Goal: Transaction & Acquisition: Purchase product/service

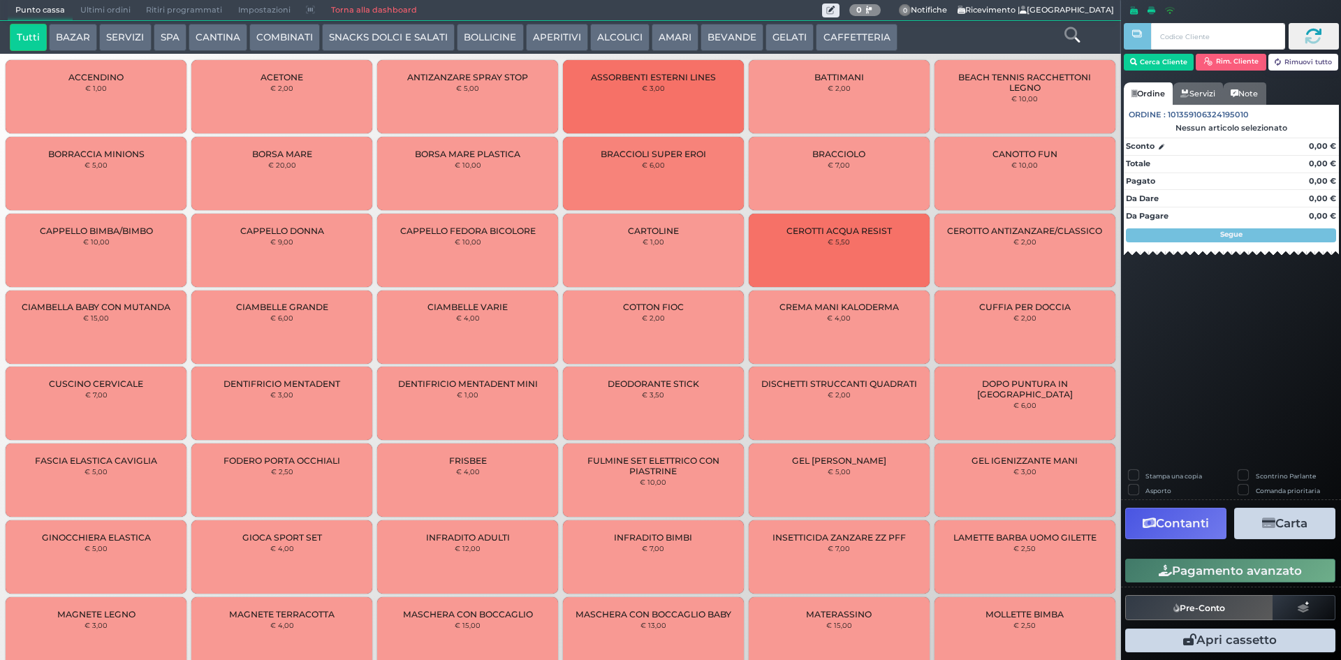
click at [610, 29] on button "ALCOLICI" at bounding box center [619, 38] width 59 height 28
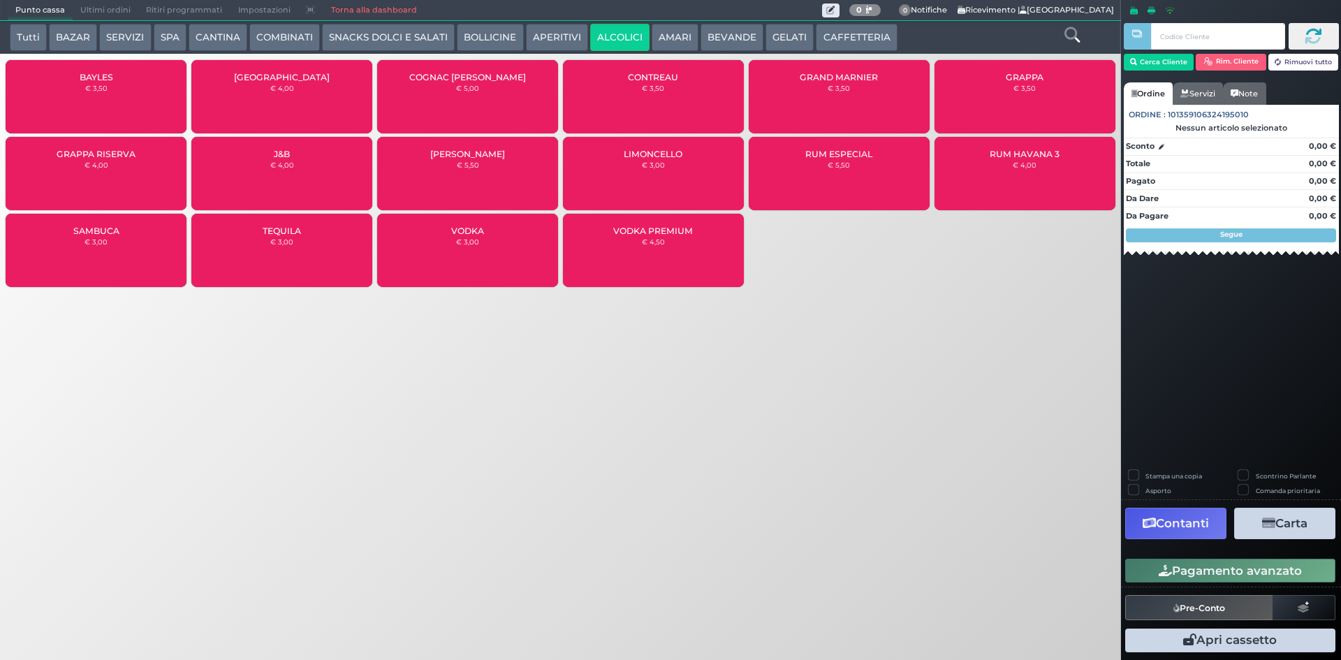
click at [637, 98] on div "CONTREAU € 3,50" at bounding box center [653, 96] width 181 height 73
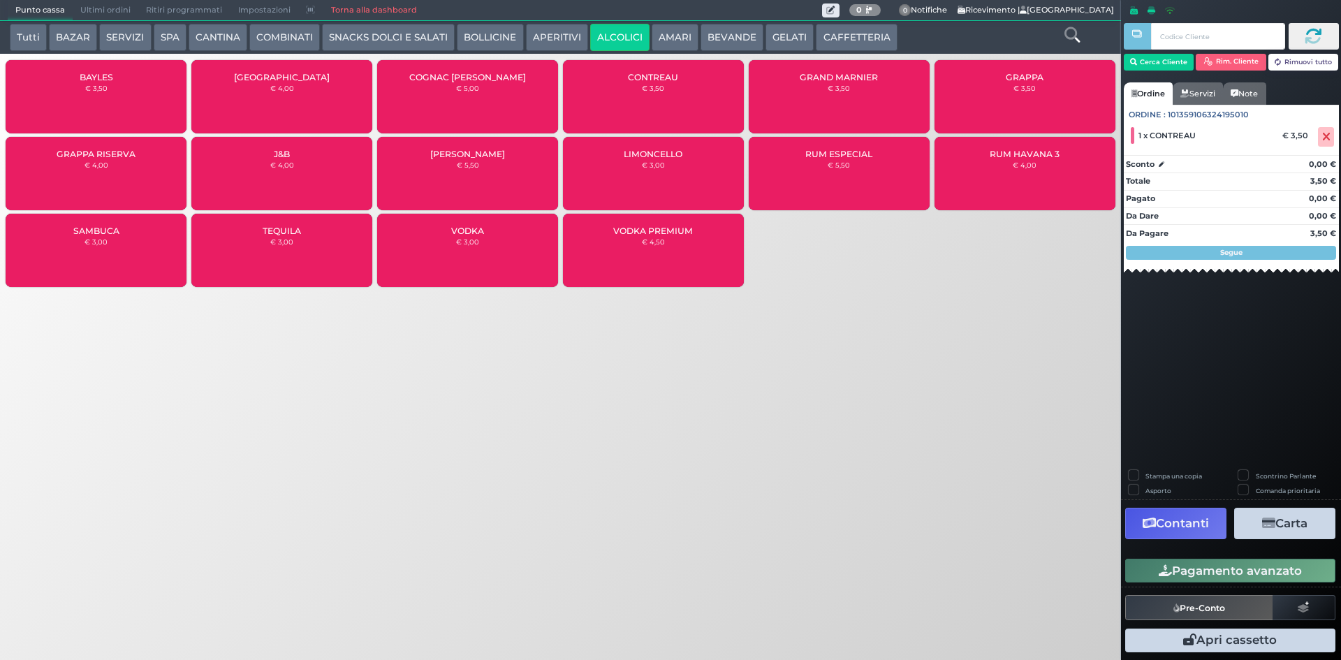
click at [1196, 576] on button "Pagamento avanzato" at bounding box center [1230, 571] width 210 height 24
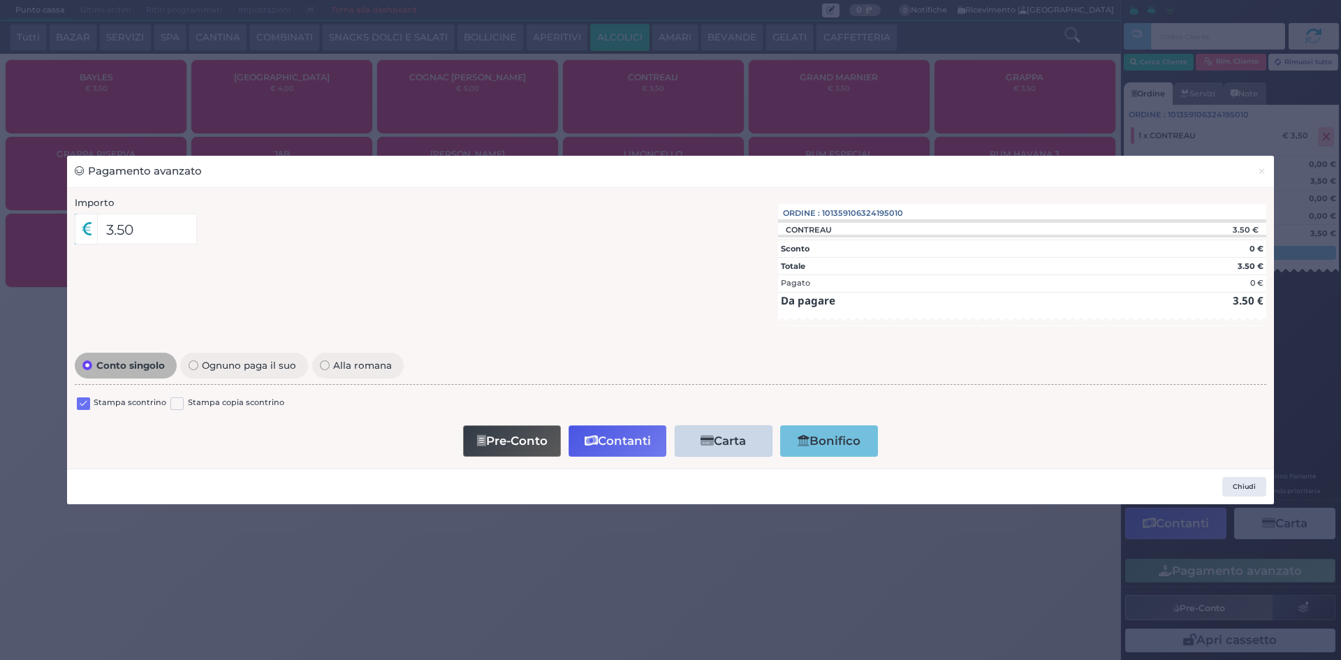
click at [75, 400] on div "Stampa scontrino Stampa copia scontrino" at bounding box center [670, 405] width 1191 height 33
click at [82, 400] on label at bounding box center [83, 403] width 13 height 13
click at [0, 0] on input "checkbox" at bounding box center [0, 0] width 0 height 0
click at [626, 435] on button "Contanti" at bounding box center [617, 440] width 98 height 31
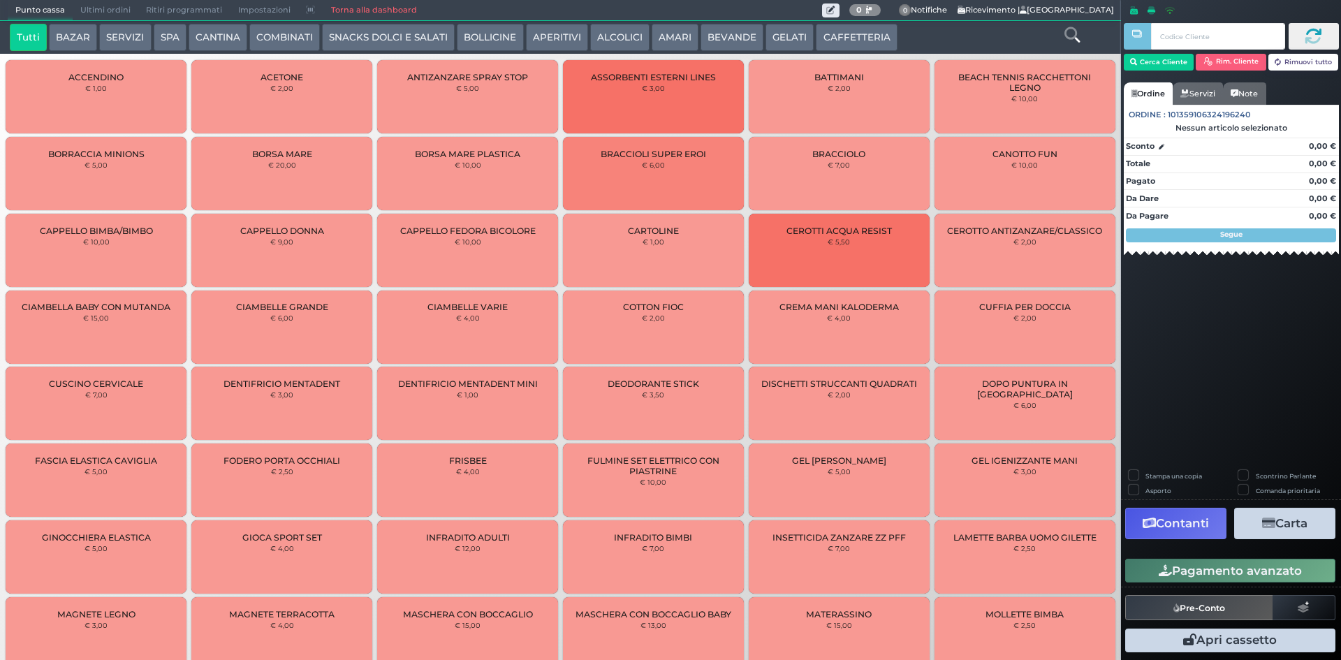
click at [109, 12] on span "Ultimi ordini" at bounding box center [106, 11] width 66 height 20
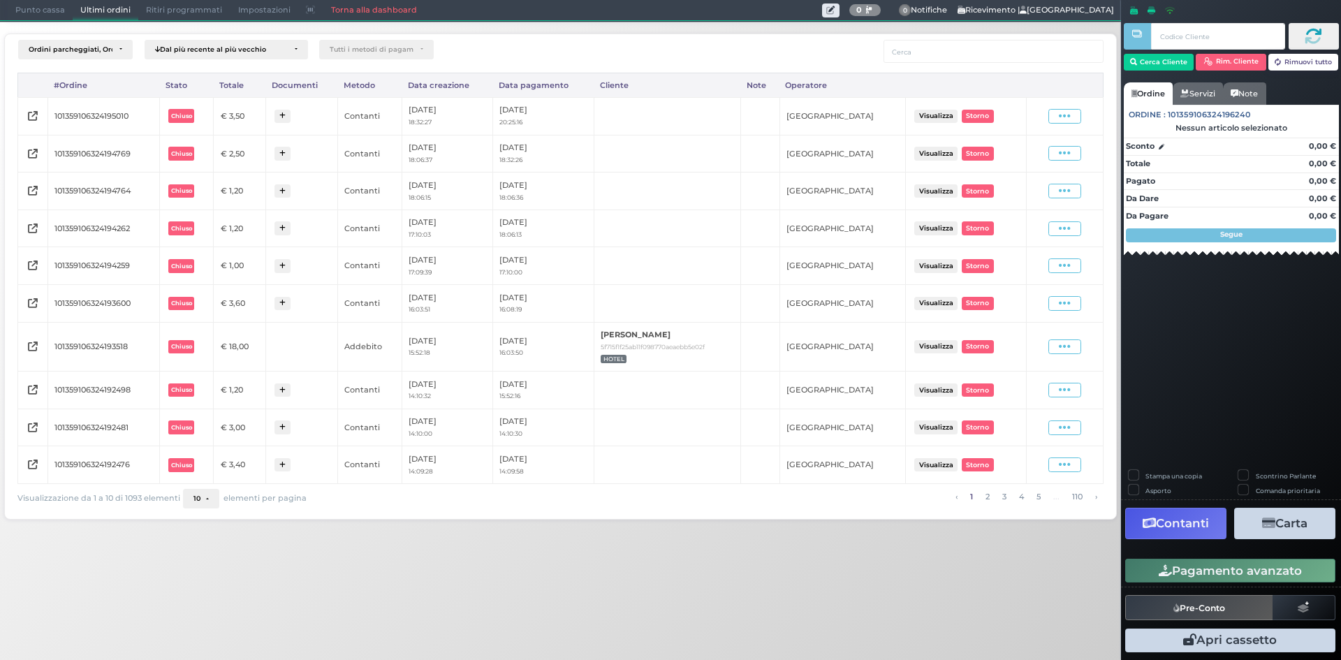
click at [1057, 117] on span at bounding box center [1064, 116] width 33 height 15
click at [1013, 150] on span "Ristampa Pre-Conto" at bounding box center [1032, 157] width 57 height 24
drag, startPoint x: 36, startPoint y: 17, endPoint x: 454, endPoint y: 17, distance: 417.6
click at [36, 17] on span "Punto cassa" at bounding box center [40, 11] width 65 height 20
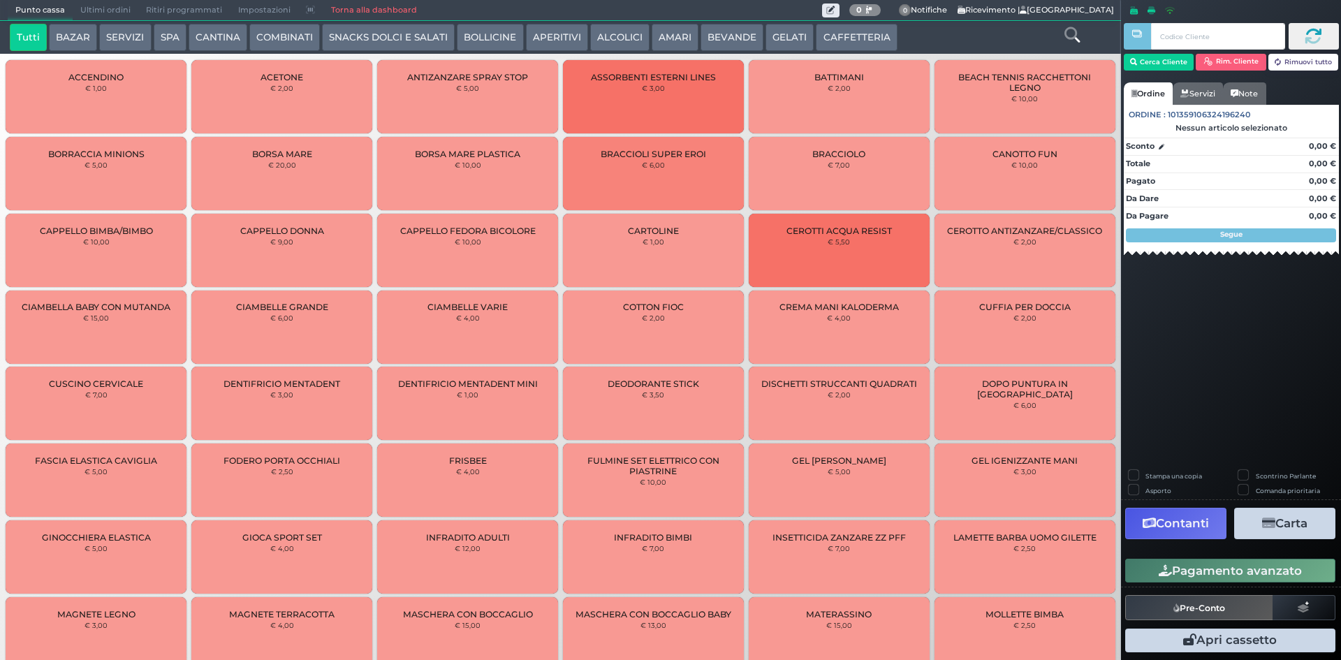
click at [844, 45] on button "CAFFETTERIA" at bounding box center [856, 38] width 81 height 28
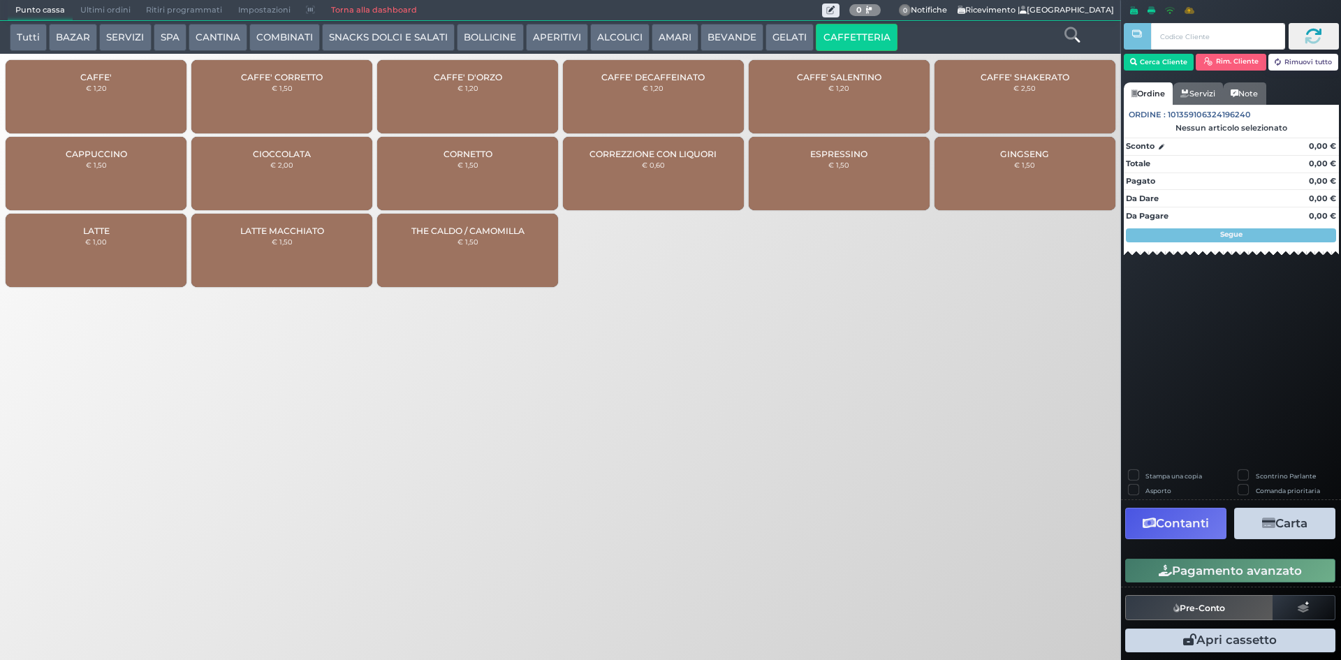
click at [133, 85] on div "CAFFE' € 1,20" at bounding box center [96, 96] width 181 height 73
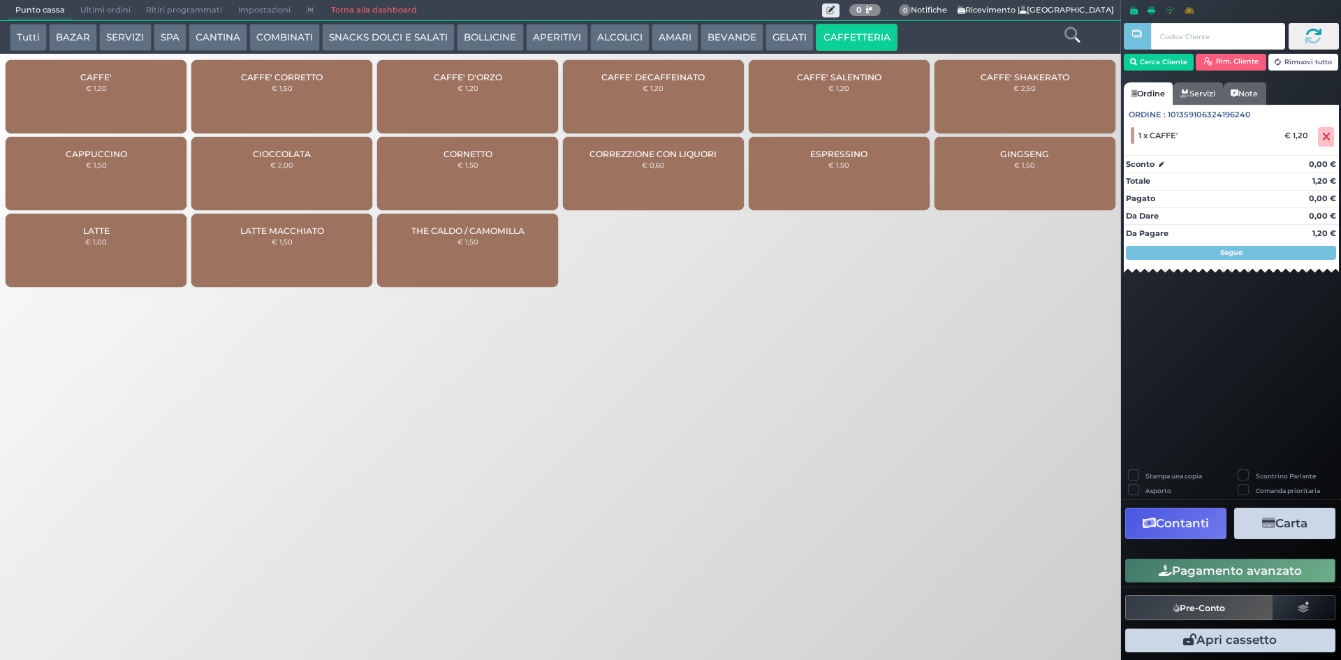
click at [1197, 557] on div "Pagamento avanzato" at bounding box center [1231, 570] width 220 height 31
click at [1182, 567] on button "Pagamento avanzato" at bounding box center [1230, 571] width 210 height 24
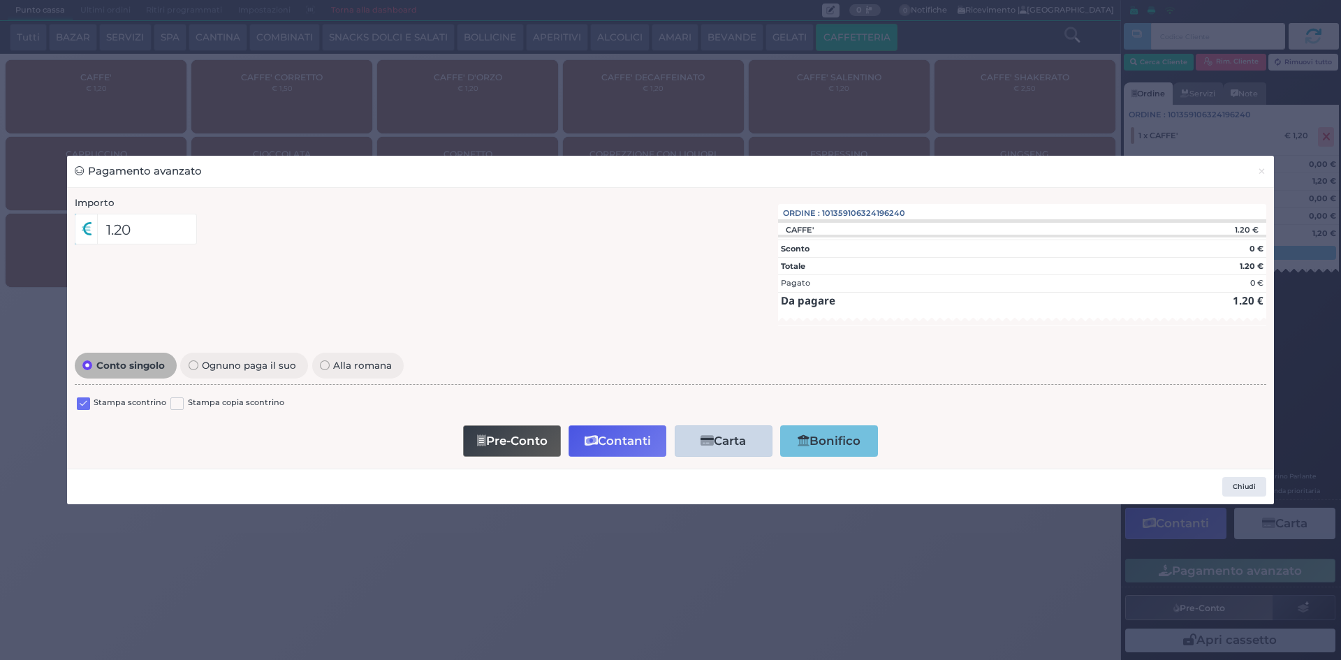
click at [84, 404] on label at bounding box center [83, 403] width 13 height 13
click at [0, 0] on input "checkbox" at bounding box center [0, 0] width 0 height 0
click at [649, 441] on button "Contanti" at bounding box center [617, 440] width 98 height 31
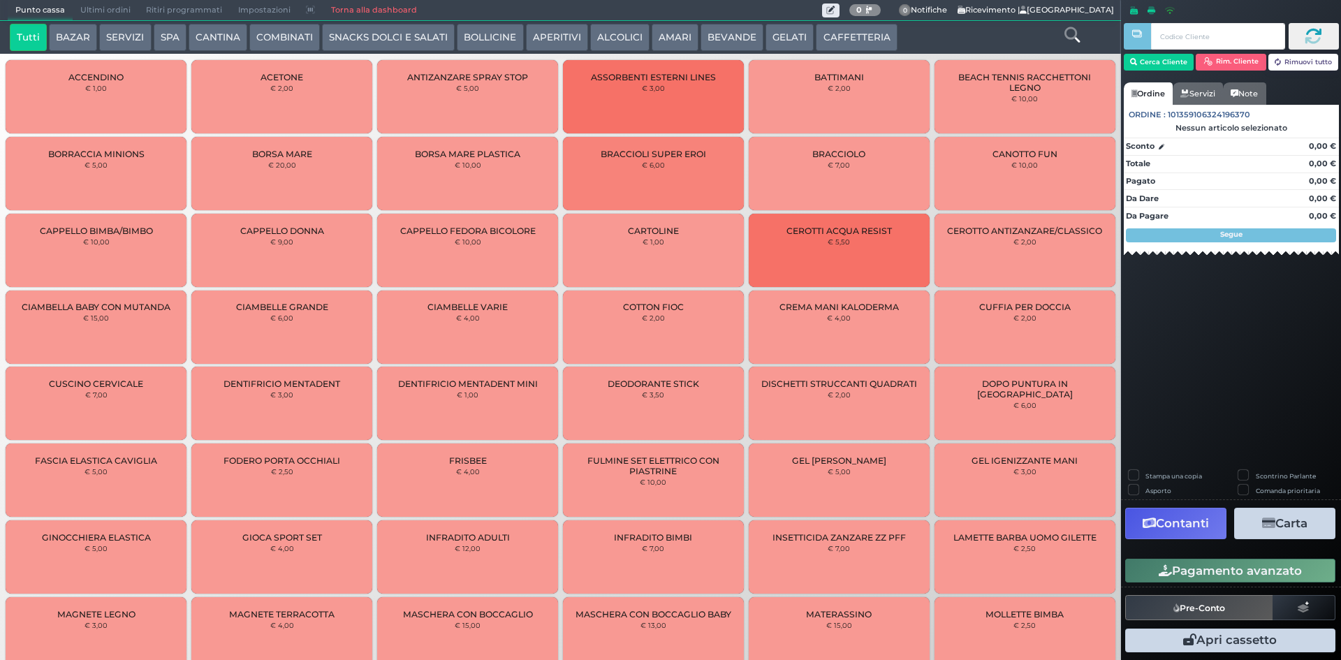
click at [91, 13] on span "Ultimi ordini" at bounding box center [106, 11] width 66 height 20
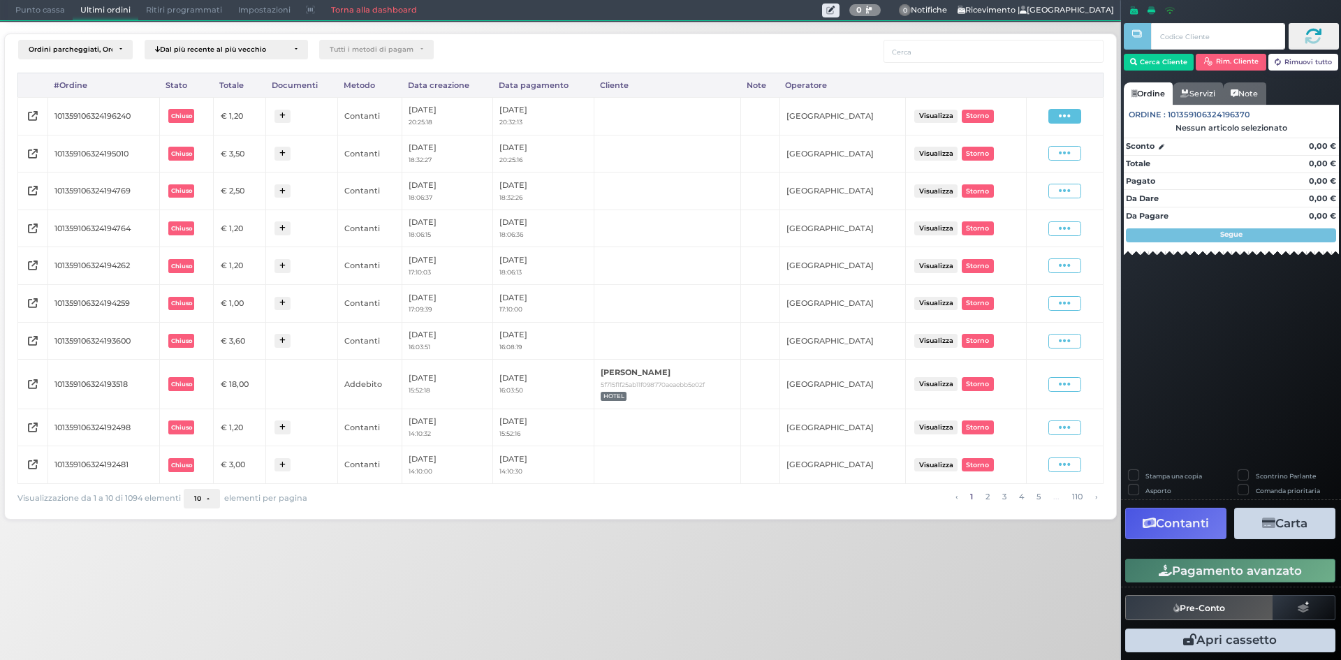
click at [1066, 117] on icon at bounding box center [1065, 116] width 12 height 13
click at [1039, 155] on span "Ristampa Pre-Conto" at bounding box center [1032, 157] width 57 height 24
click at [42, 7] on span "Punto cassa" at bounding box center [40, 11] width 65 height 20
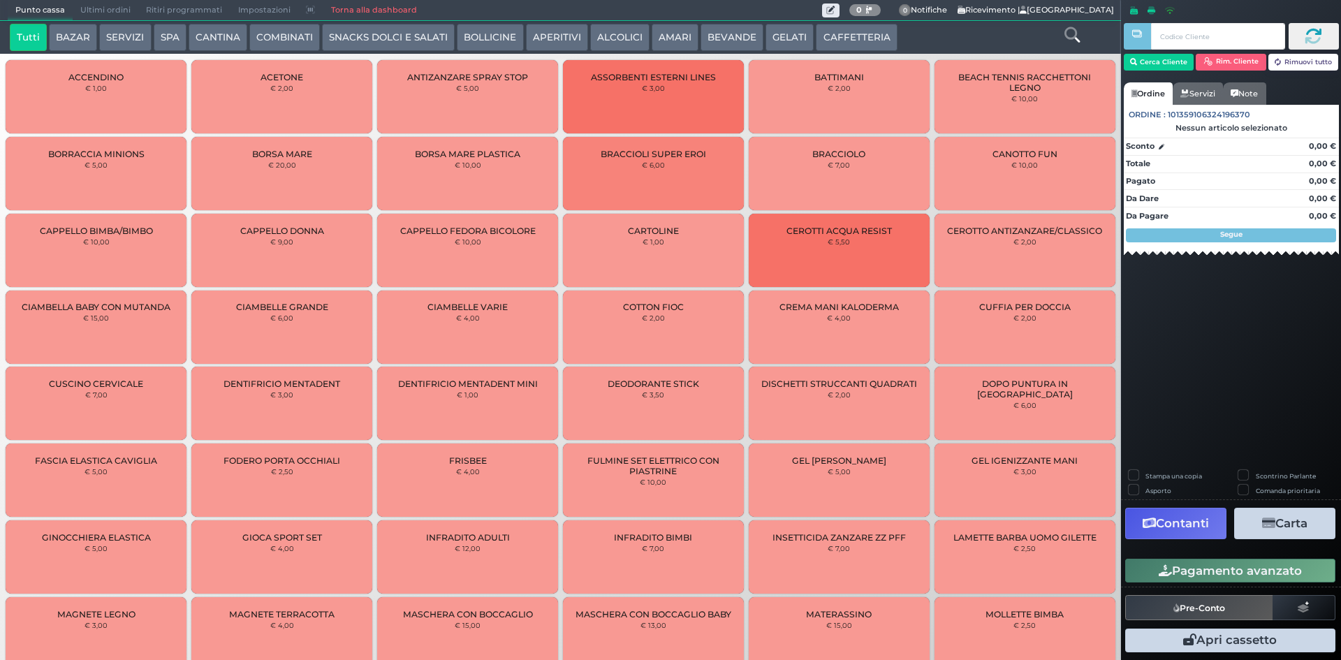
click at [830, 36] on button "CAFFETTERIA" at bounding box center [856, 38] width 81 height 28
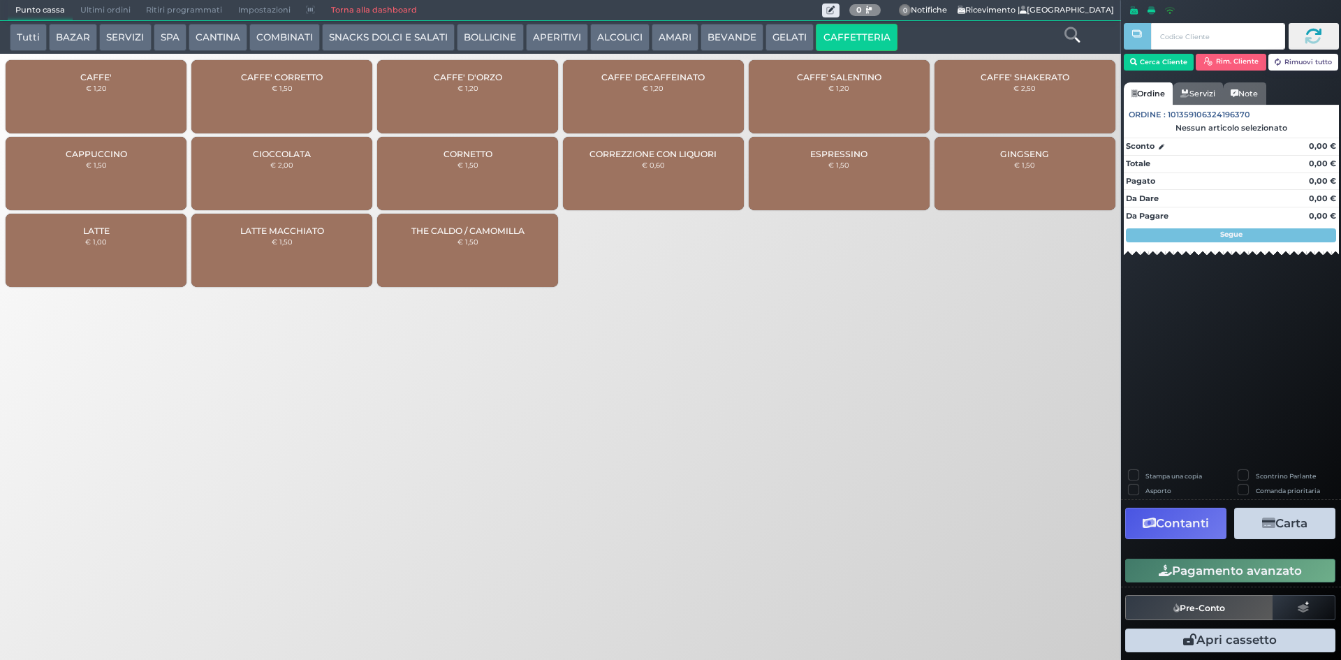
click at [327, 78] on div "CAFFE' CORRETTO € 1,50" at bounding box center [281, 96] width 181 height 73
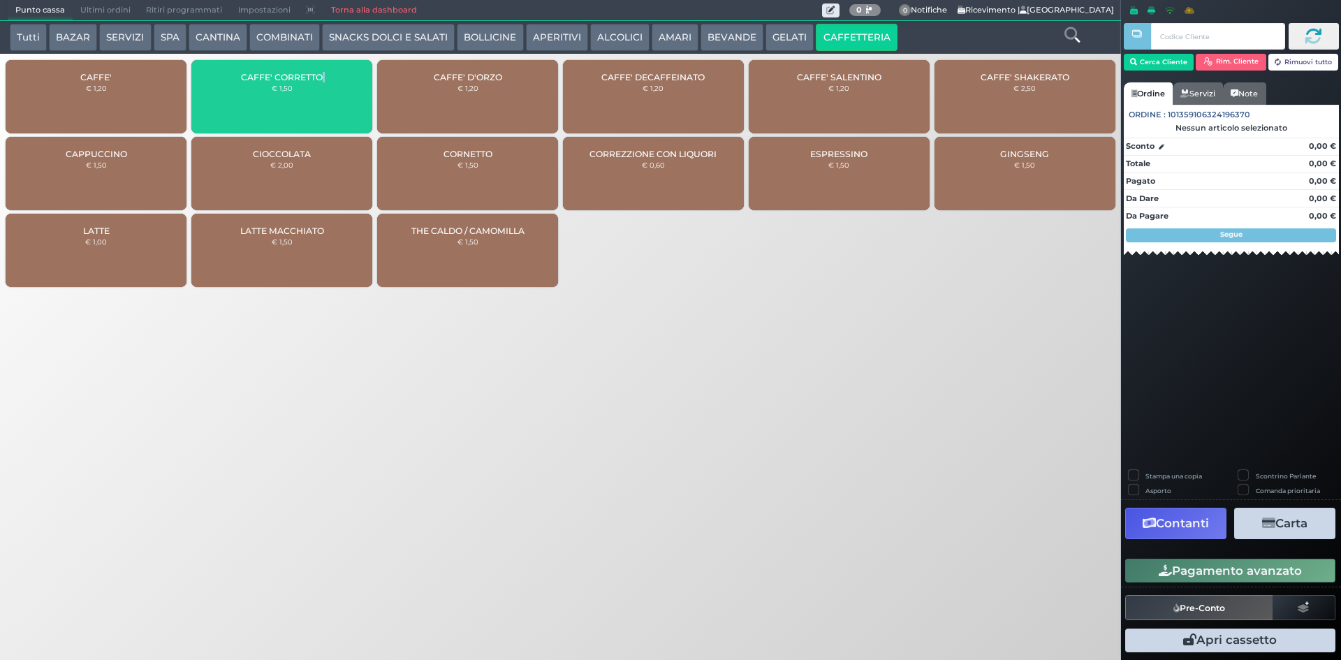
click at [327, 78] on div "CAFFE' CORRETTO € 1,50" at bounding box center [281, 96] width 181 height 73
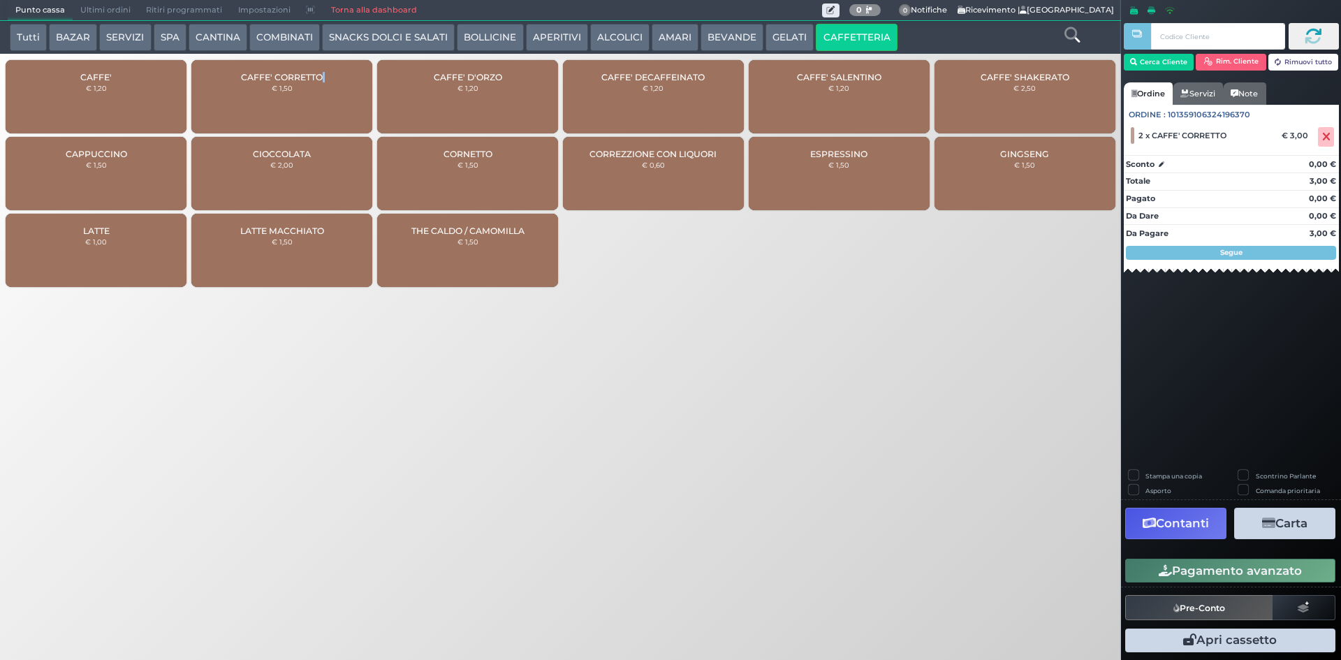
click at [1274, 566] on button "Pagamento avanzato" at bounding box center [1230, 571] width 210 height 24
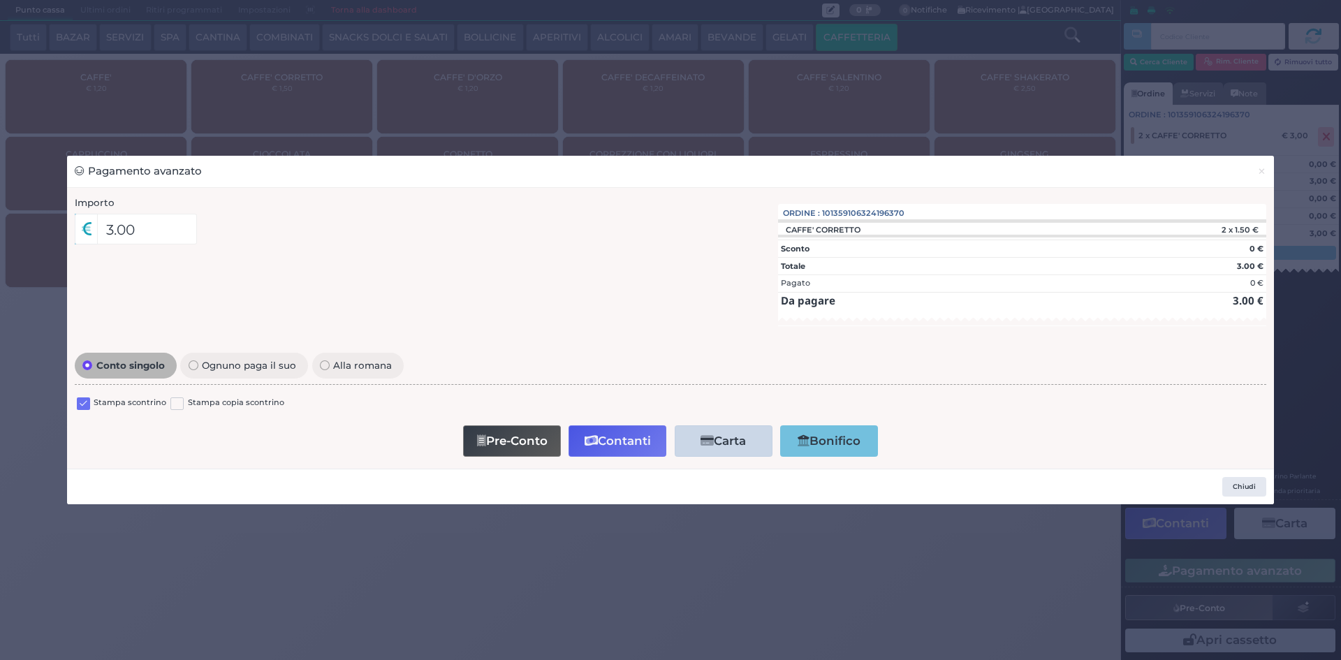
click at [84, 406] on label at bounding box center [83, 403] width 13 height 13
click at [0, 0] on input "checkbox" at bounding box center [0, 0] width 0 height 0
click at [619, 445] on button "Contanti" at bounding box center [617, 440] width 98 height 31
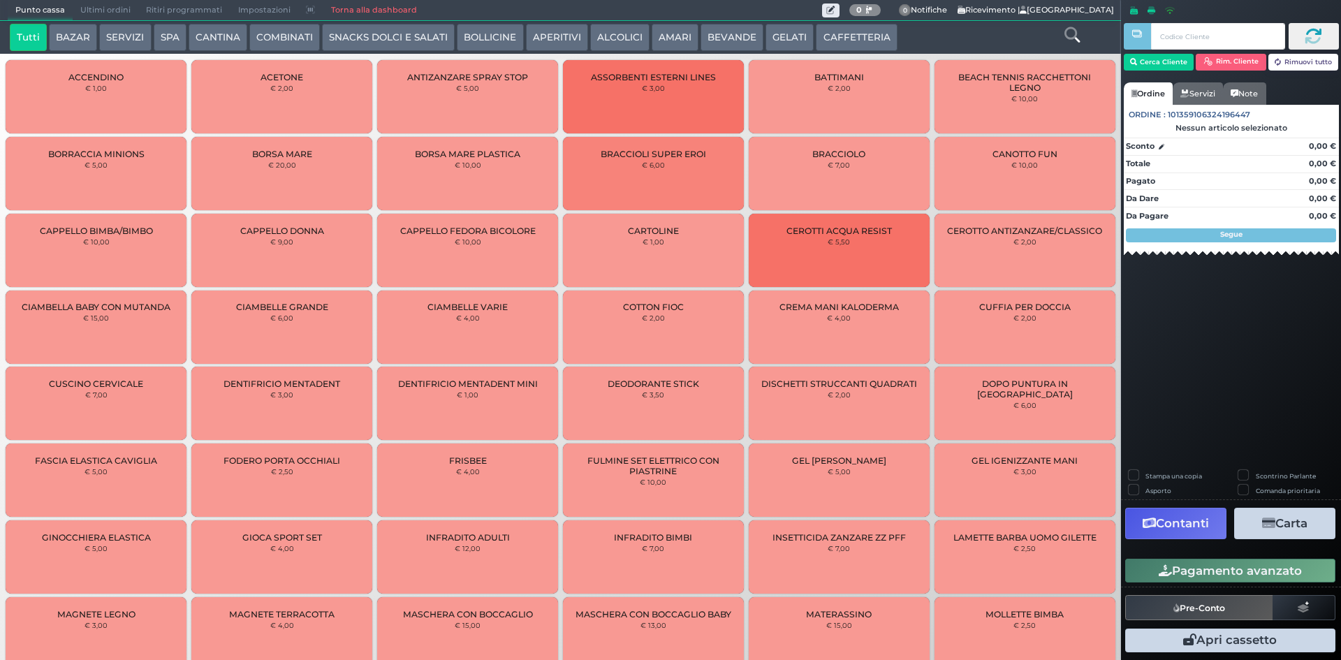
click at [102, 7] on span "Ultimi ordini" at bounding box center [106, 11] width 66 height 20
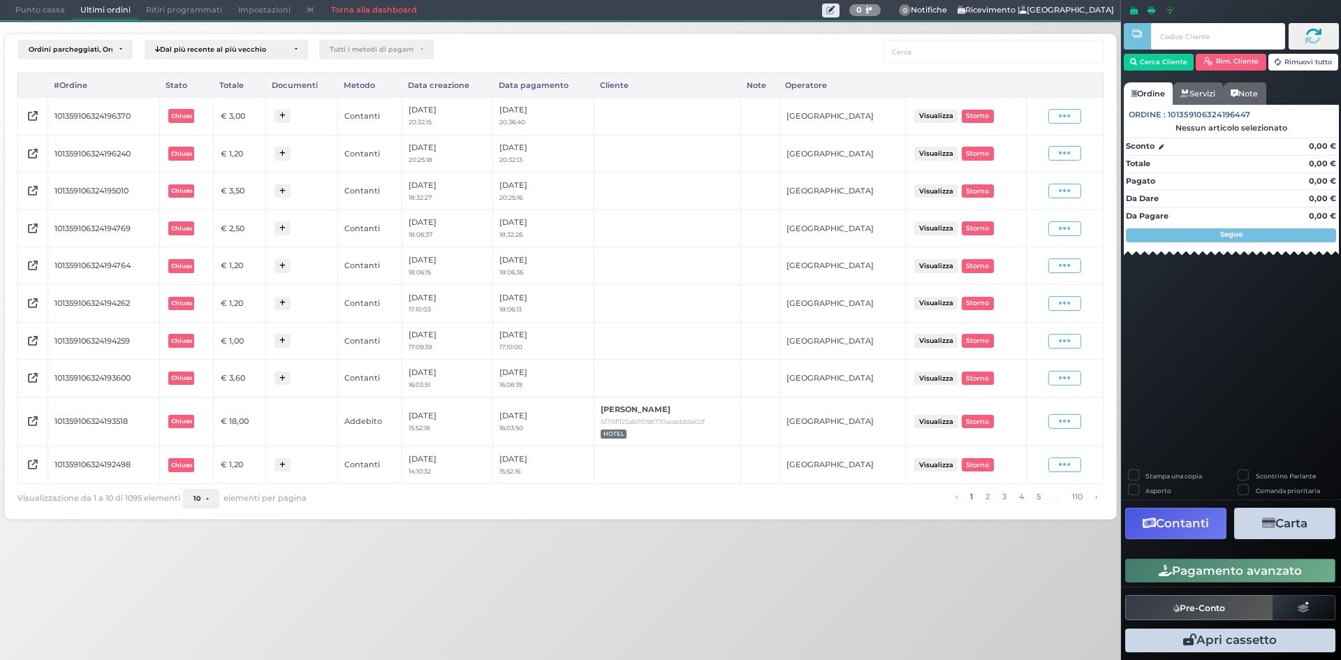
drag, startPoint x: 1079, startPoint y: 117, endPoint x: 1031, endPoint y: 140, distance: 52.8
click at [1076, 117] on span at bounding box center [1064, 116] width 33 height 15
click at [1017, 154] on span "Ristampa Pre-Conto" at bounding box center [1032, 157] width 57 height 24
click at [53, 17] on span "Punto cassa" at bounding box center [40, 11] width 65 height 20
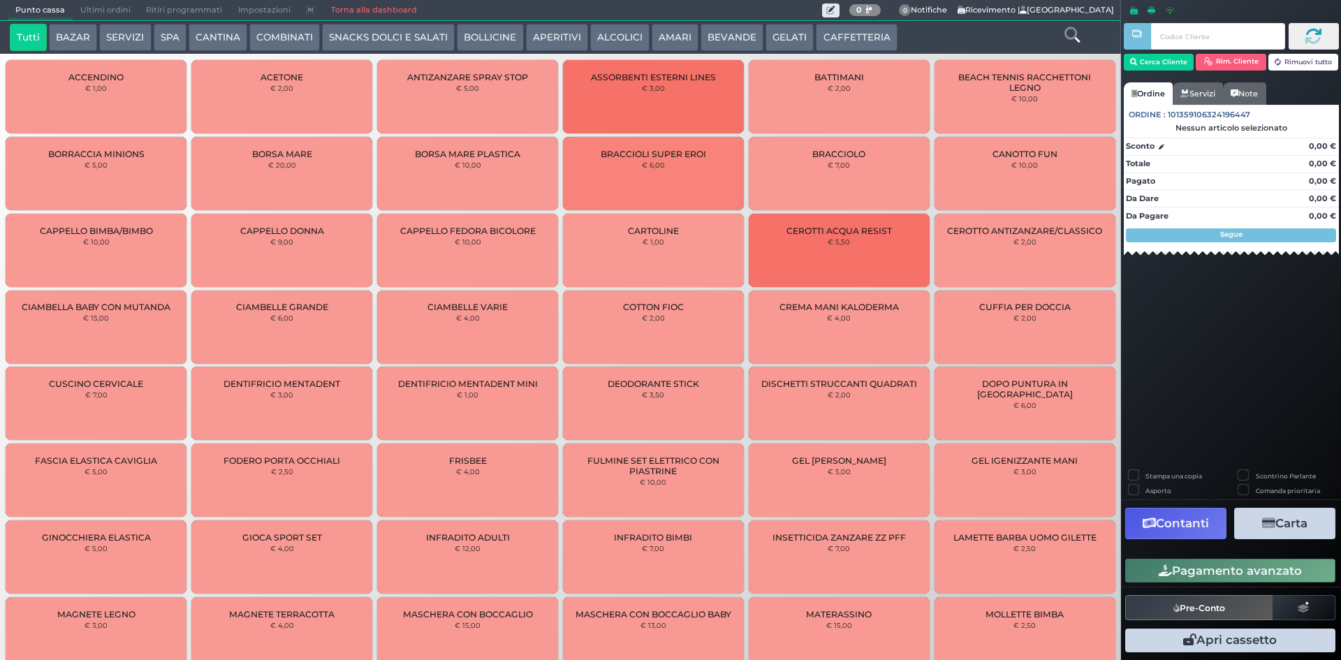
click at [670, 30] on button "AMARI" at bounding box center [675, 38] width 47 height 28
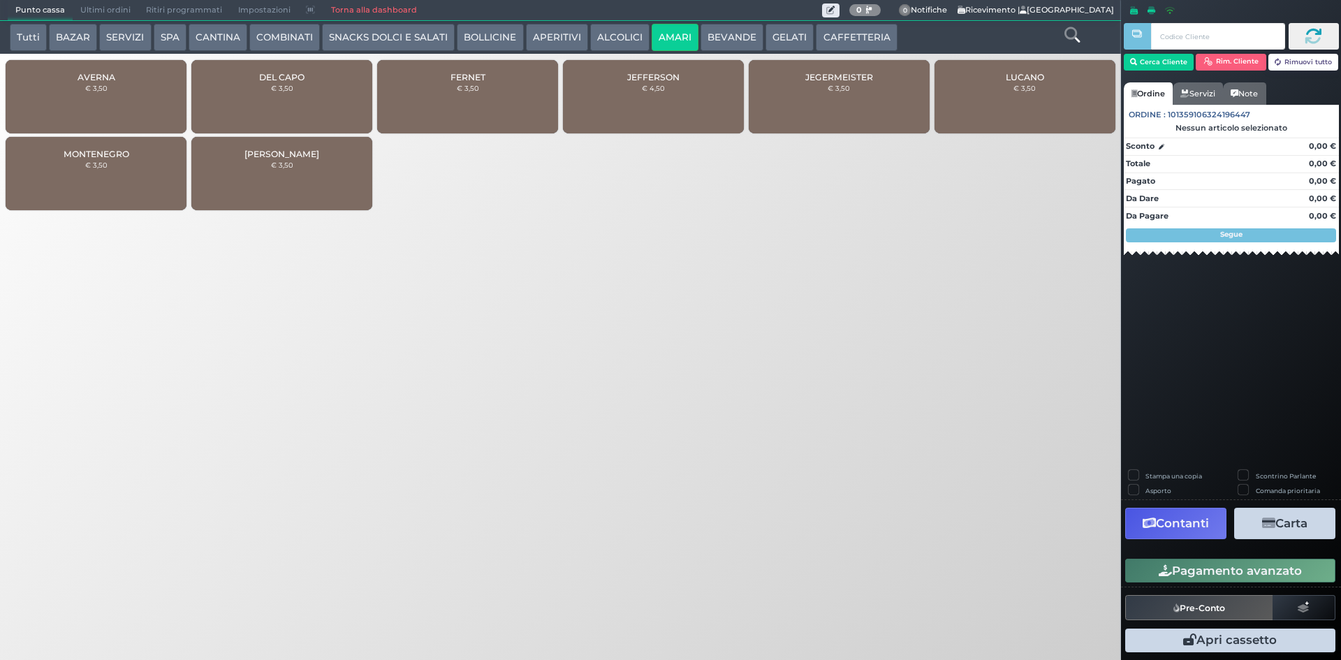
click at [262, 88] on div "DEL CAPO € 3,50" at bounding box center [281, 96] width 181 height 73
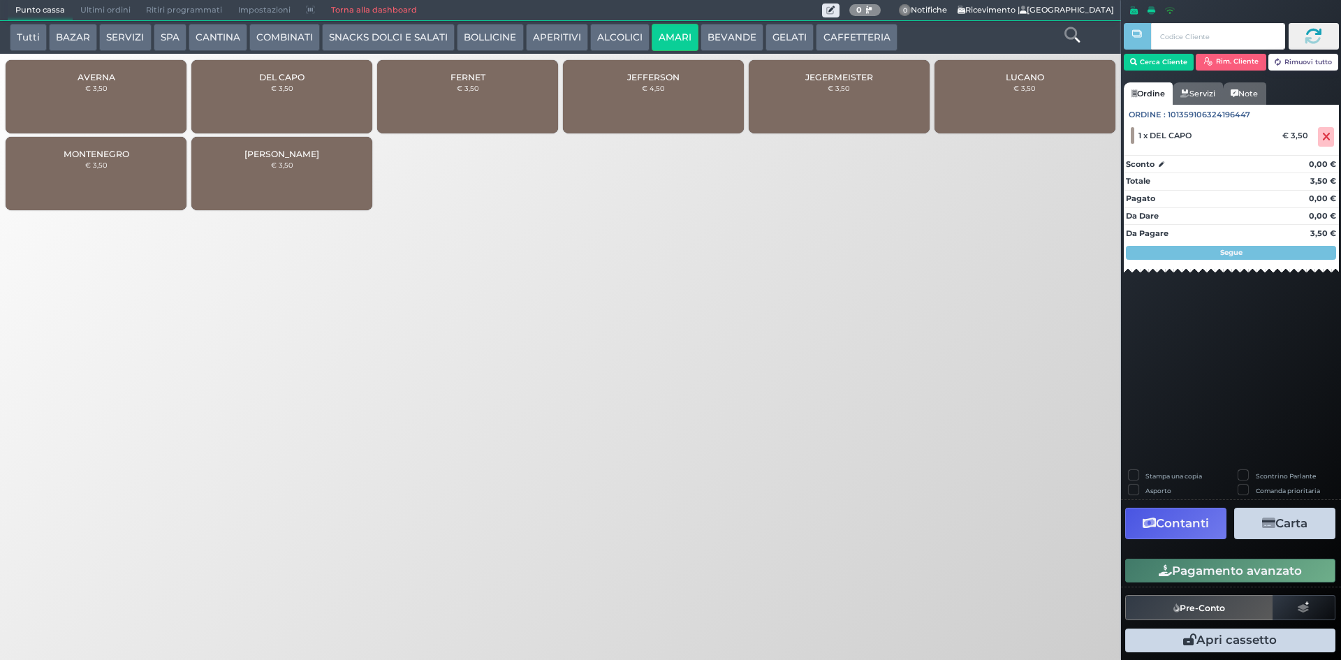
click at [851, 38] on button "CAFFETTERIA" at bounding box center [856, 38] width 81 height 28
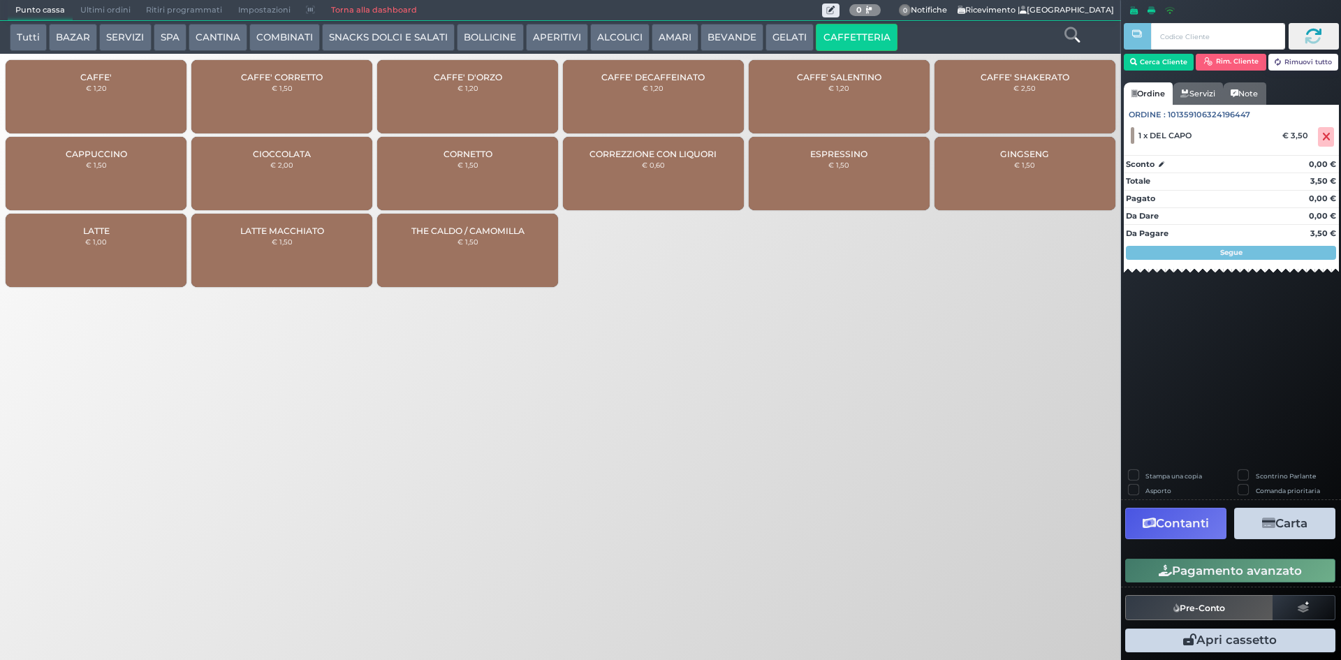
drag, startPoint x: 260, startPoint y: 111, endPoint x: 274, endPoint y: 109, distance: 13.4
click at [263, 110] on div "CAFFE' CORRETTO € 1,50" at bounding box center [281, 96] width 181 height 73
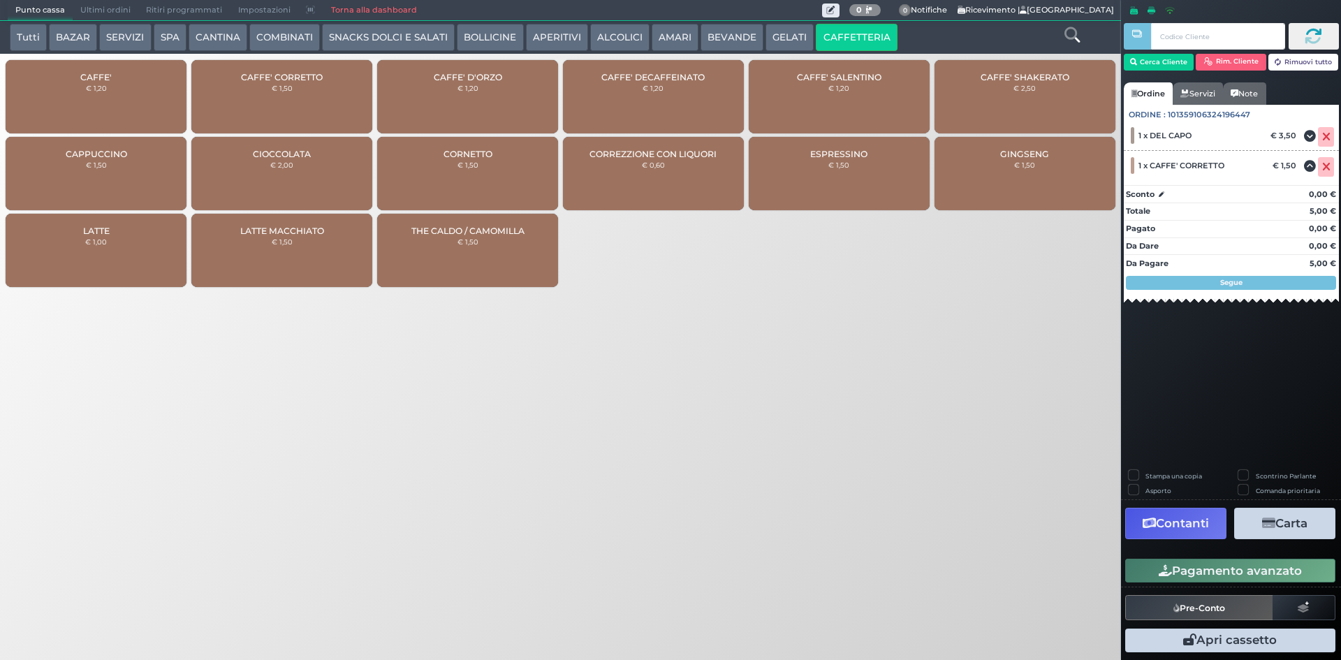
click at [1161, 568] on icon "button" at bounding box center [1165, 571] width 13 height 12
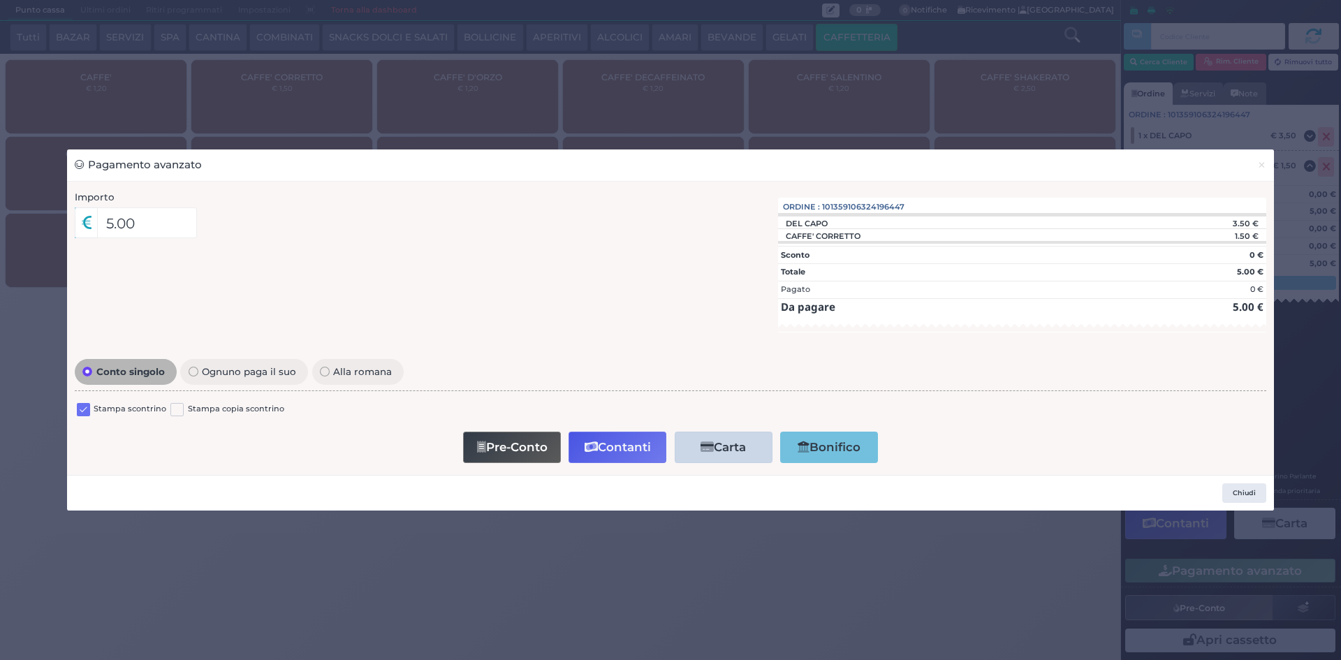
click at [83, 409] on label at bounding box center [83, 409] width 13 height 13
click at [0, 0] on input "checkbox" at bounding box center [0, 0] width 0 height 0
click at [520, 445] on button "Pre-Conto" at bounding box center [512, 447] width 98 height 31
drag, startPoint x: 1260, startPoint y: 166, endPoint x: 1268, endPoint y: 164, distance: 8.6
click at [1261, 166] on span "×" at bounding box center [1261, 164] width 9 height 15
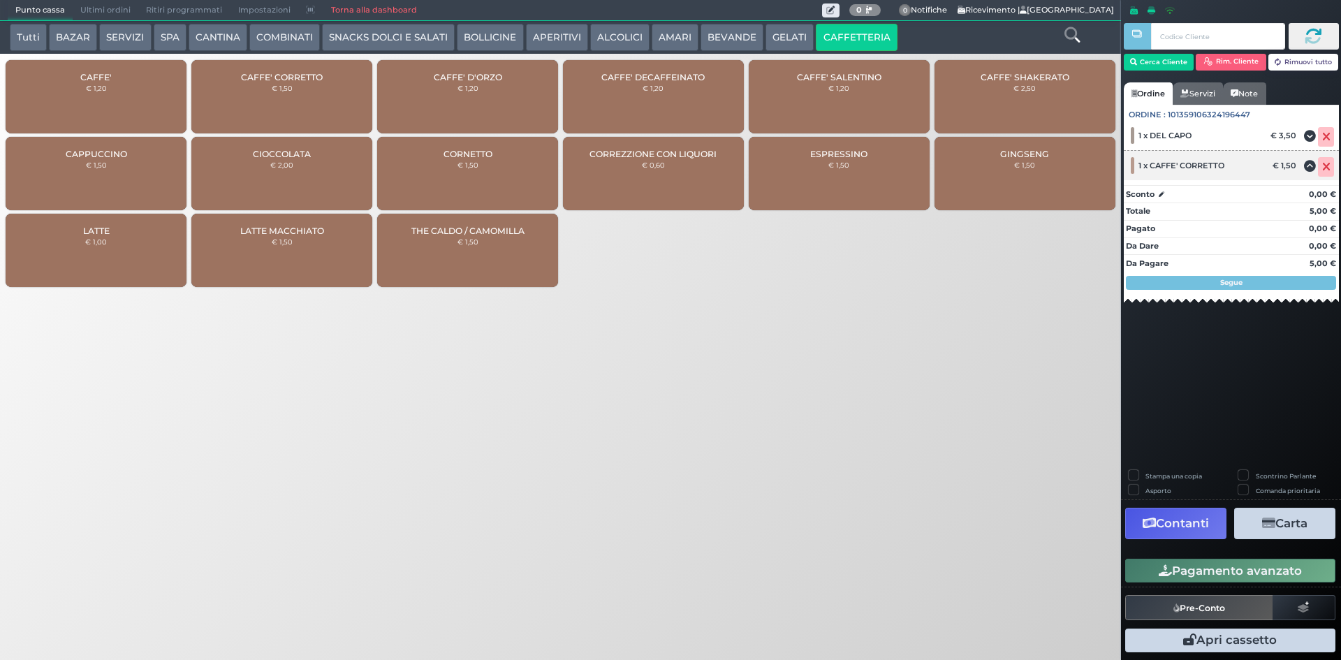
click at [1325, 168] on icon at bounding box center [1326, 167] width 8 height 1
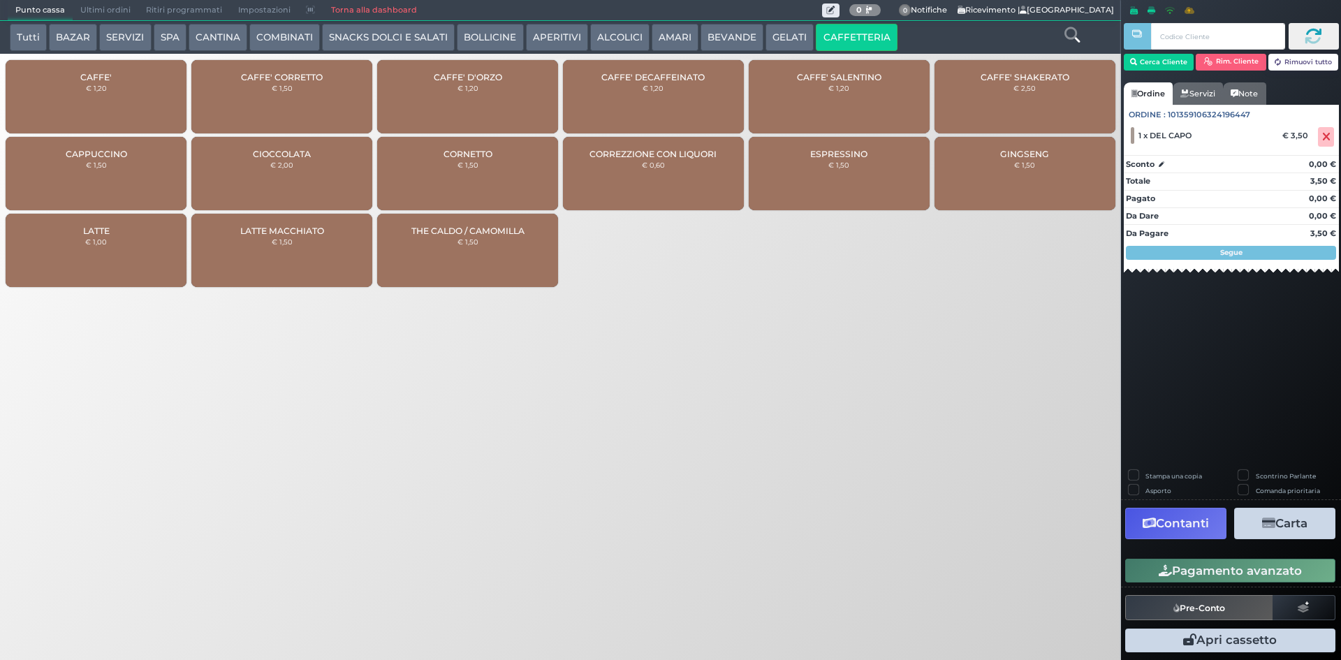
click at [1325, 138] on icon at bounding box center [1326, 137] width 8 height 1
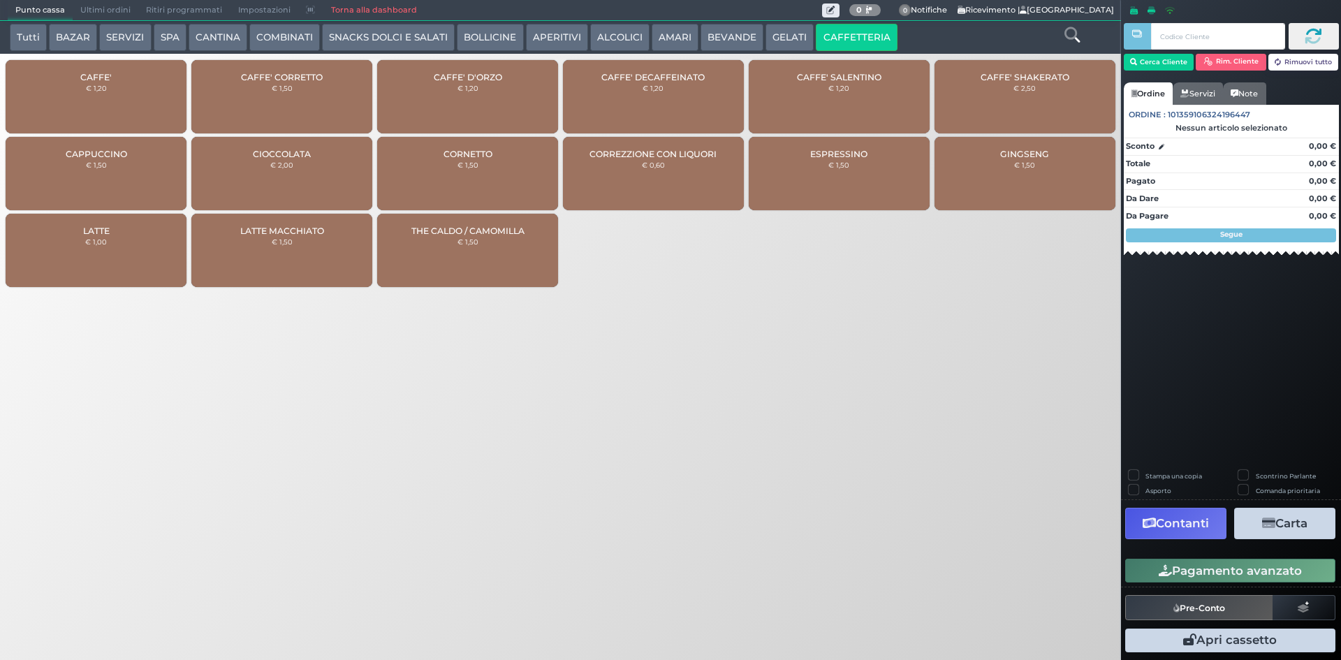
click at [97, 3] on span "Ultimi ordini" at bounding box center [106, 11] width 66 height 20
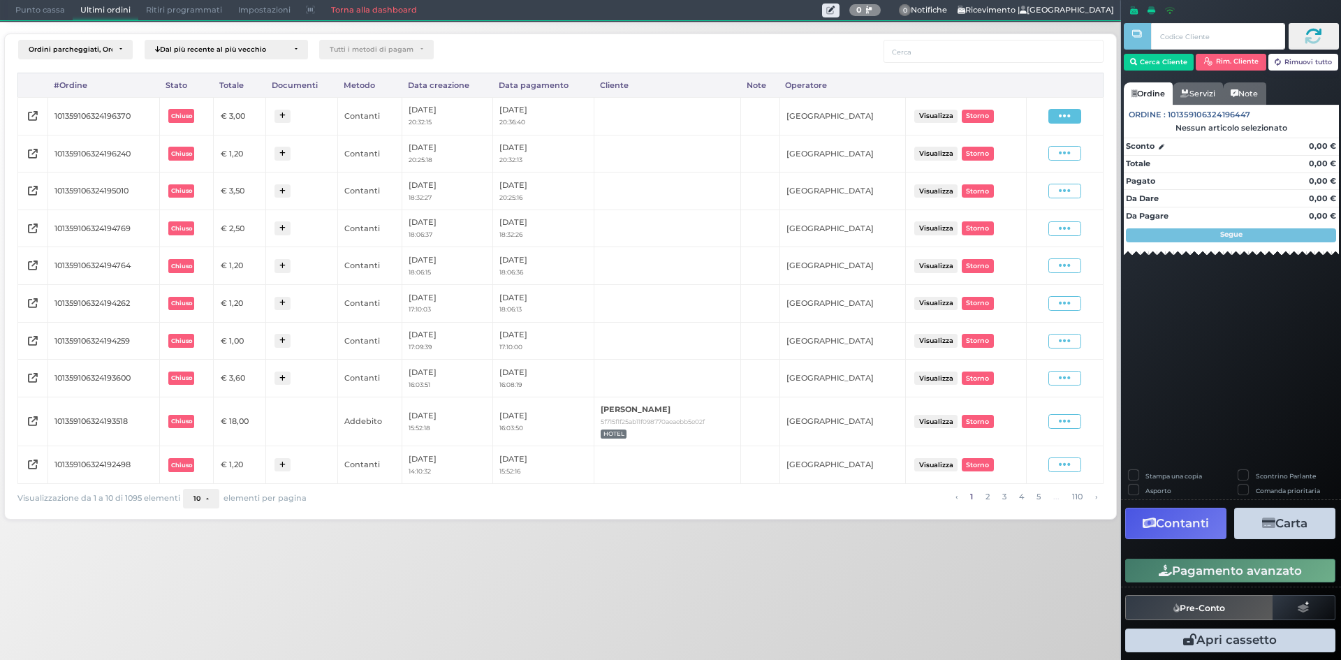
click at [1059, 117] on icon at bounding box center [1065, 116] width 12 height 13
click at [1040, 154] on span "Ristampa Pre-Conto" at bounding box center [1032, 157] width 57 height 24
click at [1040, 154] on div "Visualizza Ristampa Pre-Conto Storno" at bounding box center [1065, 153] width 62 height 15
click at [17, 15] on span "Punto cassa" at bounding box center [40, 11] width 65 height 20
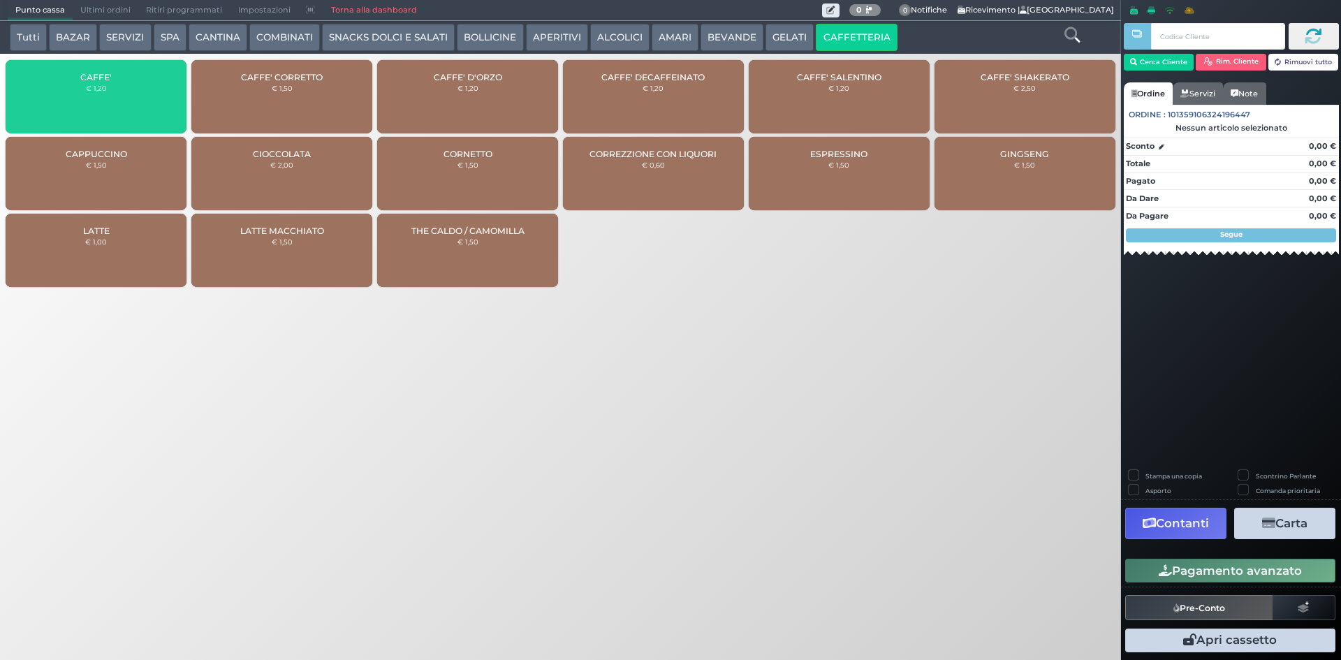
click at [126, 94] on body "Punto cassa Mappa Ultimi ordini Delivery Ritiri programmati Impostazioni Torna …" at bounding box center [670, 330] width 1341 height 660
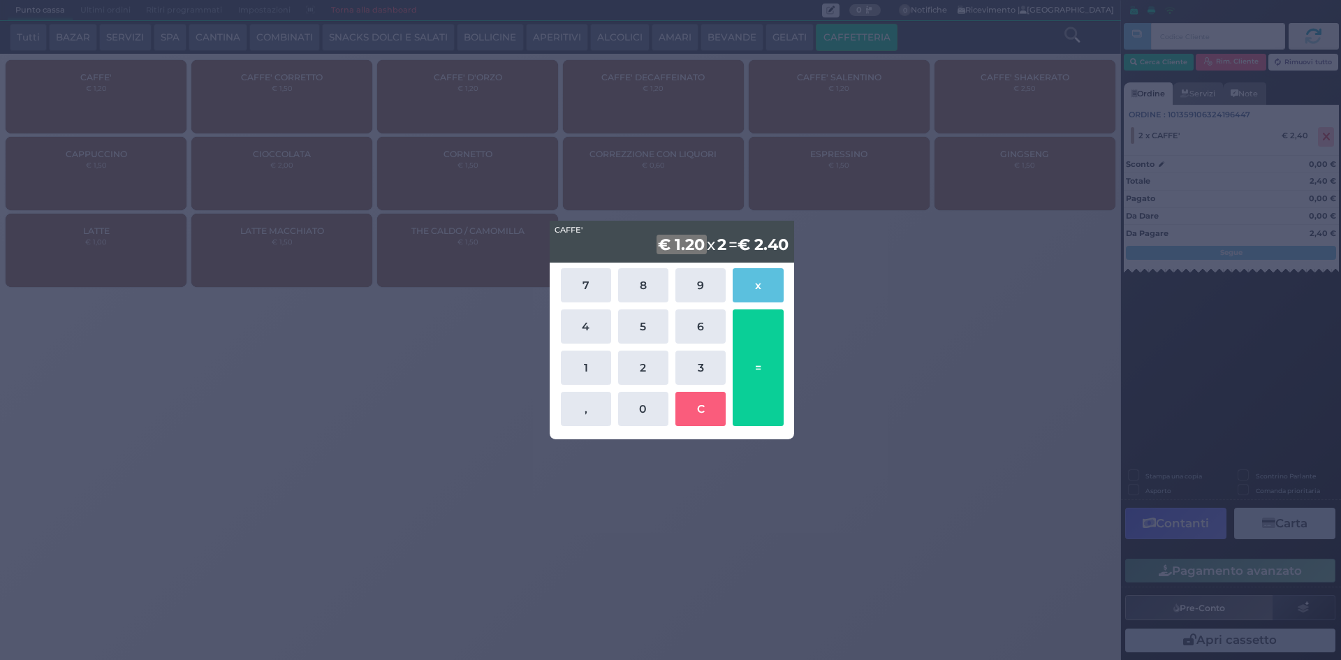
drag, startPoint x: 835, startPoint y: 209, endPoint x: 813, endPoint y: 200, distance: 23.5
click at [832, 203] on div "CAFFE' CAFFE' € 1.20 x 2 = € 2.40 7 8 9 x 4 5 6 1 2 3 , 0 C =" at bounding box center [670, 330] width 1341 height 660
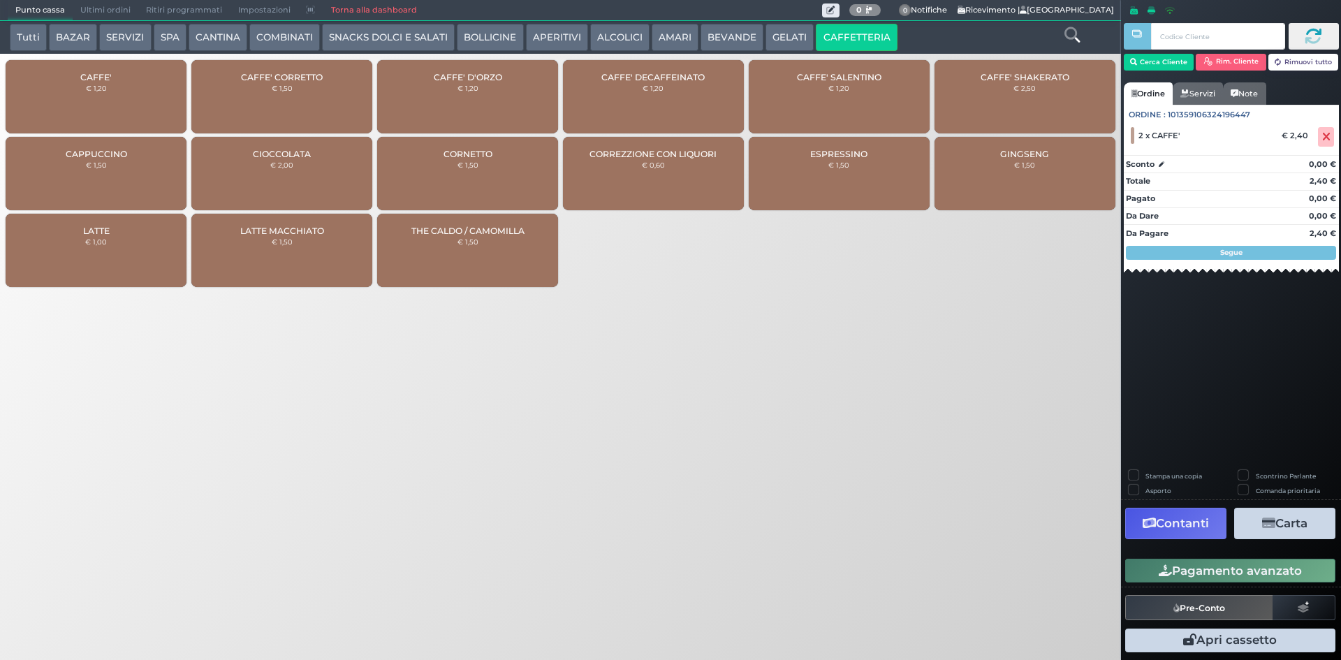
click at [1272, 574] on button "Pagamento avanzato" at bounding box center [1230, 571] width 210 height 24
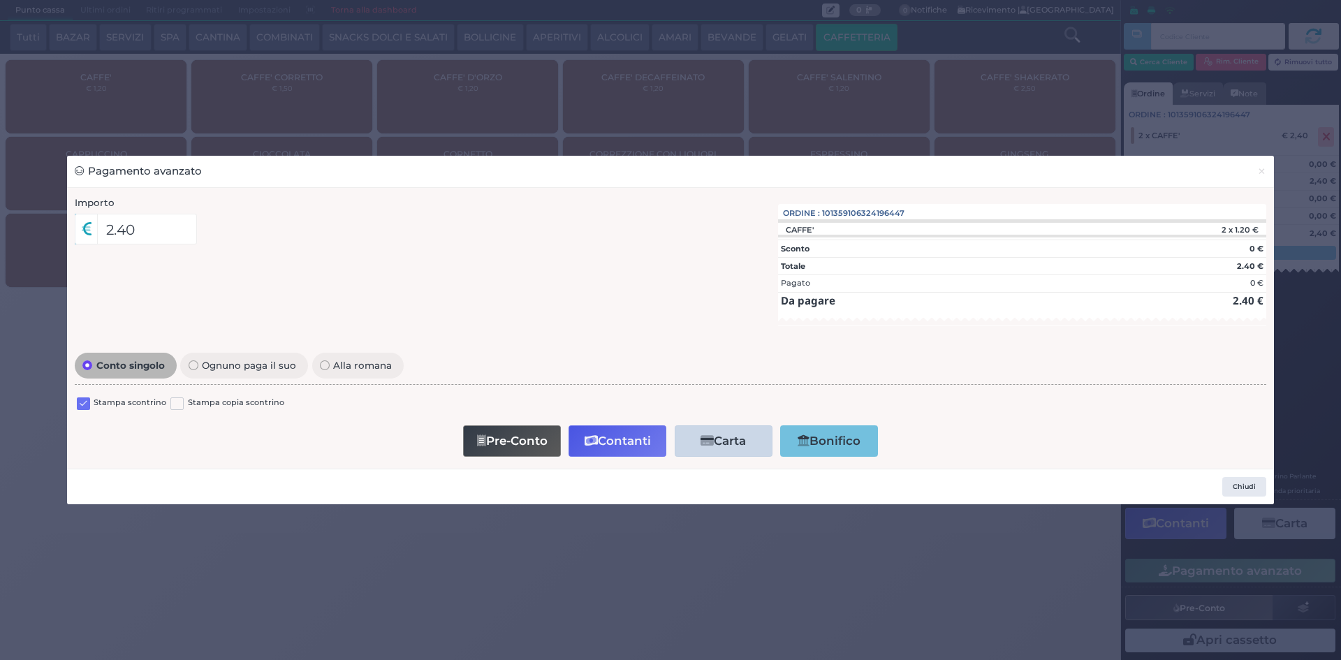
click at [84, 401] on label at bounding box center [83, 403] width 13 height 13
click at [0, 0] on input "checkbox" at bounding box center [0, 0] width 0 height 0
click at [606, 446] on button "Contanti" at bounding box center [617, 440] width 98 height 31
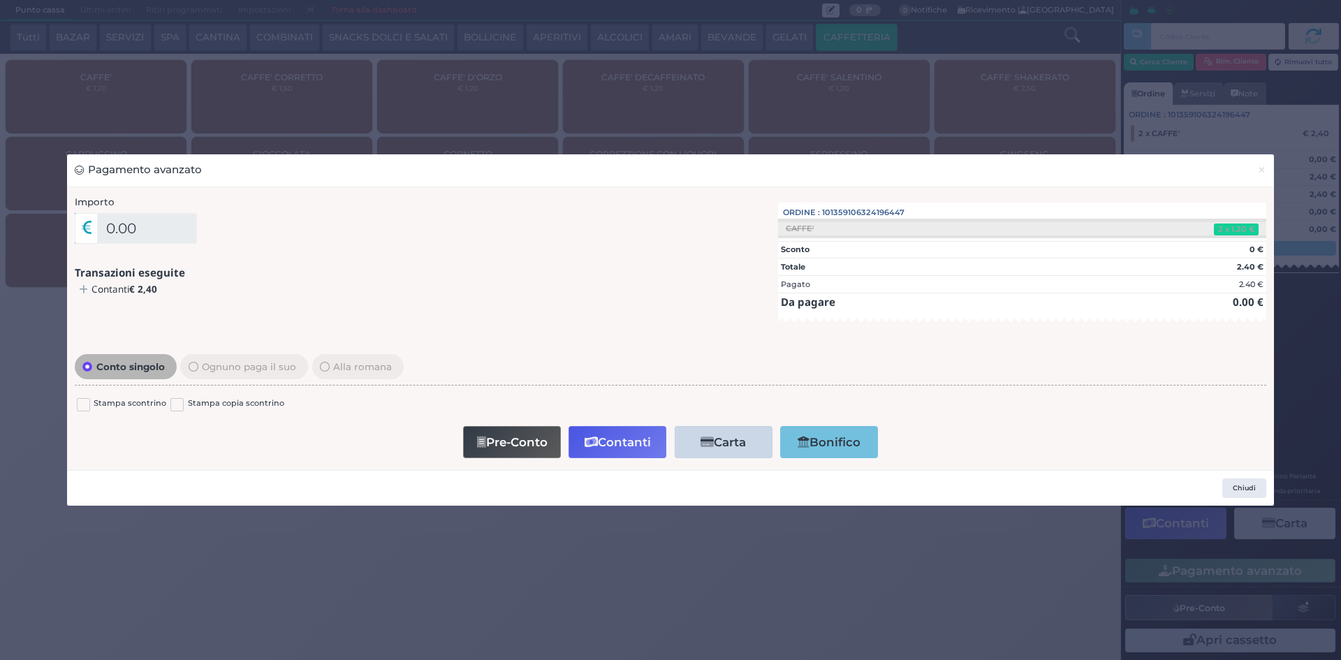
click at [94, 10] on div "Pagamento avanzato × Importo 0.00 Importo Totale 2.40 Quote 1 1" at bounding box center [670, 330] width 1341 height 660
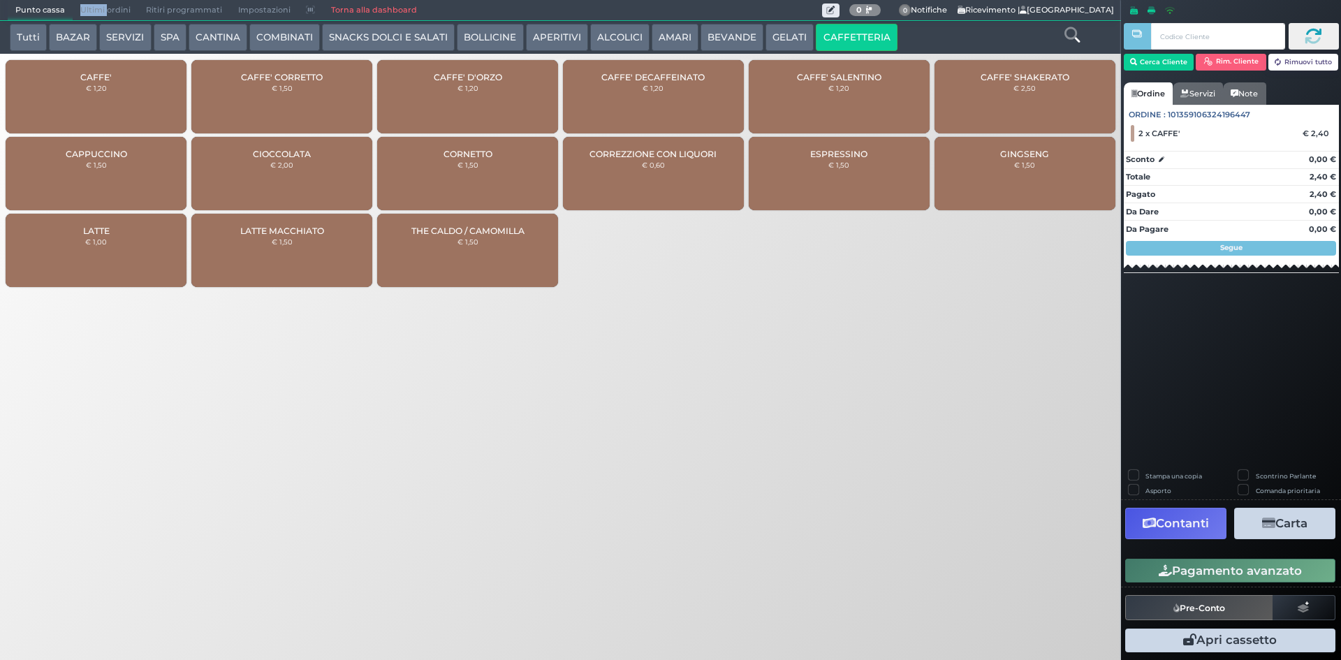
click at [94, 10] on span "Ultimi ordini" at bounding box center [106, 11] width 66 height 20
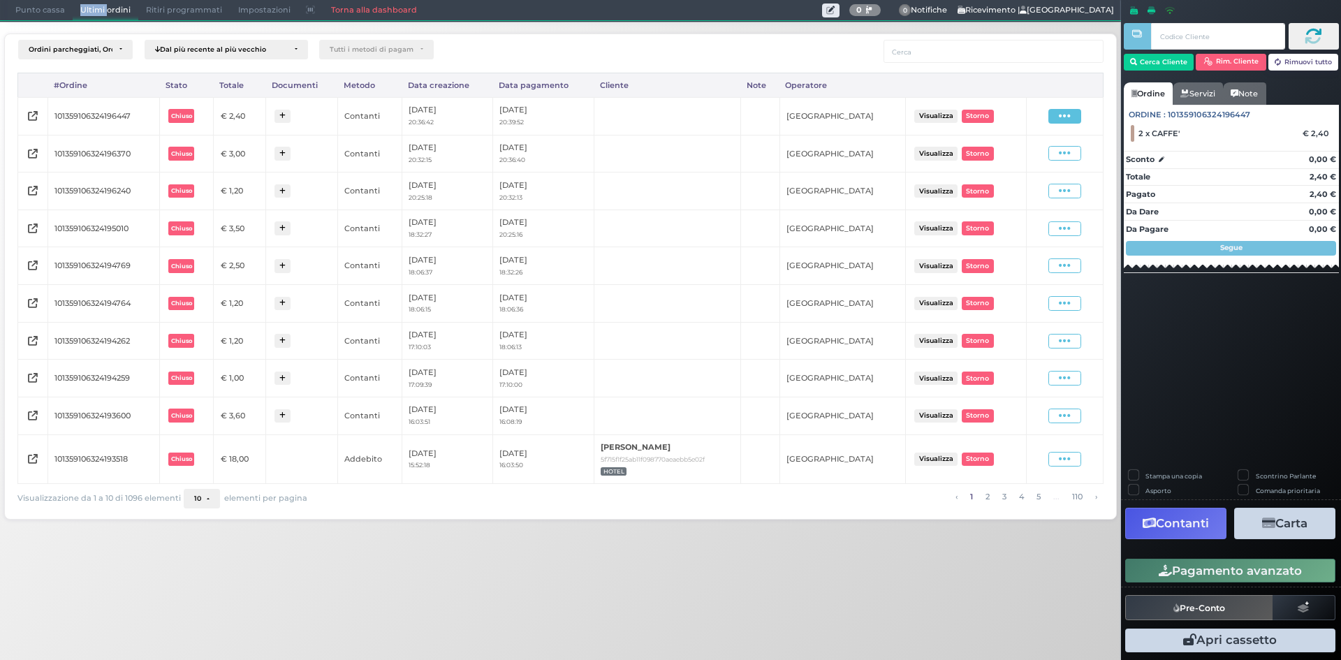
drag, startPoint x: 1059, startPoint y: 115, endPoint x: 1049, endPoint y: 154, distance: 40.5
click at [1059, 115] on icon at bounding box center [1065, 116] width 12 height 13
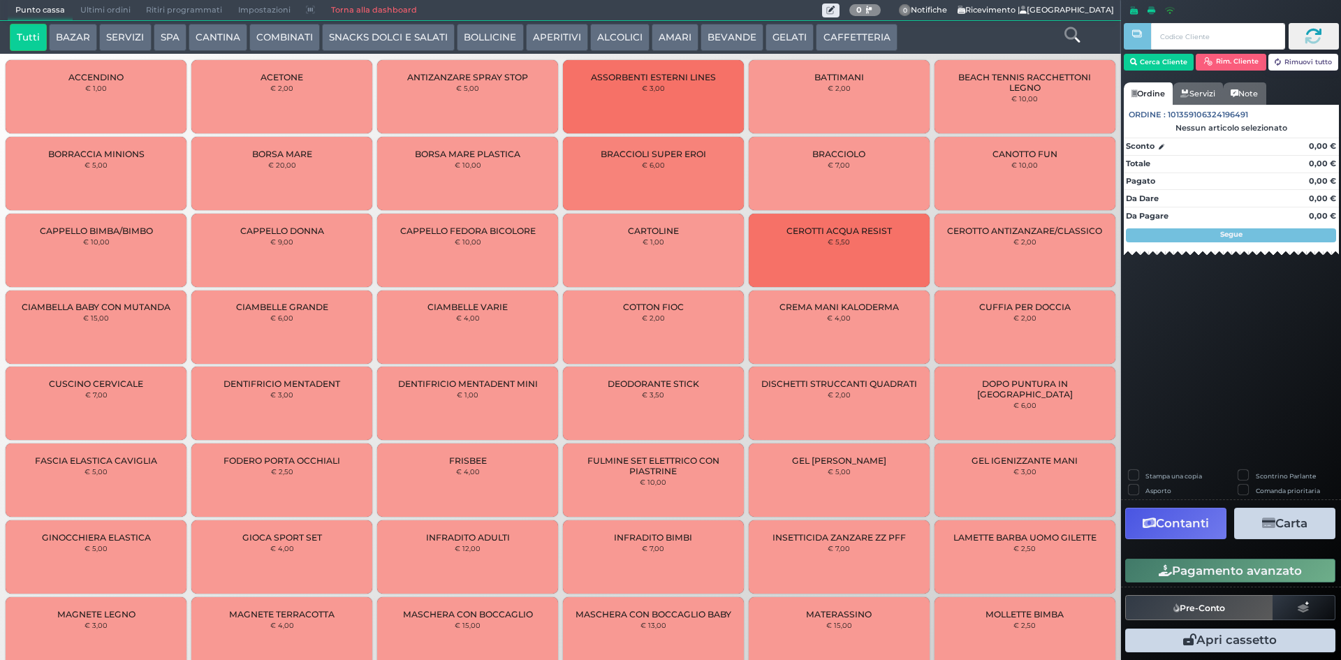
drag, startPoint x: 817, startPoint y: 29, endPoint x: 832, endPoint y: 34, distance: 15.5
click at [832, 37] on button "CAFFETTERIA" at bounding box center [856, 38] width 81 height 28
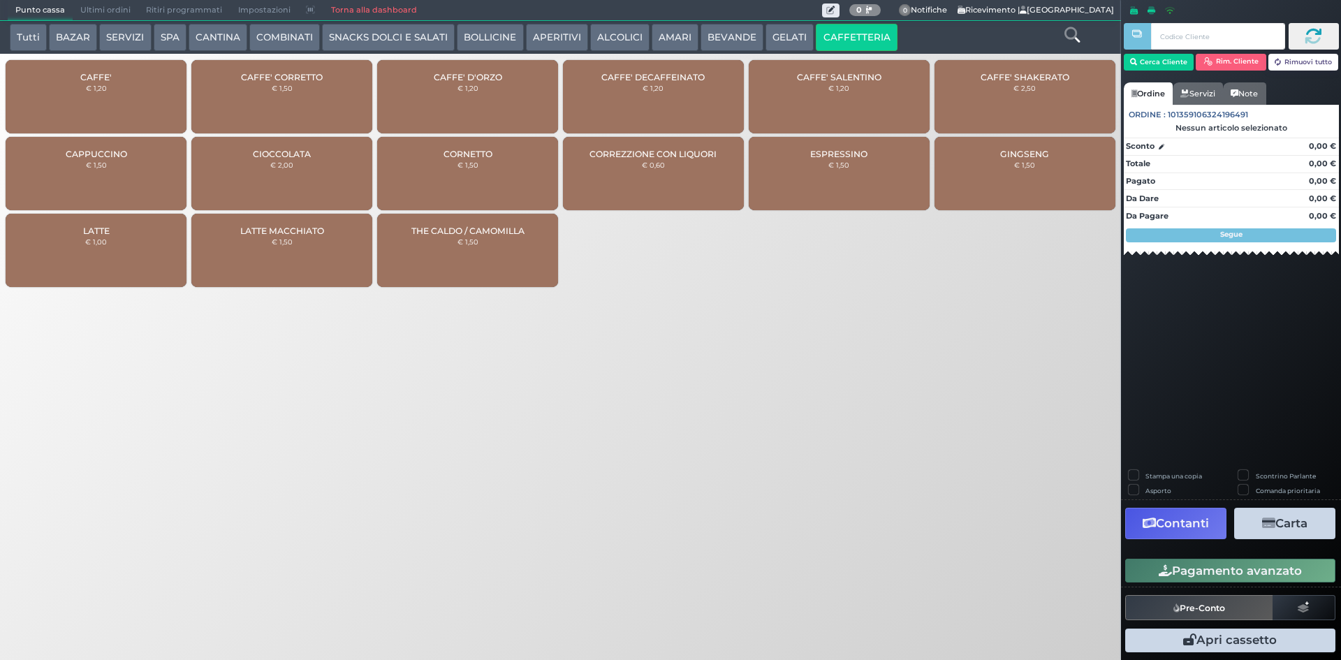
click at [130, 99] on div "CAFFE' € 1,20" at bounding box center [96, 96] width 181 height 73
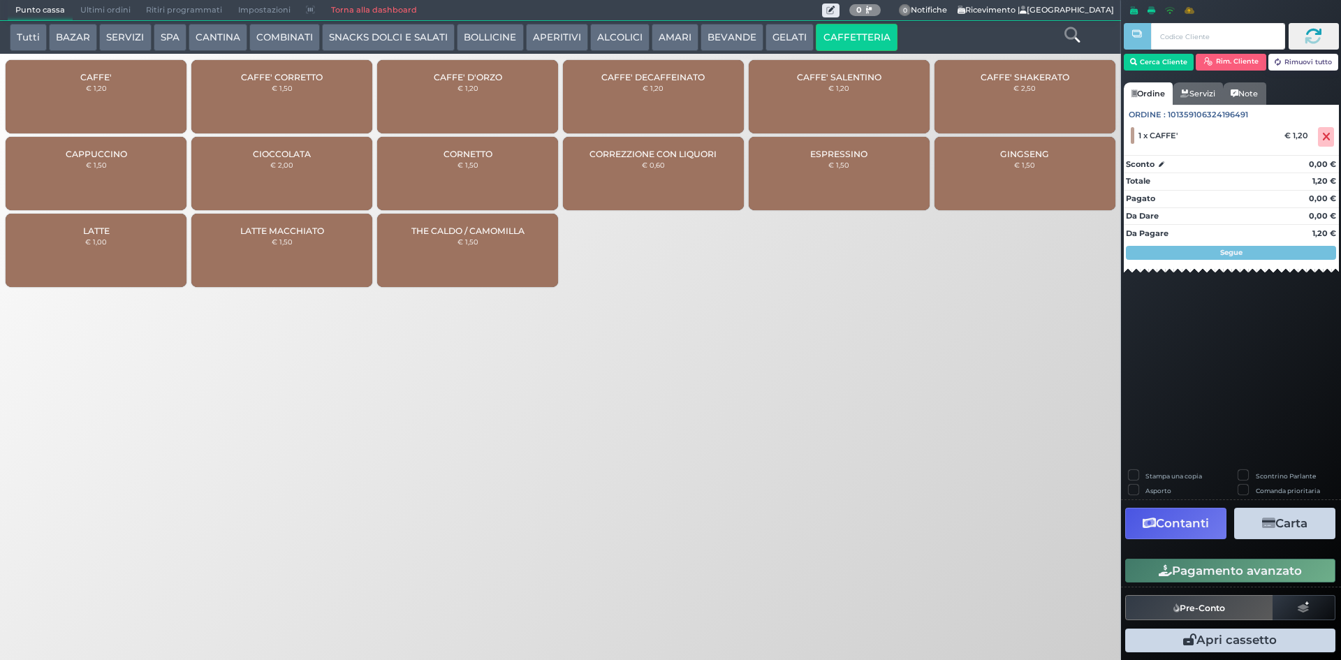
drag, startPoint x: 1180, startPoint y: 571, endPoint x: 1180, endPoint y: 561, distance: 10.5
click at [1180, 570] on button "Pagamento avanzato" at bounding box center [1230, 571] width 210 height 24
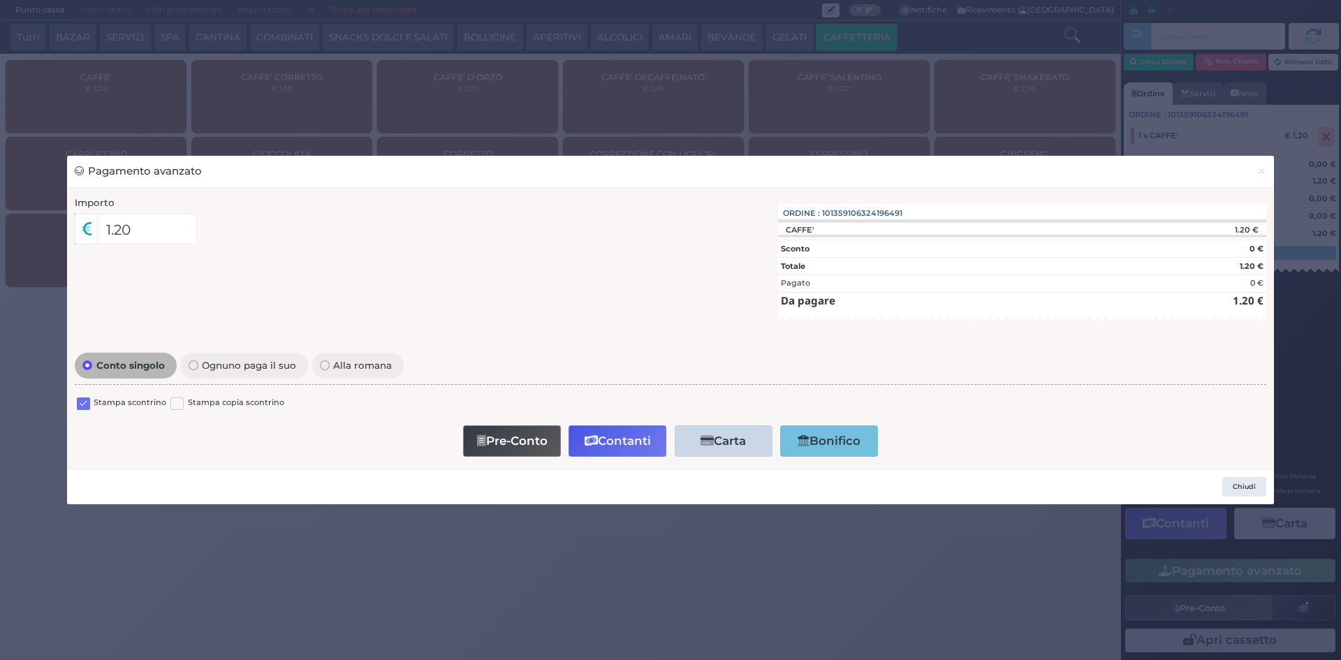
click at [90, 403] on div "Stampa scontrino" at bounding box center [121, 405] width 89 height 17
click at [89, 402] on label at bounding box center [83, 403] width 13 height 13
click at [0, 0] on input "checkbox" at bounding box center [0, 0] width 0 height 0
click at [586, 449] on button "Contanti" at bounding box center [617, 440] width 98 height 31
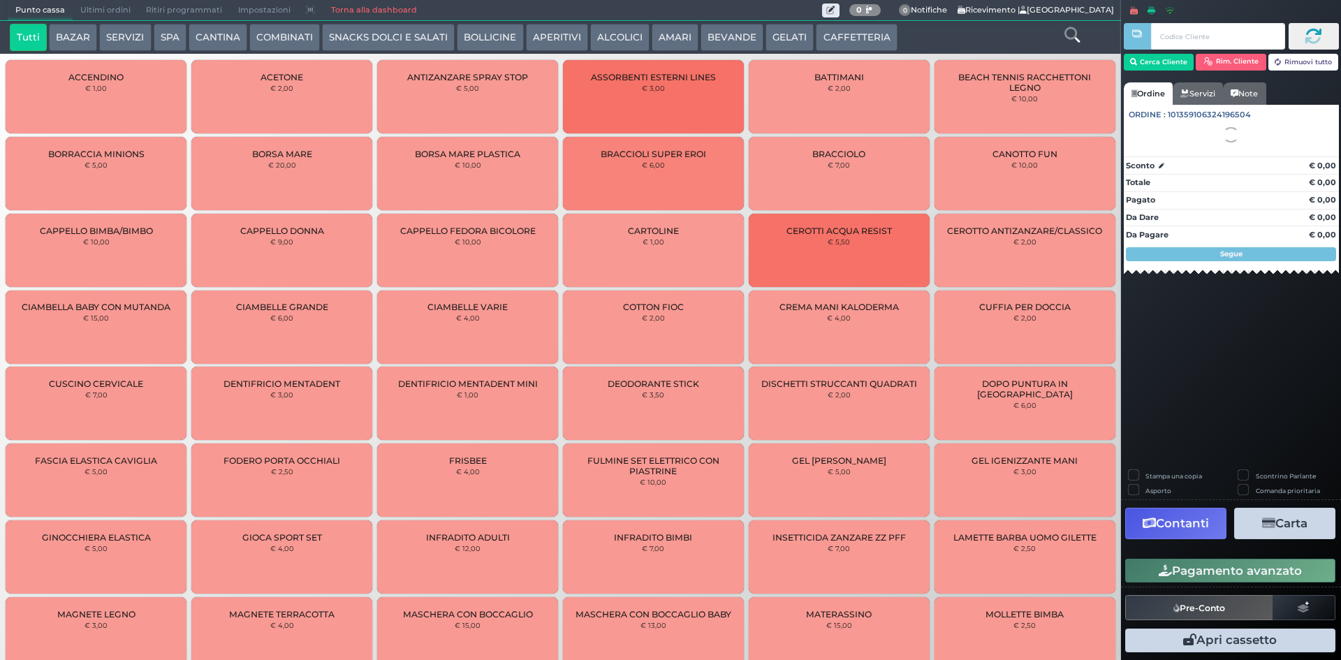
click at [92, 14] on span "Ultimi ordini" at bounding box center [106, 11] width 66 height 20
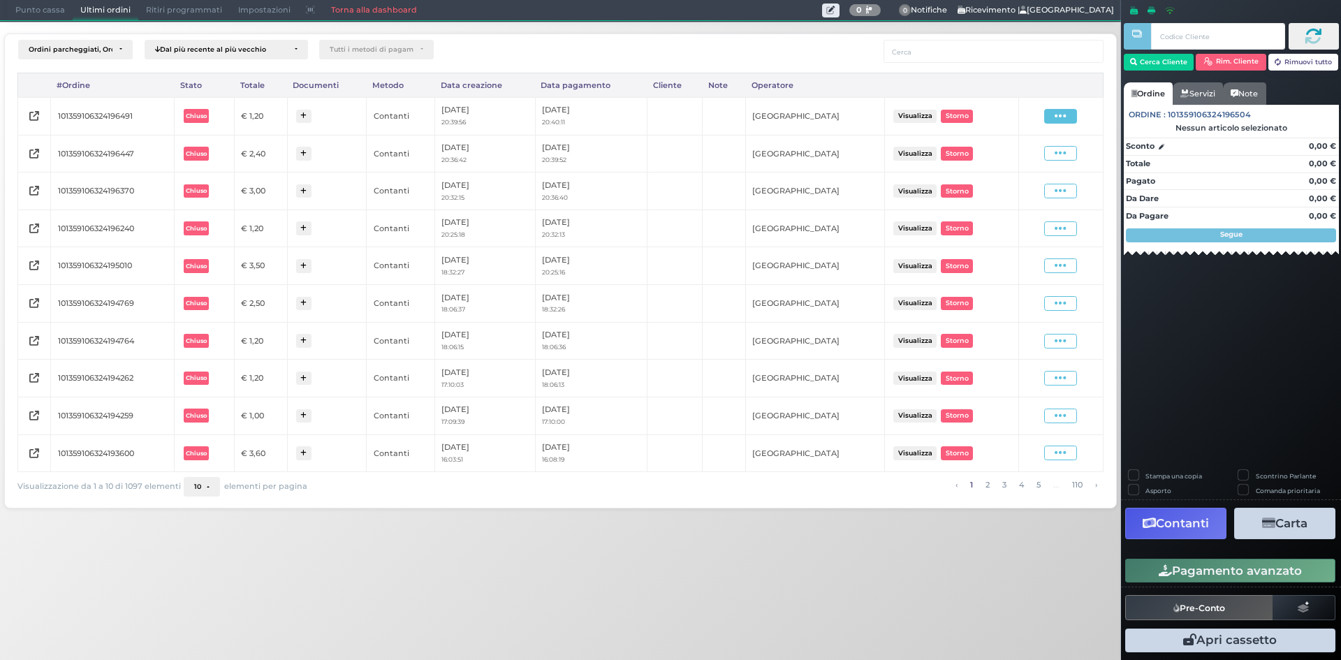
click at [1053, 116] on span at bounding box center [1060, 116] width 33 height 15
click at [1032, 152] on span "Ristampa Pre-Conto" at bounding box center [1027, 157] width 57 height 24
click at [56, 16] on span "Punto cassa" at bounding box center [40, 11] width 65 height 20
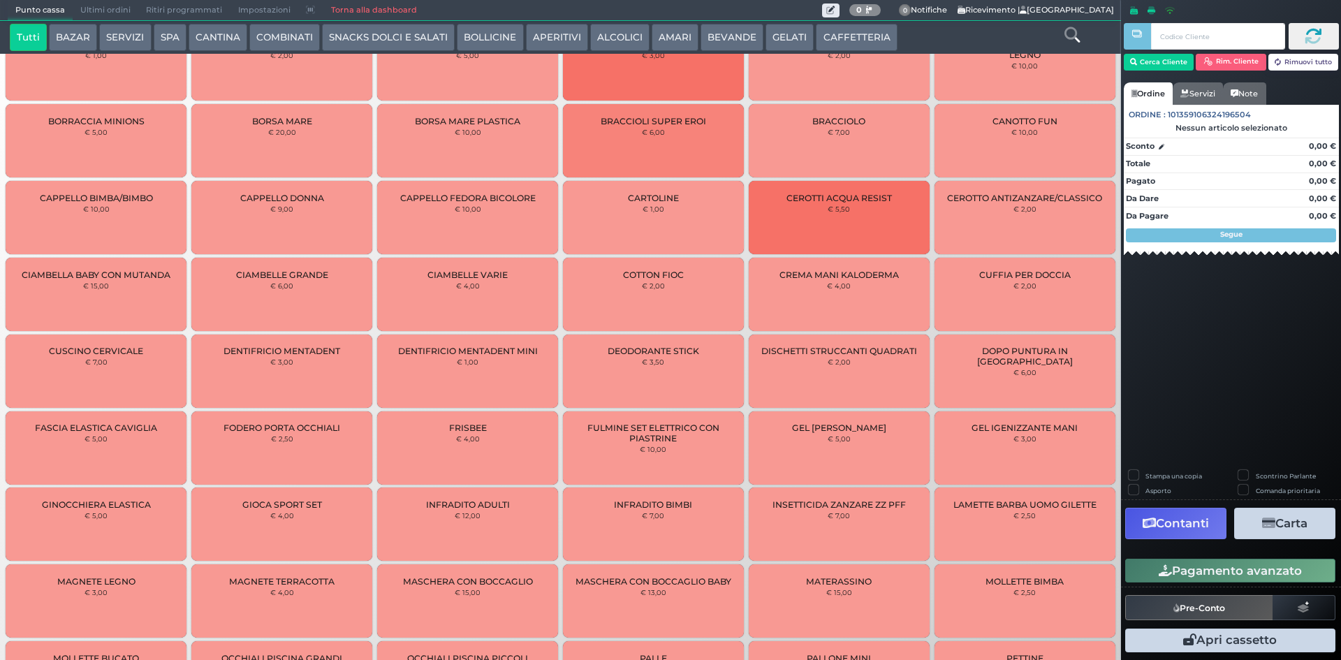
click at [87, 13] on span "Ultimi ordini" at bounding box center [106, 11] width 66 height 20
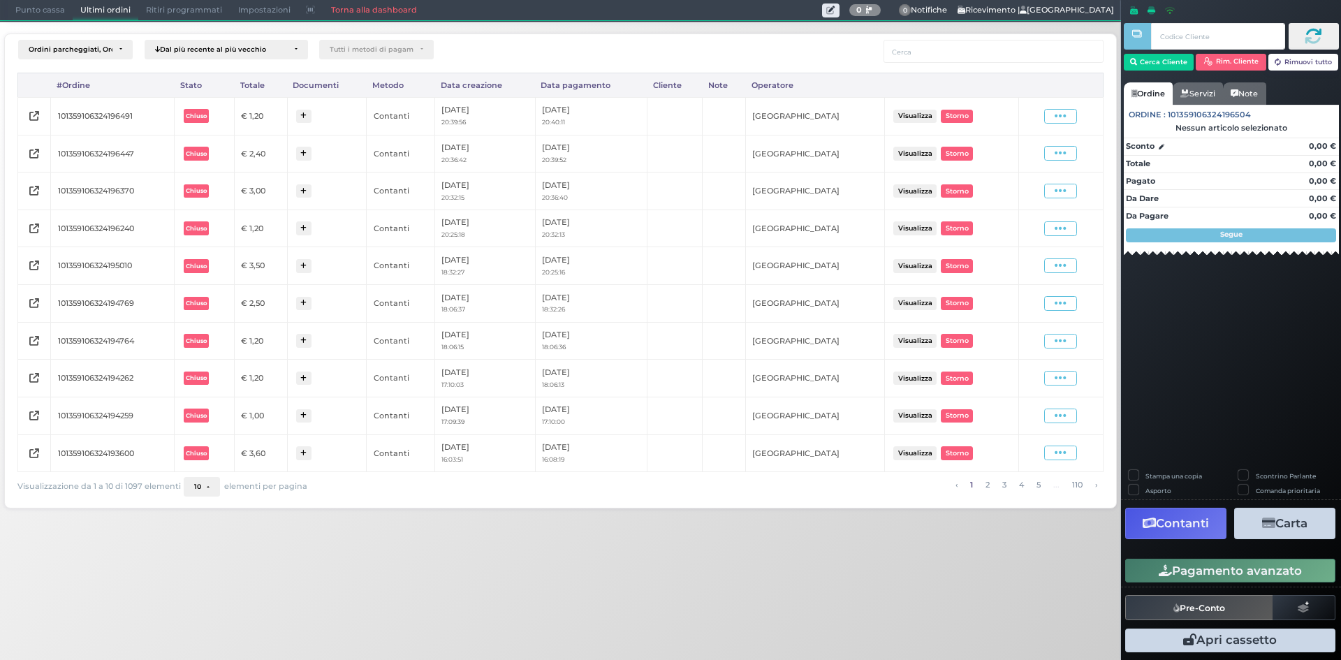
click at [16, 15] on span "Punto cassa" at bounding box center [40, 11] width 65 height 20
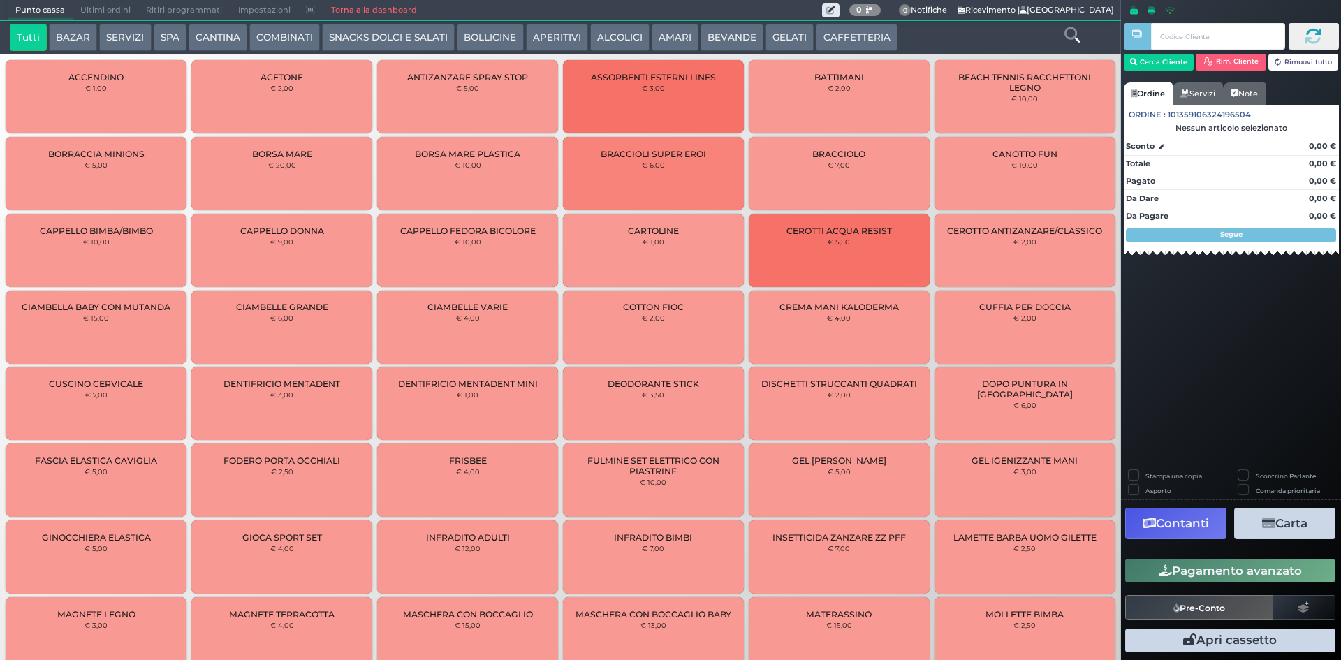
click at [100, 13] on span "Ultimi ordini" at bounding box center [106, 11] width 66 height 20
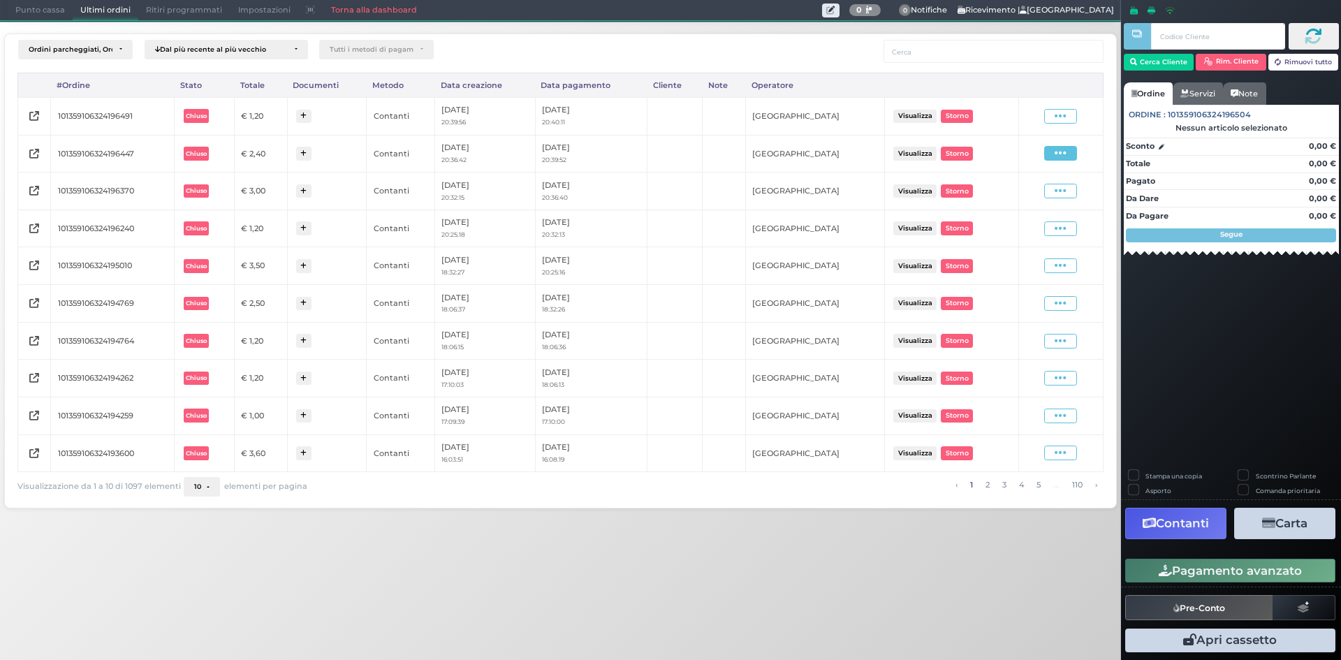
click at [1051, 154] on span at bounding box center [1060, 153] width 33 height 15
click at [1044, 195] on span "Ristampa Pre-Conto" at bounding box center [1027, 194] width 57 height 24
drag, startPoint x: 15, startPoint y: 6, endPoint x: 37, endPoint y: 22, distance: 27.1
click at [16, 6] on span "Punto cassa" at bounding box center [40, 11] width 65 height 20
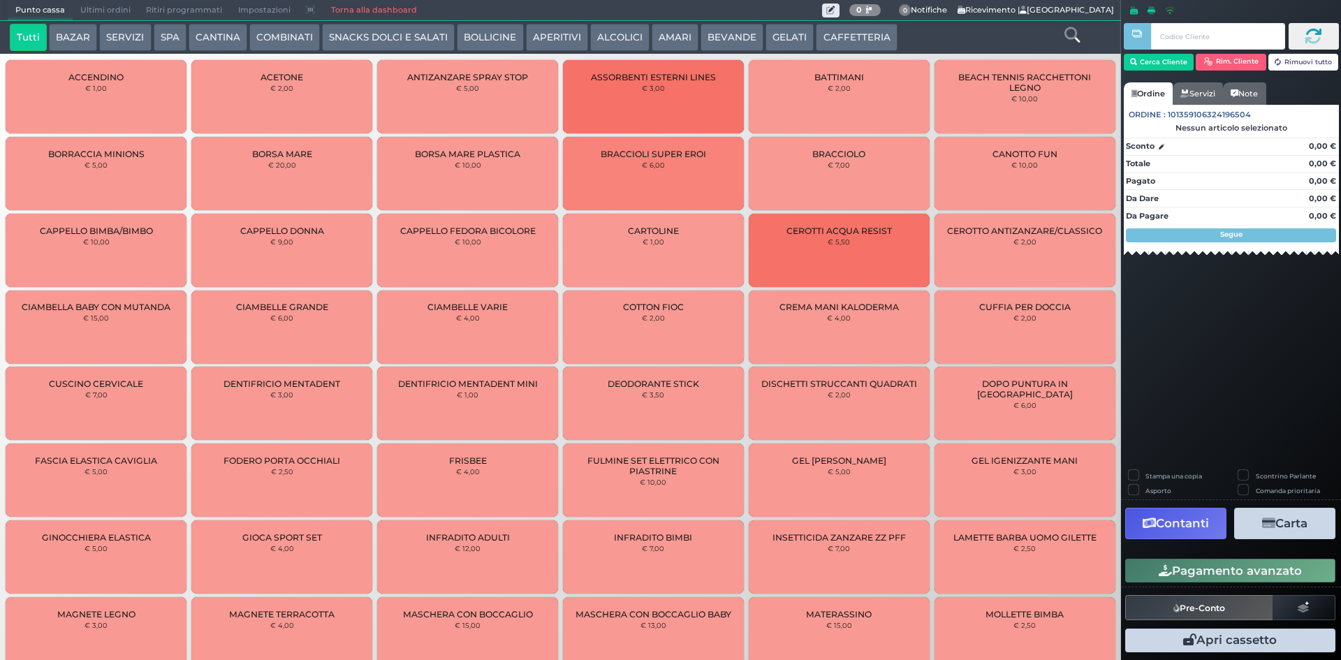
drag, startPoint x: 858, startPoint y: 38, endPoint x: 842, endPoint y: 38, distance: 16.1
click at [858, 38] on button "CAFFETTERIA" at bounding box center [856, 38] width 81 height 28
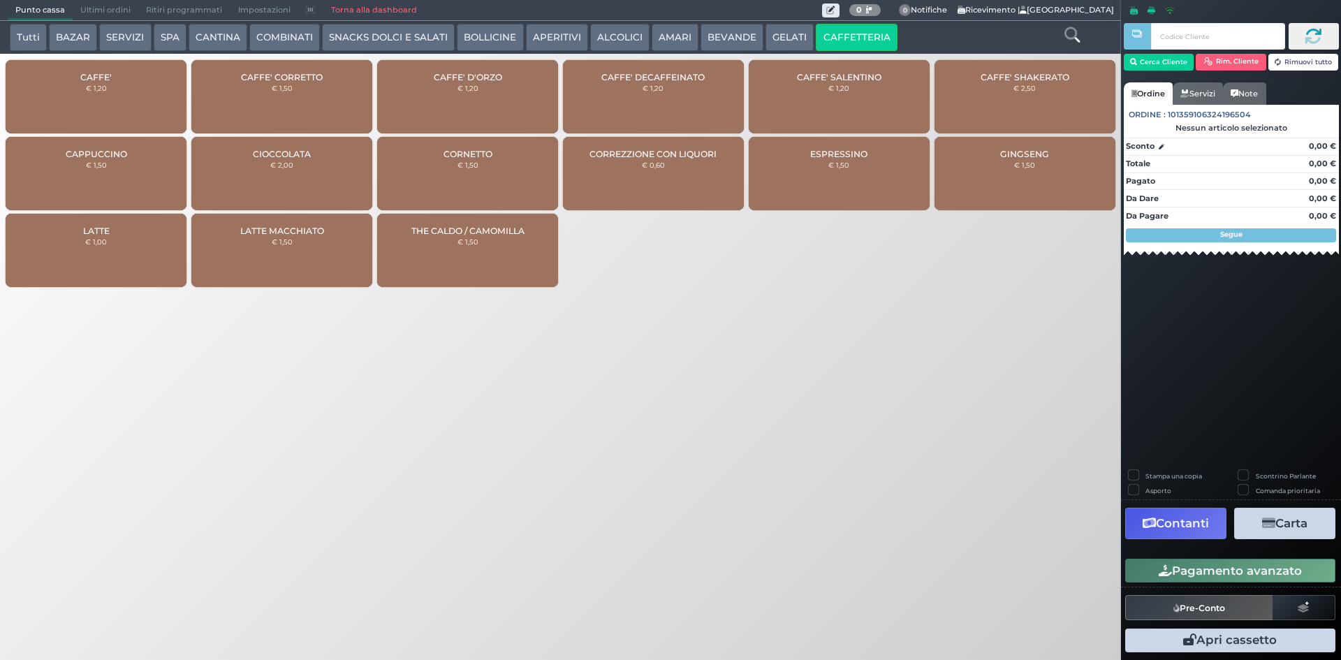
click at [133, 97] on div "CAFFE' € 1,20" at bounding box center [96, 96] width 181 height 73
click at [133, 96] on div "CAFFE' € 1,20" at bounding box center [96, 96] width 181 height 73
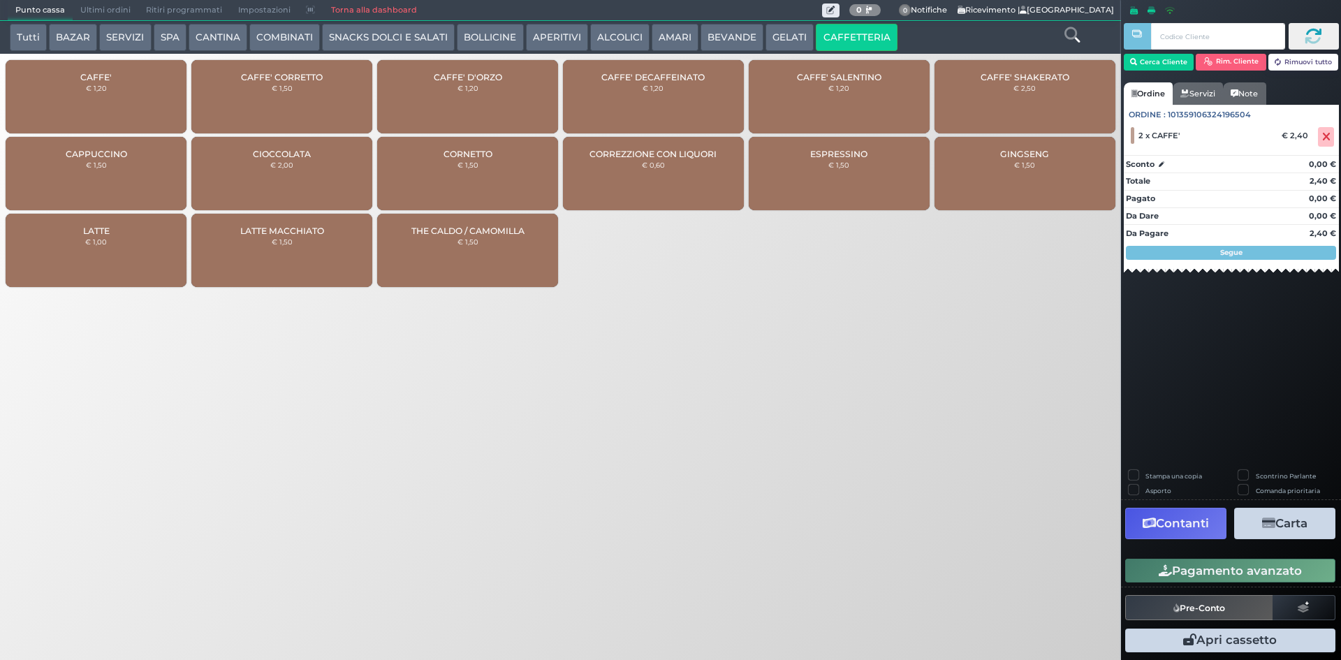
click at [1248, 569] on button "Pagamento avanzato" at bounding box center [1230, 571] width 210 height 24
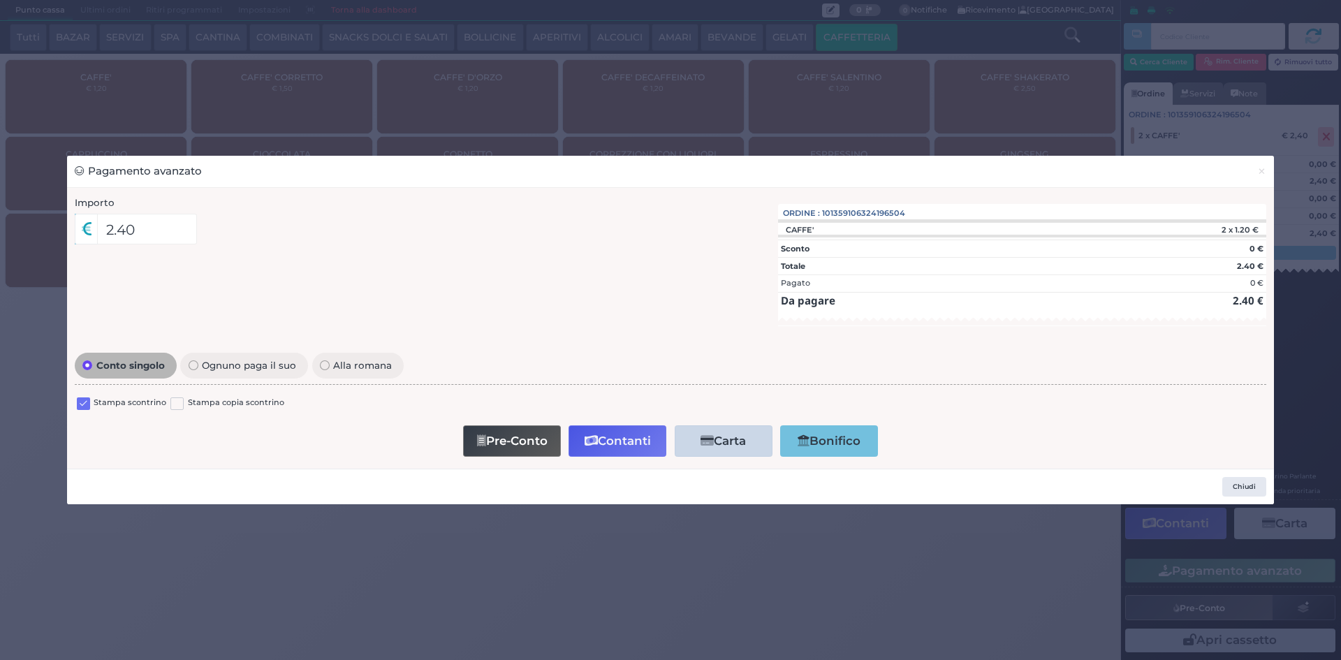
click at [80, 404] on label at bounding box center [83, 403] width 13 height 13
click at [0, 0] on input "checkbox" at bounding box center [0, 0] width 0 height 0
click at [605, 436] on button "Contanti" at bounding box center [617, 440] width 98 height 31
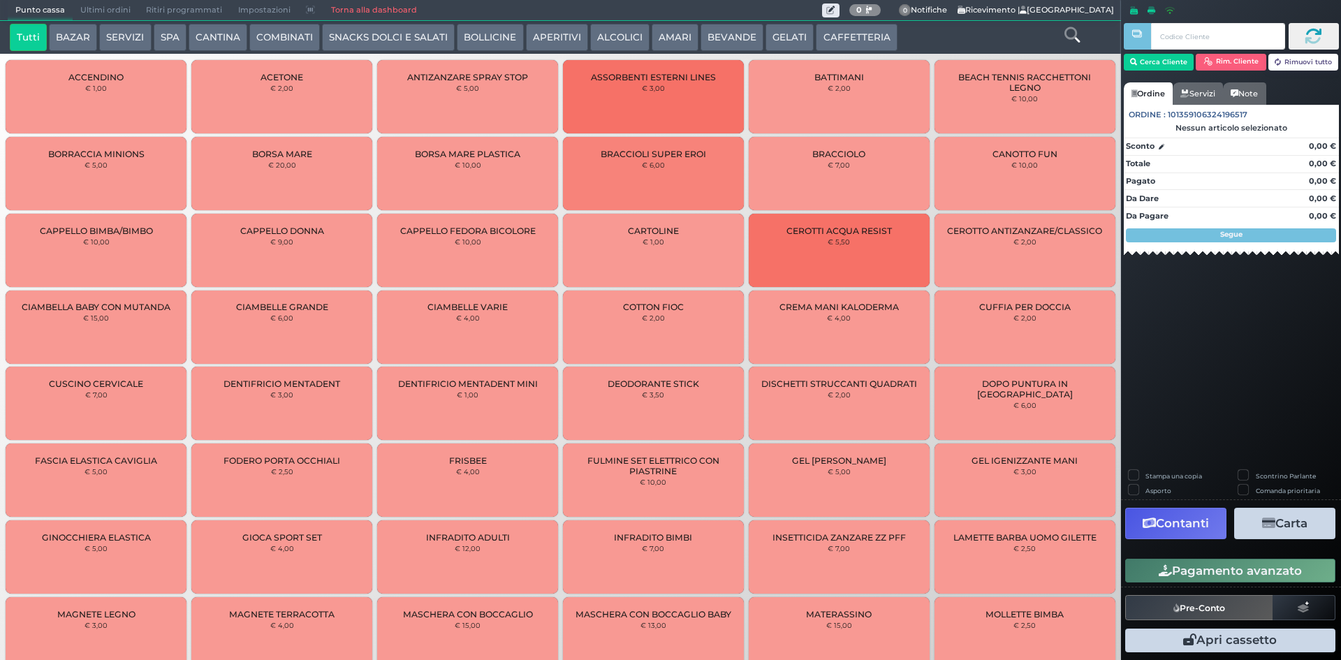
click at [94, 9] on span "Ultimi ordini" at bounding box center [106, 11] width 66 height 20
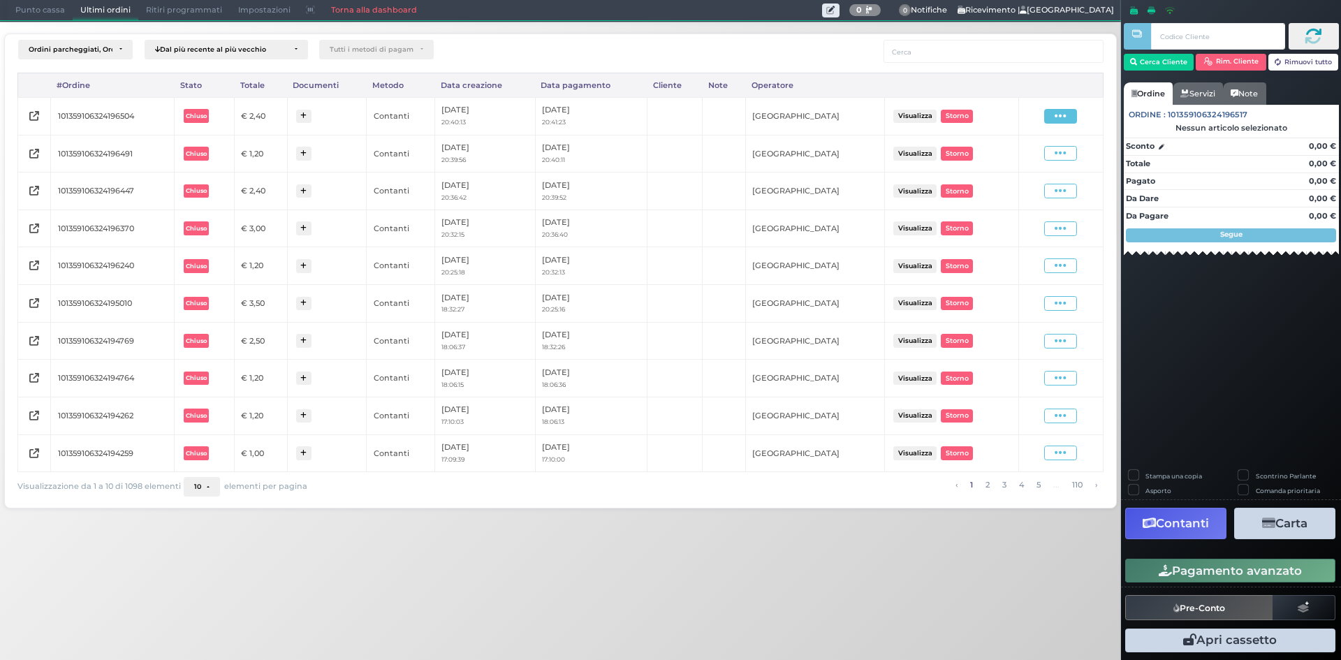
click at [1063, 119] on icon at bounding box center [1061, 116] width 12 height 13
click at [1025, 156] on span "Ristampa Pre-Conto" at bounding box center [1027, 157] width 57 height 24
click at [21, 17] on span "Punto cassa" at bounding box center [40, 11] width 65 height 20
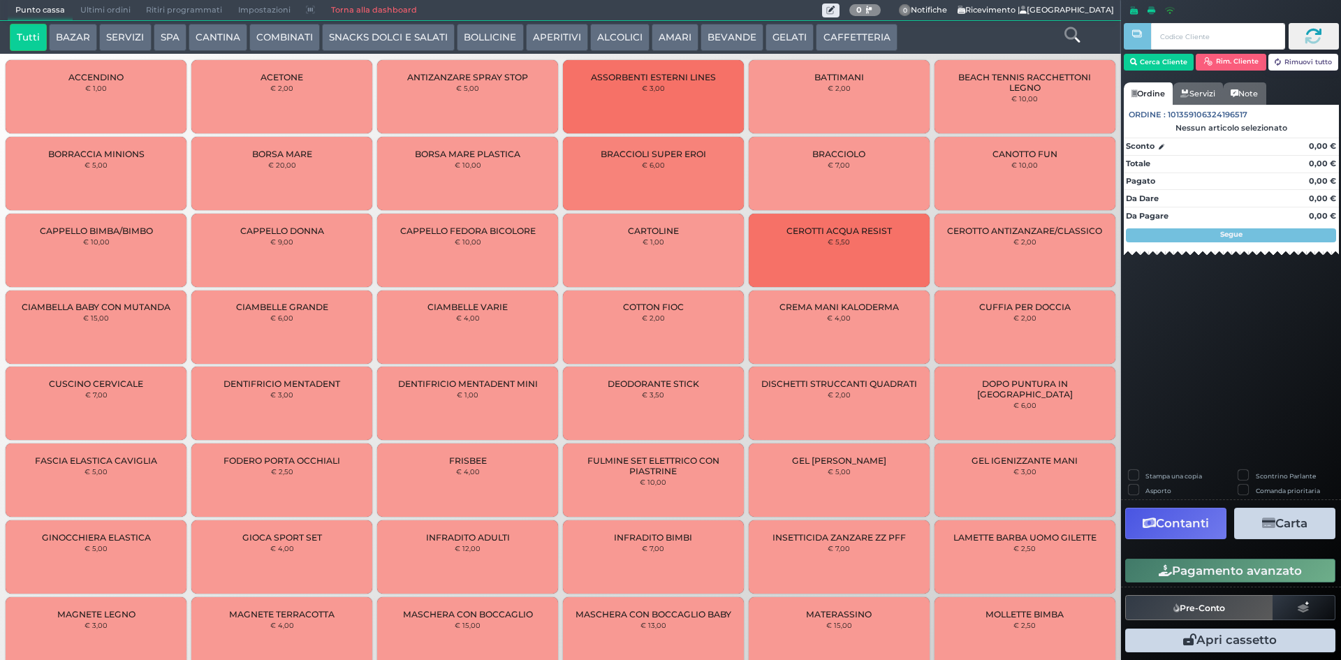
click at [849, 29] on button "CAFFETTERIA" at bounding box center [856, 38] width 81 height 28
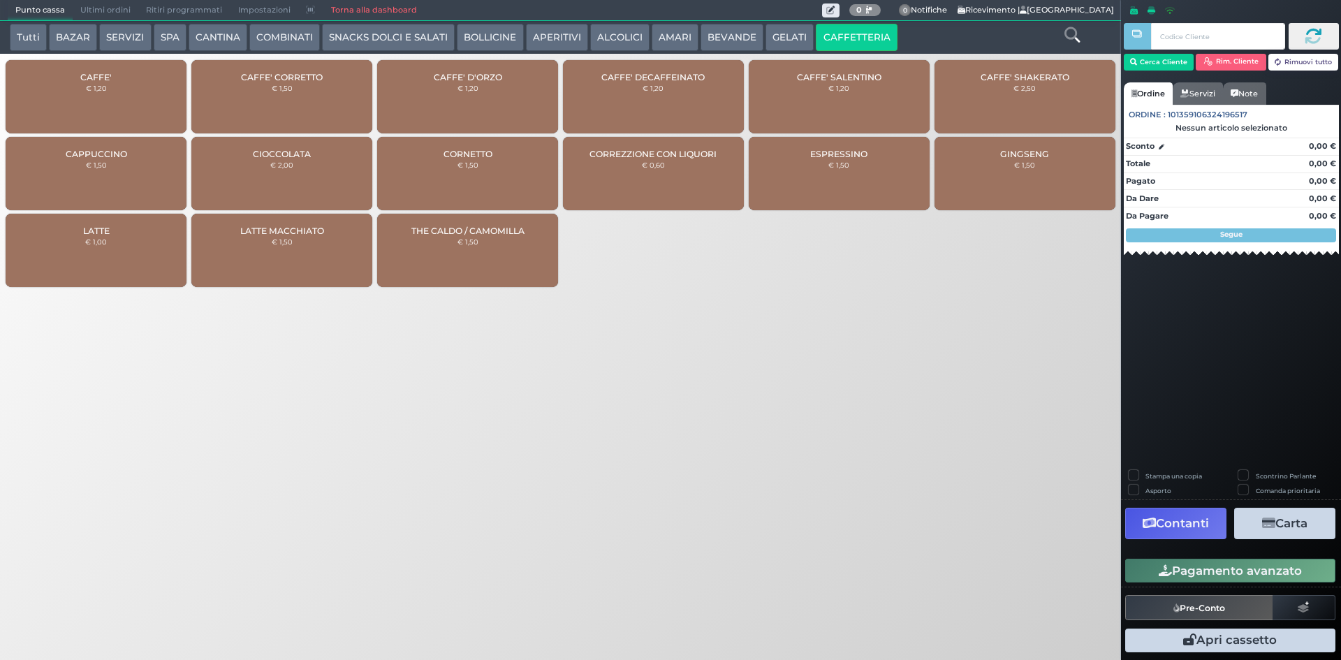
click at [110, 91] on div "CAFFE' € 1,20" at bounding box center [96, 96] width 181 height 73
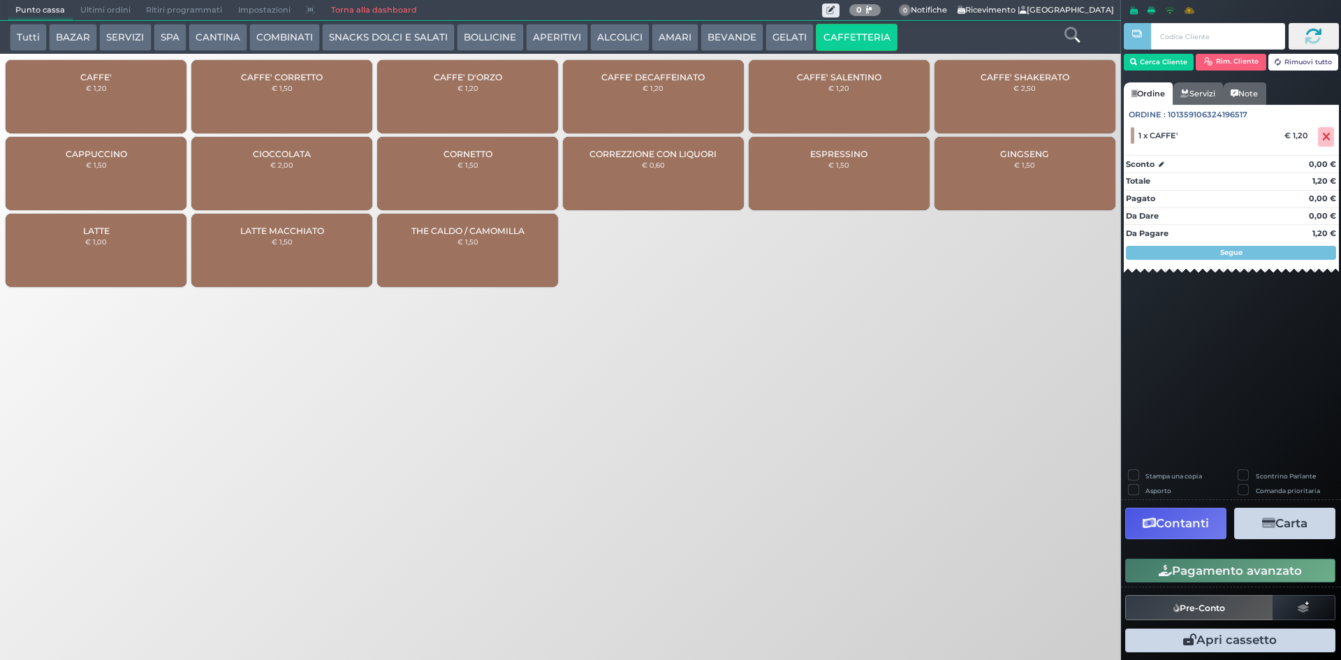
drag, startPoint x: 1222, startPoint y: 575, endPoint x: 1219, endPoint y: 559, distance: 16.4
click at [1221, 575] on button "Pagamento avanzato" at bounding box center [1230, 571] width 210 height 24
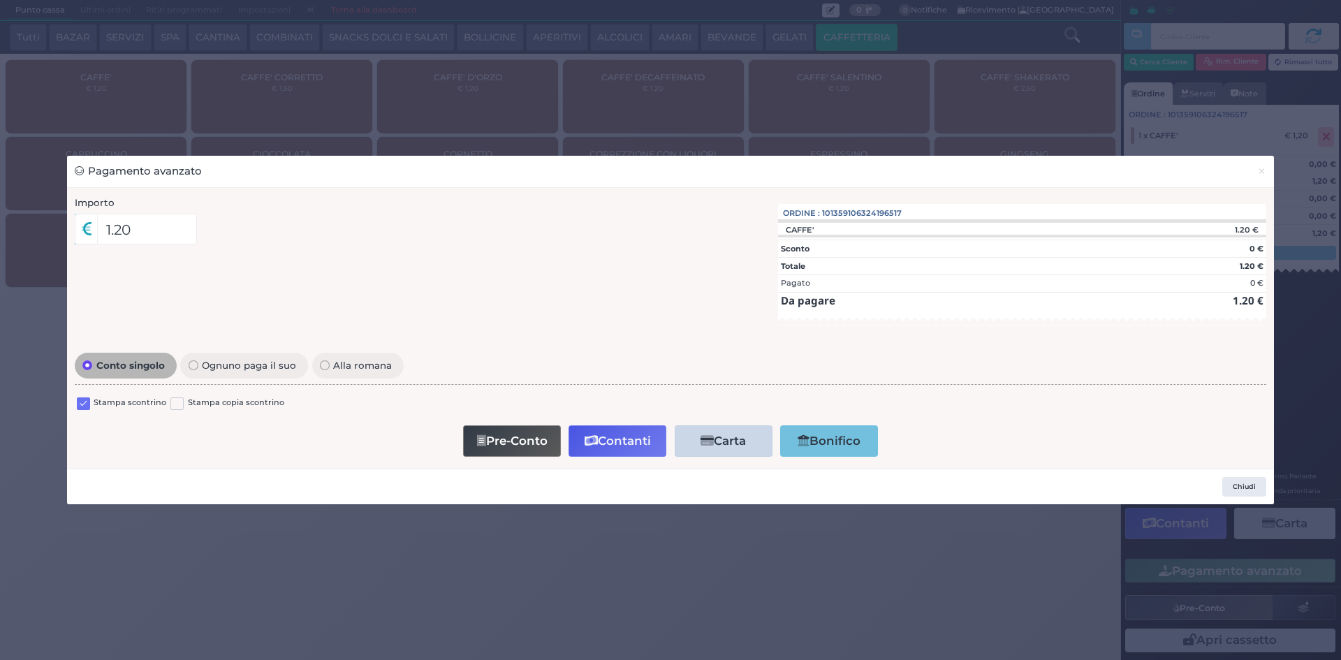
click at [82, 407] on label at bounding box center [83, 403] width 13 height 13
click at [0, 0] on input "checkbox" at bounding box center [0, 0] width 0 height 0
click at [617, 445] on button "Contanti" at bounding box center [617, 440] width 98 height 31
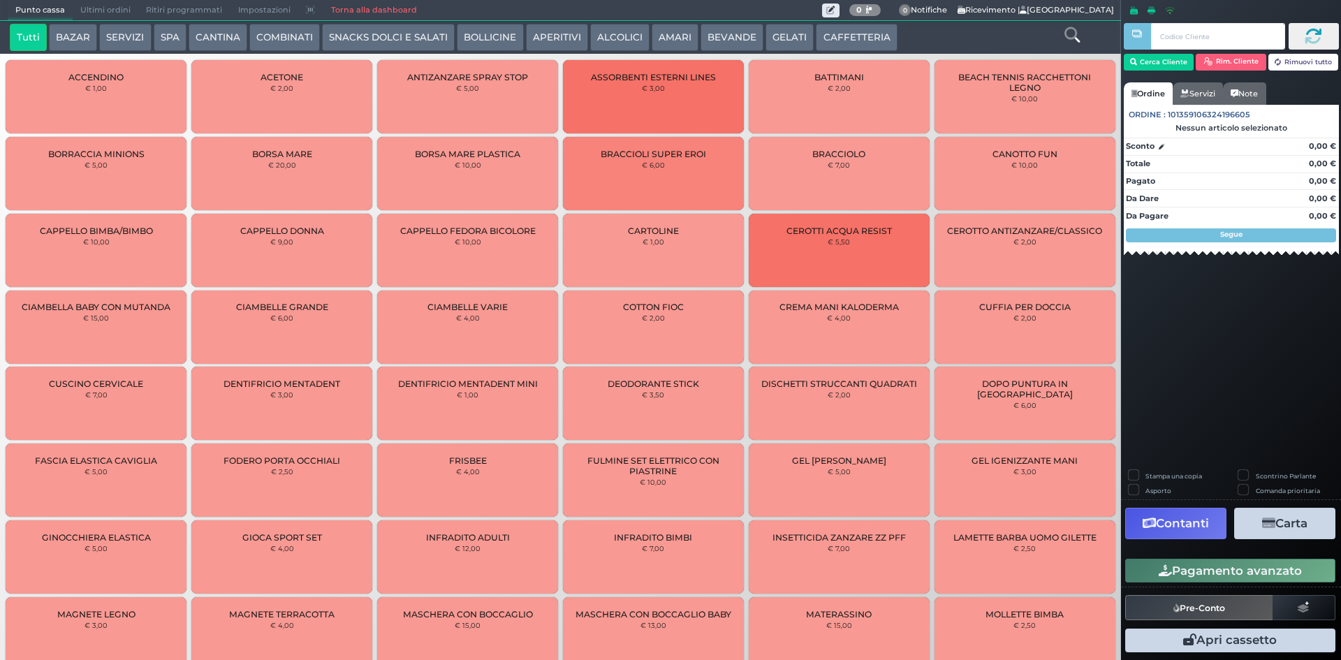
click at [114, 3] on span "Ultimi ordini" at bounding box center [106, 11] width 66 height 20
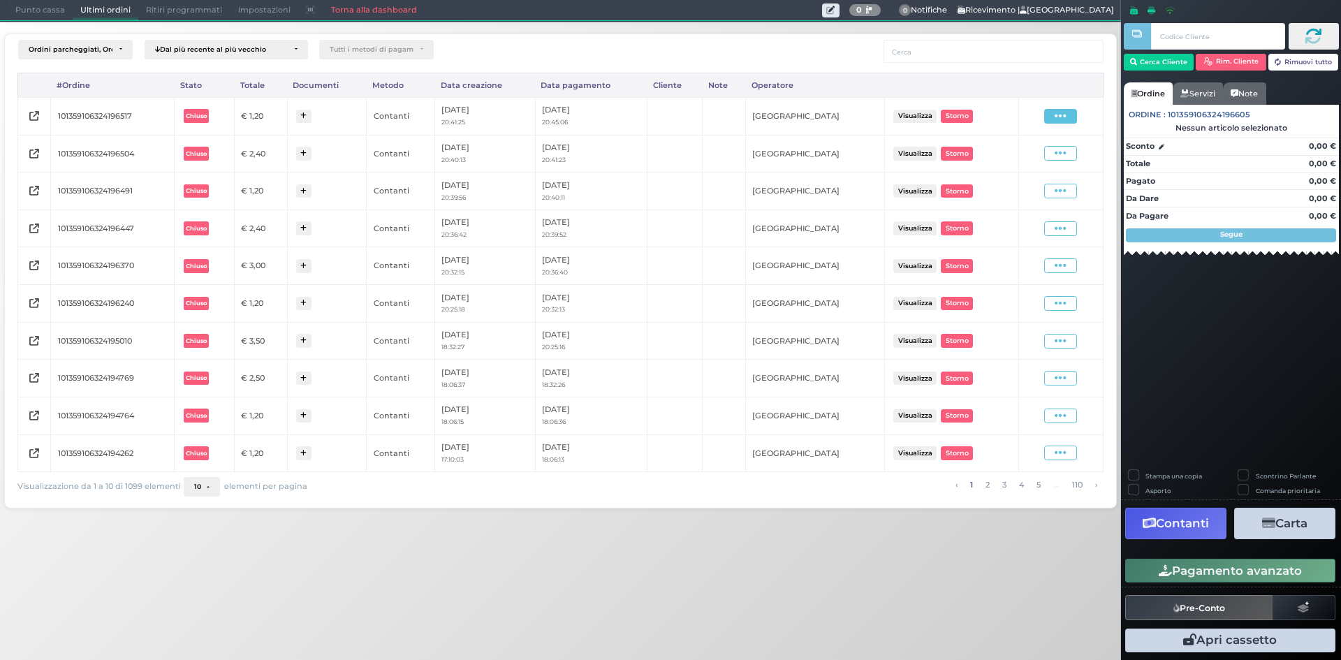
click at [1062, 119] on icon at bounding box center [1061, 116] width 12 height 13
click at [1029, 150] on span "Ristampa Pre-Conto" at bounding box center [1027, 157] width 57 height 24
click at [32, 1] on span "Punto cassa" at bounding box center [40, 11] width 65 height 20
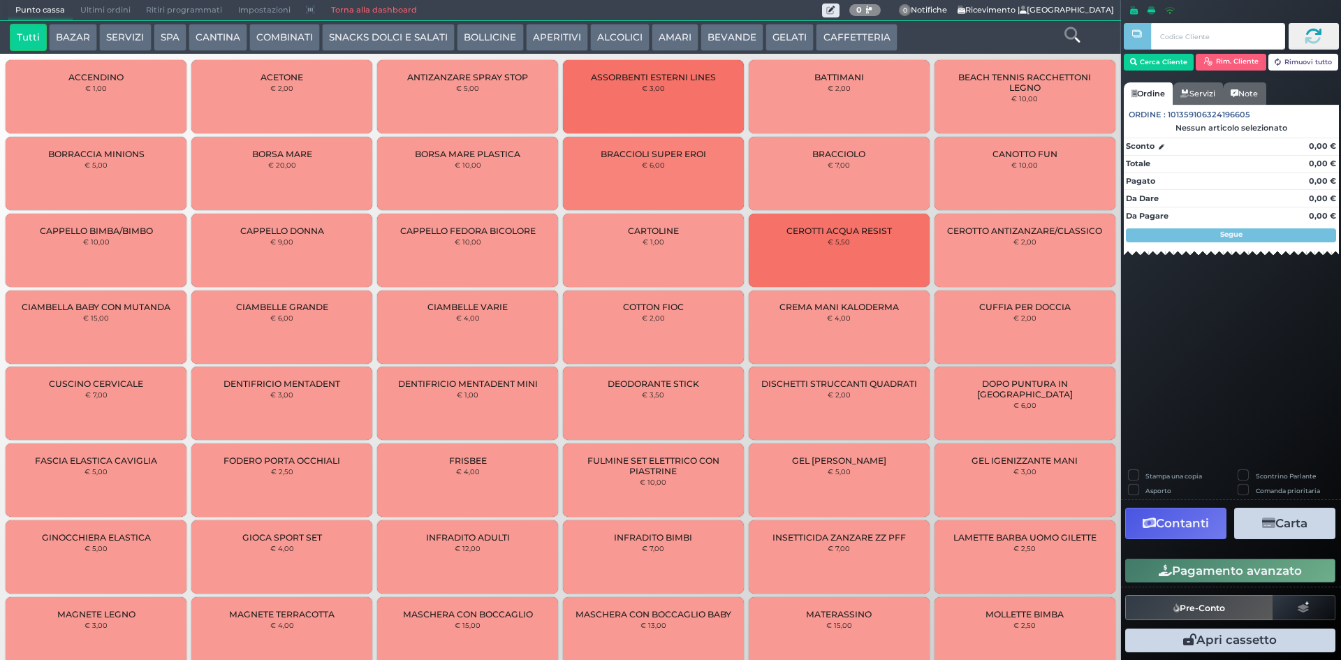
click at [575, 33] on button "APERITIVI" at bounding box center [557, 38] width 62 height 28
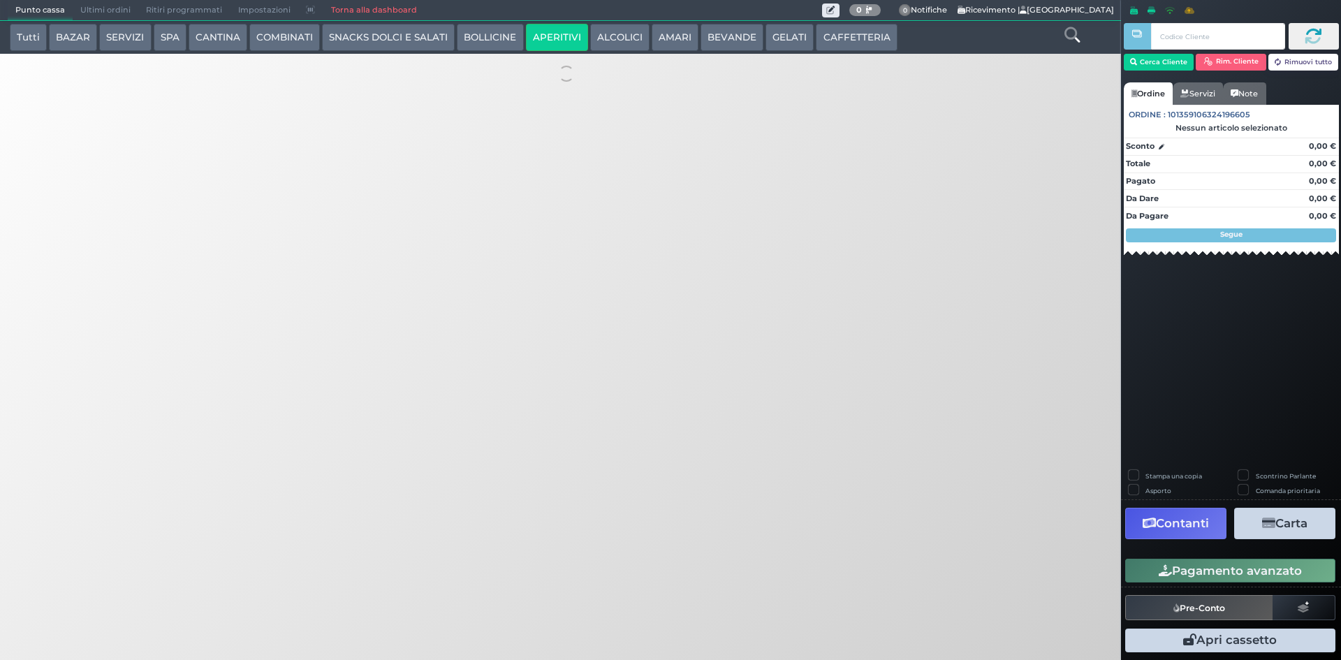
click at [634, 36] on button "ALCOLICI" at bounding box center [619, 38] width 59 height 28
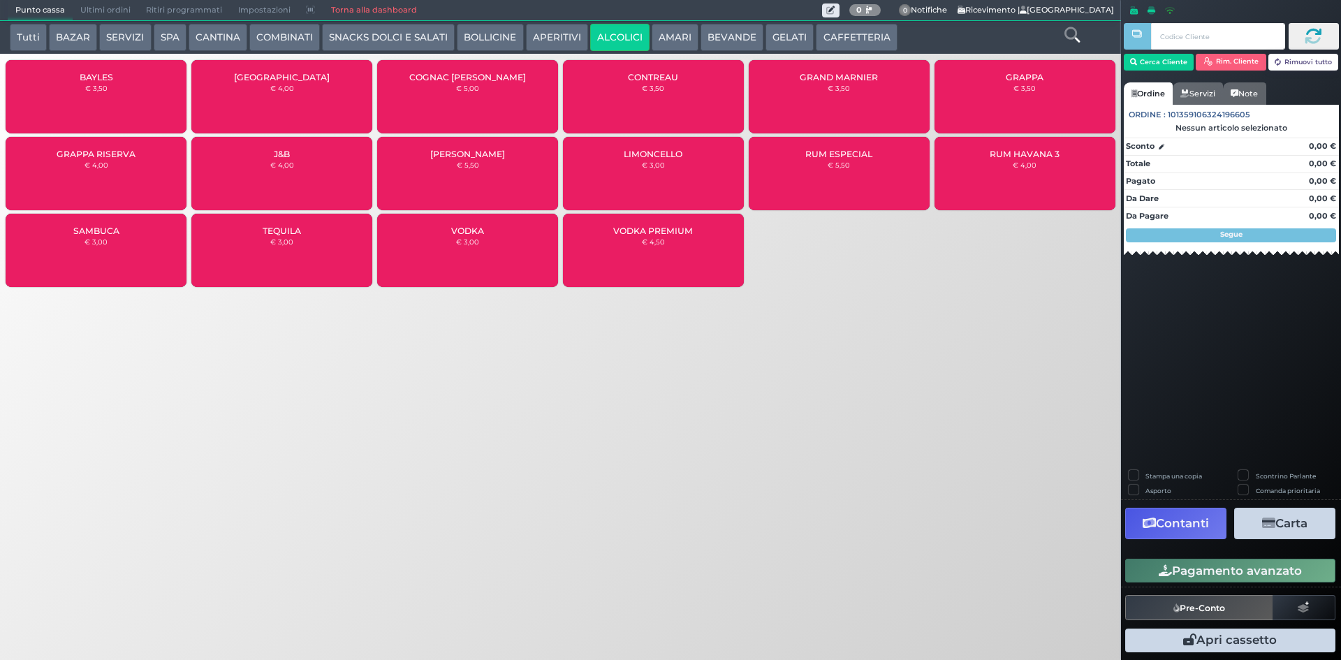
click at [670, 40] on button "AMARI" at bounding box center [675, 38] width 47 height 28
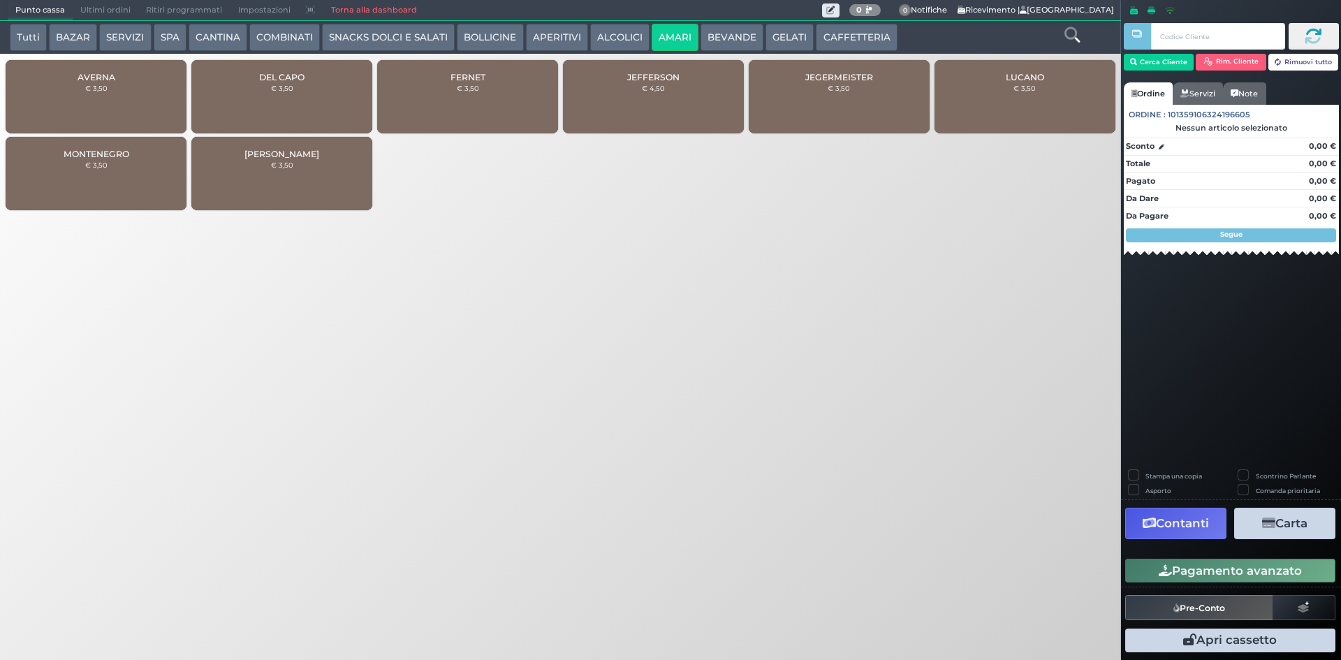
click at [422, 104] on div "FERNET € 3,50" at bounding box center [467, 96] width 181 height 73
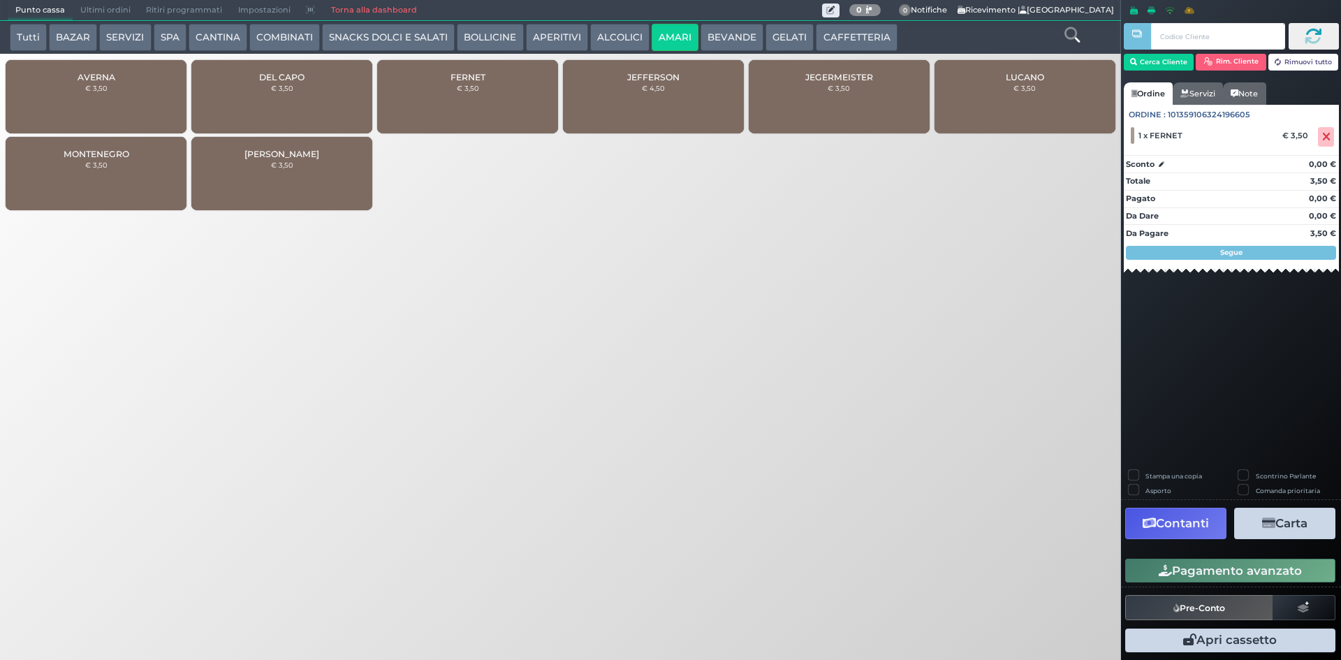
click at [602, 33] on button "ALCOLICI" at bounding box center [619, 38] width 59 height 28
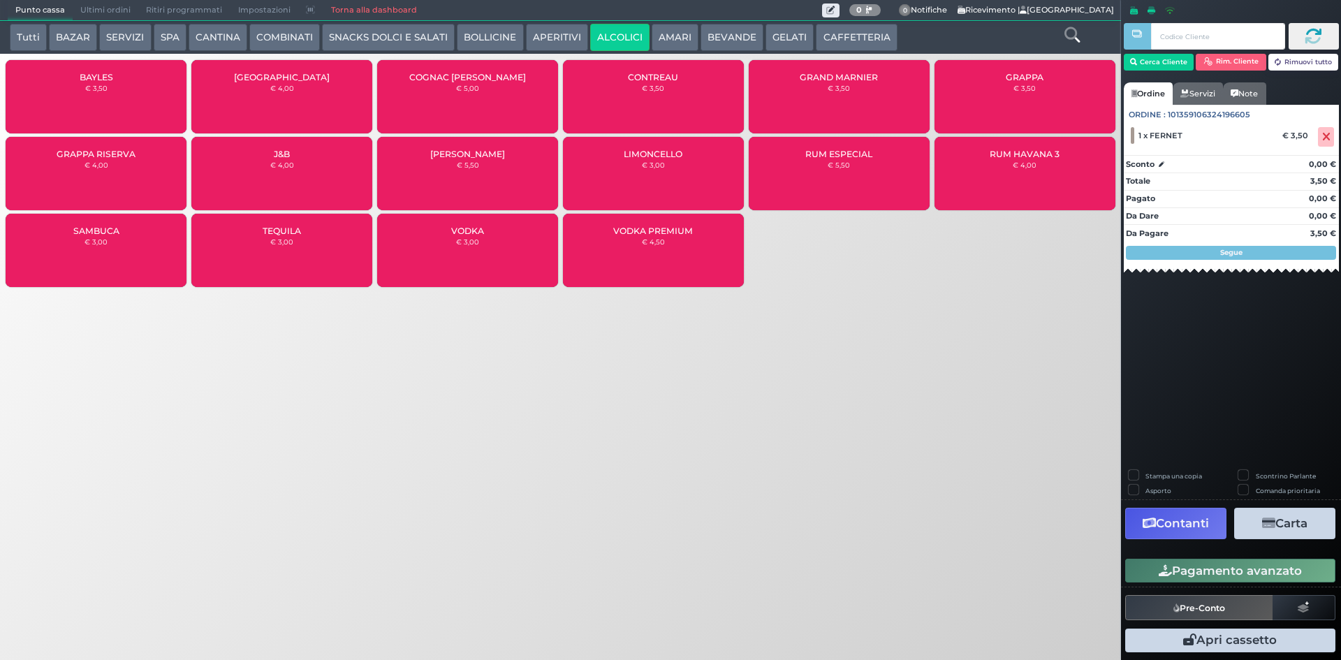
click at [151, 107] on div "BAYLES € 3,50" at bounding box center [96, 96] width 181 height 73
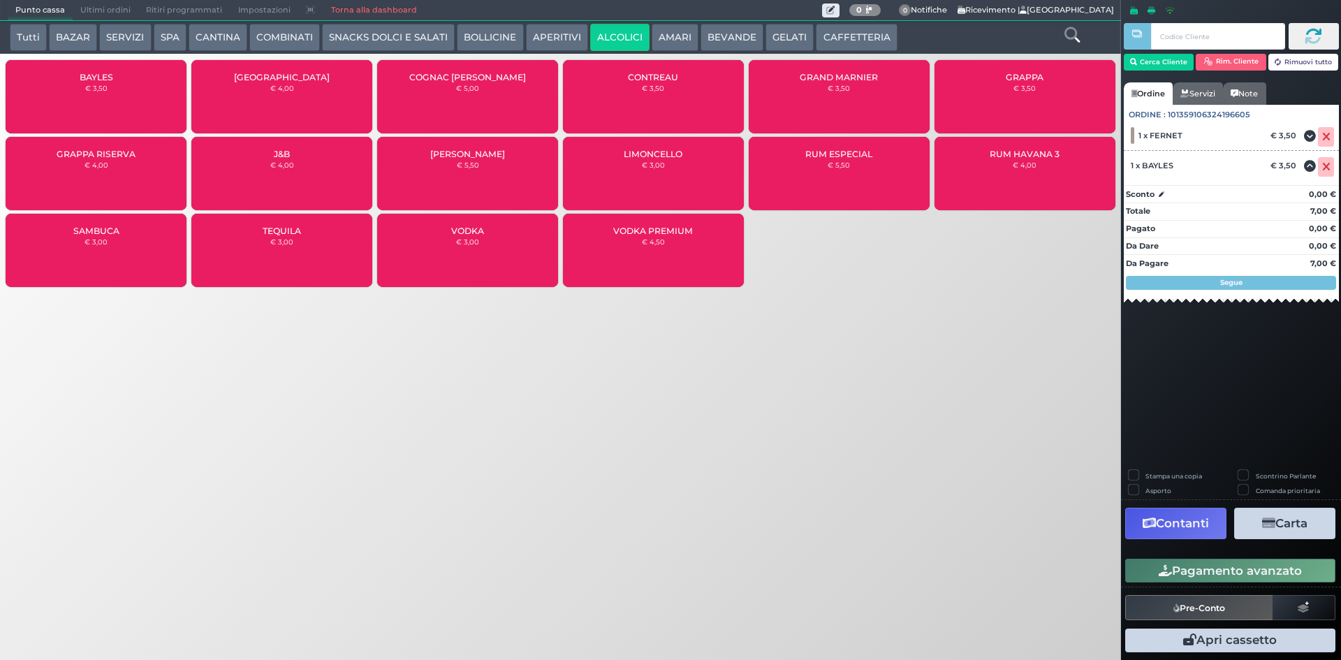
click at [1208, 568] on button "Pagamento avanzato" at bounding box center [1230, 571] width 210 height 24
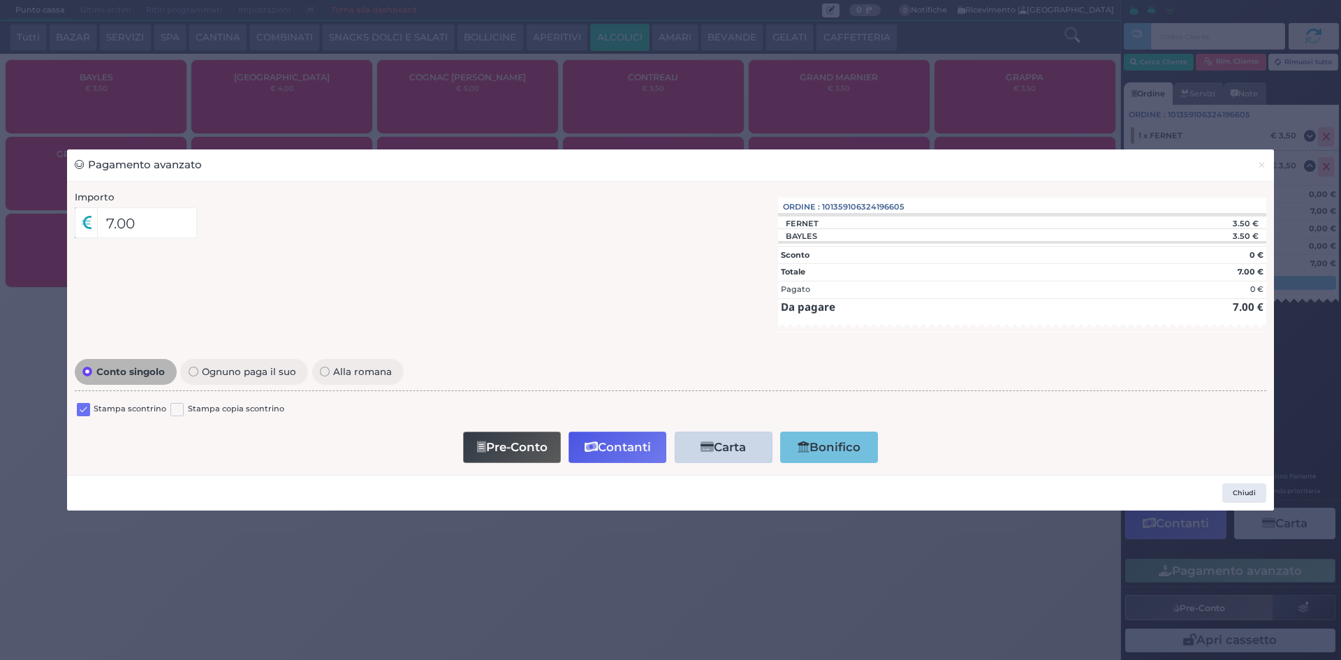
click at [83, 413] on label at bounding box center [83, 409] width 13 height 13
click at [0, 0] on input "checkbox" at bounding box center [0, 0] width 0 height 0
click at [619, 457] on button "Contanti" at bounding box center [617, 447] width 98 height 31
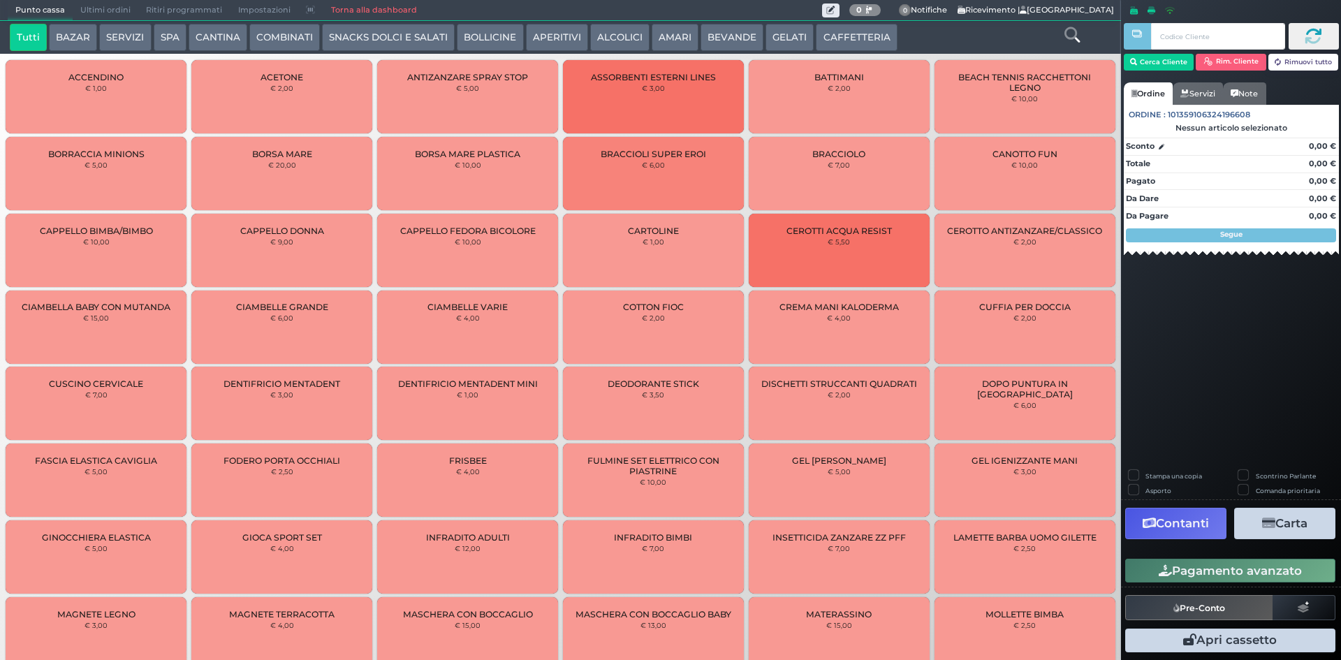
click at [87, 10] on span "Ultimi ordini" at bounding box center [106, 11] width 66 height 20
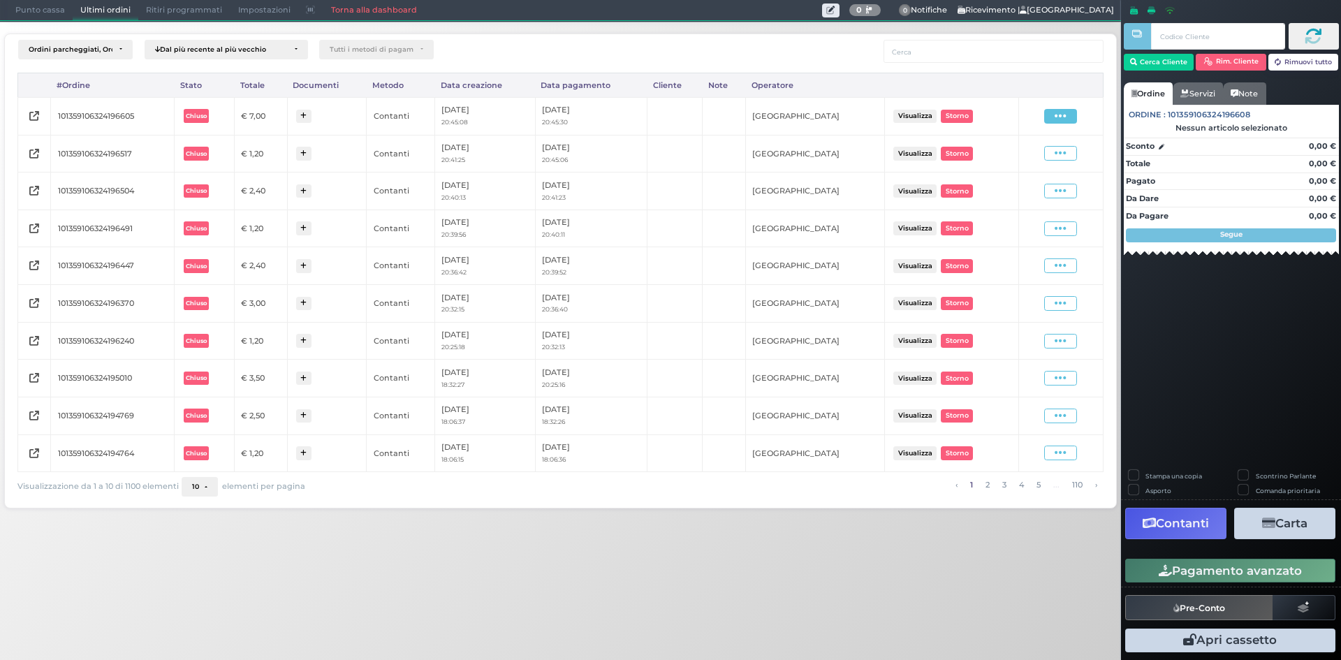
click at [1052, 124] on td "Visualizza Ristampa Pre-Conto Storno" at bounding box center [1060, 116] width 85 height 38
click at [1051, 121] on span at bounding box center [1060, 116] width 33 height 15
click at [1031, 159] on span "Ristampa Pre-Conto" at bounding box center [1027, 157] width 57 height 24
drag, startPoint x: 34, startPoint y: 10, endPoint x: 67, endPoint y: 61, distance: 60.6
click at [37, 12] on span "Punto cassa" at bounding box center [40, 11] width 65 height 20
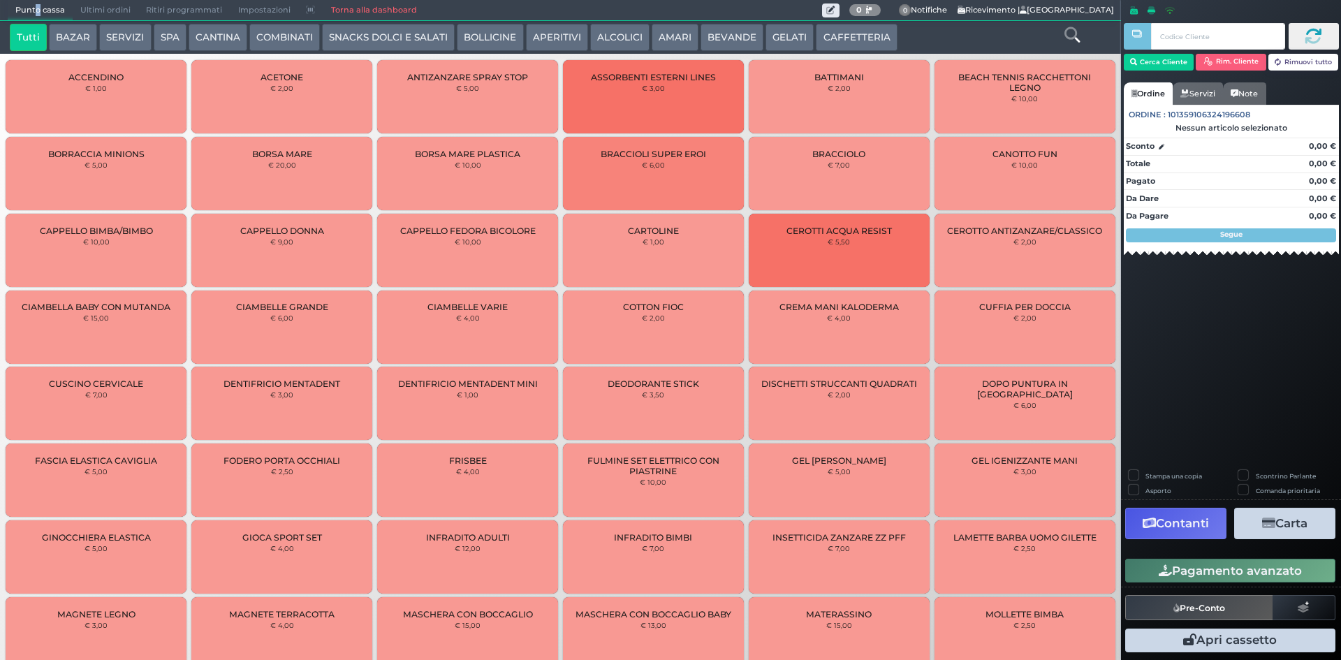
click at [830, 27] on button "CAFFETTERIA" at bounding box center [856, 38] width 81 height 28
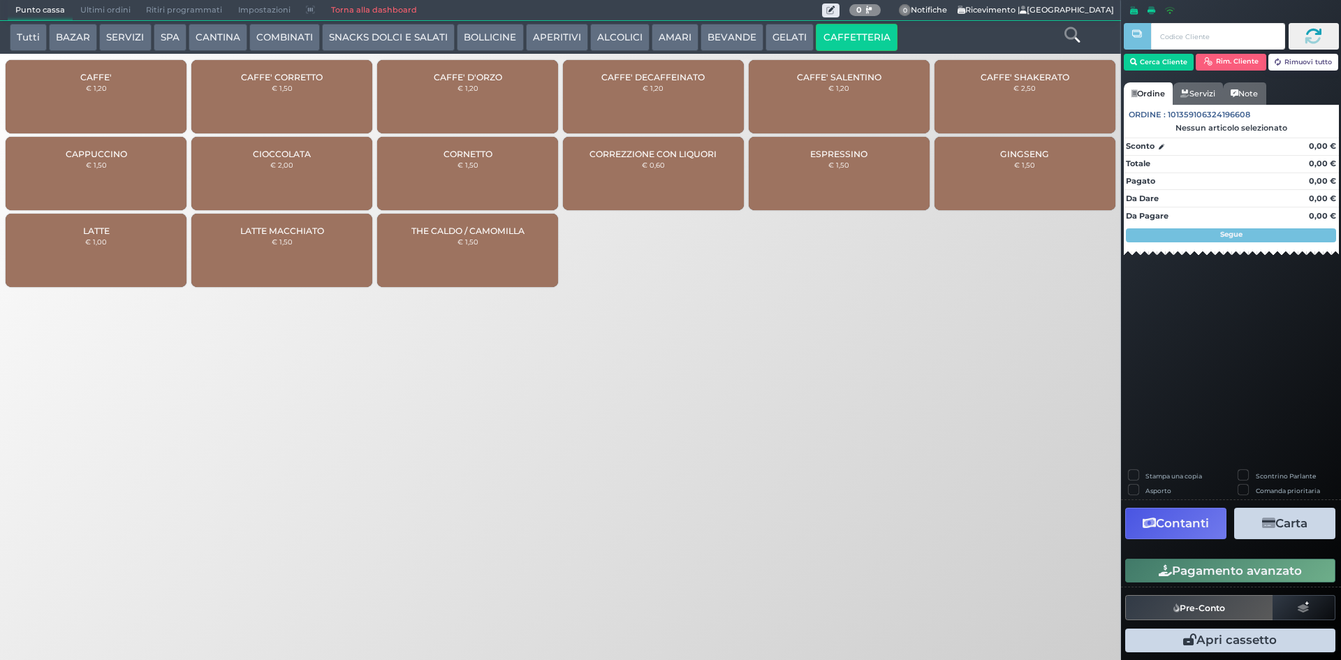
click at [133, 101] on div "CAFFE' € 1,20" at bounding box center [96, 96] width 181 height 73
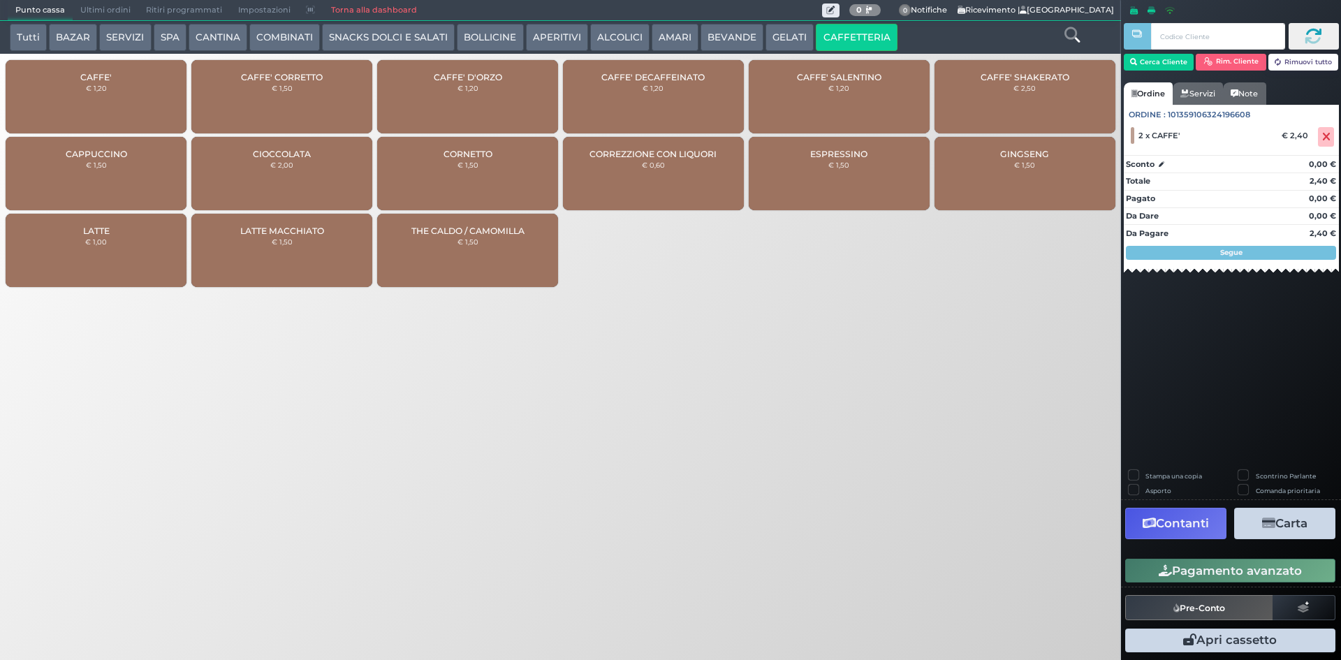
drag, startPoint x: 1196, startPoint y: 580, endPoint x: 1206, endPoint y: 564, distance: 18.8
click at [1196, 574] on button "Pagamento avanzato" at bounding box center [1230, 571] width 210 height 24
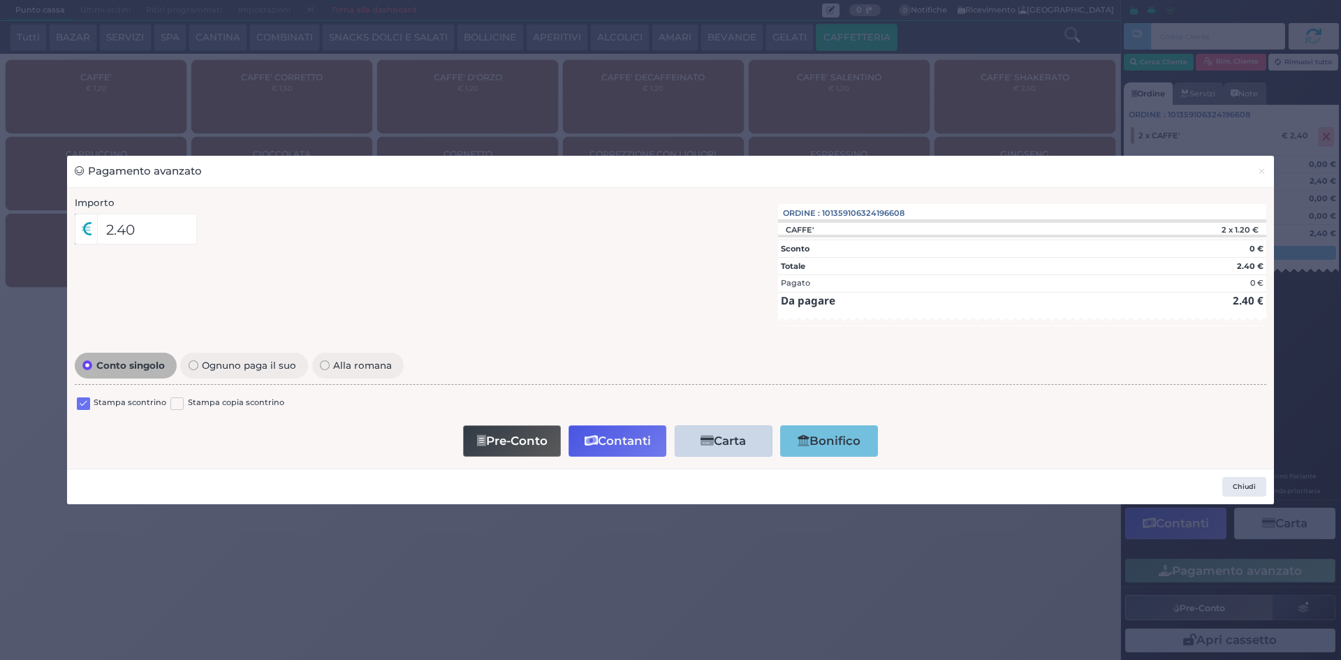
drag, startPoint x: 85, startPoint y: 400, endPoint x: 578, endPoint y: 439, distance: 494.6
click at [86, 399] on label at bounding box center [83, 403] width 13 height 13
click at [0, 0] on input "checkbox" at bounding box center [0, 0] width 0 height 0
click at [651, 439] on button "Contanti" at bounding box center [617, 440] width 98 height 31
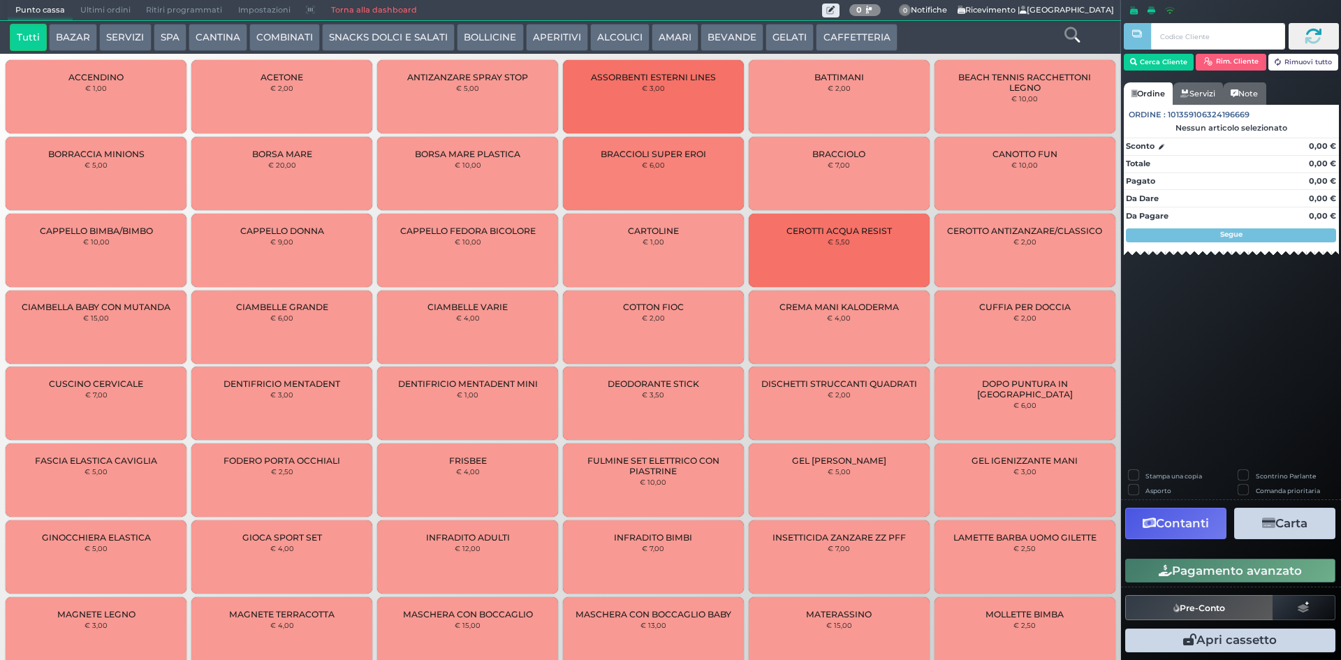
click at [117, 6] on span "Ultimi ordini" at bounding box center [106, 11] width 66 height 20
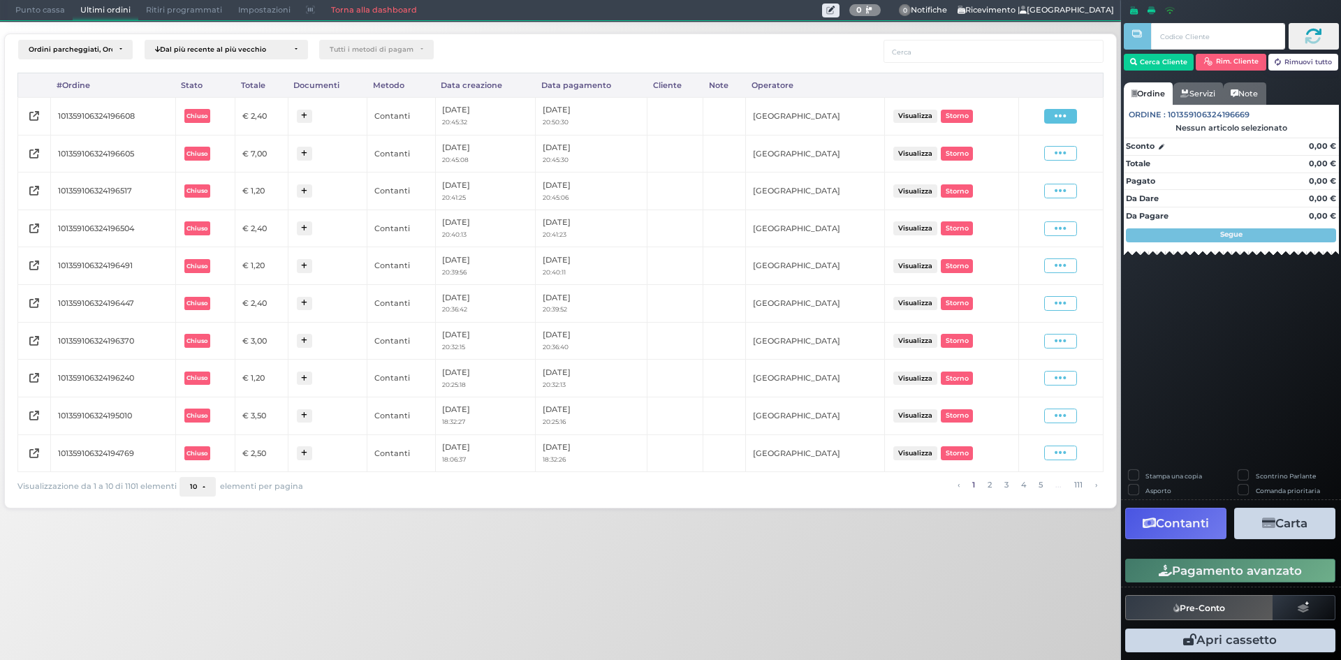
click at [1052, 122] on span at bounding box center [1060, 116] width 33 height 15
click at [1025, 154] on span "Ristampa Pre-Conto" at bounding box center [1027, 157] width 57 height 24
click at [42, 4] on span "Punto cassa" at bounding box center [40, 11] width 65 height 20
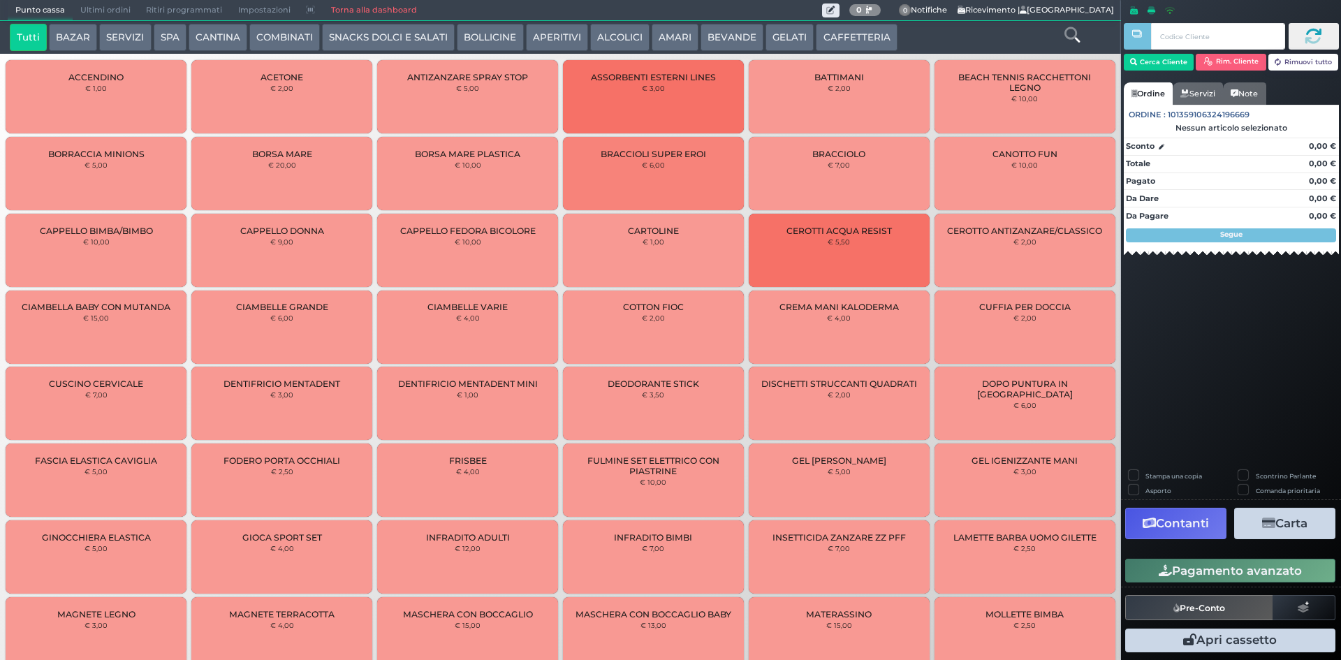
click at [844, 37] on button "CAFFETTERIA" at bounding box center [856, 38] width 81 height 28
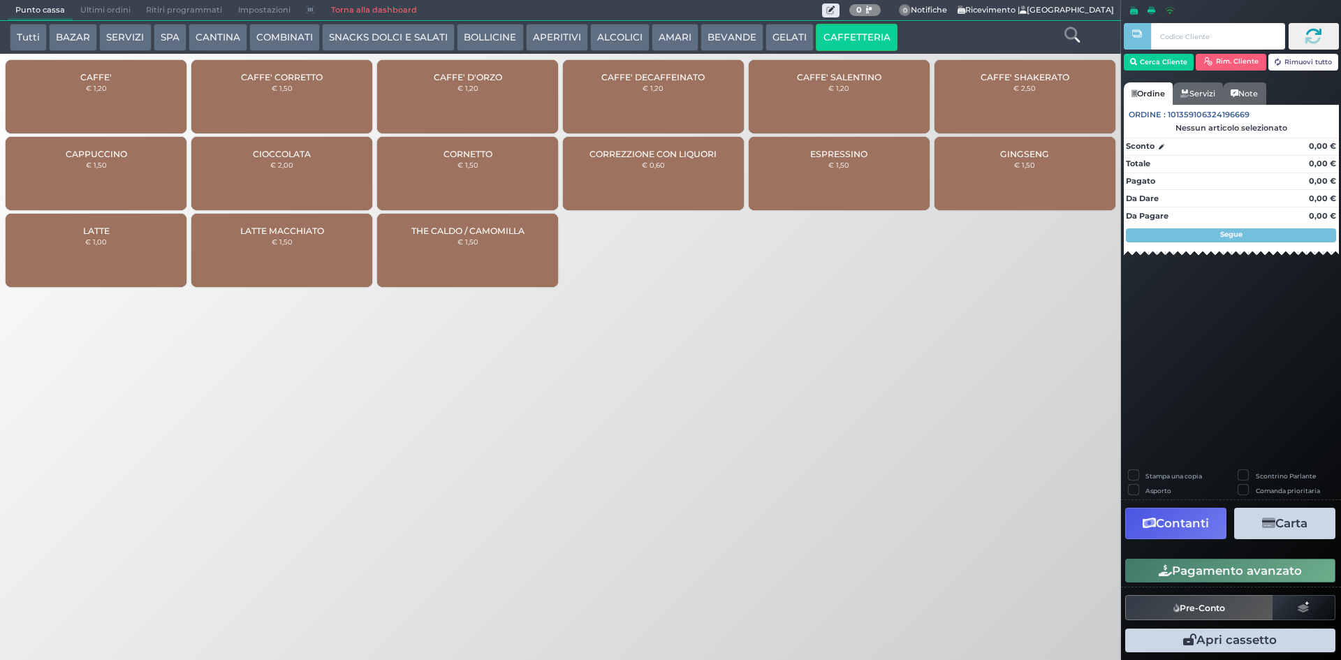
click at [89, 63] on div "CAFFE' € 1,20" at bounding box center [96, 96] width 181 height 73
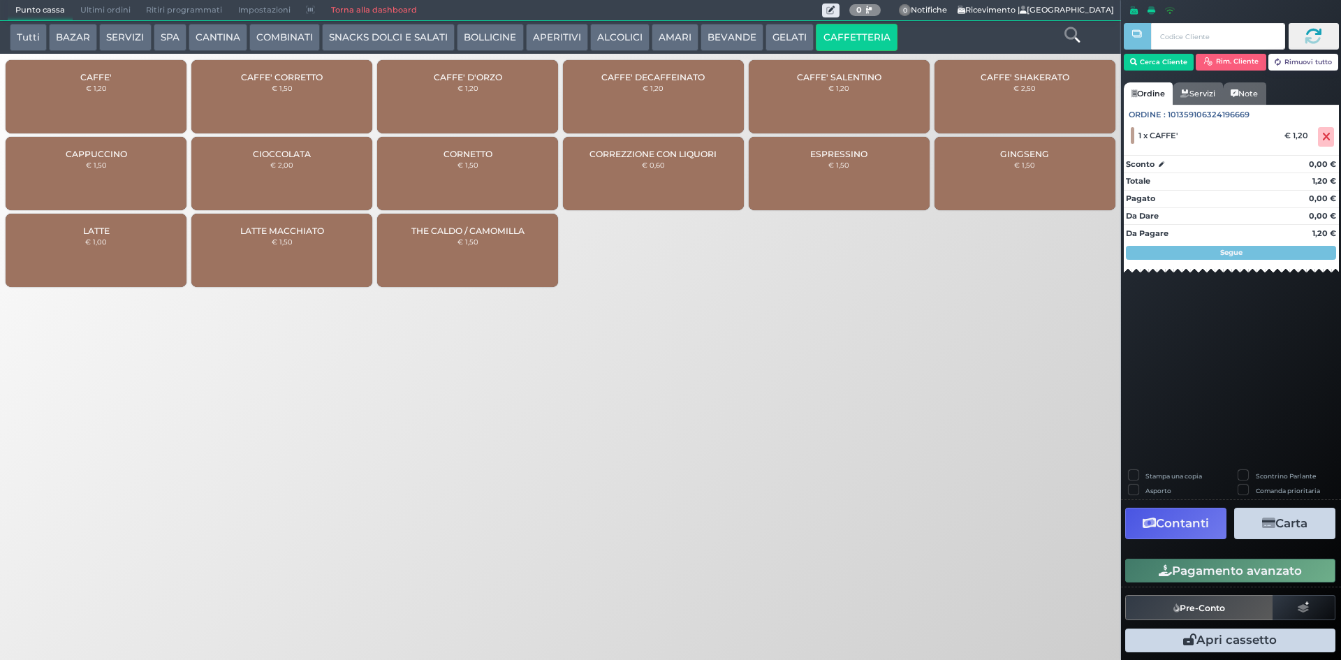
click at [1210, 573] on button "Pagamento avanzato" at bounding box center [1230, 571] width 210 height 24
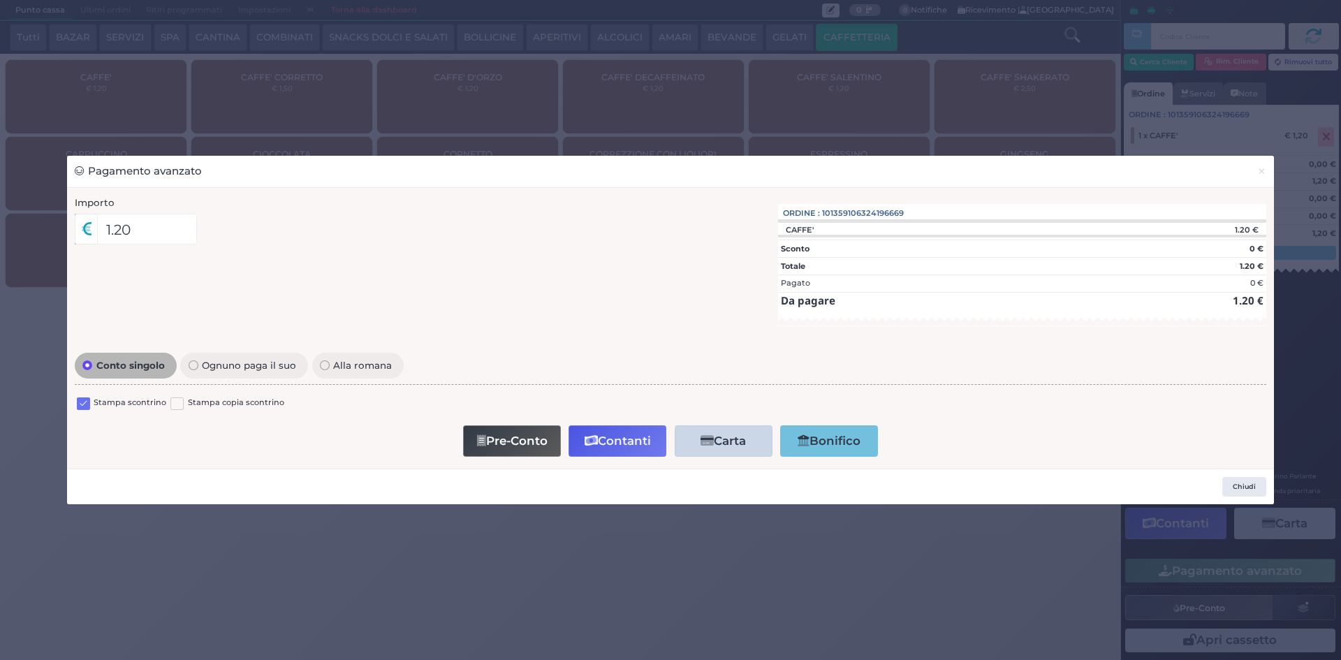
click at [84, 402] on label at bounding box center [83, 403] width 13 height 13
click at [0, 0] on input "checkbox" at bounding box center [0, 0] width 0 height 0
click at [604, 432] on button "Contanti" at bounding box center [617, 440] width 98 height 31
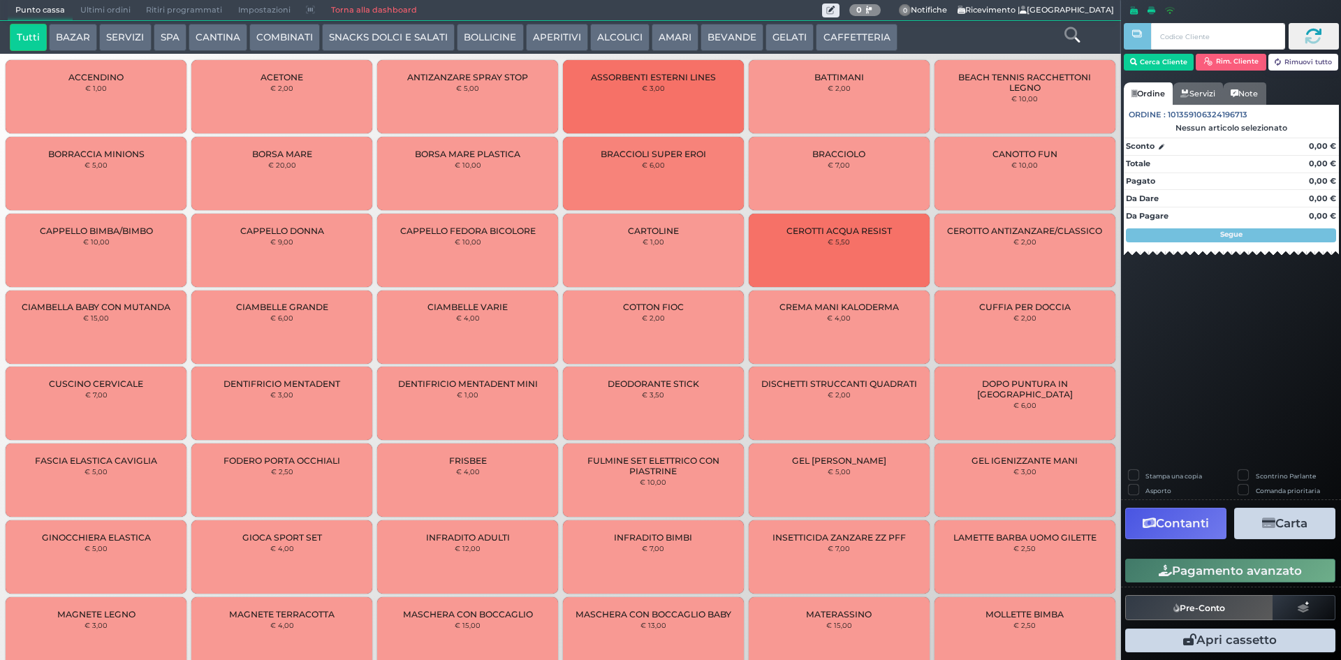
click at [109, 8] on span "Ultimi ordini" at bounding box center [106, 11] width 66 height 20
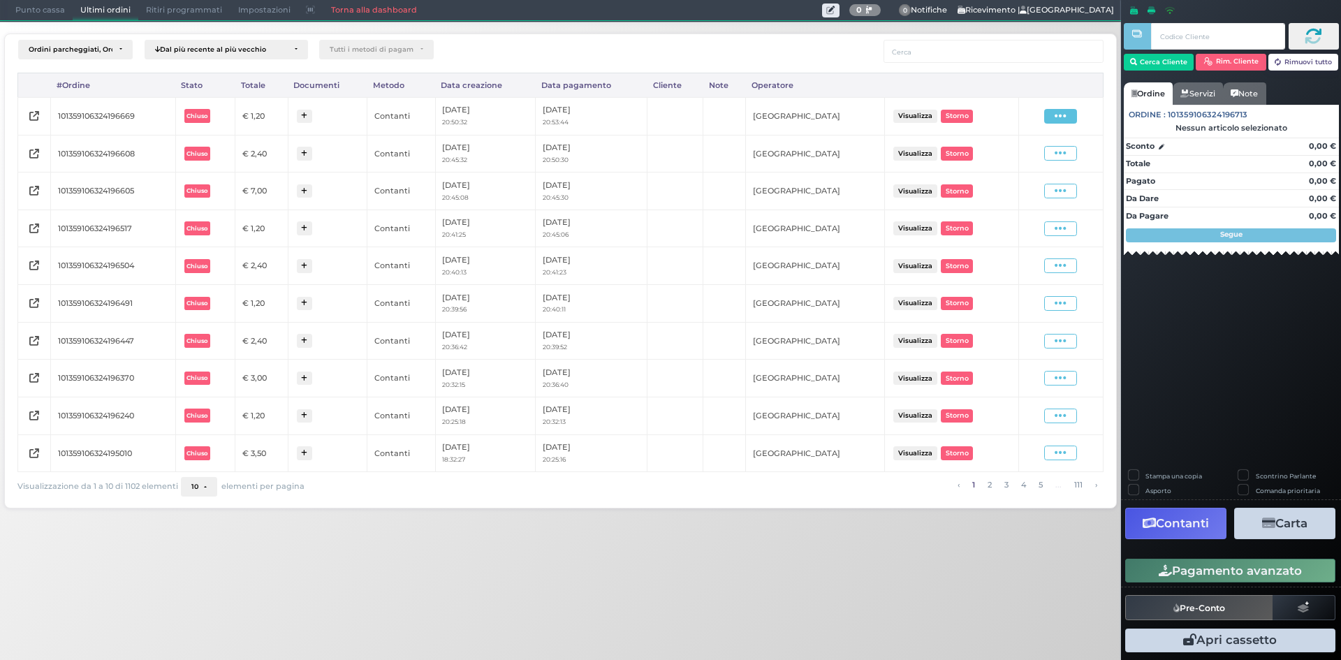
drag, startPoint x: 1073, startPoint y: 115, endPoint x: 1058, endPoint y: 133, distance: 24.3
click at [1073, 115] on span at bounding box center [1060, 116] width 33 height 15
click at [1011, 154] on span "Ristampa Pre-Conto" at bounding box center [1027, 157] width 57 height 24
click at [57, 8] on span "Punto cassa" at bounding box center [40, 11] width 65 height 20
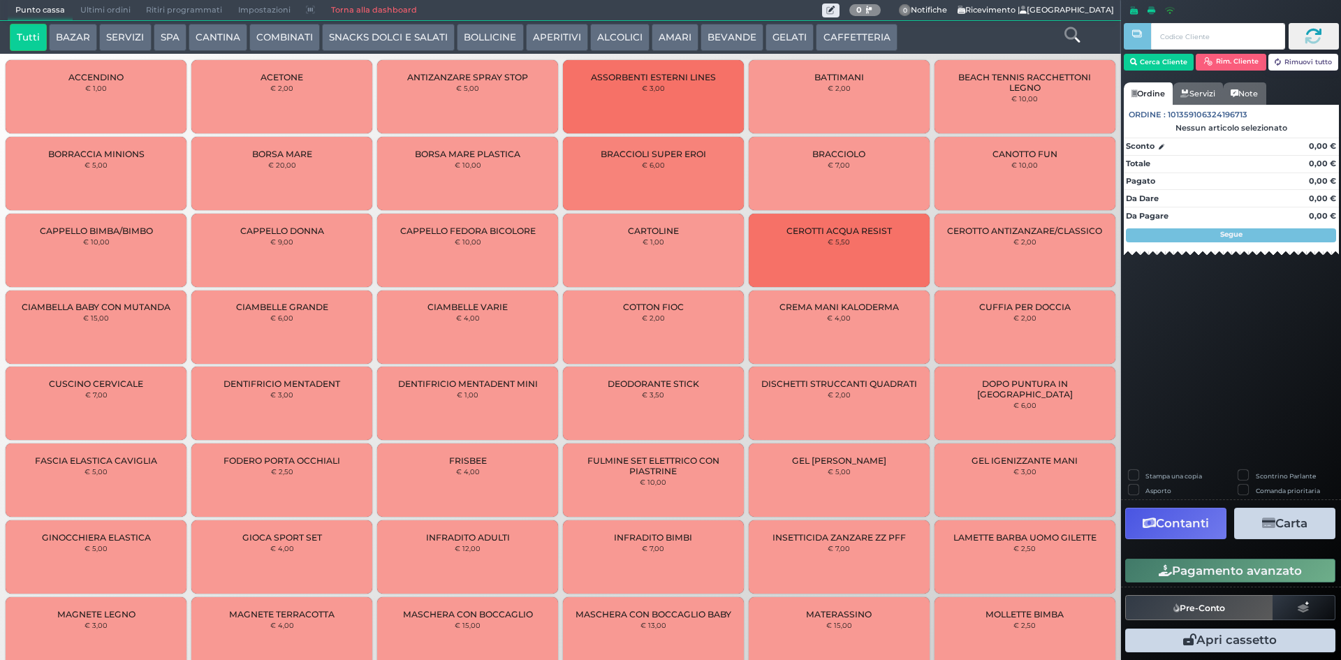
click at [830, 36] on button "CAFFETTERIA" at bounding box center [856, 38] width 81 height 28
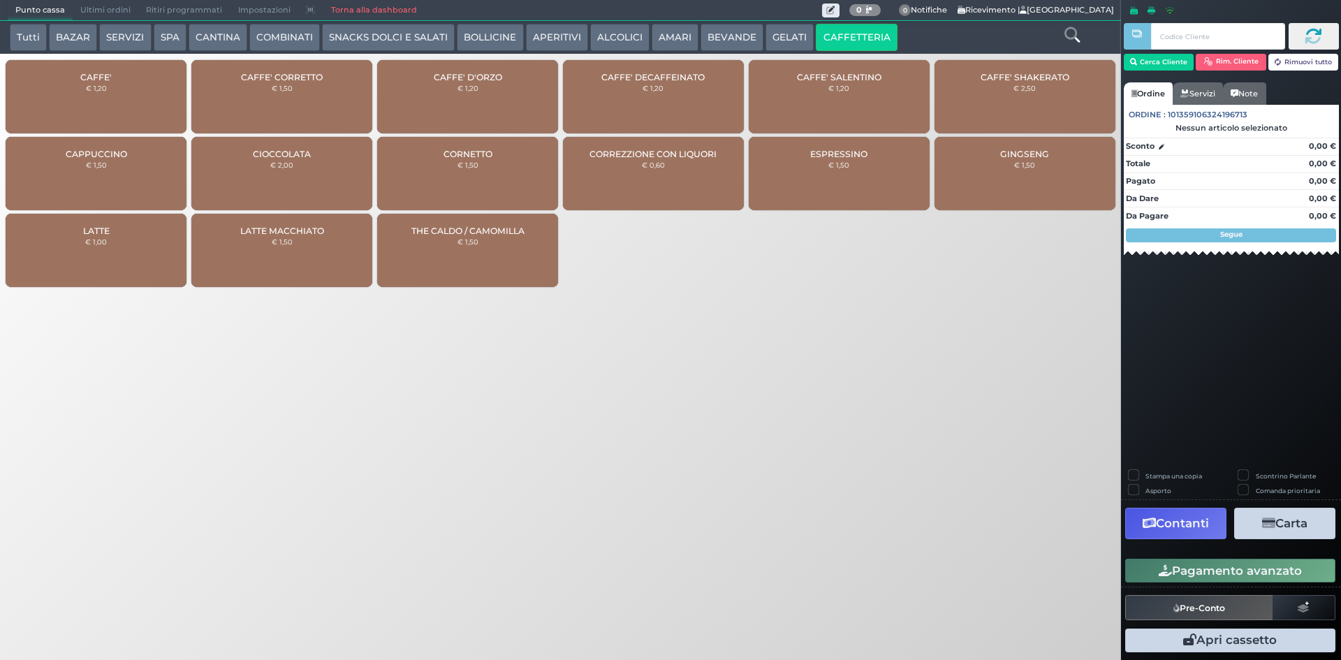
click at [473, 94] on div "CAFFE' D'ORZO € 1,20" at bounding box center [467, 96] width 181 height 73
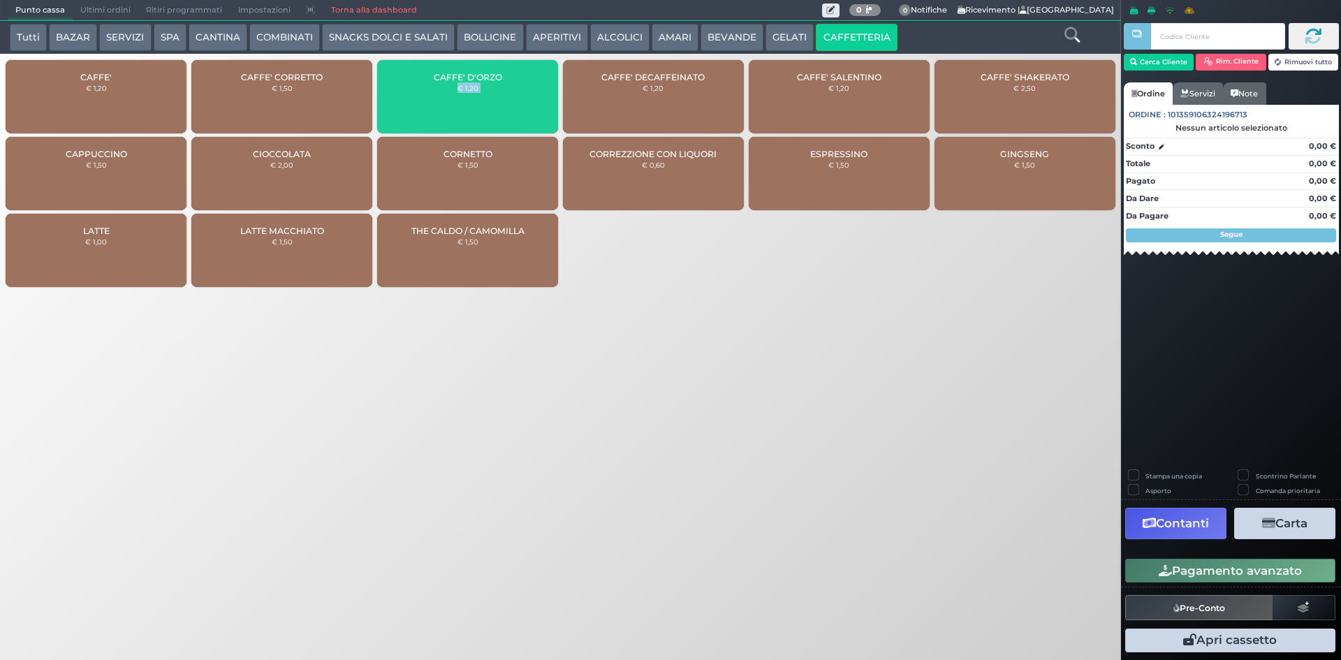
click at [474, 94] on div "CAFFE' D'ORZO € 1,20" at bounding box center [467, 96] width 181 height 73
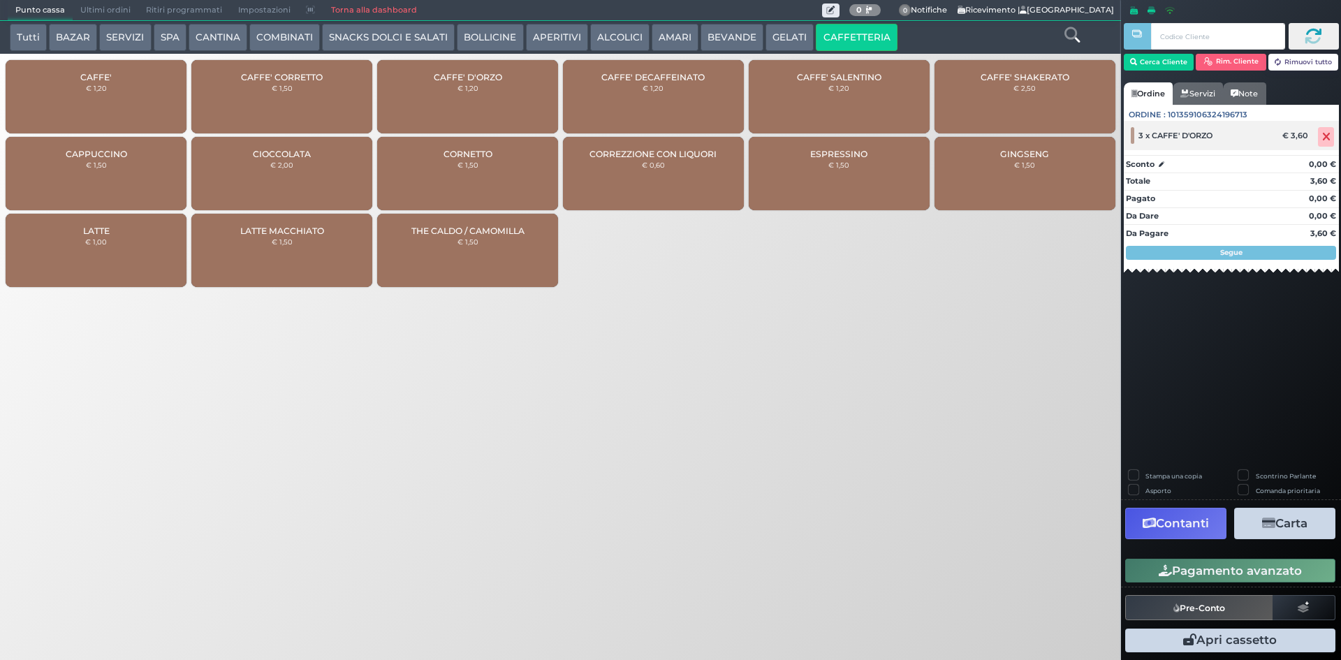
click at [1326, 137] on icon at bounding box center [1326, 137] width 8 height 1
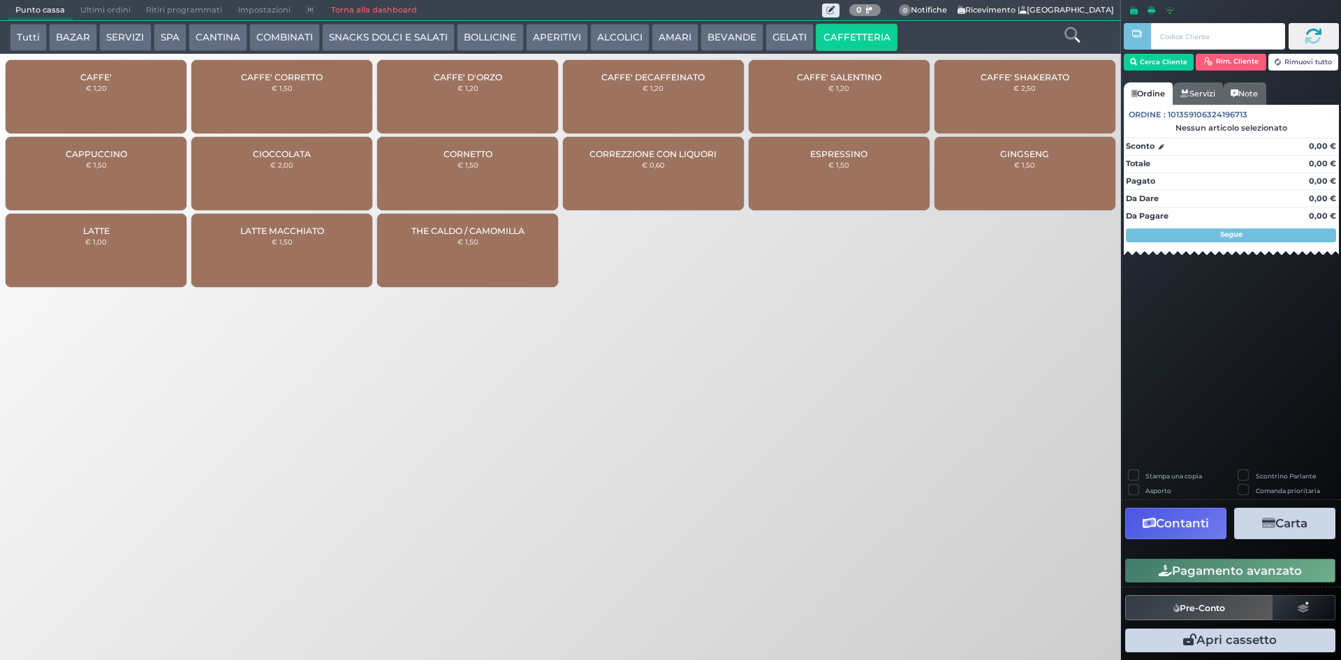
click at [523, 110] on div "CAFFE' D'ORZO € 1,20" at bounding box center [467, 96] width 181 height 73
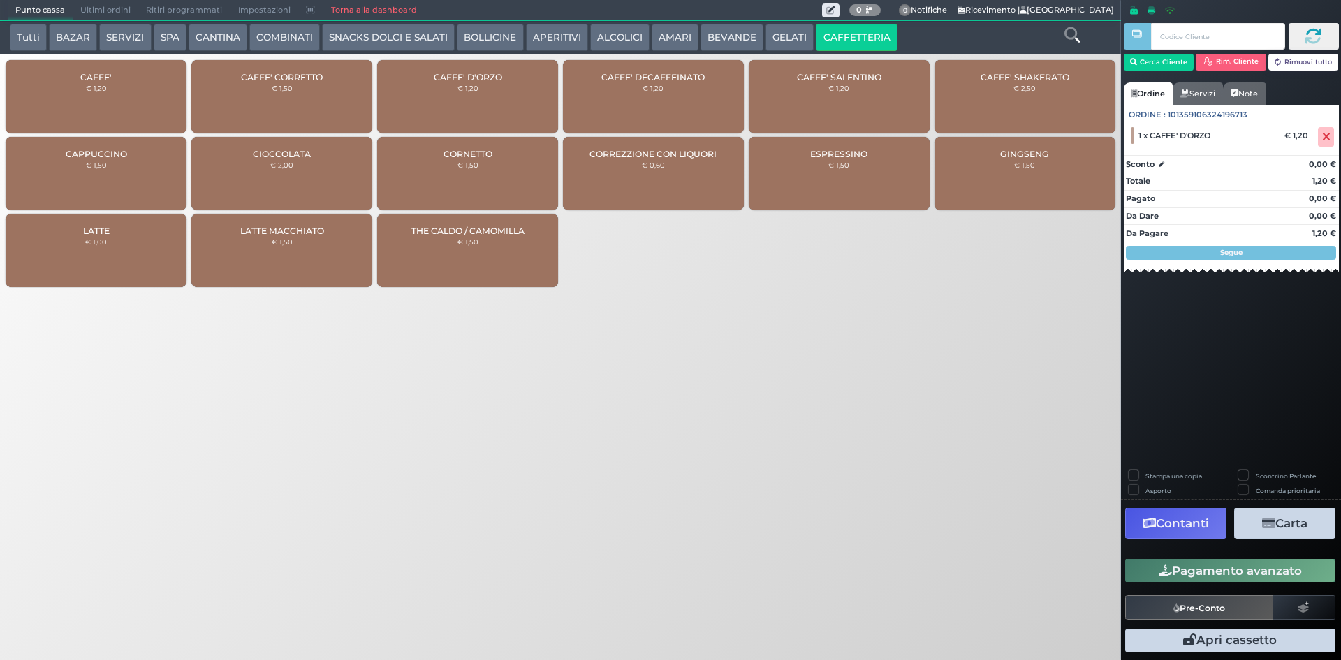
click at [501, 87] on div "CAFFE' D'ORZO € 1,20" at bounding box center [467, 96] width 181 height 73
click at [1189, 567] on button "Pagamento avanzato" at bounding box center [1230, 571] width 210 height 24
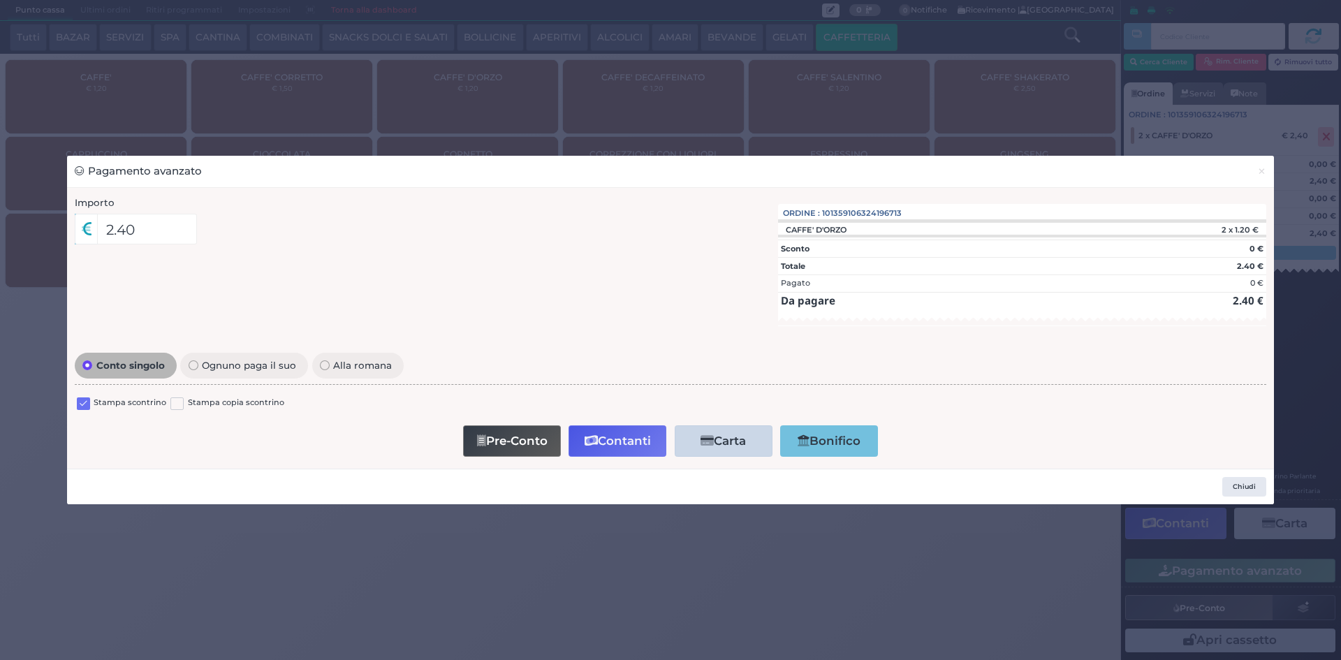
click at [83, 406] on label at bounding box center [83, 403] width 13 height 13
click at [0, 0] on input "checkbox" at bounding box center [0, 0] width 0 height 0
click at [599, 450] on button "Contanti" at bounding box center [617, 440] width 98 height 31
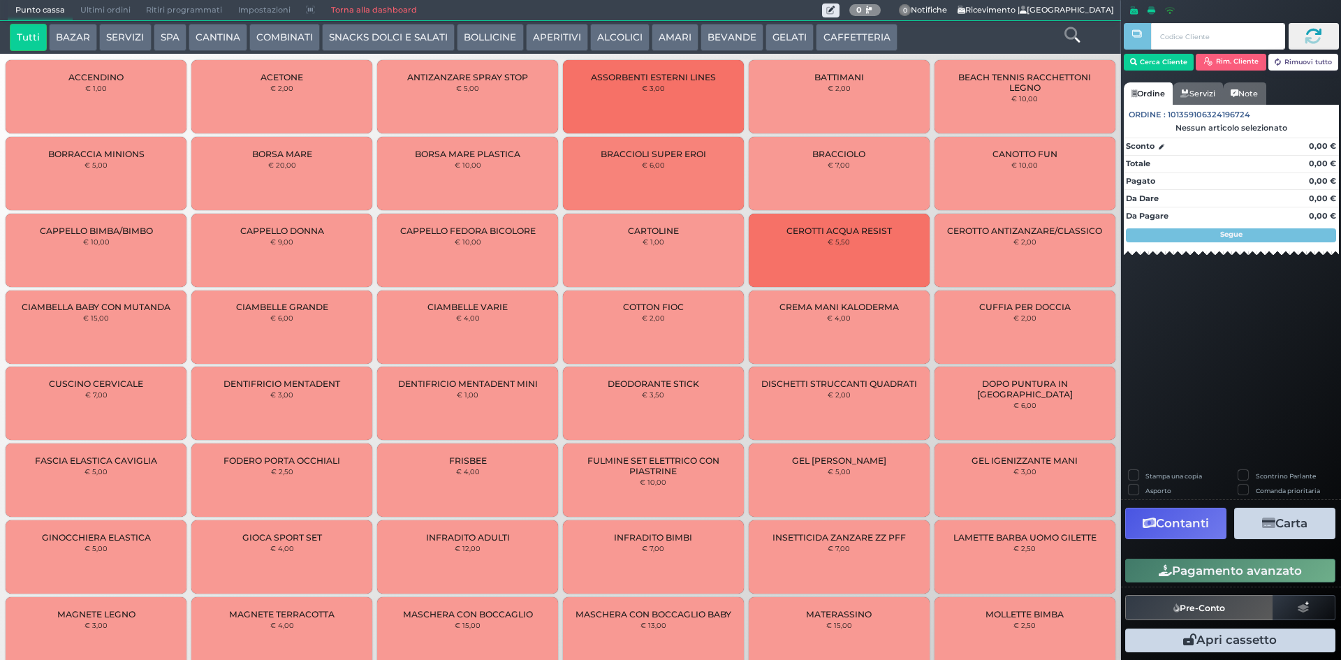
click at [73, 10] on span "Ultimi ordini" at bounding box center [106, 11] width 66 height 20
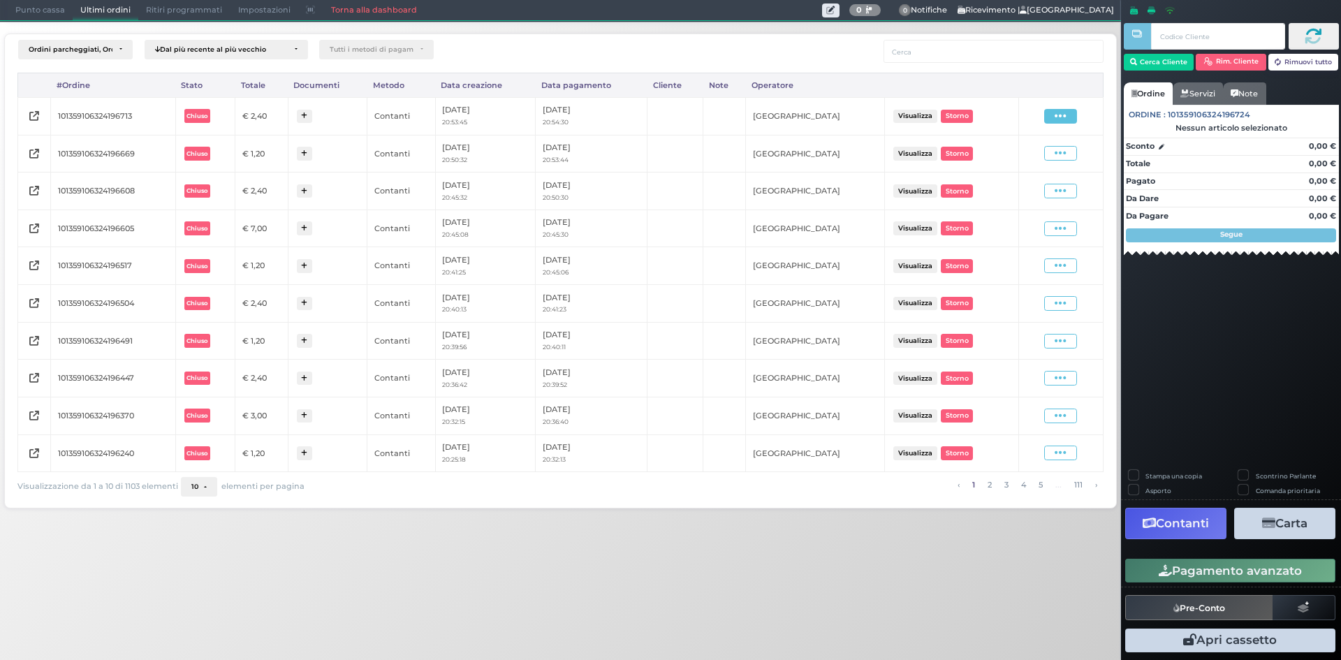
drag, startPoint x: 1057, startPoint y: 118, endPoint x: 1036, endPoint y: 149, distance: 37.6
click at [1058, 119] on icon at bounding box center [1061, 116] width 12 height 13
click at [1033, 152] on span "Ristampa Pre-Conto" at bounding box center [1027, 157] width 57 height 24
click at [36, 17] on span "Punto cassa" at bounding box center [40, 11] width 65 height 20
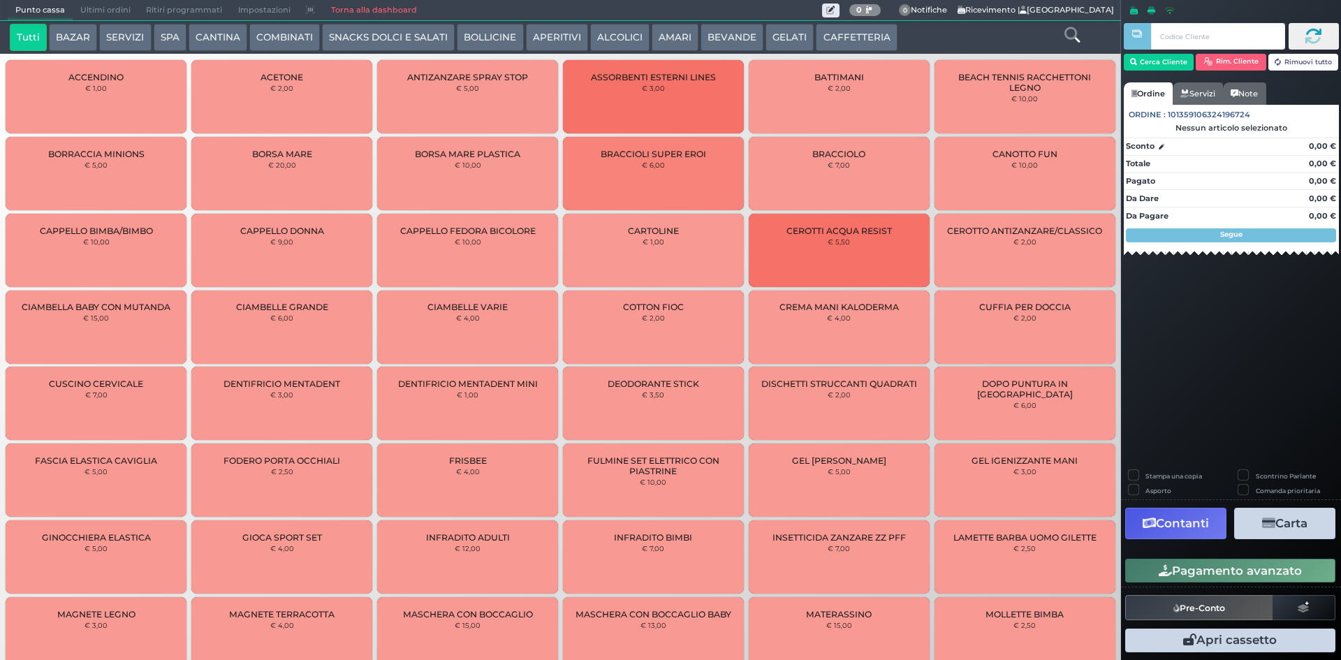
click at [863, 45] on button "CAFFETTERIA" at bounding box center [856, 38] width 81 height 28
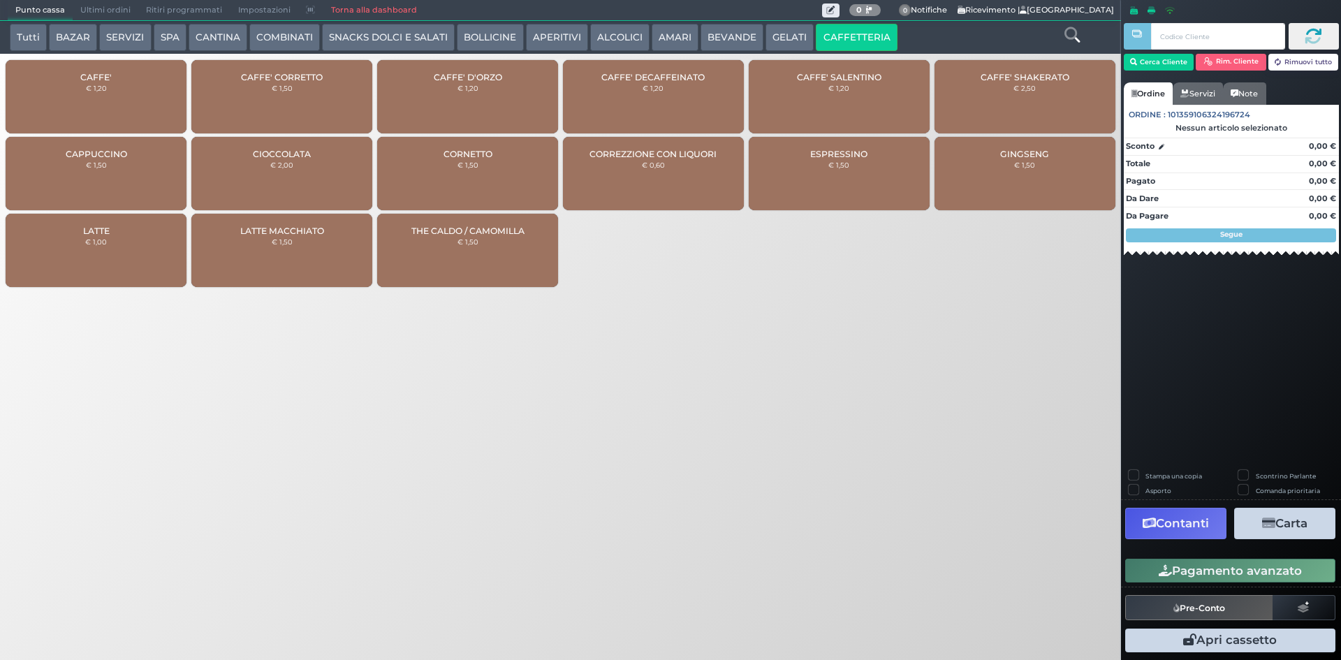
drag, startPoint x: 112, startPoint y: 104, endPoint x: 240, endPoint y: 118, distance: 127.9
click at [131, 94] on div "CAFFE' € 1,20" at bounding box center [96, 96] width 181 height 73
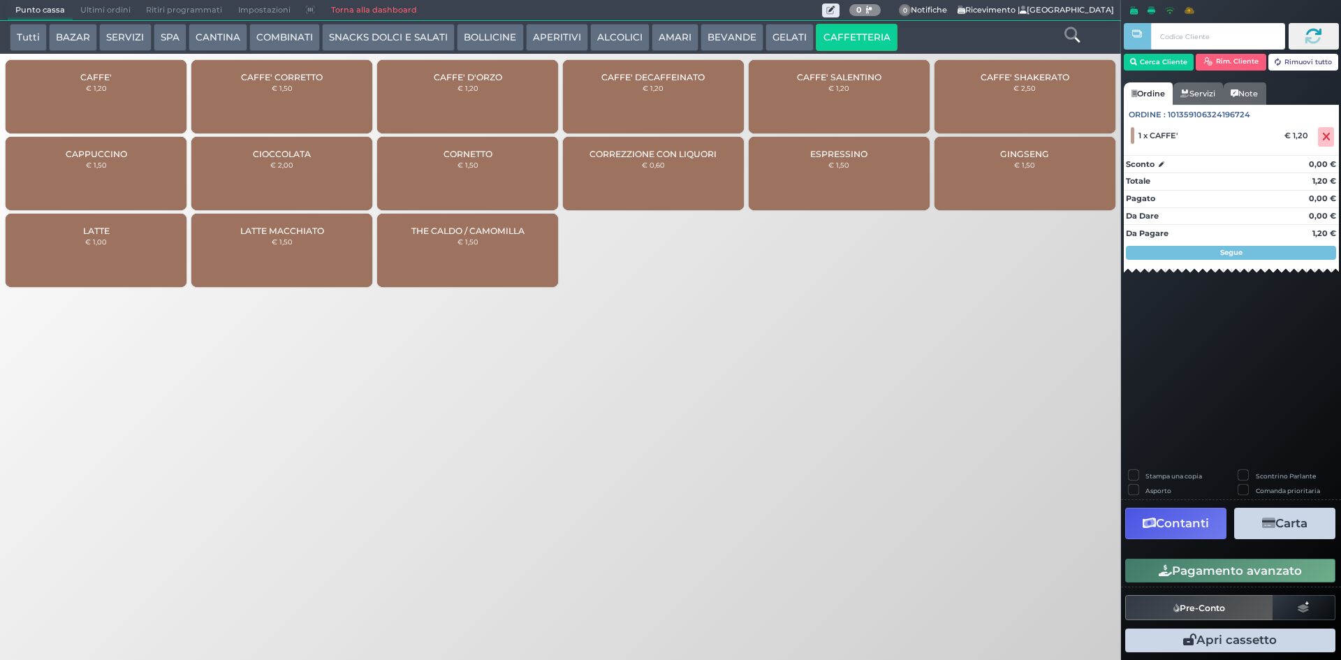
drag, startPoint x: 1197, startPoint y: 571, endPoint x: 1191, endPoint y: 556, distance: 16.0
click at [1197, 570] on button "Pagamento avanzato" at bounding box center [1230, 571] width 210 height 24
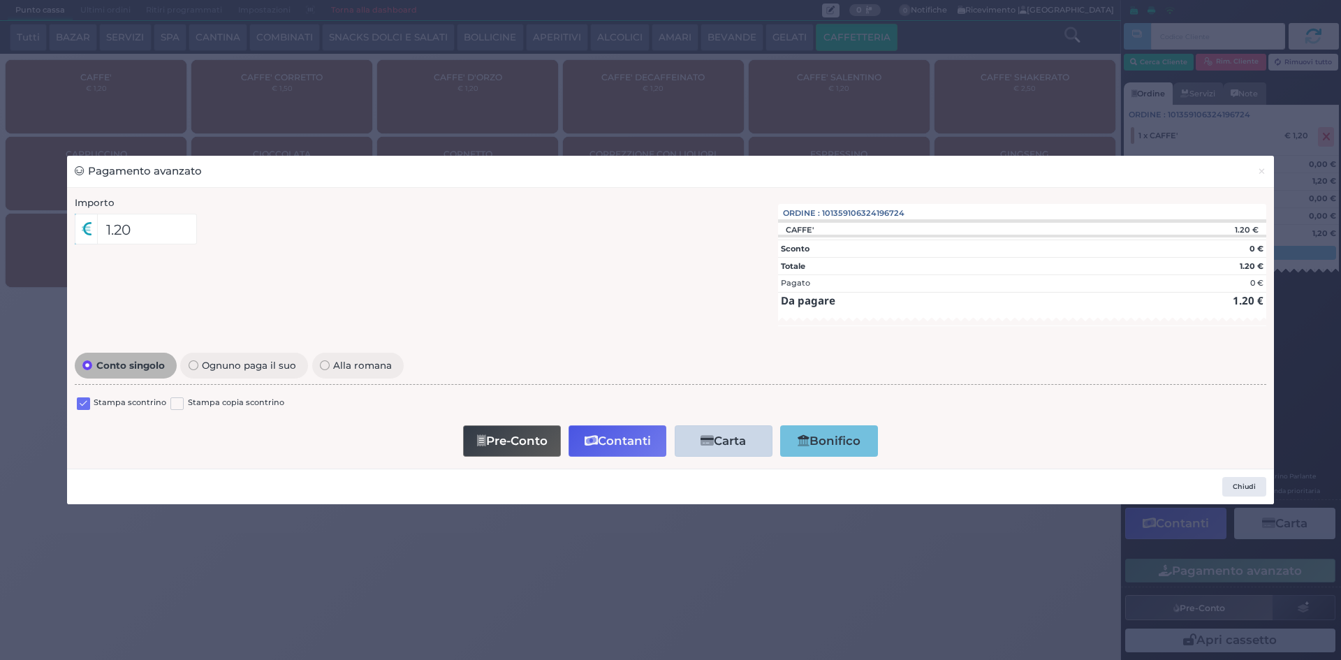
drag, startPoint x: 85, startPoint y: 404, endPoint x: 490, endPoint y: 443, distance: 406.2
click at [85, 404] on label at bounding box center [83, 403] width 13 height 13
click at [0, 0] on input "checkbox" at bounding box center [0, 0] width 0 height 0
click at [615, 444] on button "Contanti" at bounding box center [617, 440] width 98 height 31
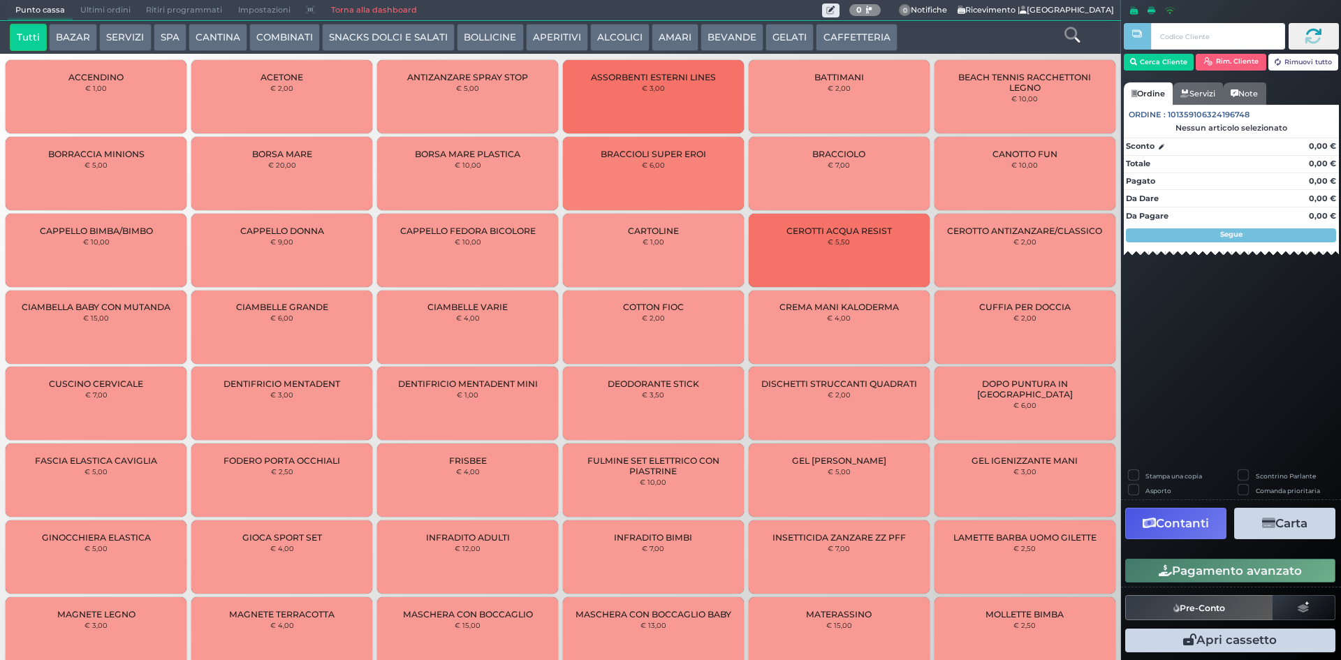
click at [90, 15] on span "Ultimi ordini" at bounding box center [106, 11] width 66 height 20
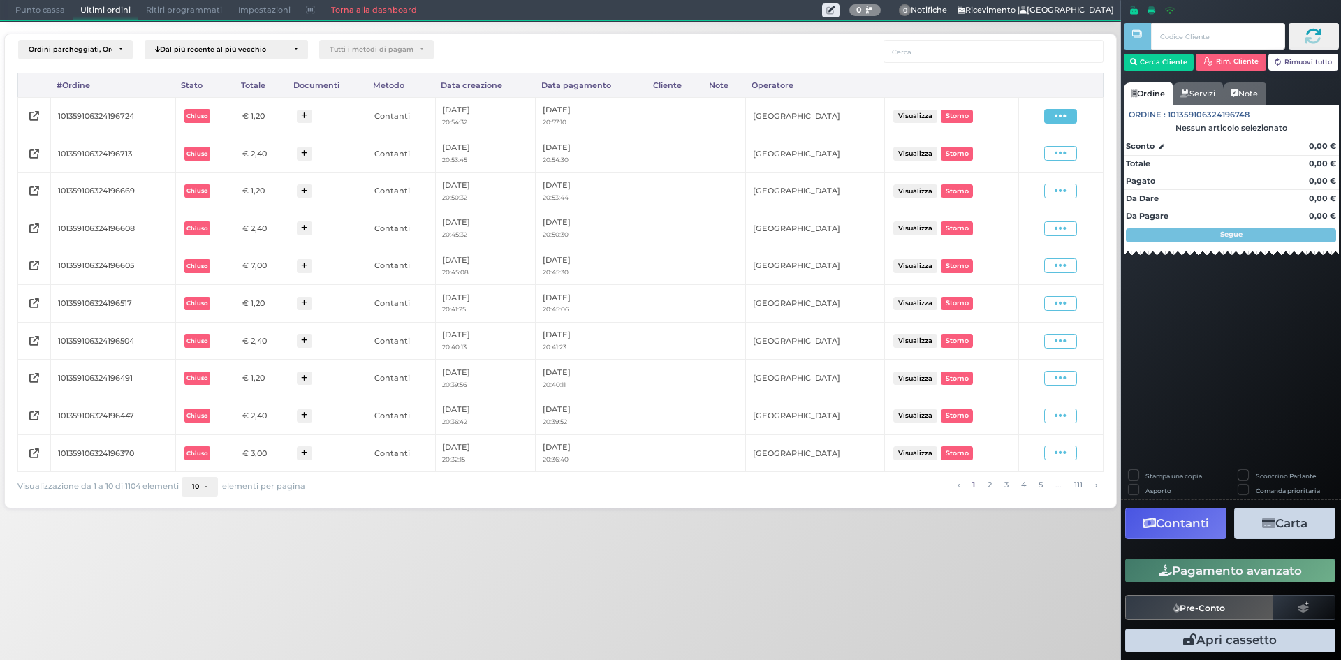
click at [1061, 121] on icon at bounding box center [1061, 116] width 12 height 13
click at [1001, 156] on span "Ristampa Pre-Conto" at bounding box center [1027, 157] width 57 height 24
click at [26, 8] on span "Punto cassa" at bounding box center [40, 11] width 65 height 20
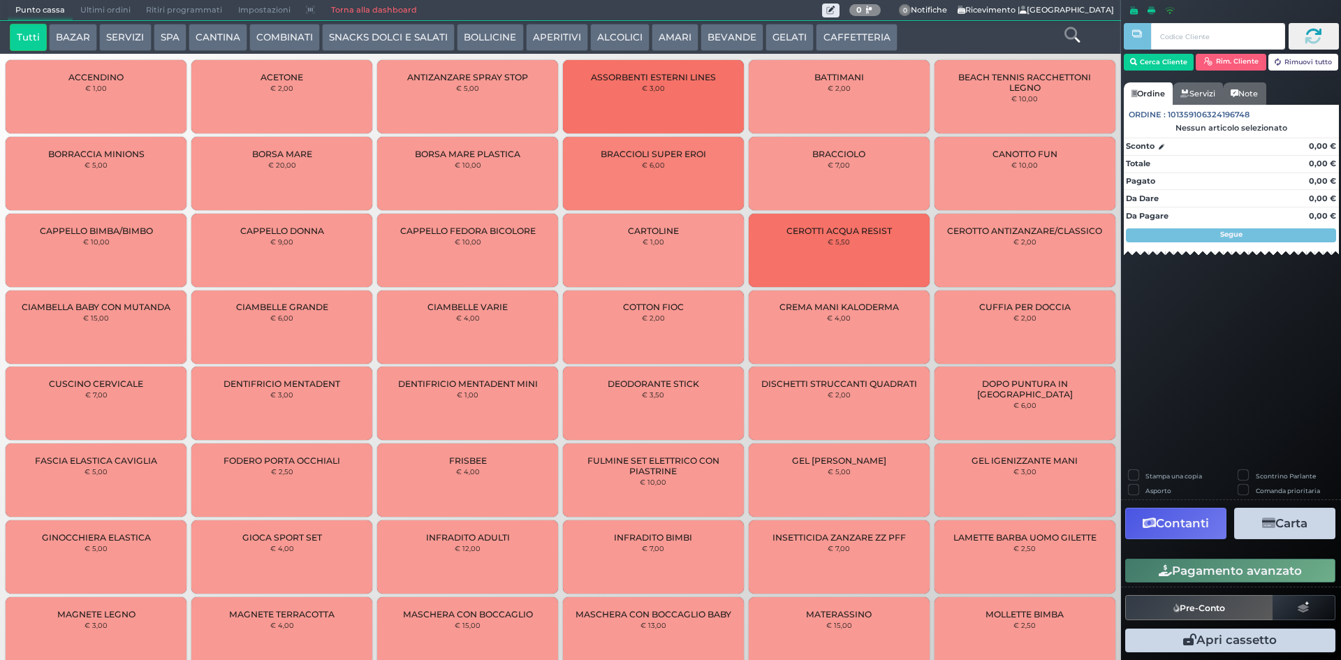
click at [830, 47] on button "CAFFETTERIA" at bounding box center [856, 38] width 81 height 28
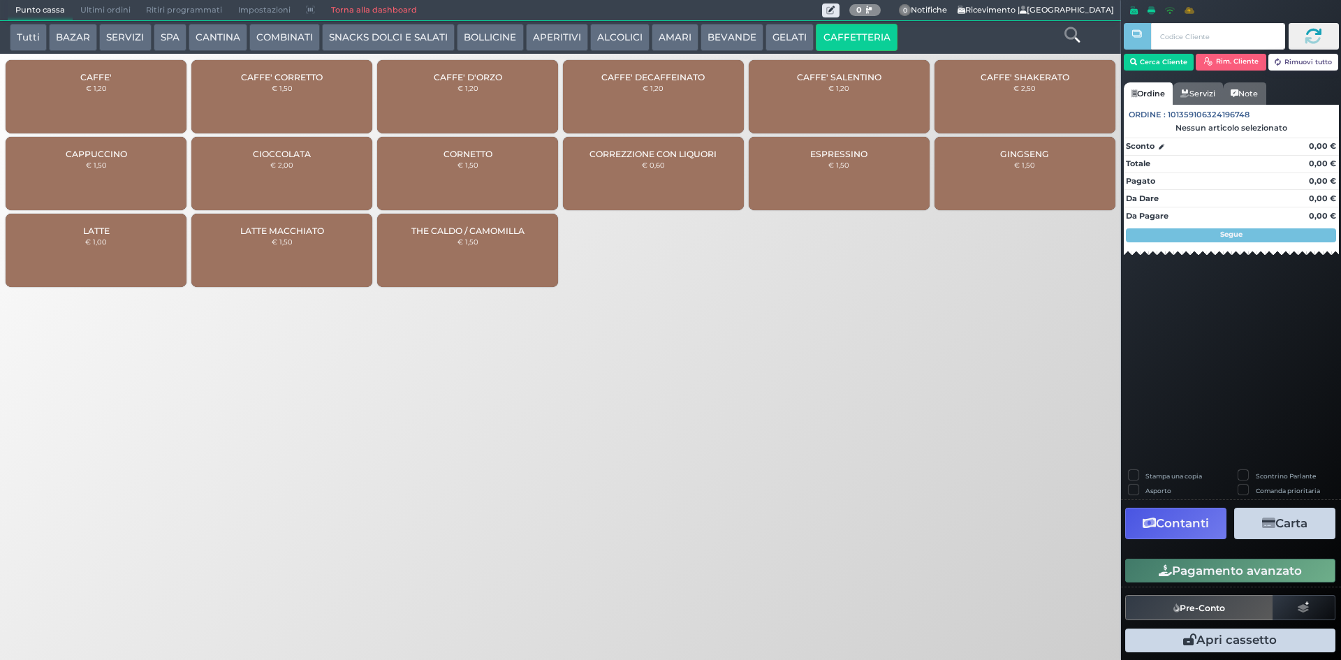
click at [65, 114] on div "CAFFE' € 1,20" at bounding box center [96, 96] width 181 height 73
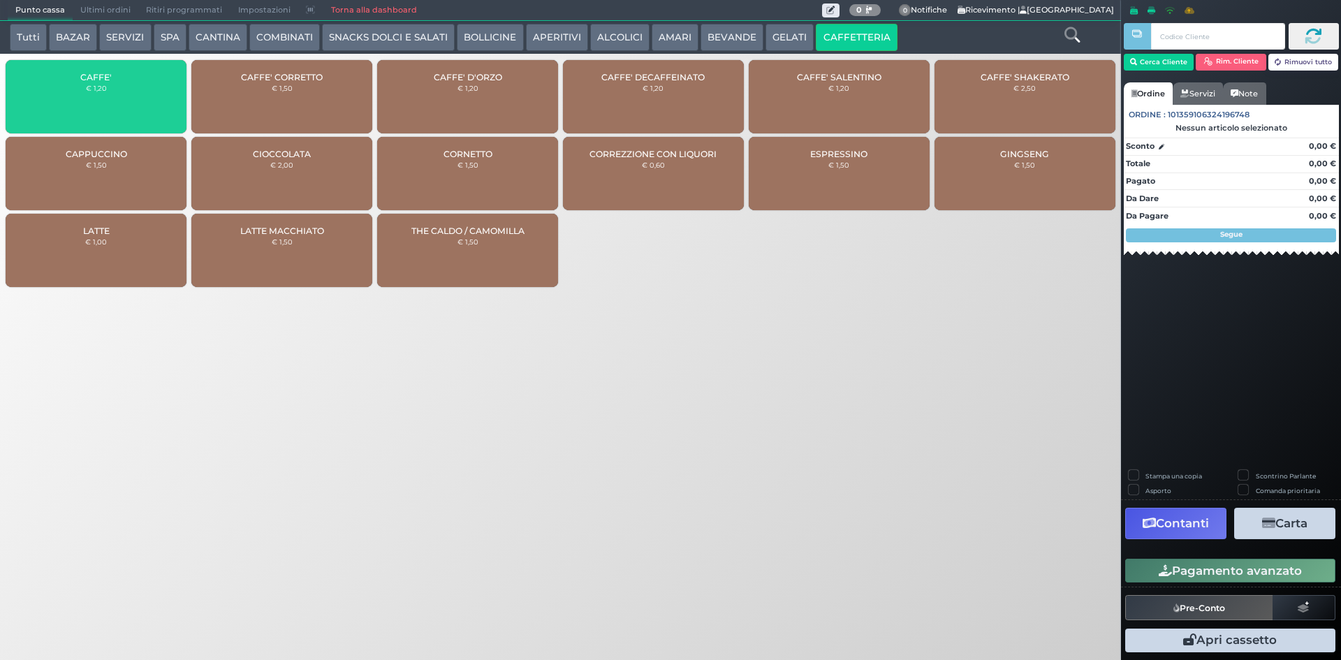
click at [65, 114] on div "CAFFE' € 1,20" at bounding box center [96, 96] width 181 height 73
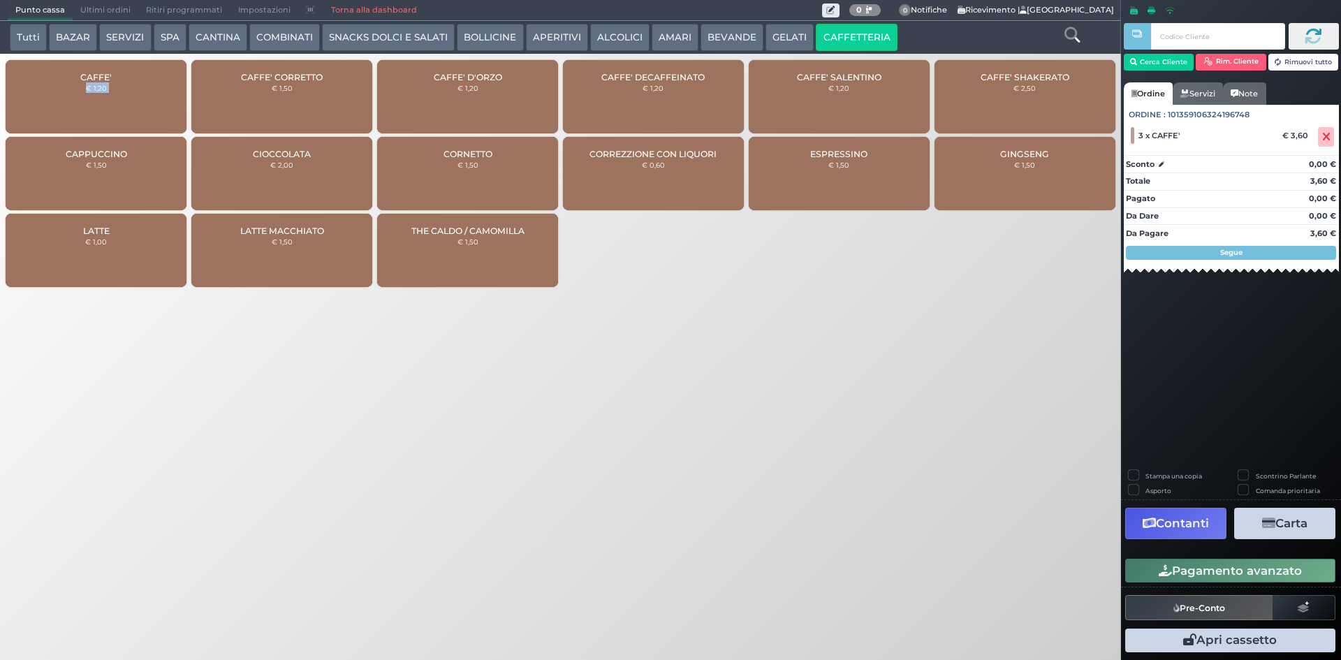
click at [65, 114] on div "CAFFE' € 1,20" at bounding box center [96, 96] width 181 height 73
click at [319, 101] on div "CAFFE' CORRETTO € 1,50" at bounding box center [281, 96] width 181 height 73
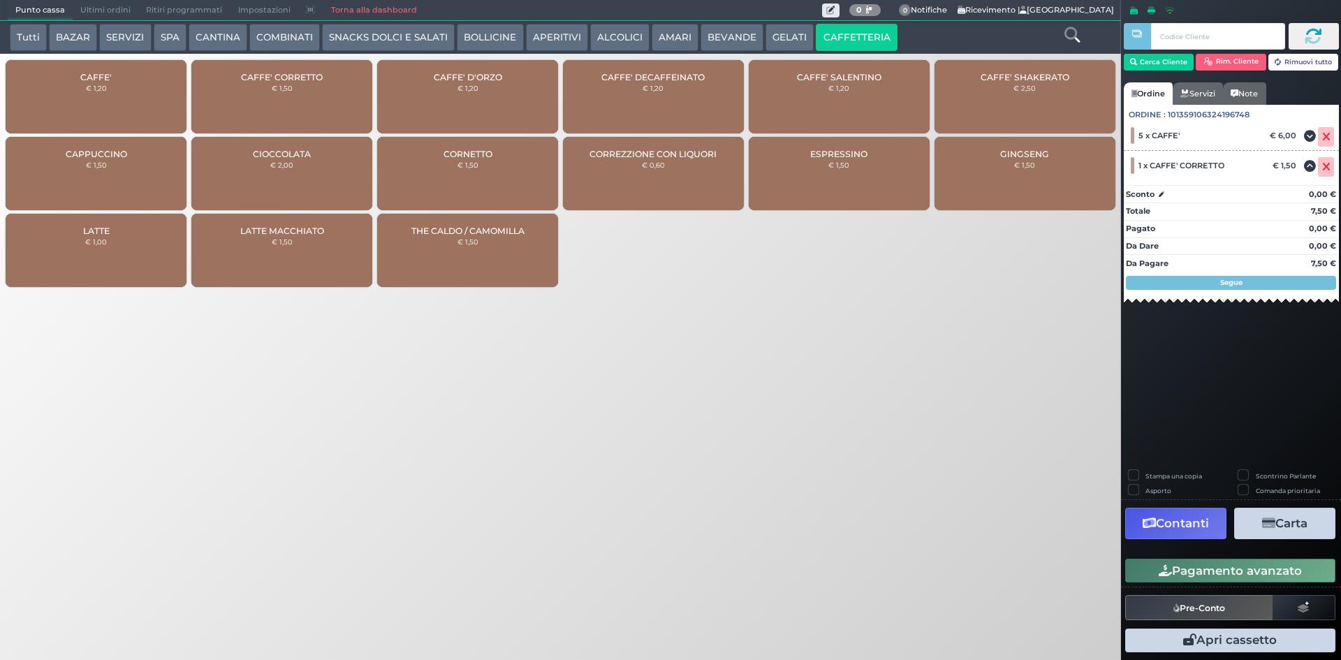
click at [1200, 571] on button "Pagamento avanzato" at bounding box center [1230, 571] width 210 height 24
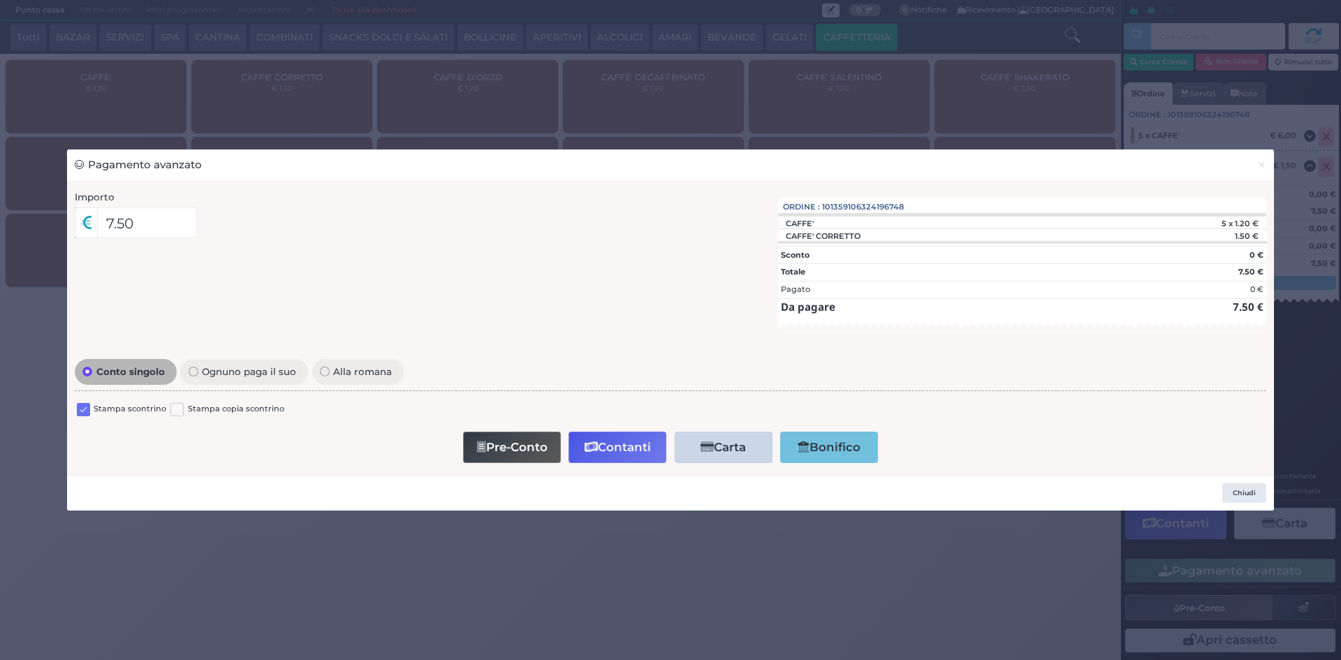
click at [87, 410] on label at bounding box center [83, 409] width 13 height 13
click at [0, 0] on input "checkbox" at bounding box center [0, 0] width 0 height 0
click at [596, 438] on button "Contanti" at bounding box center [617, 447] width 98 height 31
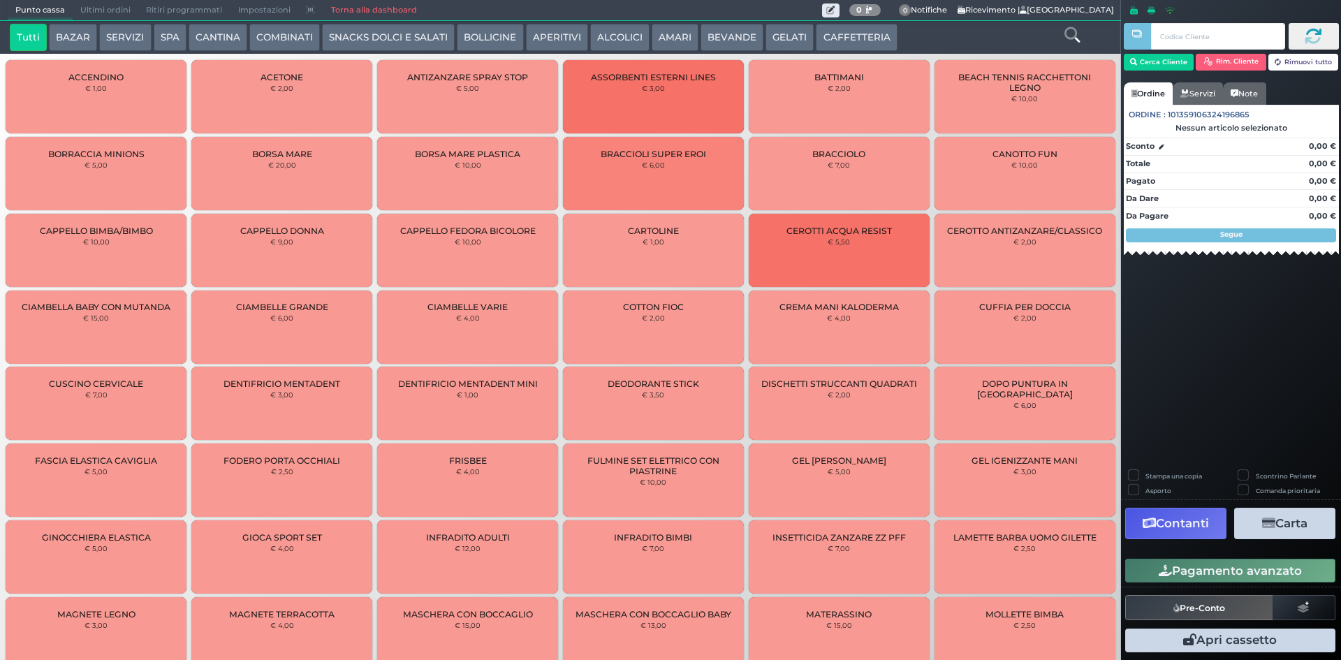
click at [94, 15] on span "Ultimi ordini" at bounding box center [106, 11] width 66 height 20
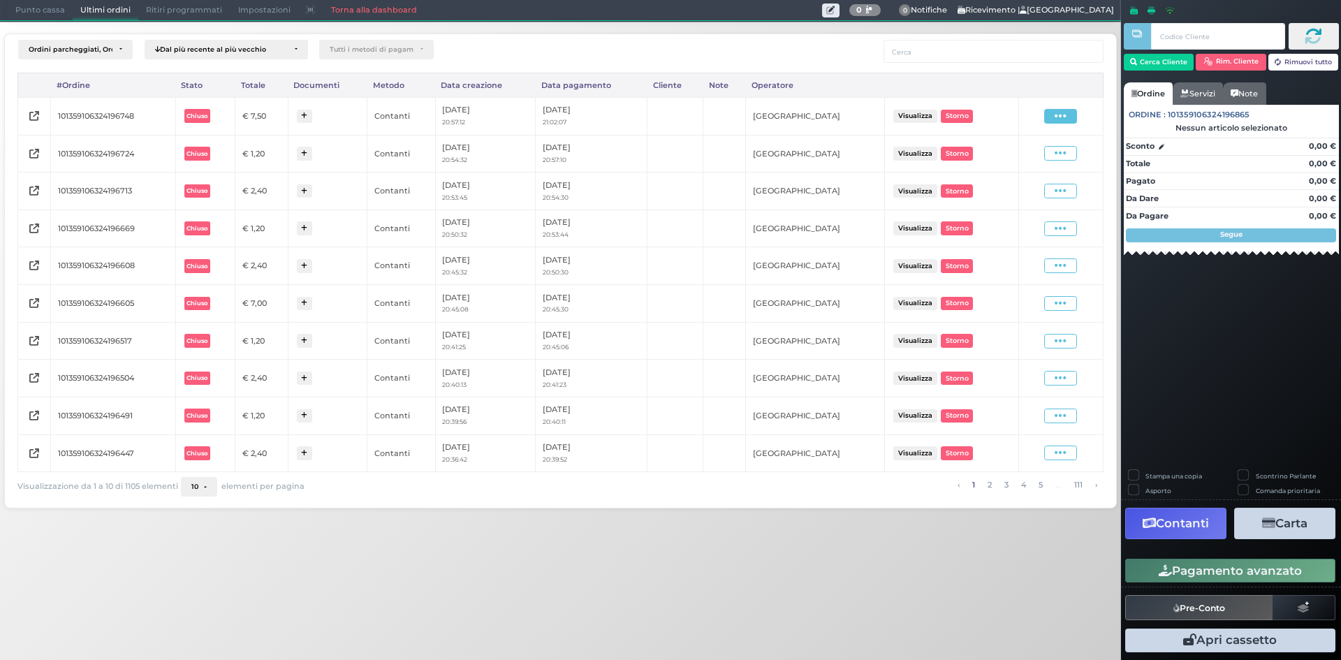
click at [1062, 115] on icon at bounding box center [1061, 116] width 12 height 13
click at [1031, 156] on span "Ristampa Pre-Conto" at bounding box center [1027, 157] width 57 height 24
click at [22, 17] on span "Punto cassa" at bounding box center [40, 11] width 65 height 20
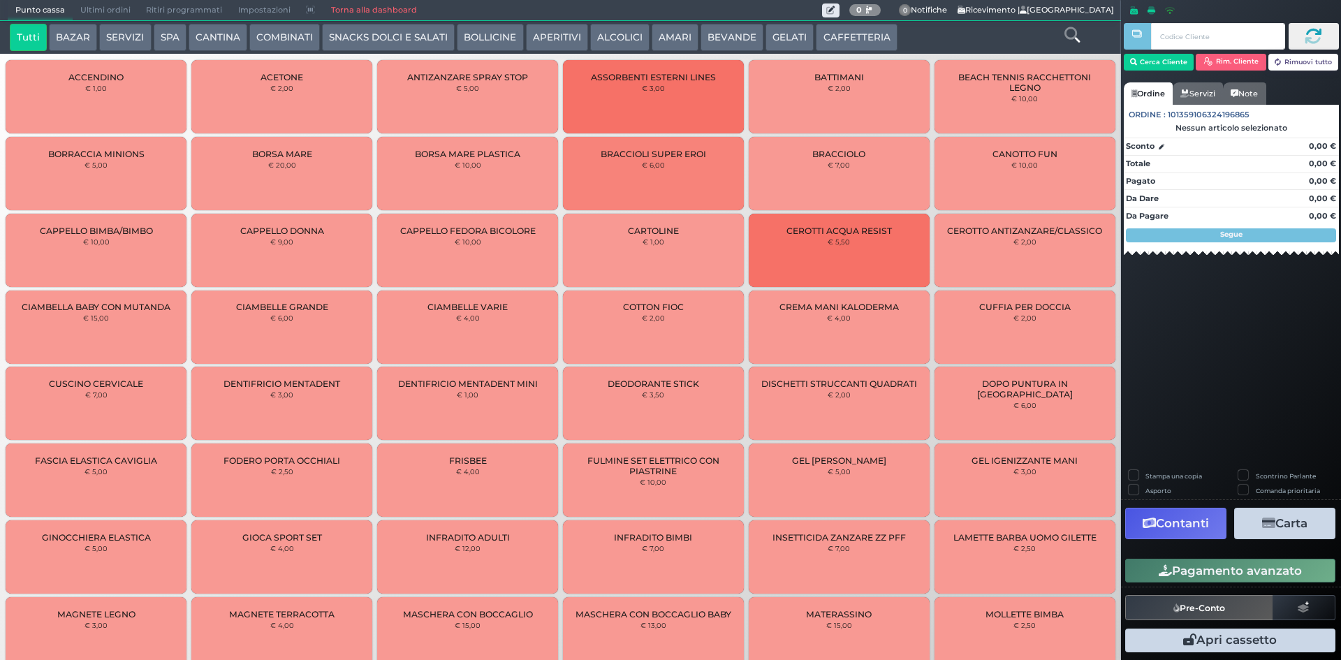
drag, startPoint x: 832, startPoint y: 32, endPoint x: 824, endPoint y: 34, distance: 7.8
click at [831, 32] on button "CAFFETTERIA" at bounding box center [856, 38] width 81 height 28
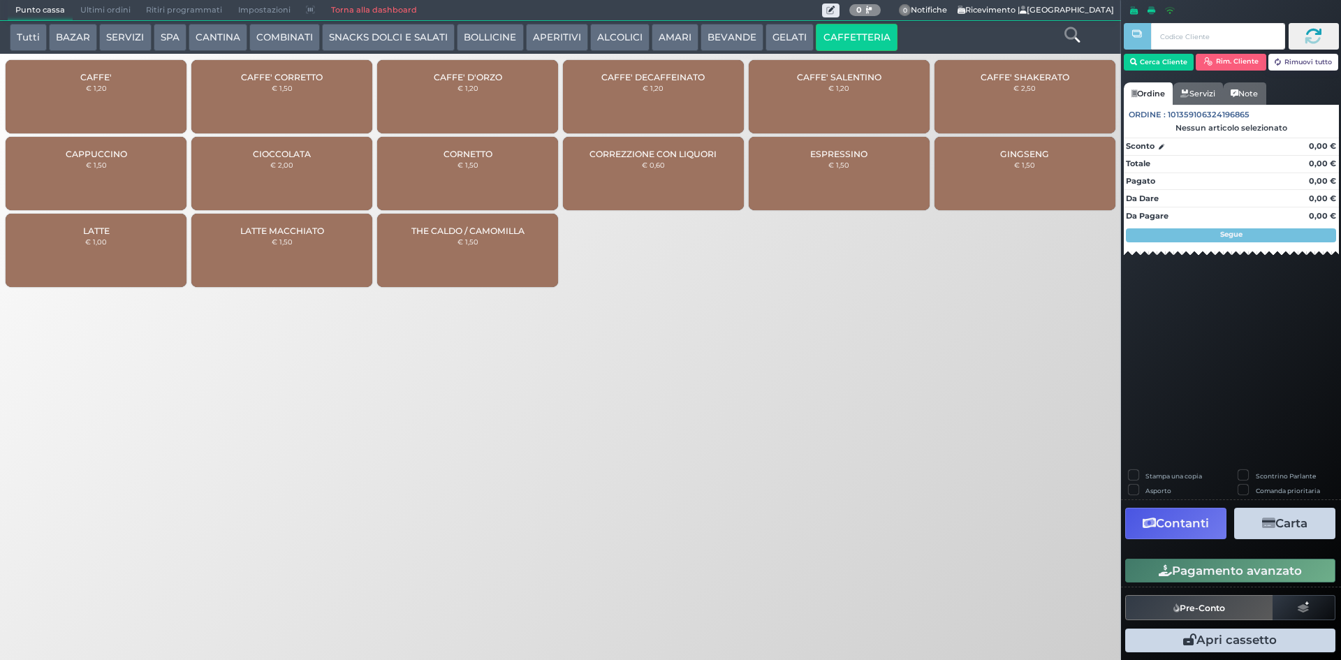
click at [462, 91] on small "€ 1,20" at bounding box center [467, 88] width 21 height 8
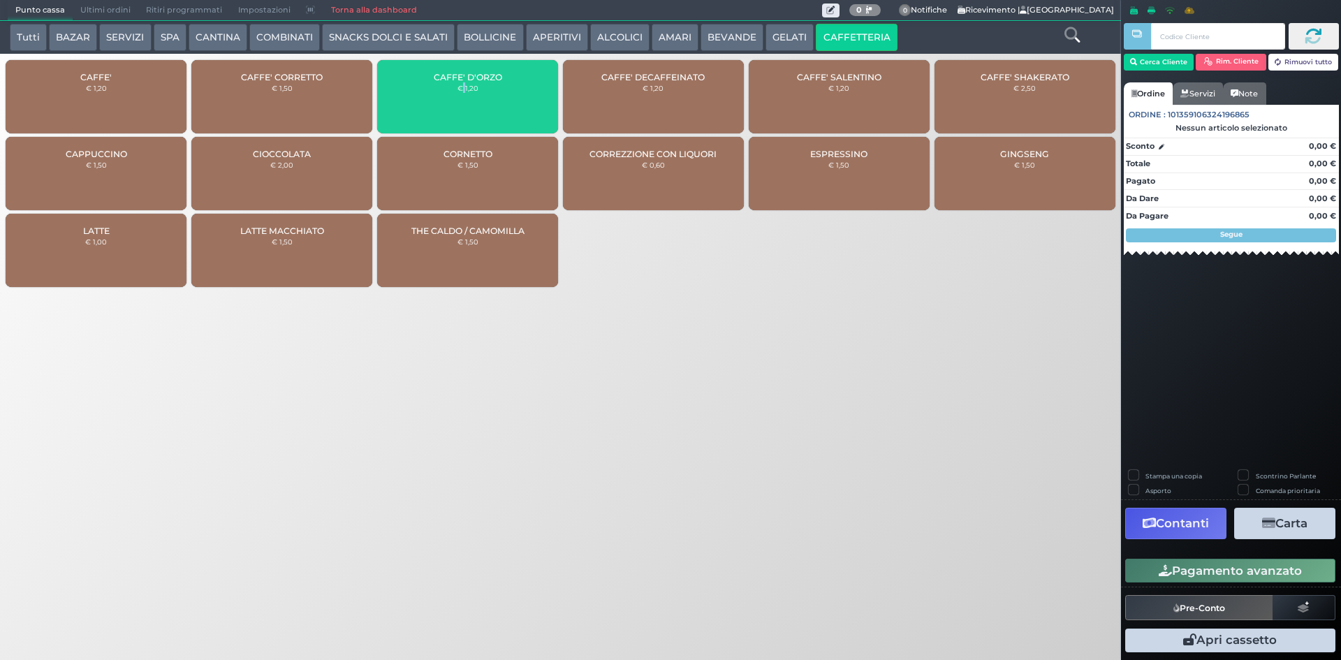
click at [462, 91] on small "€ 1,20" at bounding box center [467, 88] width 21 height 8
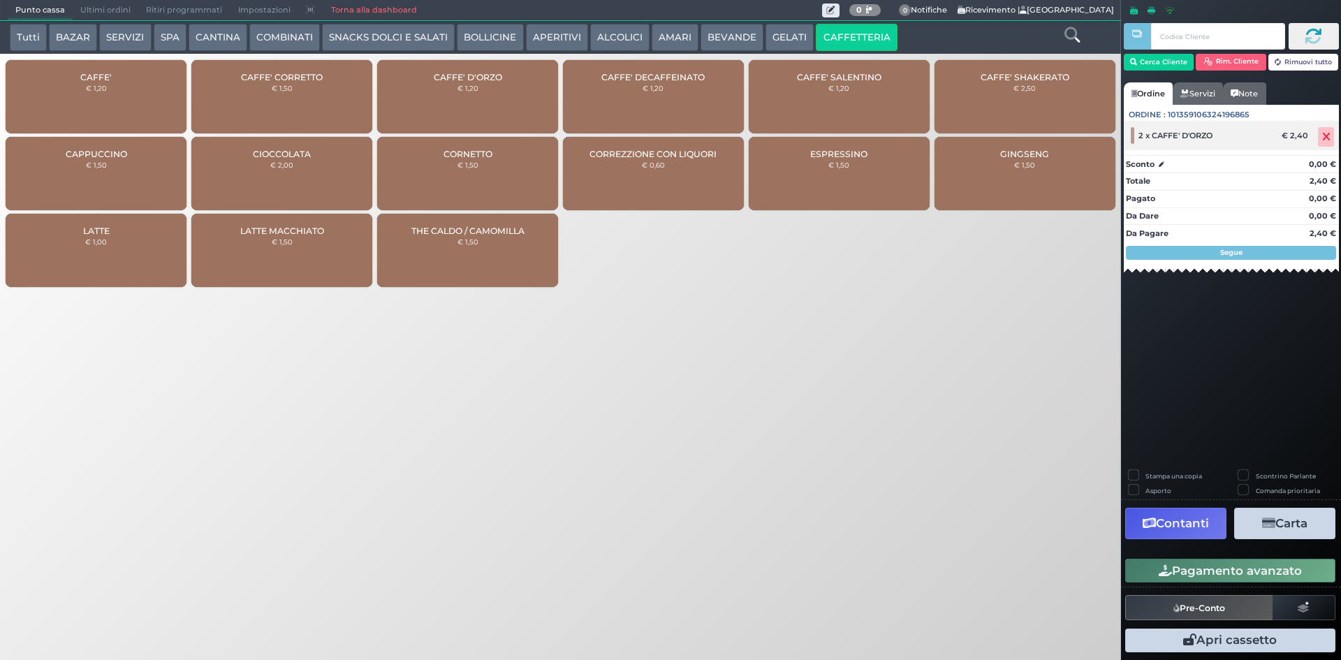
click at [1332, 141] on span at bounding box center [1326, 137] width 16 height 20
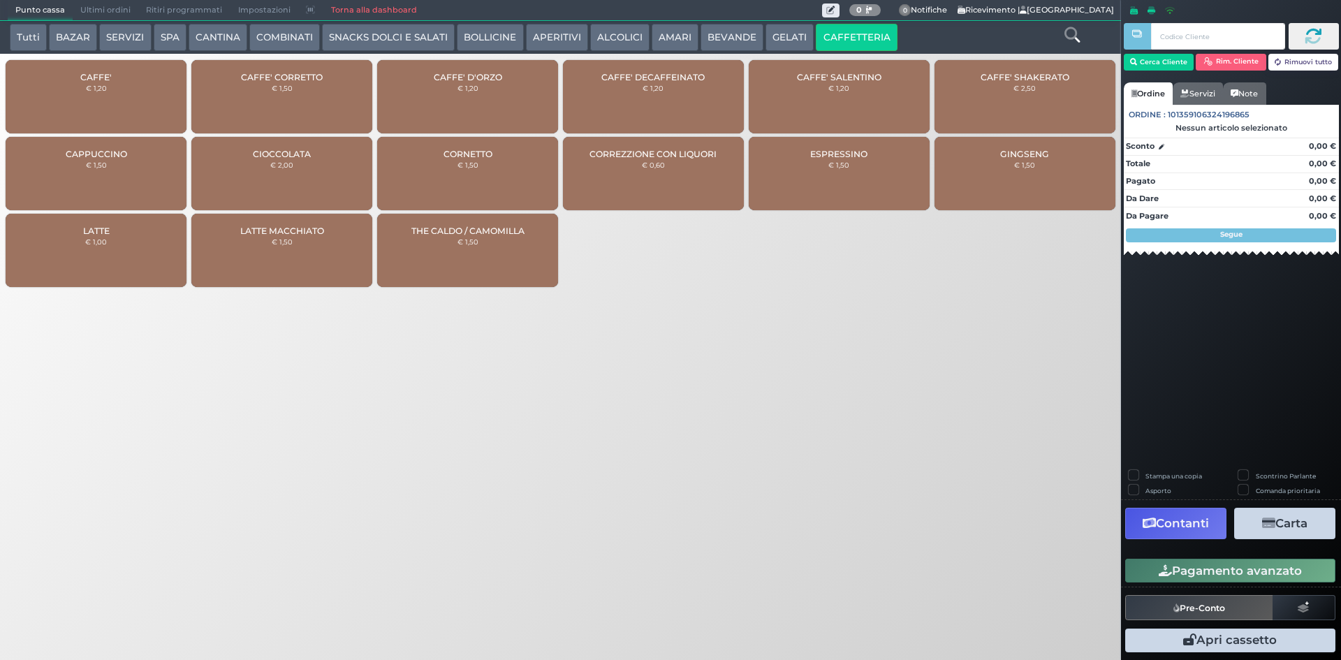
click at [483, 91] on div "CAFFE' D'ORZO € 1,20" at bounding box center [467, 96] width 181 height 73
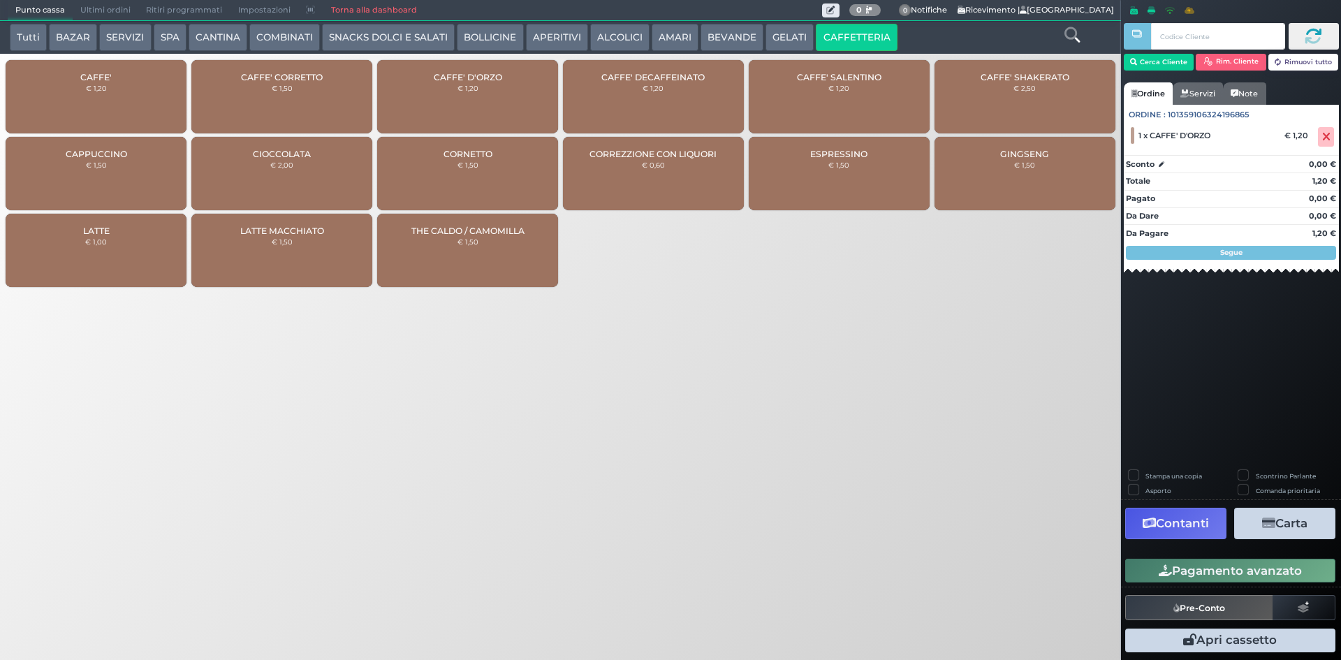
click at [89, 80] on span "CAFFE'" at bounding box center [95, 77] width 31 height 10
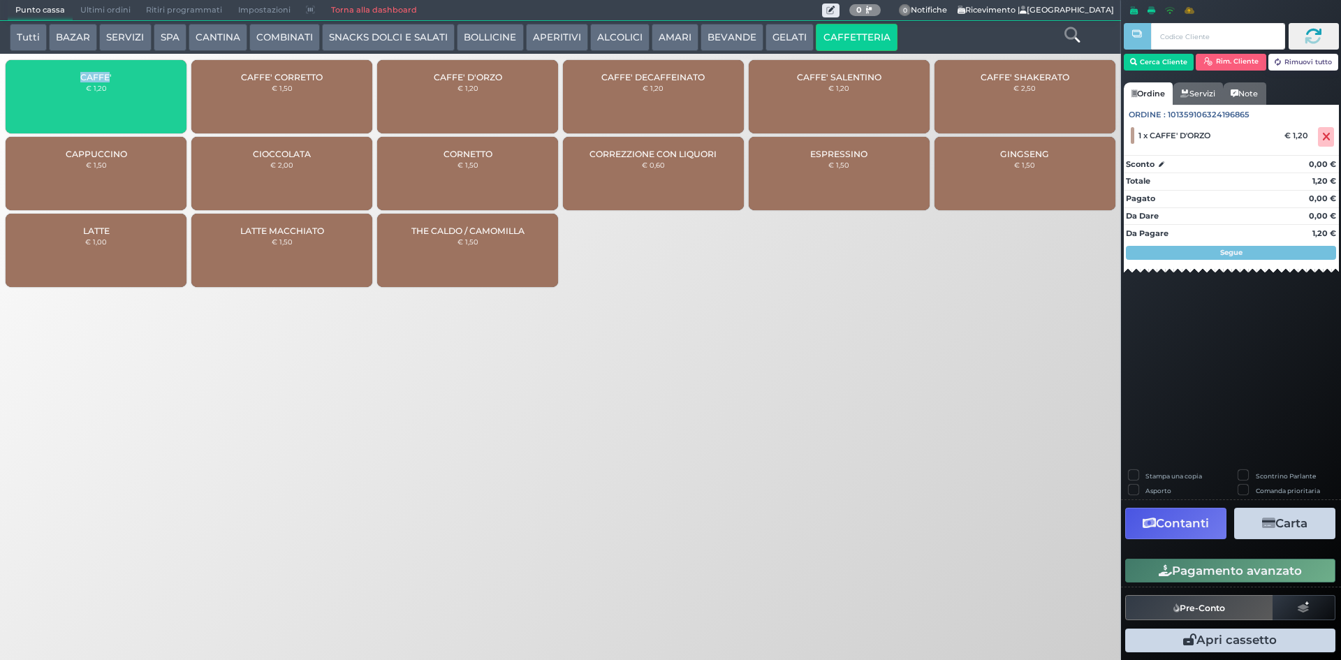
click at [89, 80] on span "CAFFE'" at bounding box center [95, 77] width 31 height 10
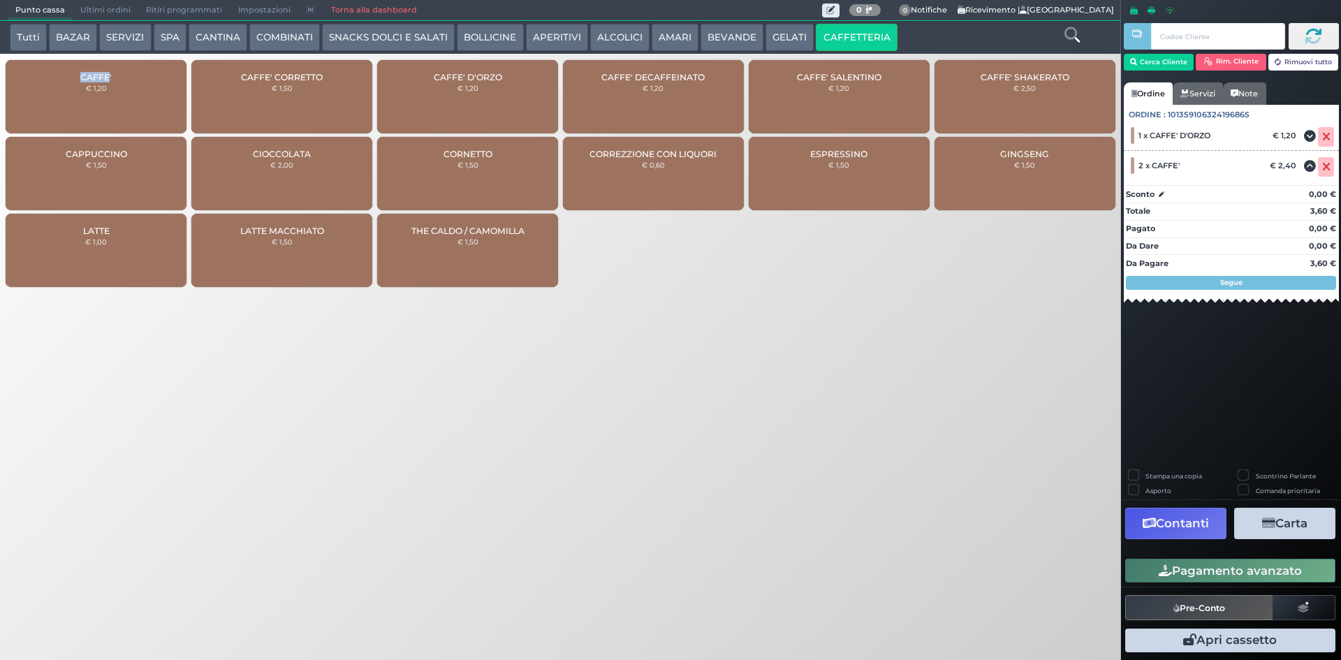
click at [1272, 563] on button "Pagamento avanzato" at bounding box center [1230, 571] width 210 height 24
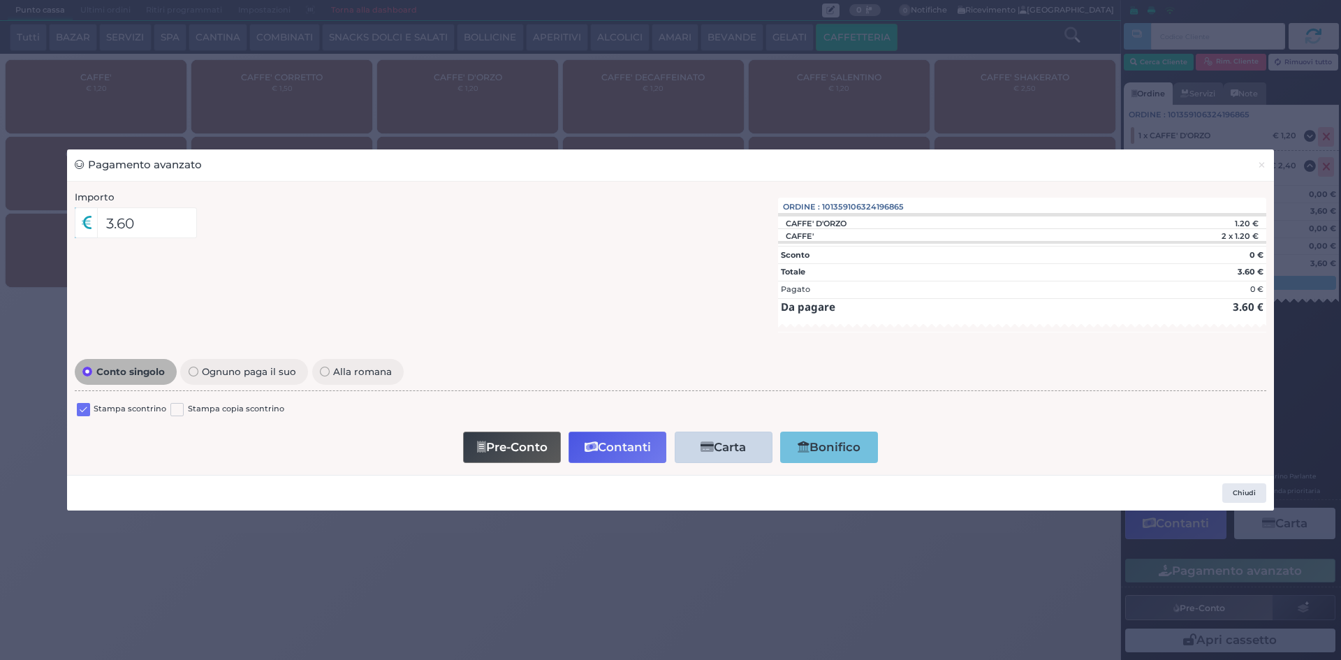
click at [82, 406] on label at bounding box center [83, 409] width 13 height 13
click at [0, 0] on input "checkbox" at bounding box center [0, 0] width 0 height 0
click at [629, 443] on button "Contanti" at bounding box center [617, 447] width 98 height 31
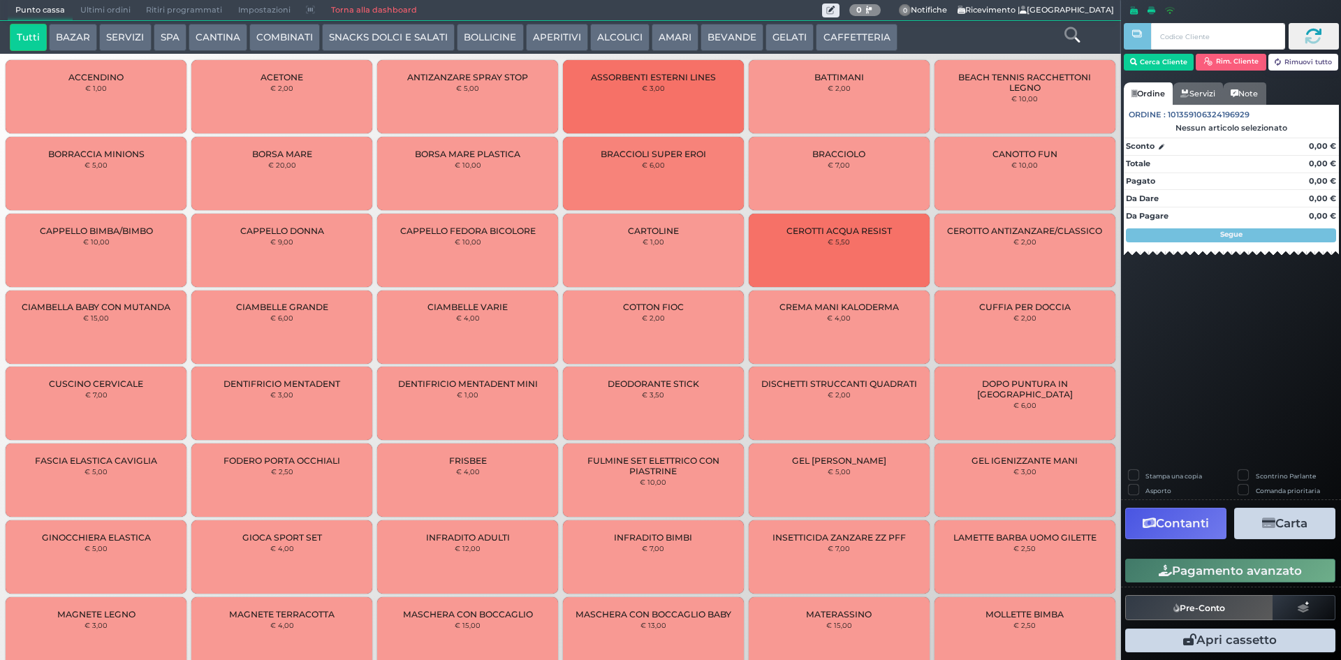
click at [116, 10] on span "Ultimi ordini" at bounding box center [106, 11] width 66 height 20
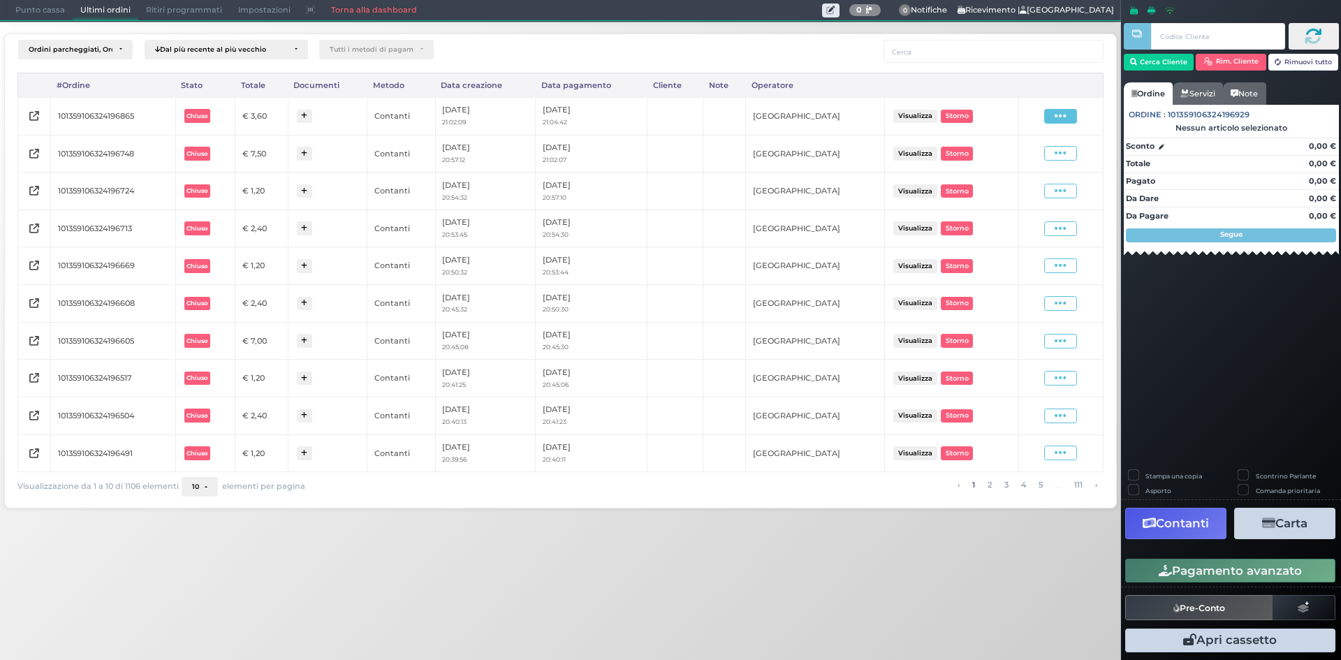
click at [1063, 117] on icon at bounding box center [1061, 116] width 12 height 13
click at [1030, 159] on span "Ristampa Pre-Conto" at bounding box center [1027, 157] width 57 height 24
click at [47, 6] on span "Punto cassa" at bounding box center [40, 11] width 65 height 20
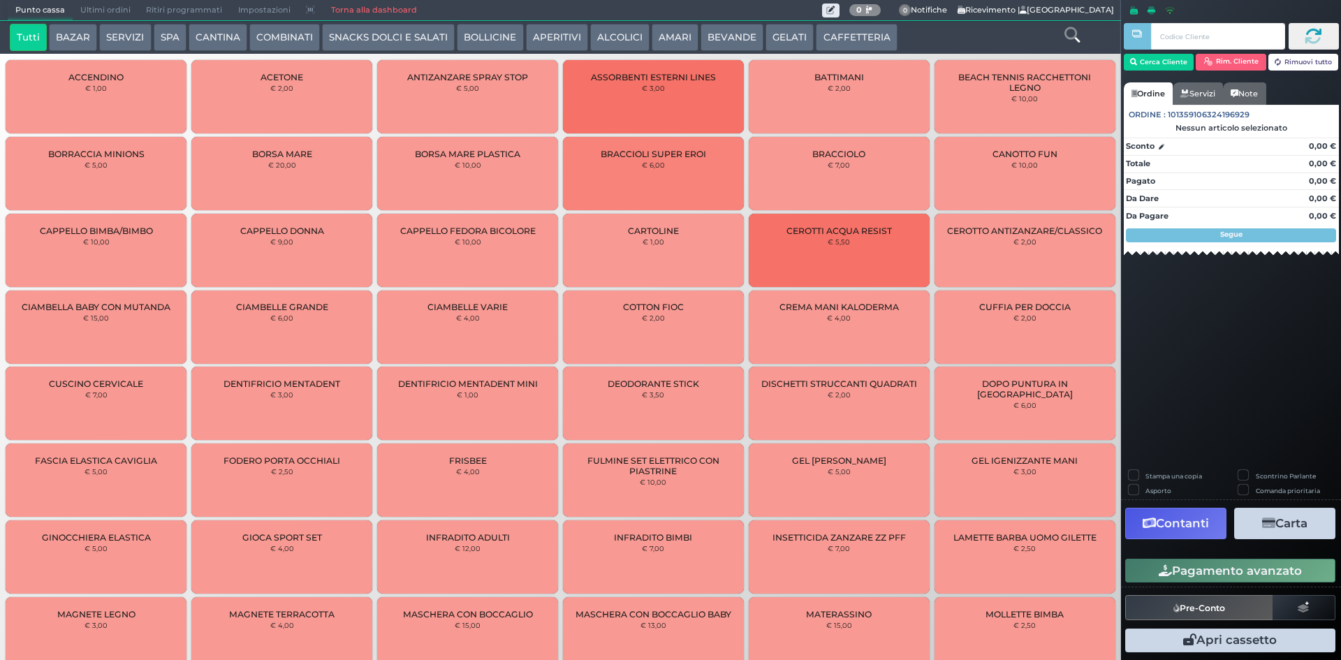
click at [865, 38] on button "CAFFETTERIA" at bounding box center [856, 38] width 81 height 28
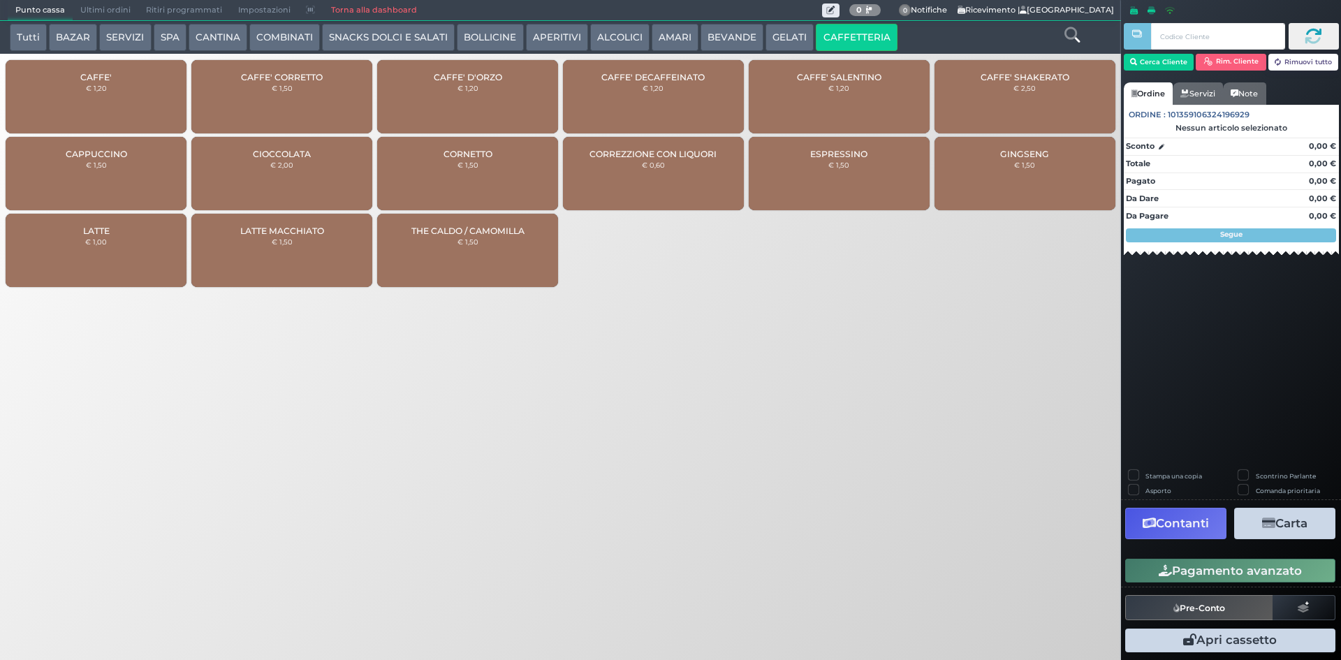
click at [78, 67] on div "CAFFE' € 1,20" at bounding box center [96, 96] width 181 height 73
click at [78, 68] on div "CAFFE' € 1,20" at bounding box center [96, 96] width 181 height 73
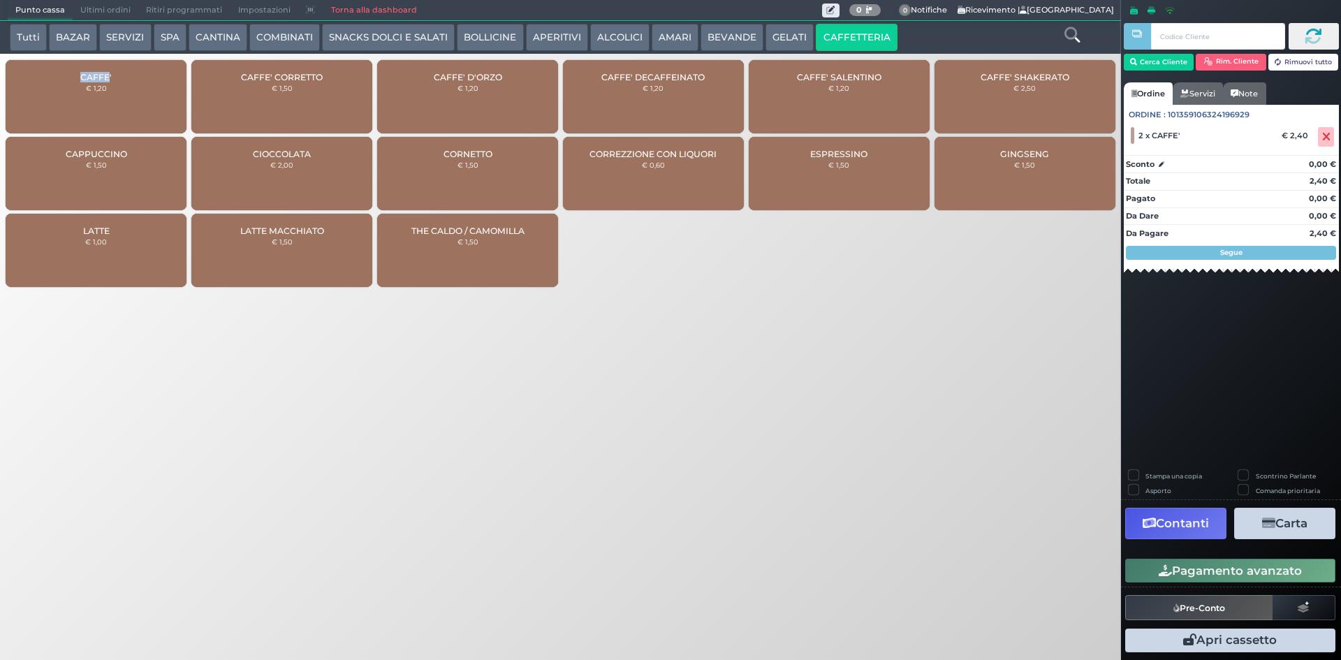
click at [1254, 572] on button "Pagamento avanzato" at bounding box center [1230, 571] width 210 height 24
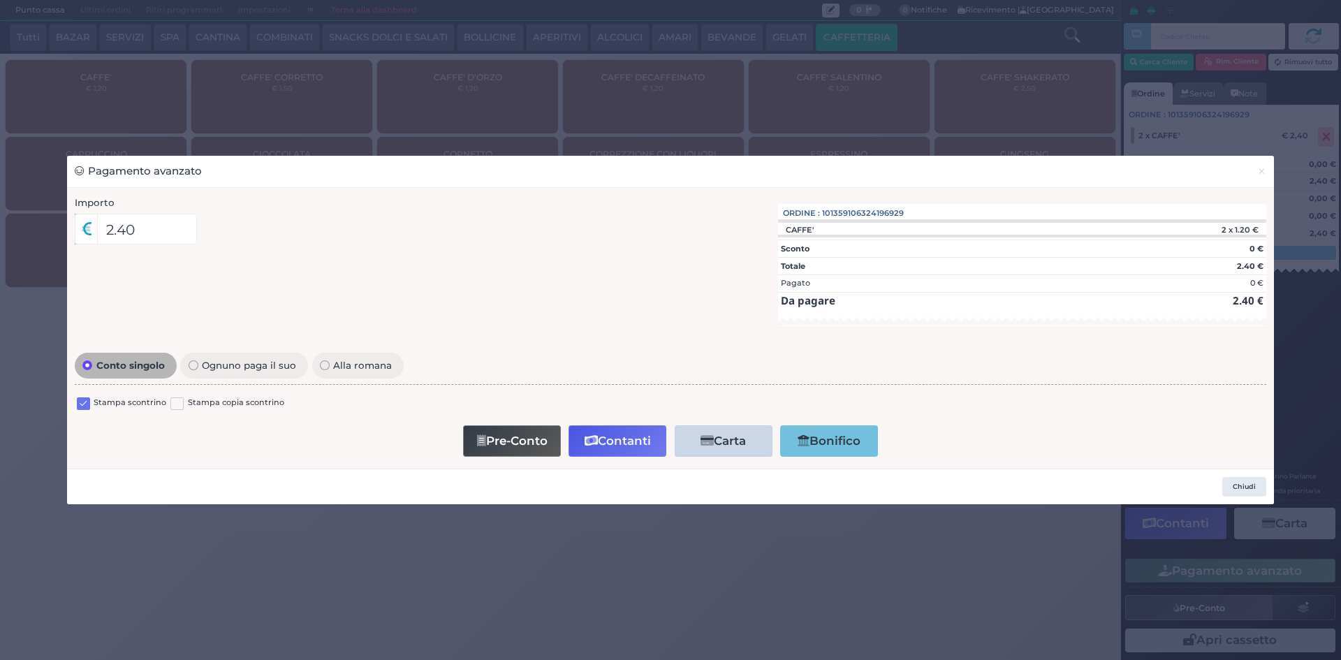
click at [83, 401] on label at bounding box center [83, 403] width 13 height 13
click at [0, 0] on input "checkbox" at bounding box center [0, 0] width 0 height 0
click at [582, 437] on button "Contanti" at bounding box center [617, 440] width 98 height 31
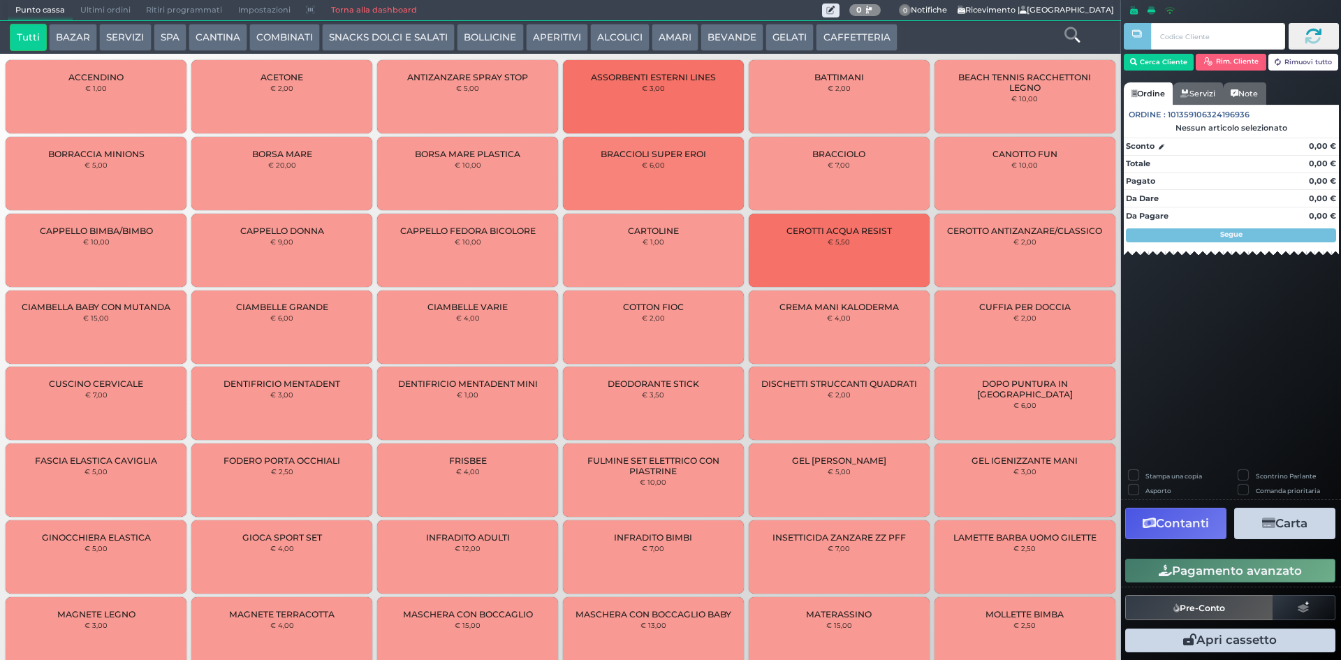
click at [112, 15] on span "Ultimi ordini" at bounding box center [106, 11] width 66 height 20
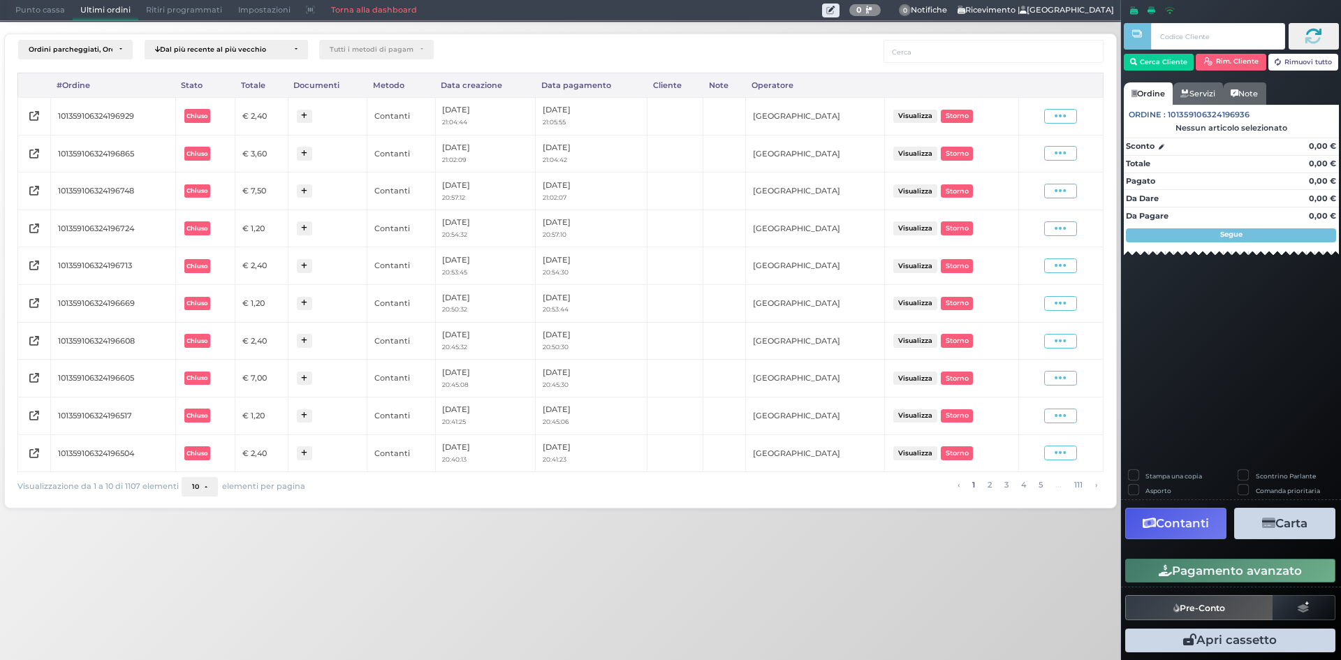
click at [1048, 121] on span at bounding box center [1060, 116] width 33 height 15
click at [1041, 152] on span "Ristampa Pre-Conto" at bounding box center [1027, 157] width 57 height 24
click at [29, 8] on span "Punto cassa" at bounding box center [40, 11] width 65 height 20
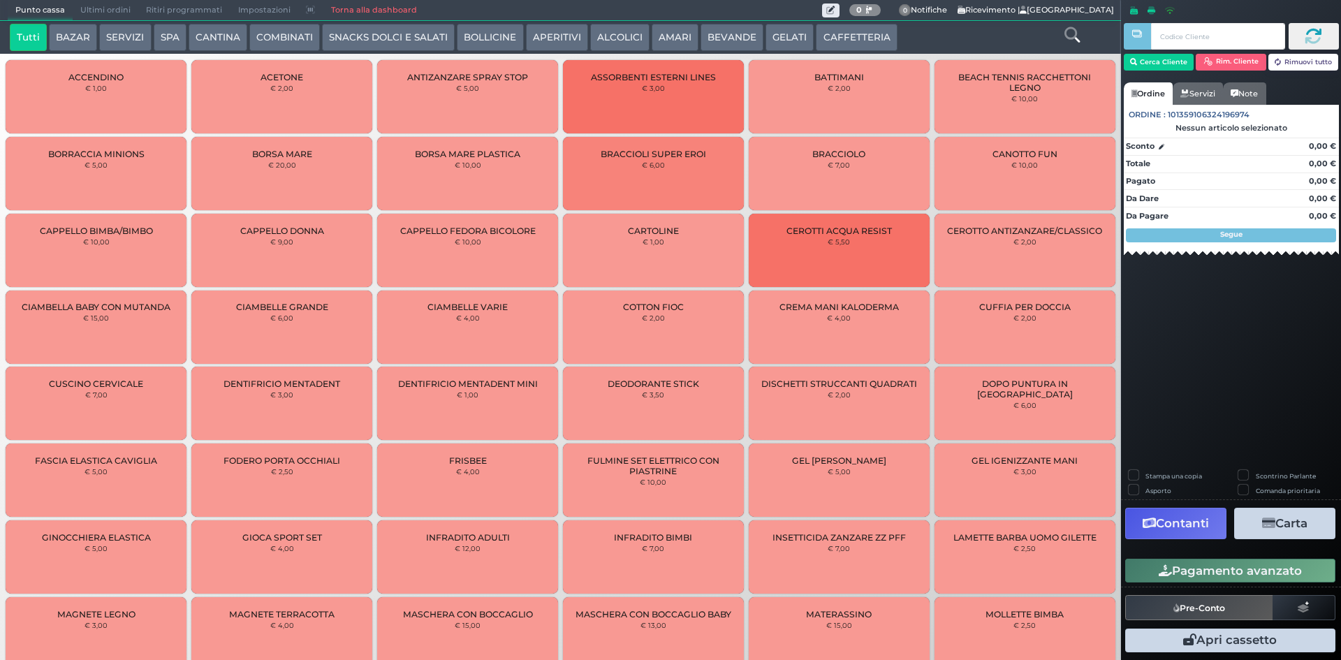
drag, startPoint x: 841, startPoint y: 47, endPoint x: 831, endPoint y: 45, distance: 9.9
click at [841, 46] on button "CAFFETTERIA" at bounding box center [856, 38] width 81 height 28
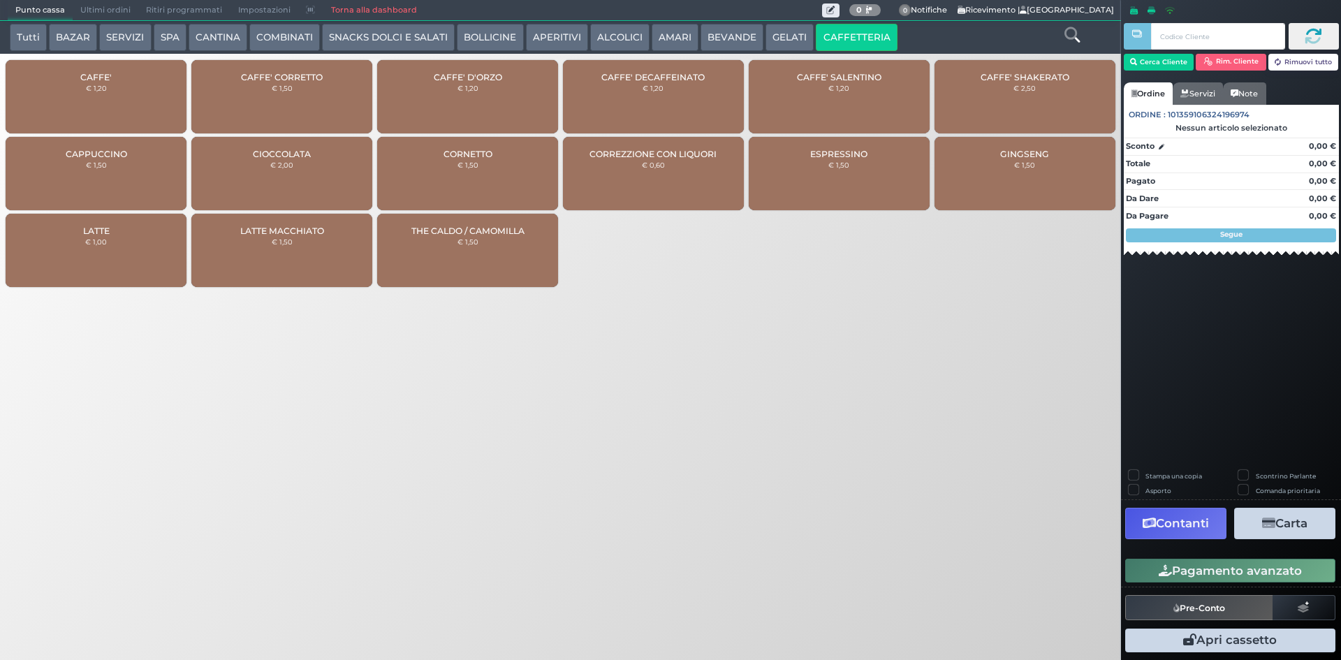
click at [63, 94] on div "CAFFE' € 1,20" at bounding box center [96, 96] width 181 height 73
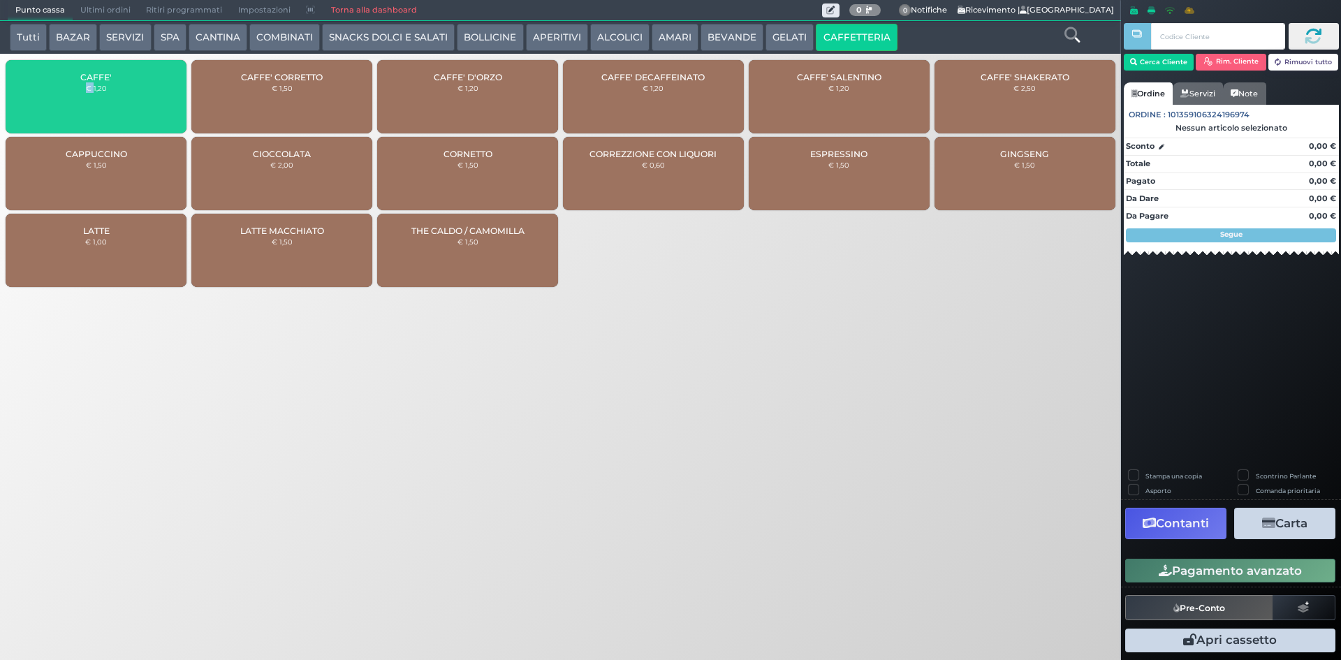
click at [63, 94] on div "CAFFE' € 1,20" at bounding box center [96, 96] width 181 height 73
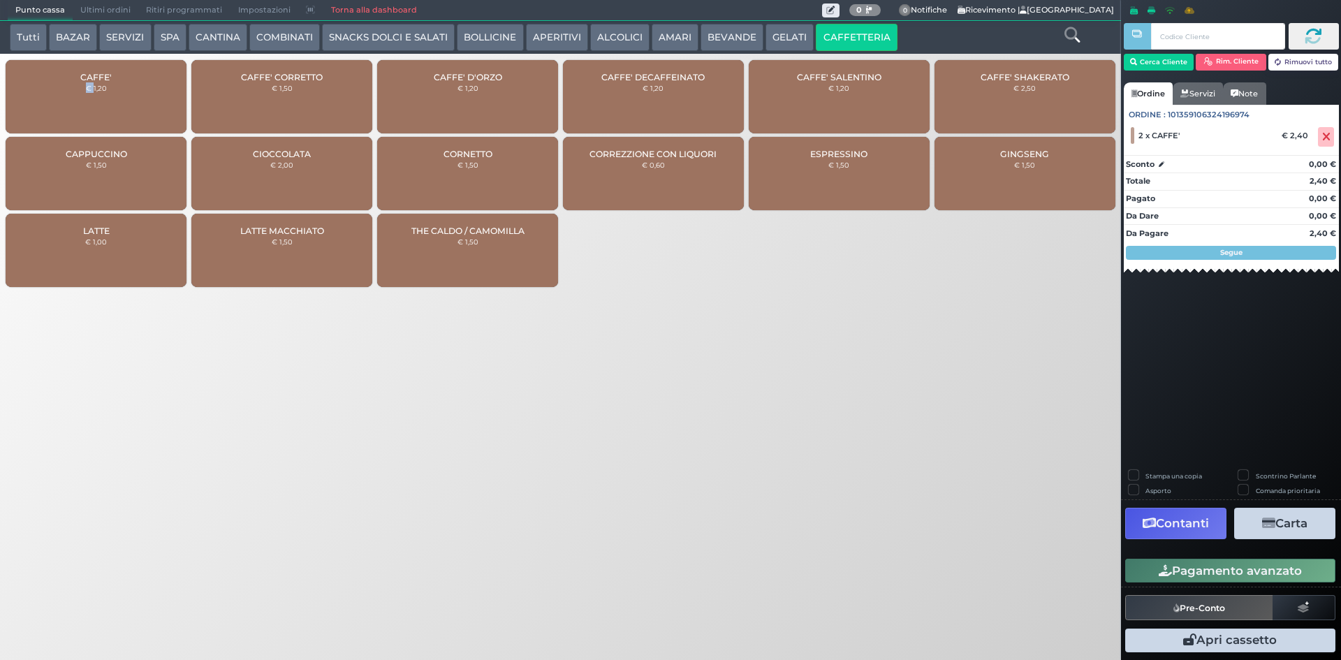
click at [63, 94] on div "CAFFE' € 1,20" at bounding box center [96, 96] width 181 height 73
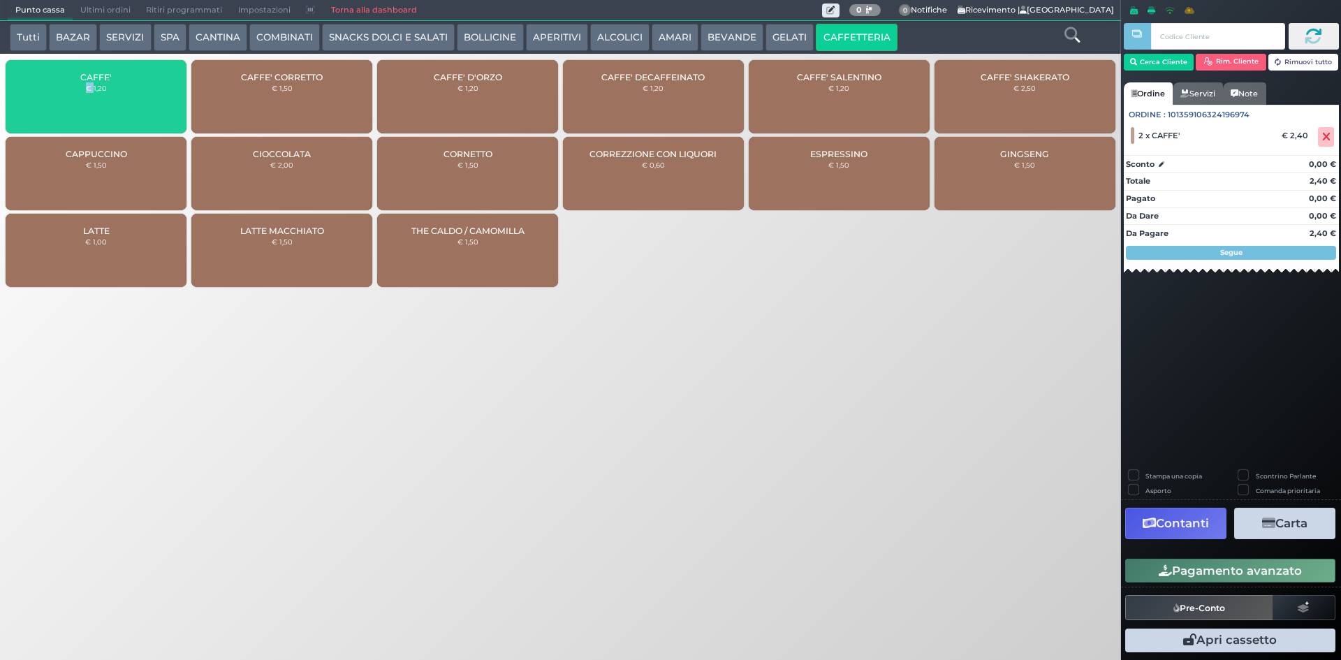
click at [61, 94] on div "CAFFE' € 1,20" at bounding box center [96, 96] width 181 height 73
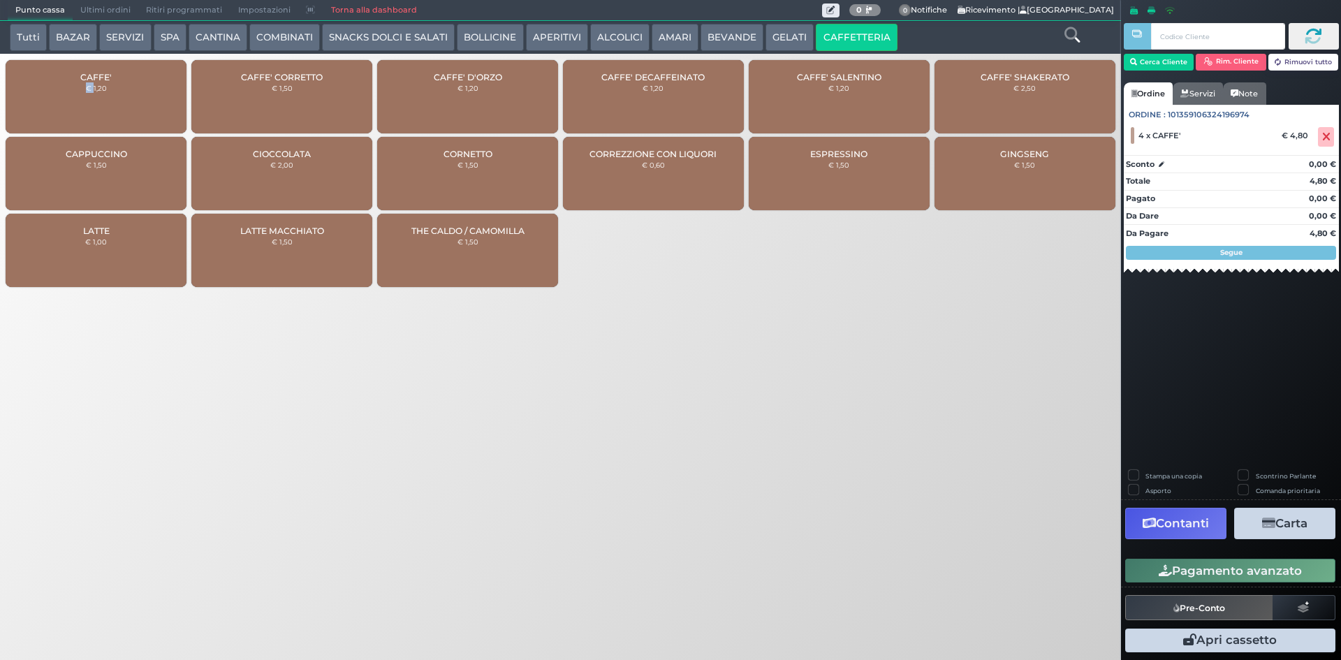
click at [1260, 563] on button "Pagamento avanzato" at bounding box center [1230, 571] width 210 height 24
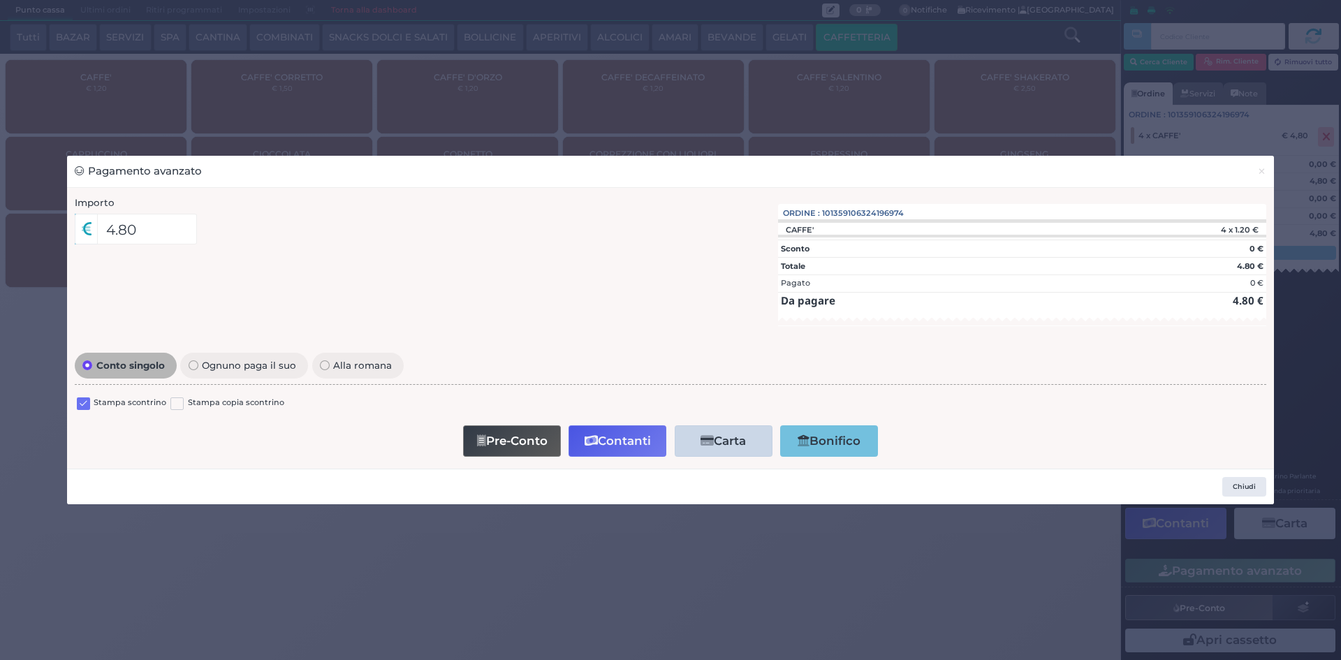
click at [79, 397] on label at bounding box center [83, 403] width 13 height 13
click at [0, 0] on input "checkbox" at bounding box center [0, 0] width 0 height 0
click at [575, 437] on button "Contanti" at bounding box center [617, 440] width 98 height 31
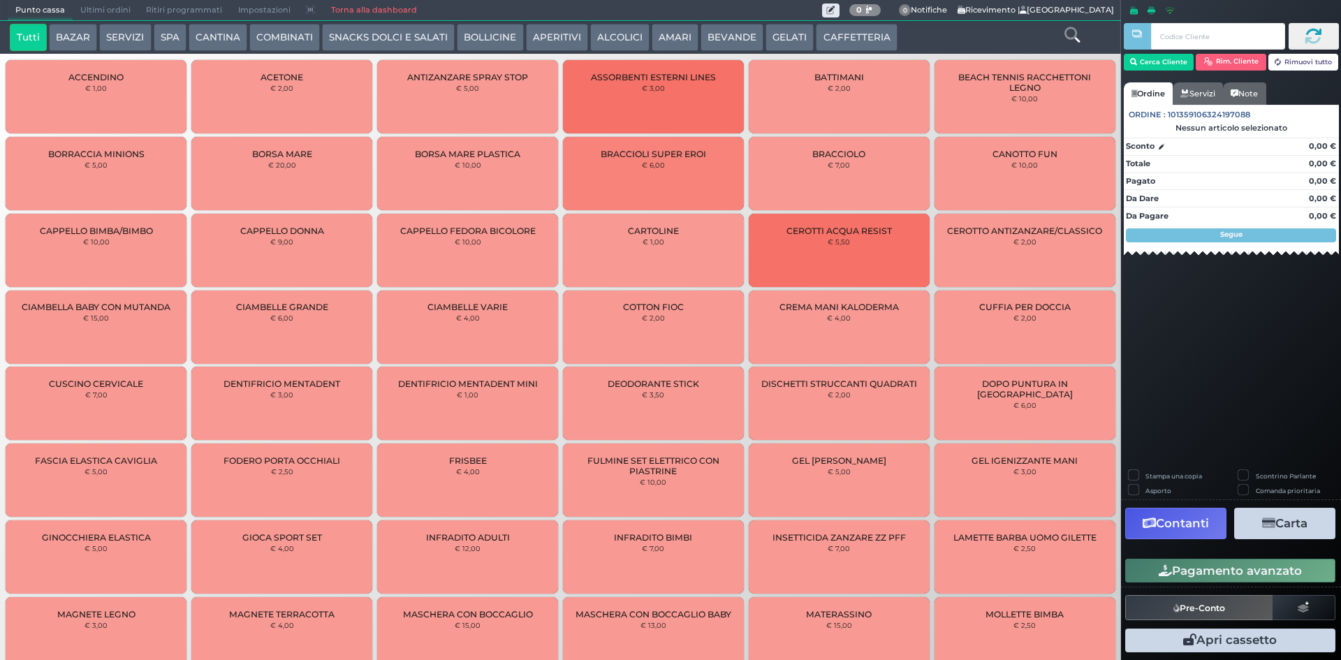
click at [85, 11] on span "Ultimi ordini" at bounding box center [106, 11] width 66 height 20
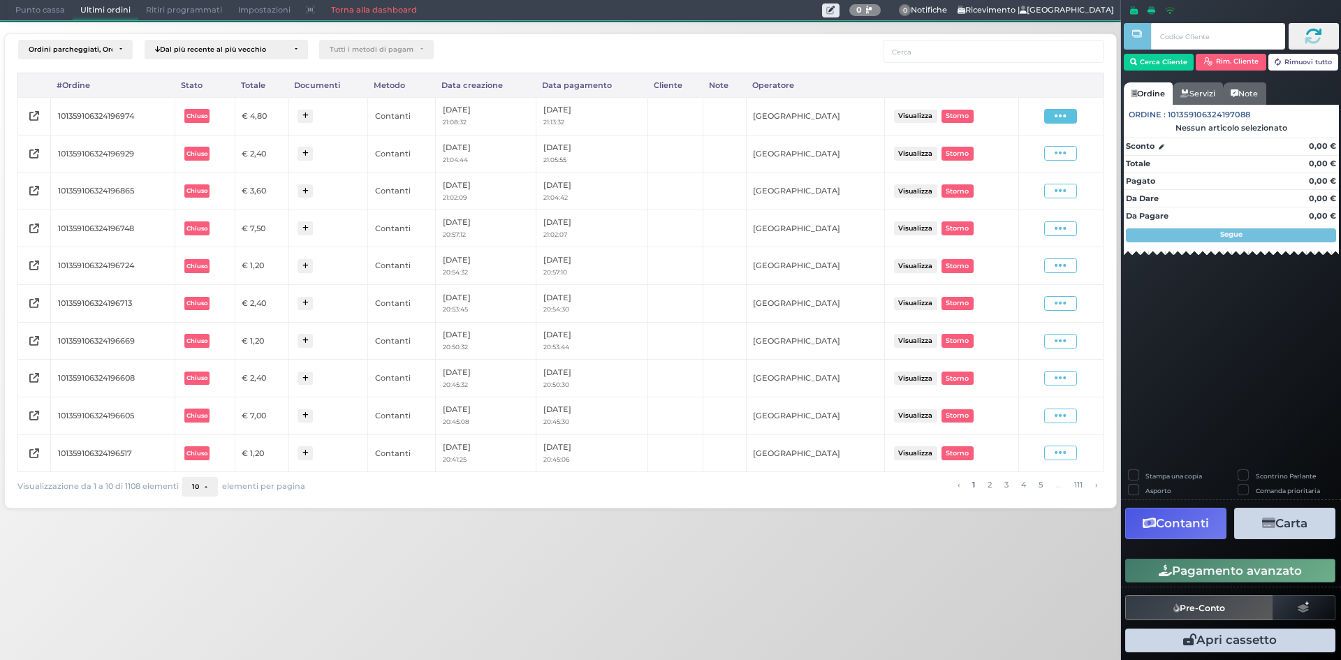
click at [1068, 117] on span at bounding box center [1060, 116] width 33 height 15
click at [1015, 152] on span "Ristampa Pre-Conto" at bounding box center [1027, 157] width 57 height 24
click at [26, 5] on span "Punto cassa" at bounding box center [40, 11] width 65 height 20
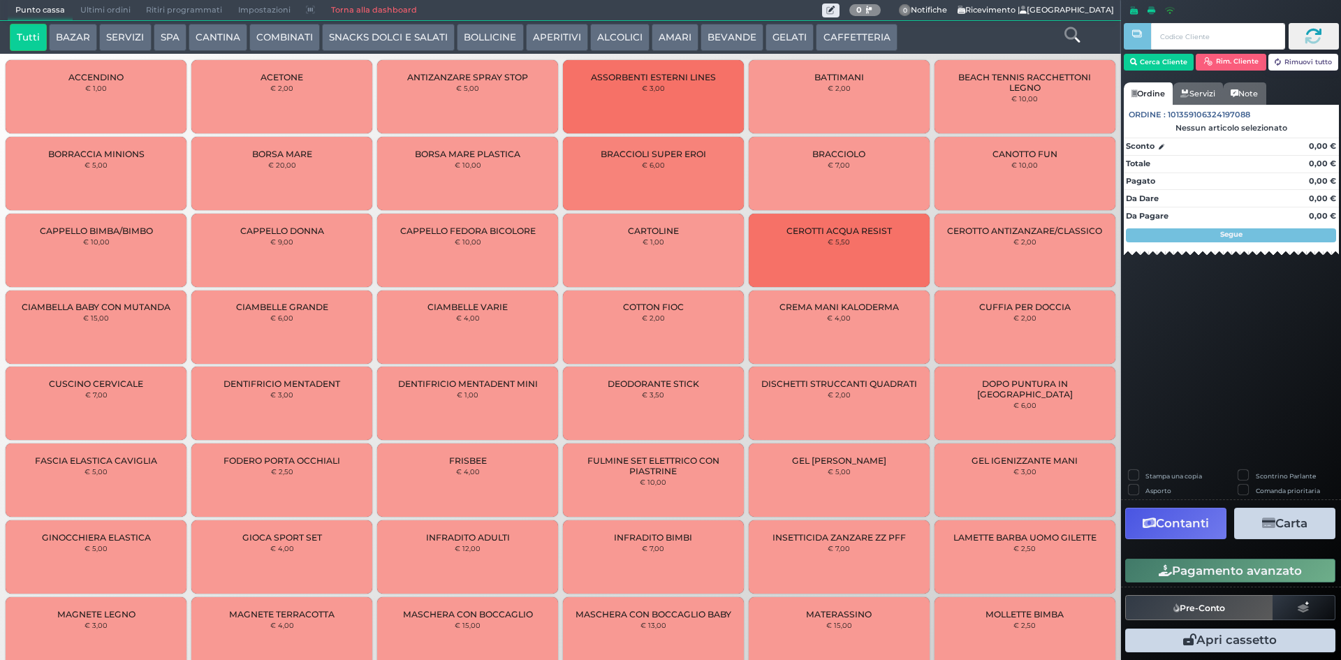
drag, startPoint x: 836, startPoint y: 37, endPoint x: 758, endPoint y: 50, distance: 78.6
click at [835, 37] on button "CAFFETTERIA" at bounding box center [856, 38] width 81 height 28
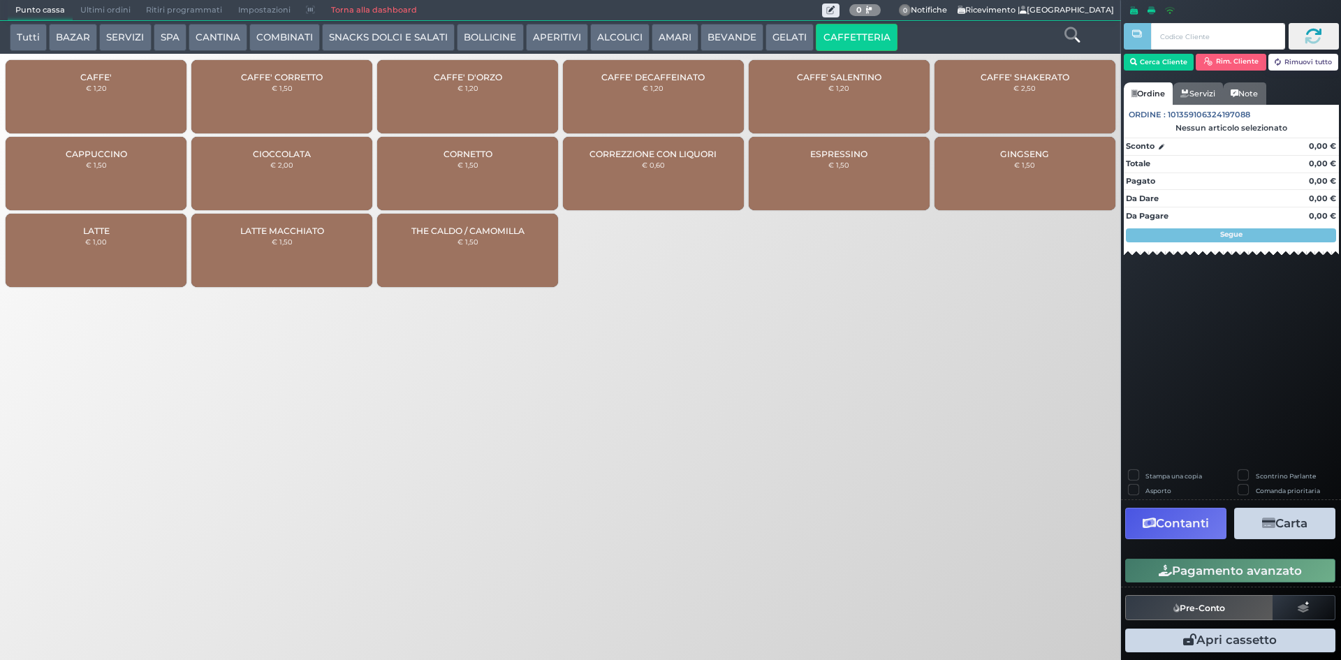
click at [75, 96] on div "CAFFE' € 1,20" at bounding box center [96, 96] width 181 height 73
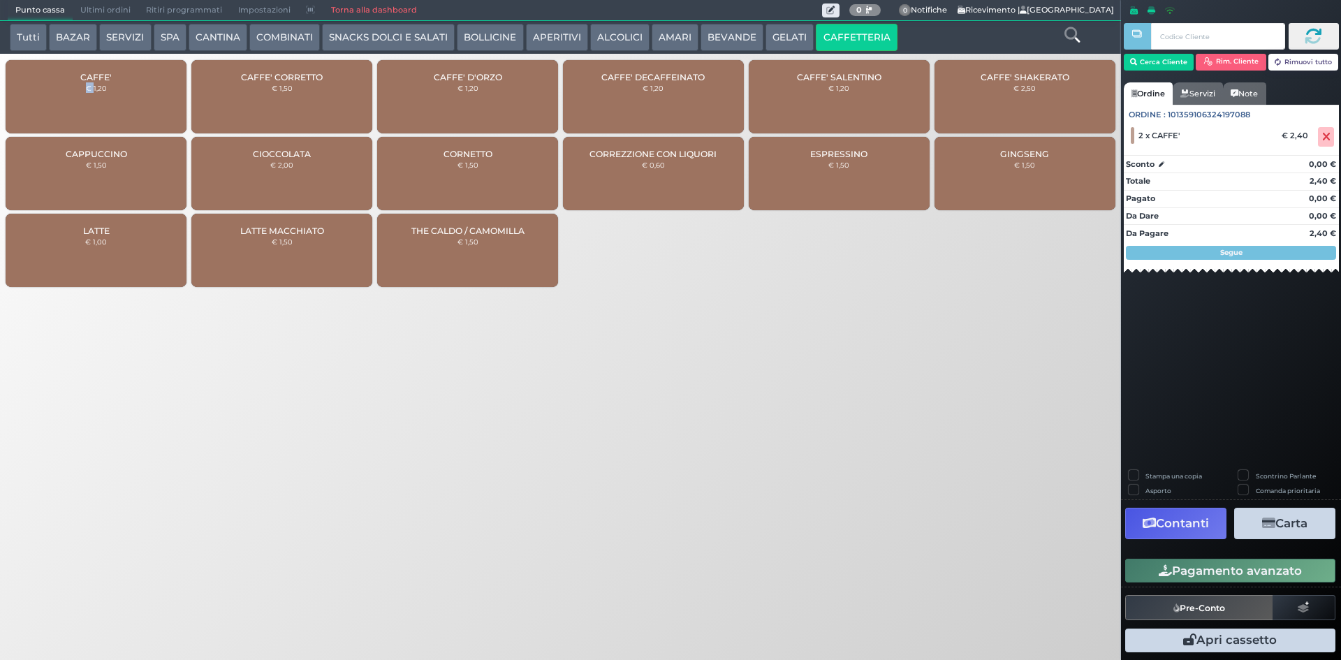
click at [1203, 575] on button "Pagamento avanzato" at bounding box center [1230, 571] width 210 height 24
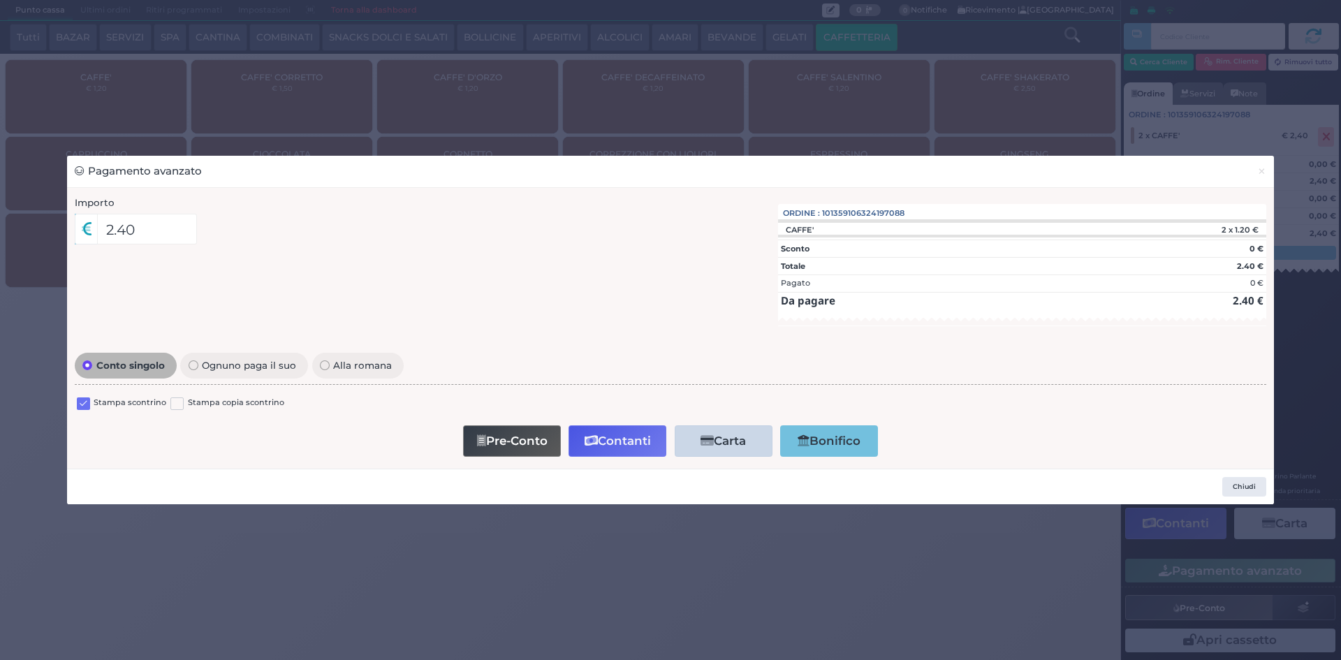
click at [84, 405] on label at bounding box center [83, 403] width 13 height 13
click at [0, 0] on input "checkbox" at bounding box center [0, 0] width 0 height 0
click at [624, 455] on button "Contanti" at bounding box center [617, 440] width 98 height 31
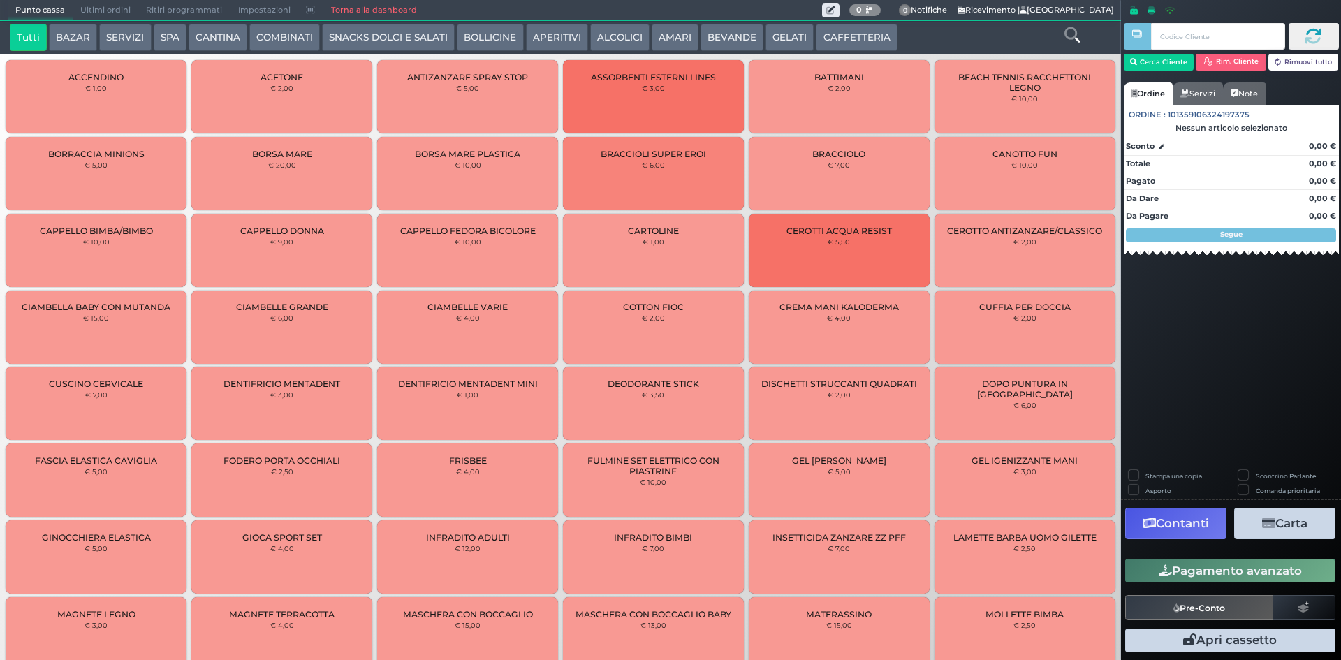
click at [123, 8] on span "Ultimi ordini" at bounding box center [106, 11] width 66 height 20
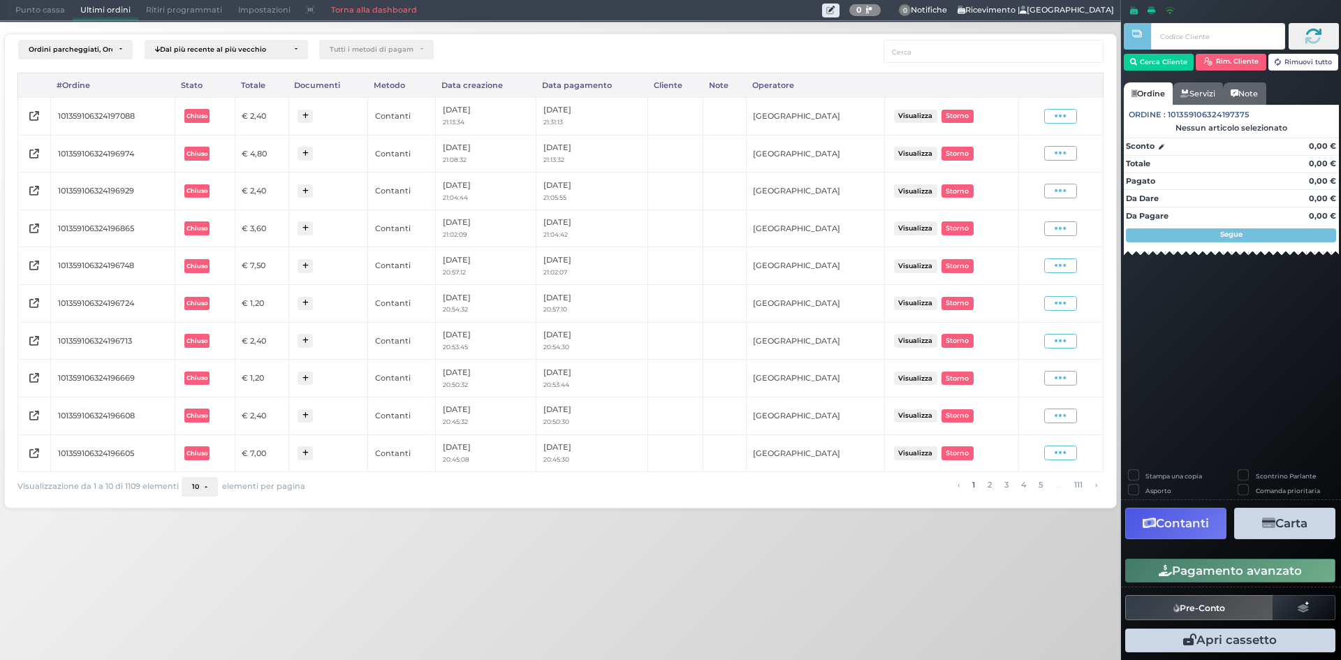
drag, startPoint x: 1066, startPoint y: 123, endPoint x: 1053, endPoint y: 129, distance: 14.1
click at [1066, 123] on span at bounding box center [1060, 116] width 33 height 15
click at [1025, 161] on span "Ristampa Pre-Conto" at bounding box center [1027, 157] width 57 height 24
click at [35, 8] on span "Punto cassa" at bounding box center [40, 11] width 65 height 20
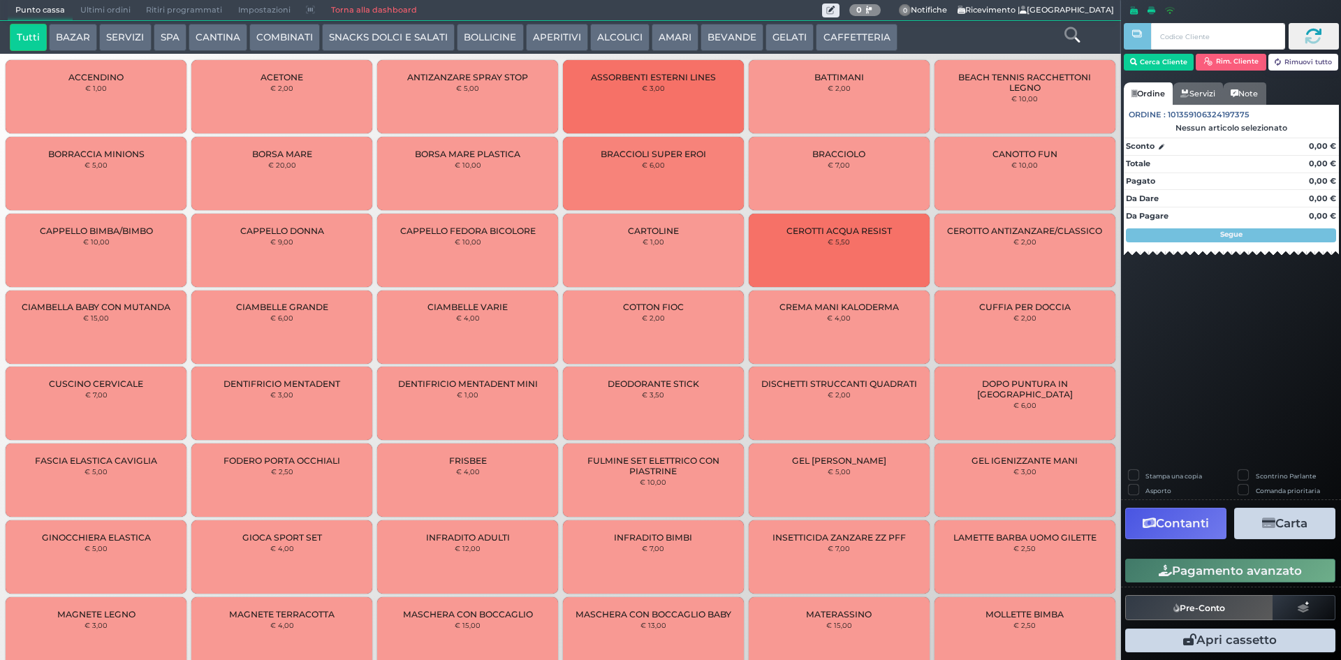
click at [617, 34] on button "ALCOLICI" at bounding box center [619, 38] width 59 height 28
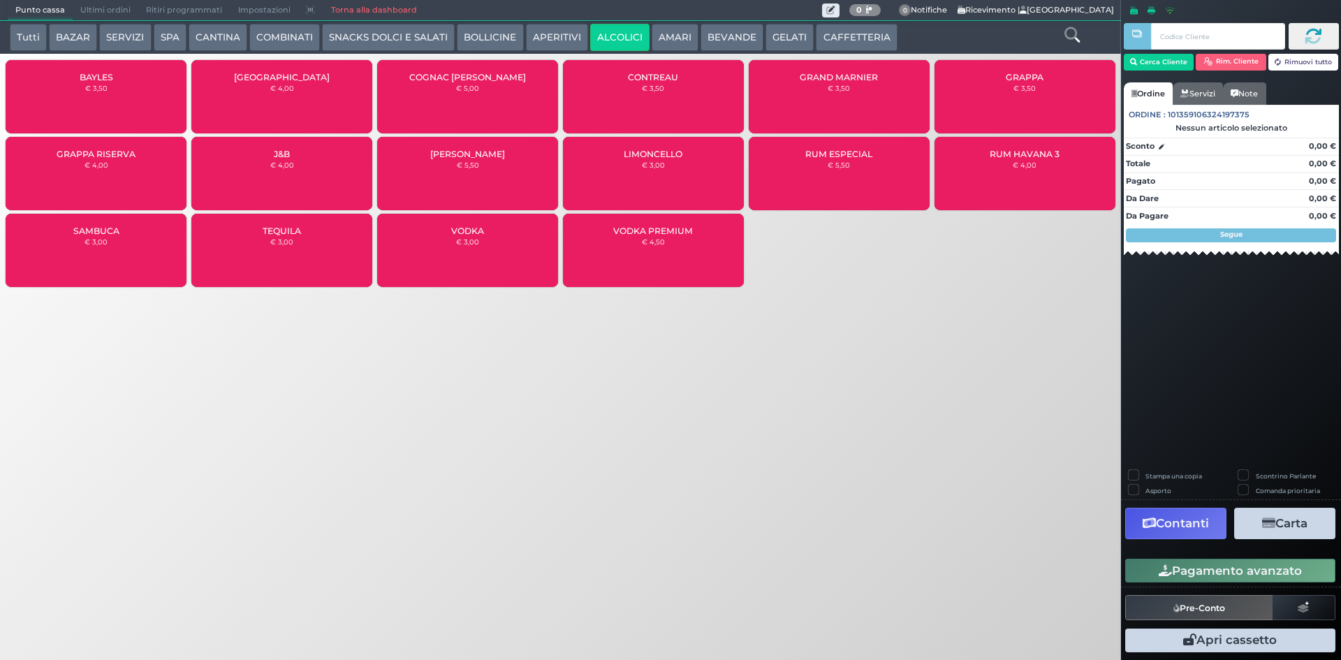
click at [99, 174] on div "GRAPPA RISERVA € 4,00" at bounding box center [96, 173] width 181 height 73
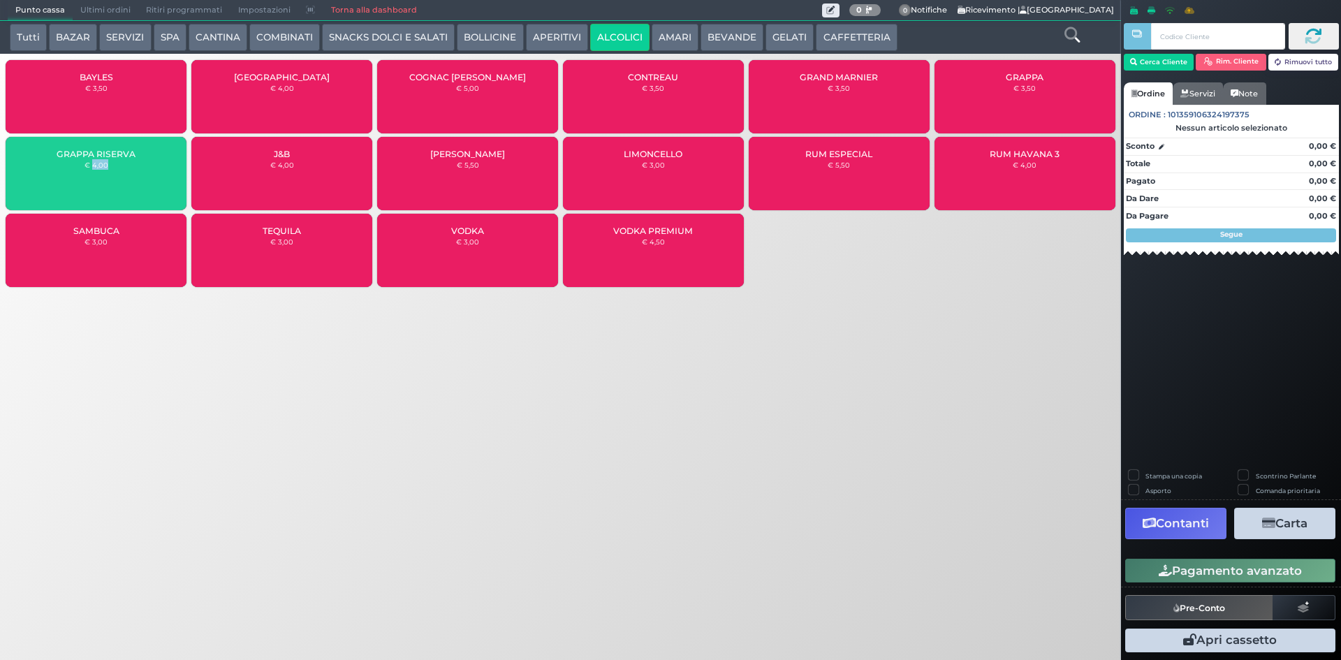
click at [99, 174] on div "GRAPPA RISERVA € 4,00" at bounding box center [96, 173] width 181 height 73
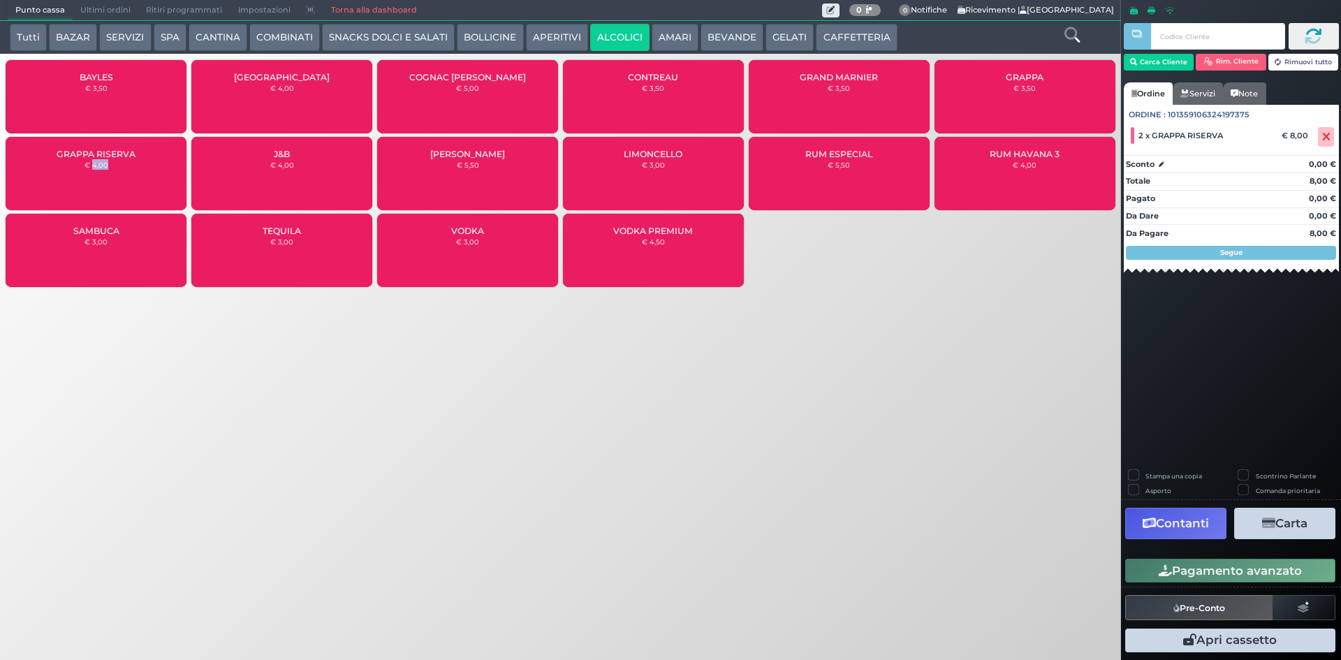
click at [103, 178] on div "GRAPPA RISERVA € 4,00" at bounding box center [96, 173] width 181 height 73
click at [1233, 566] on button "Pagamento avanzato" at bounding box center [1230, 571] width 210 height 24
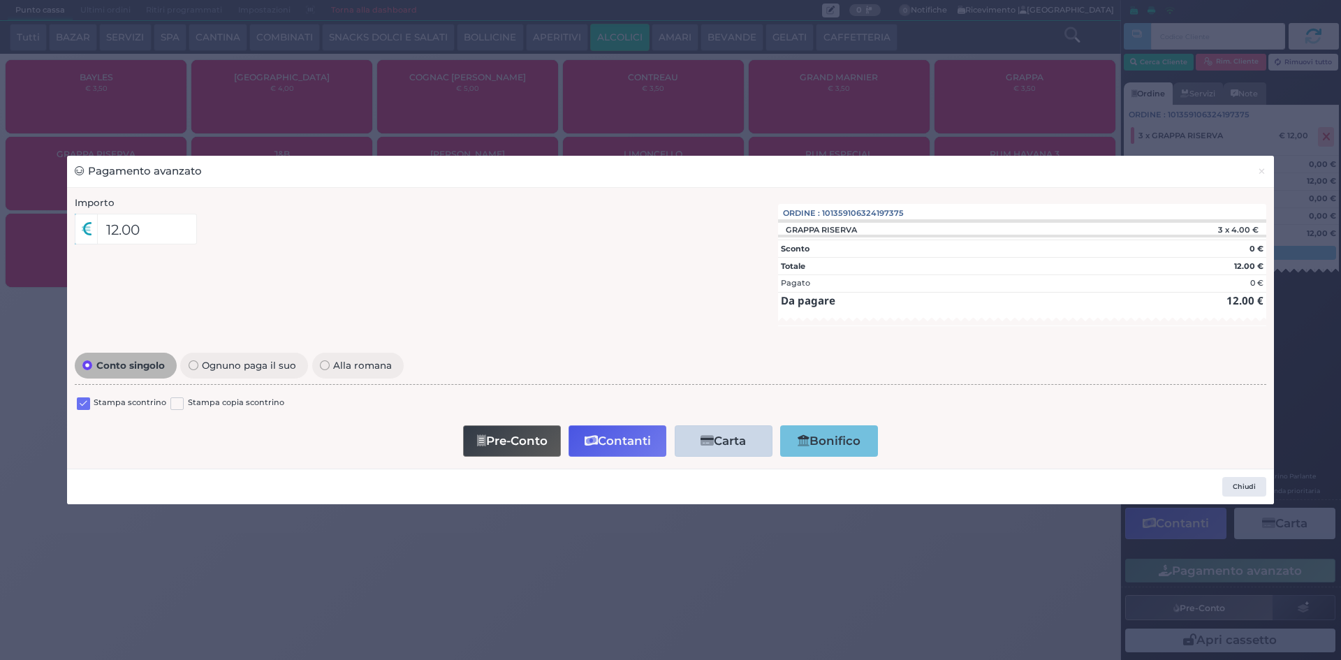
click at [79, 404] on label at bounding box center [83, 403] width 13 height 13
click at [0, 0] on input "checkbox" at bounding box center [0, 0] width 0 height 0
click at [617, 434] on button "Contanti" at bounding box center [617, 440] width 98 height 31
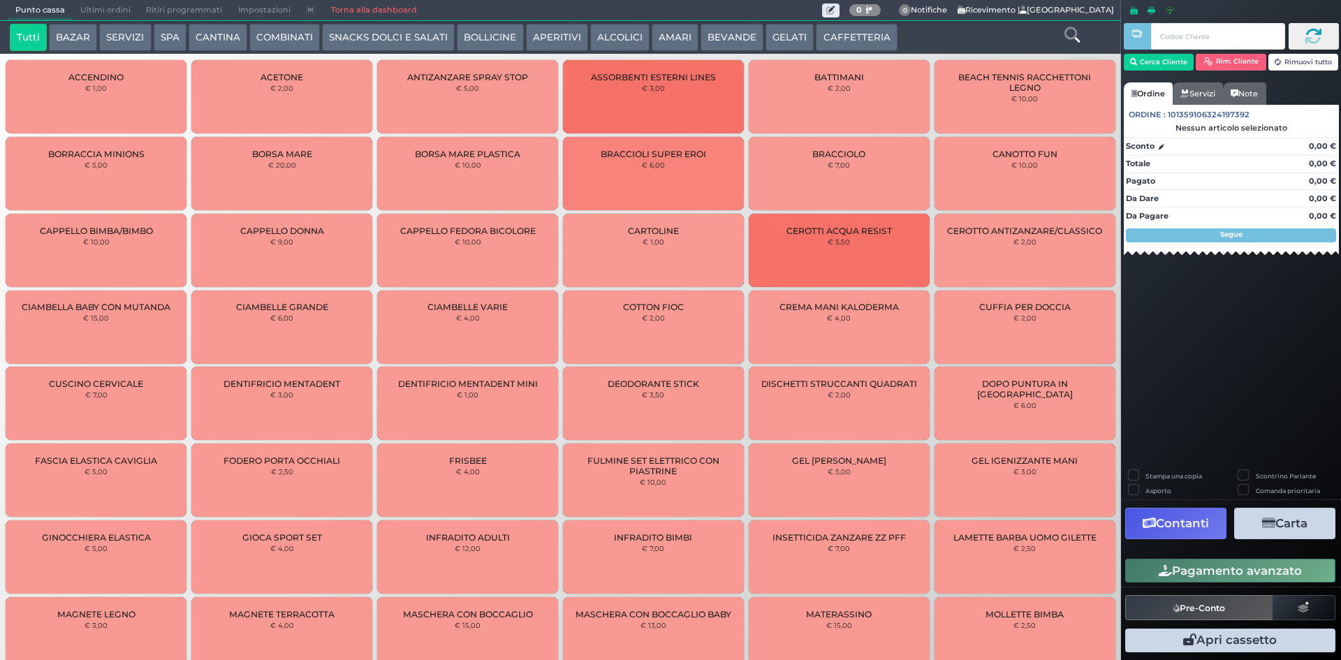
click at [91, 10] on span "Ultimi ordini" at bounding box center [106, 11] width 66 height 20
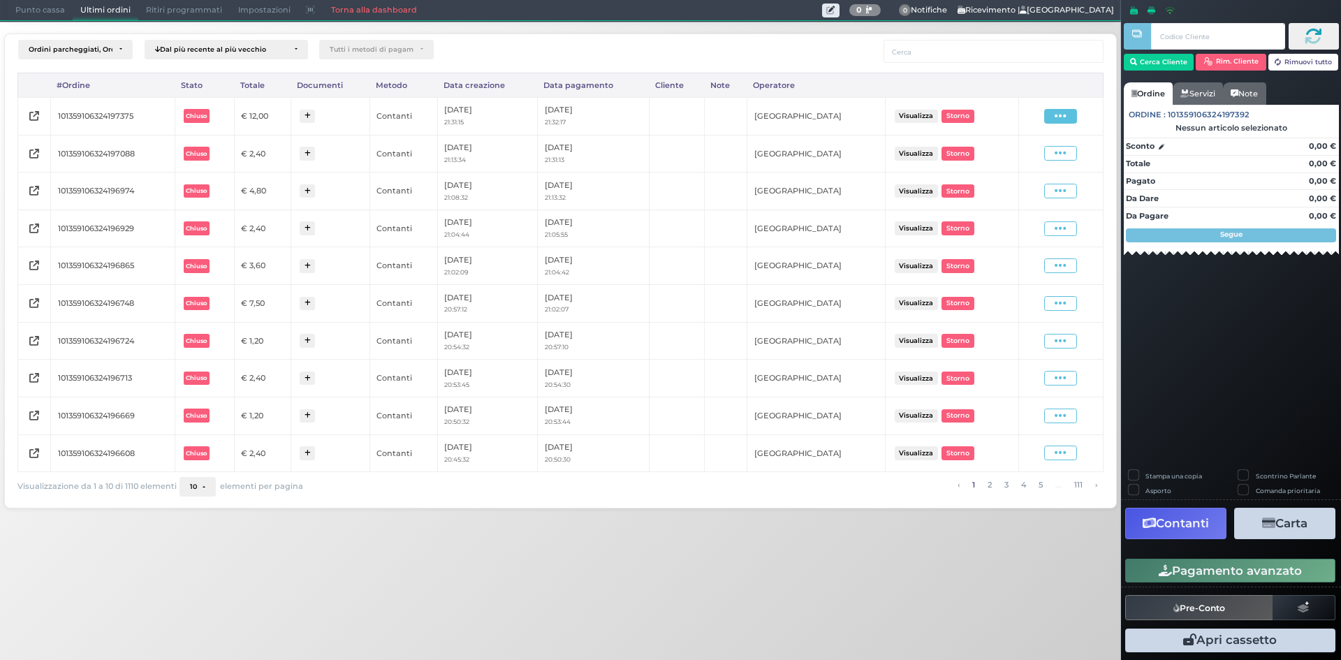
click at [1052, 114] on span at bounding box center [1060, 116] width 33 height 15
click at [1016, 159] on span "Ristampa Pre-Conto" at bounding box center [1027, 157] width 57 height 24
click at [29, 6] on span "Punto cassa" at bounding box center [40, 11] width 65 height 20
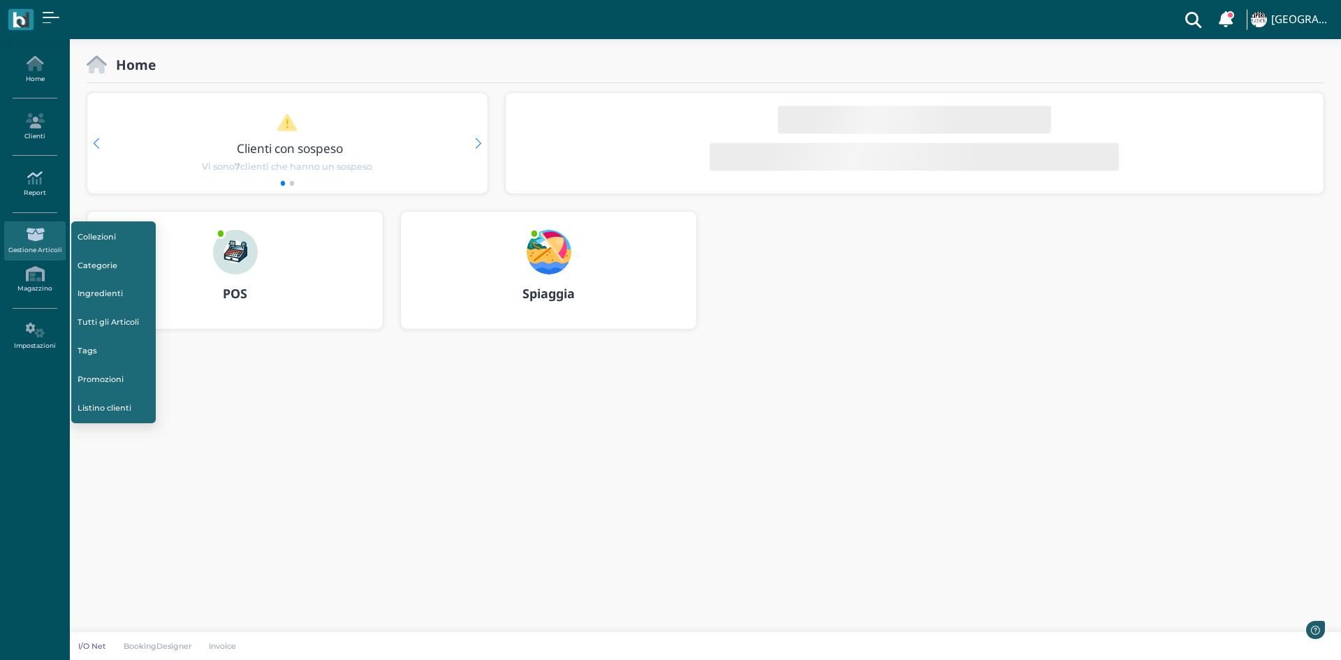
click at [43, 182] on icon at bounding box center [34, 177] width 61 height 15
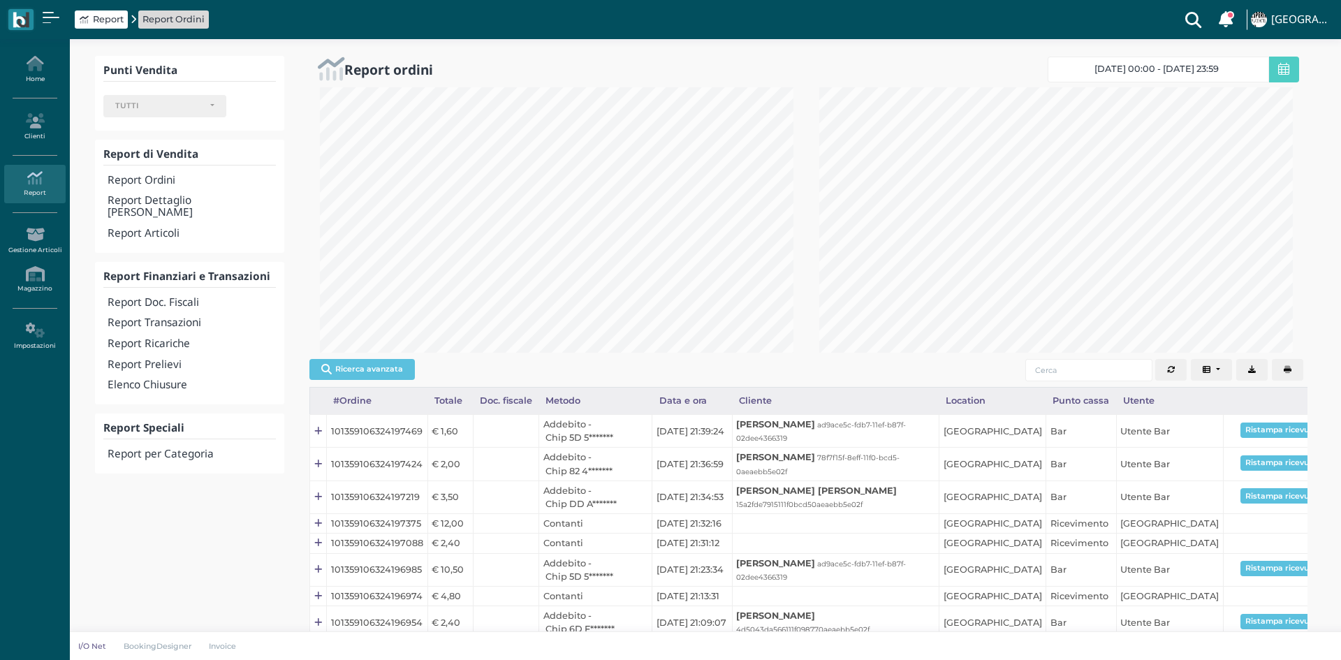
select select
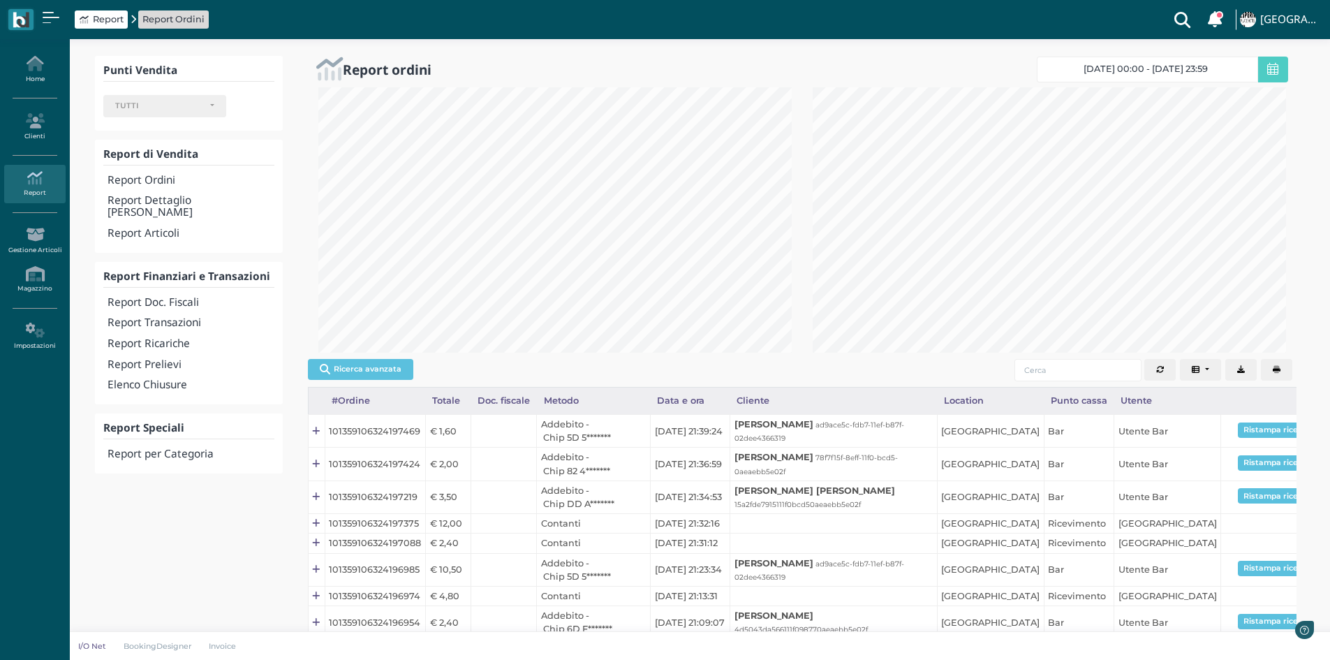
scroll to position [265, 494]
click at [188, 317] on h4 "Report Transazioni" at bounding box center [191, 323] width 166 height 12
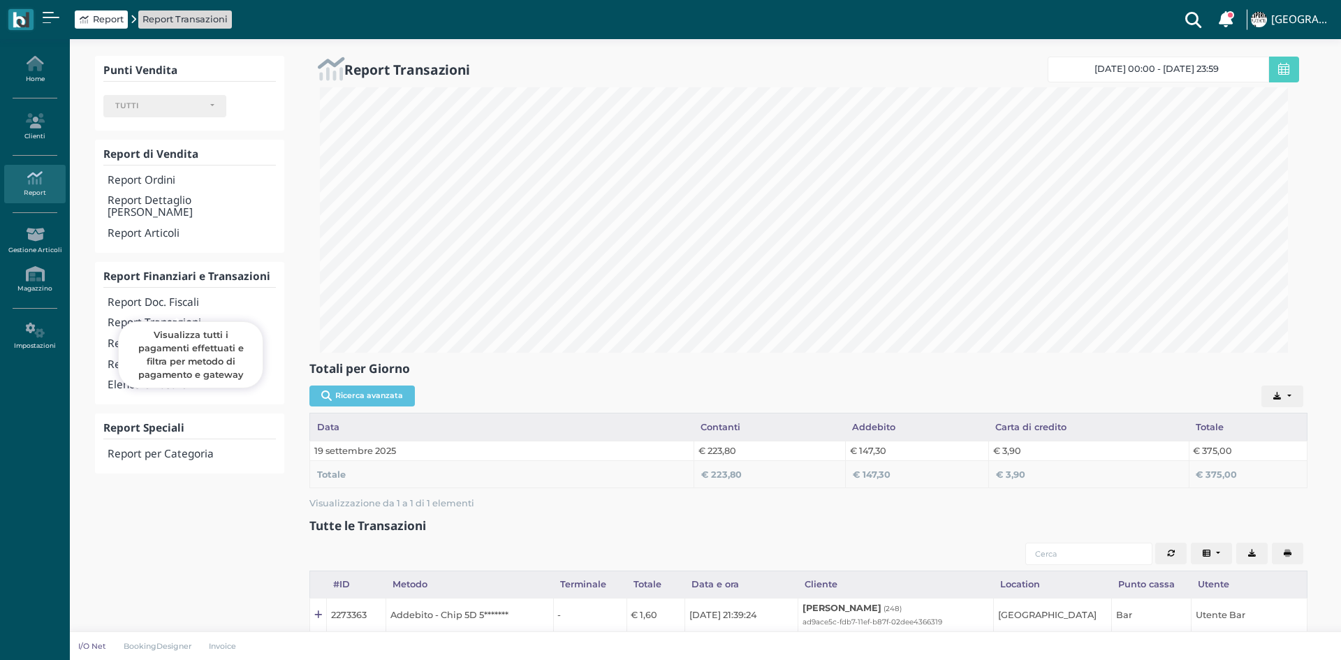
select select
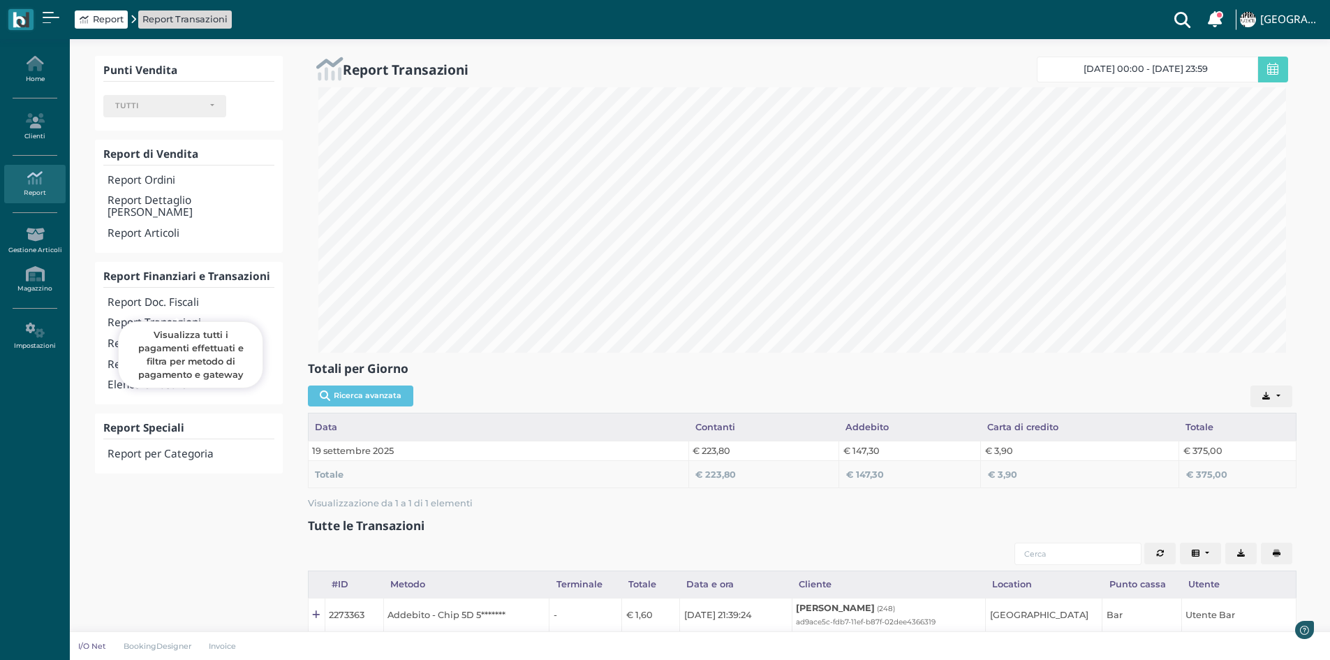
scroll to position [265, 989]
click at [37, 76] on link "Home" at bounding box center [34, 69] width 61 height 38
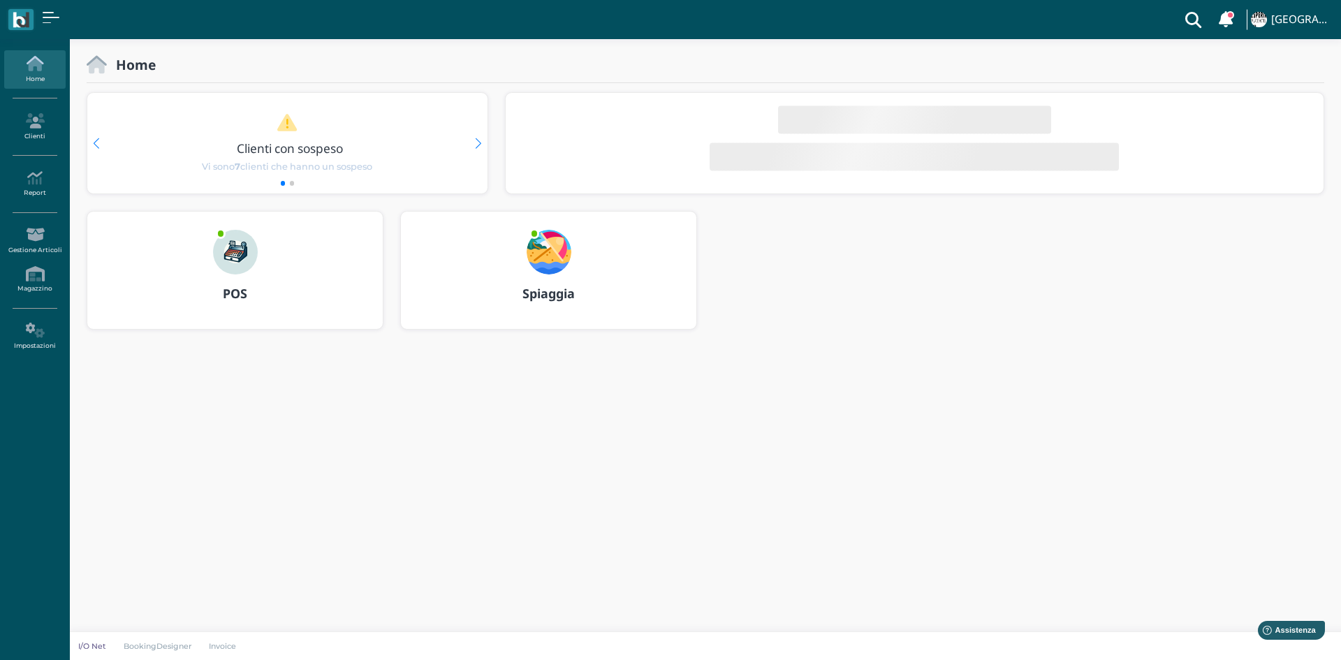
click at [286, 269] on div "POS" at bounding box center [234, 270] width 295 height 117
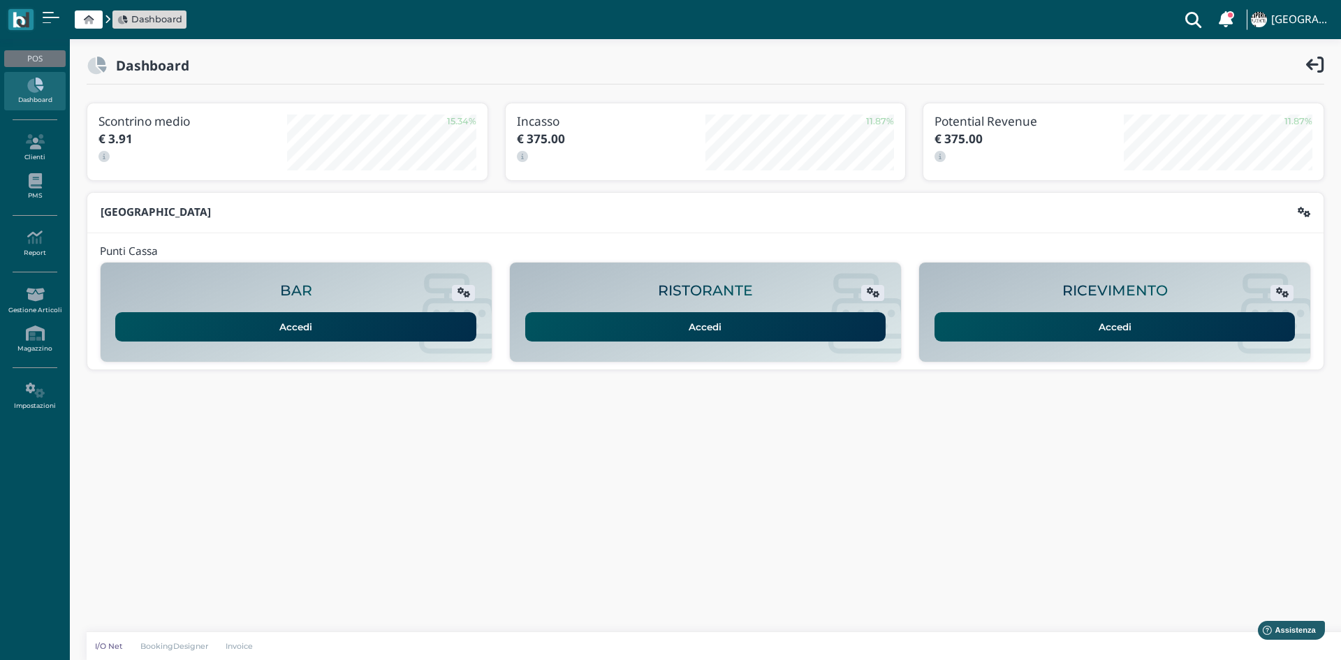
click at [1185, 317] on link "Accedi" at bounding box center [1114, 326] width 361 height 29
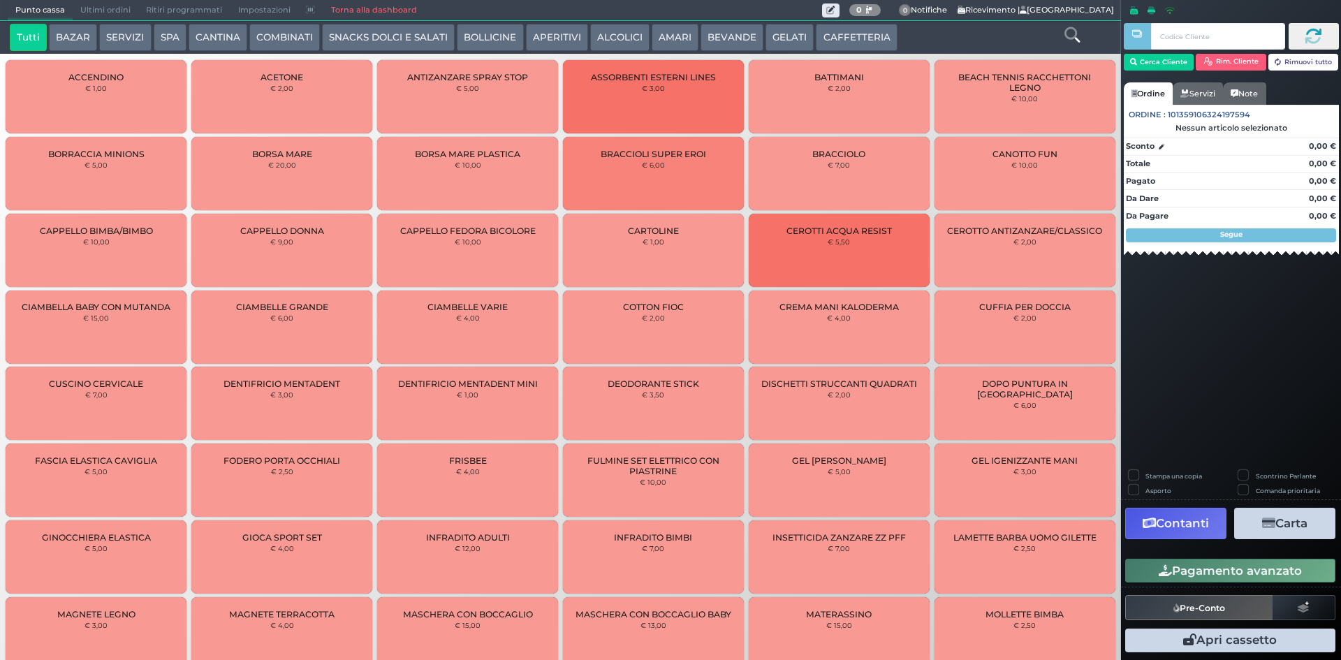
click at [839, 41] on button "CAFFETTERIA" at bounding box center [856, 38] width 81 height 28
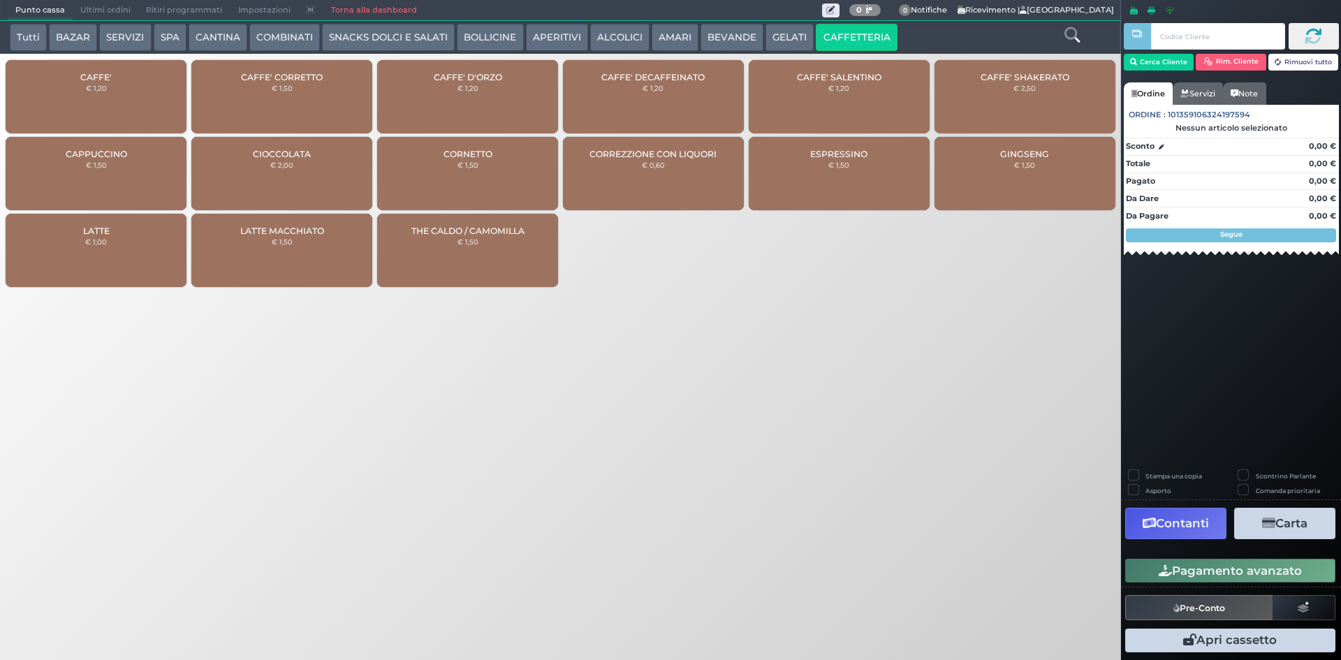
click at [638, 83] on div "CAFFE' DECAFFEINATO € 1,20" at bounding box center [653, 96] width 181 height 73
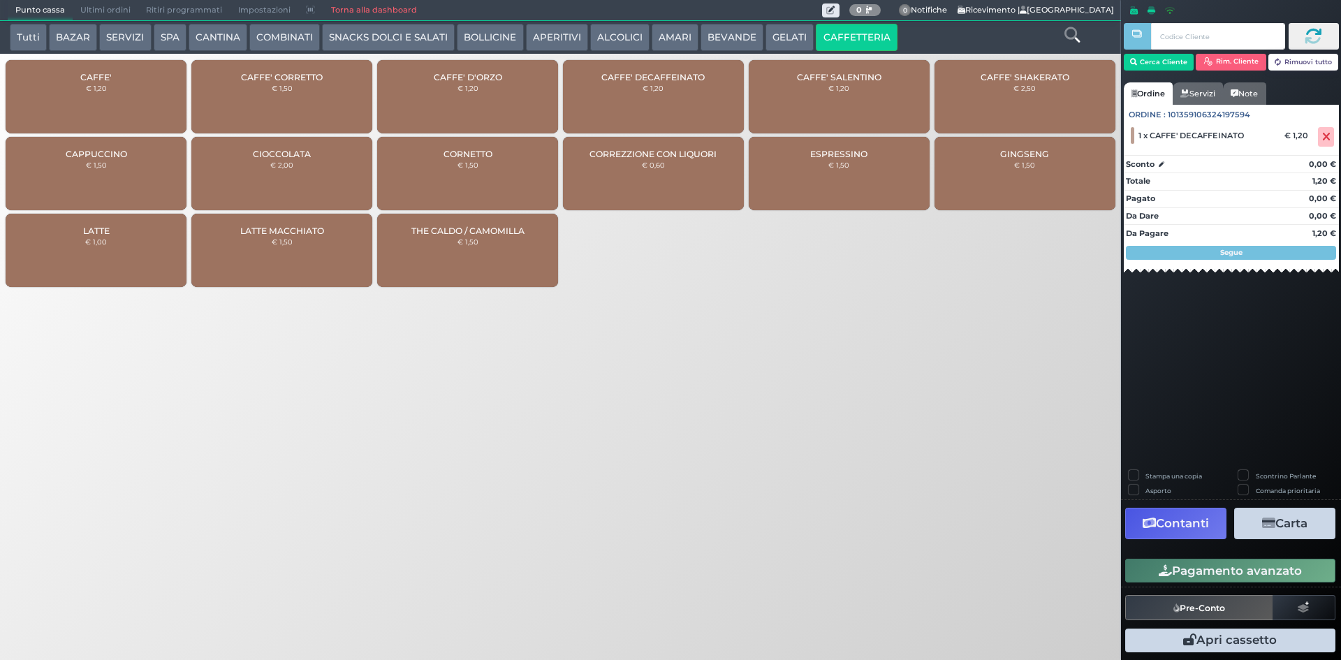
click at [163, 100] on div "CAFFE' € 1,20" at bounding box center [96, 96] width 181 height 73
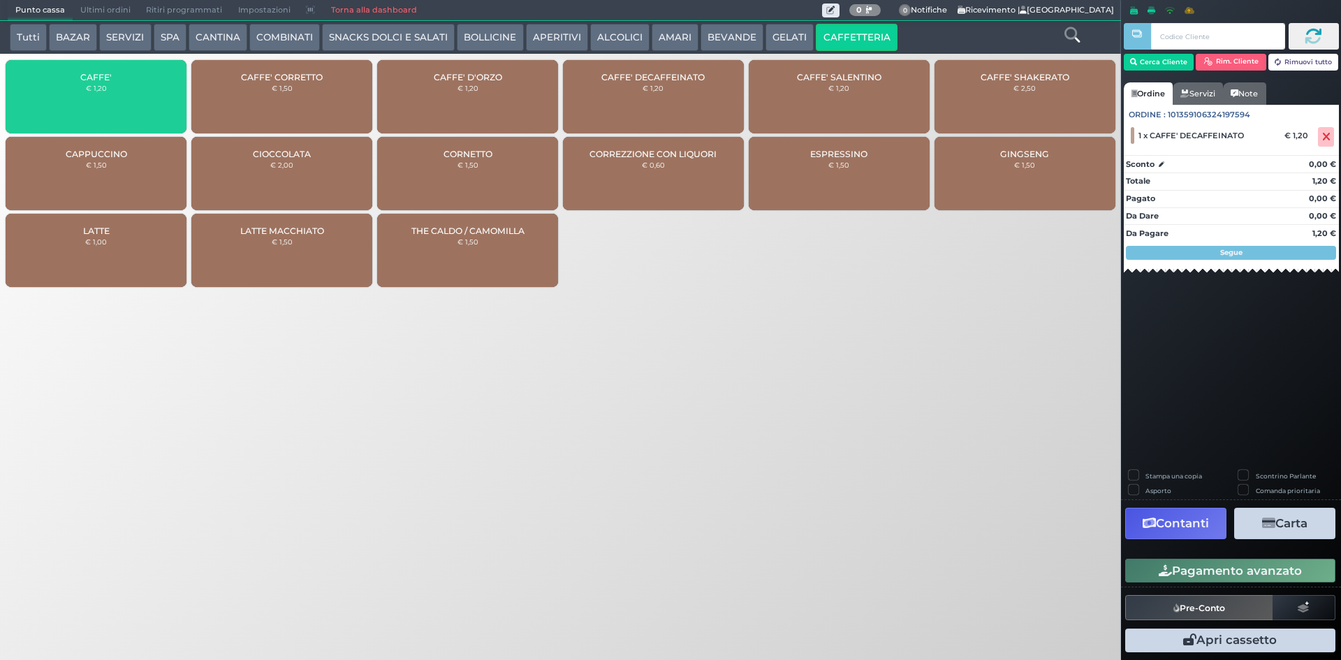
click at [163, 100] on div "CAFFE' € 1,20" at bounding box center [96, 96] width 181 height 73
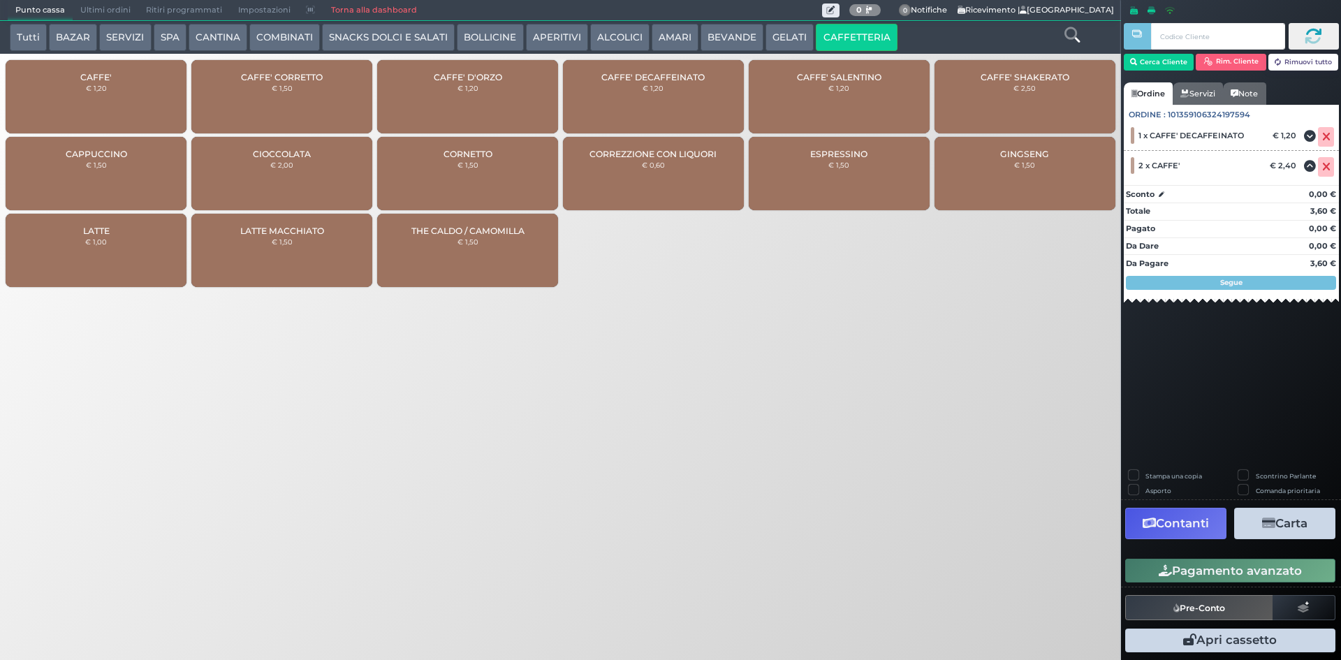
click at [1249, 566] on button "Pagamento avanzato" at bounding box center [1230, 571] width 210 height 24
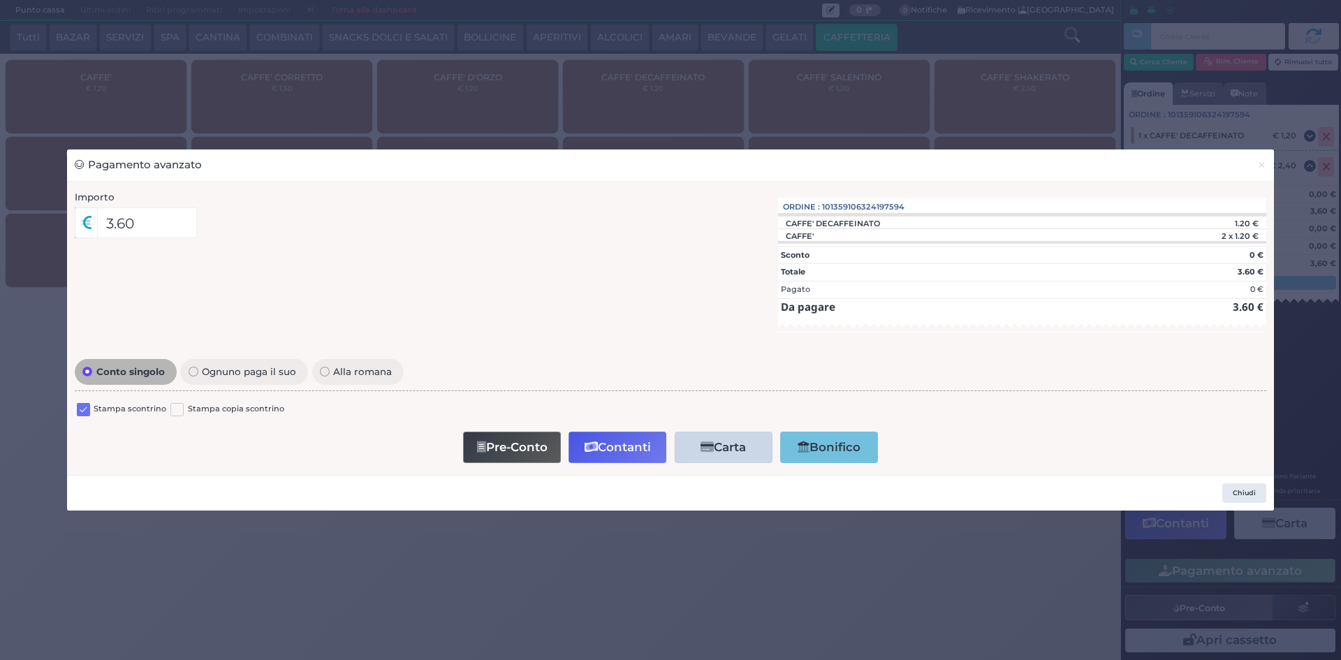
click at [89, 408] on label at bounding box center [83, 409] width 13 height 13
click at [0, 0] on input "checkbox" at bounding box center [0, 0] width 0 height 0
click at [623, 445] on button "Contanti" at bounding box center [617, 447] width 98 height 31
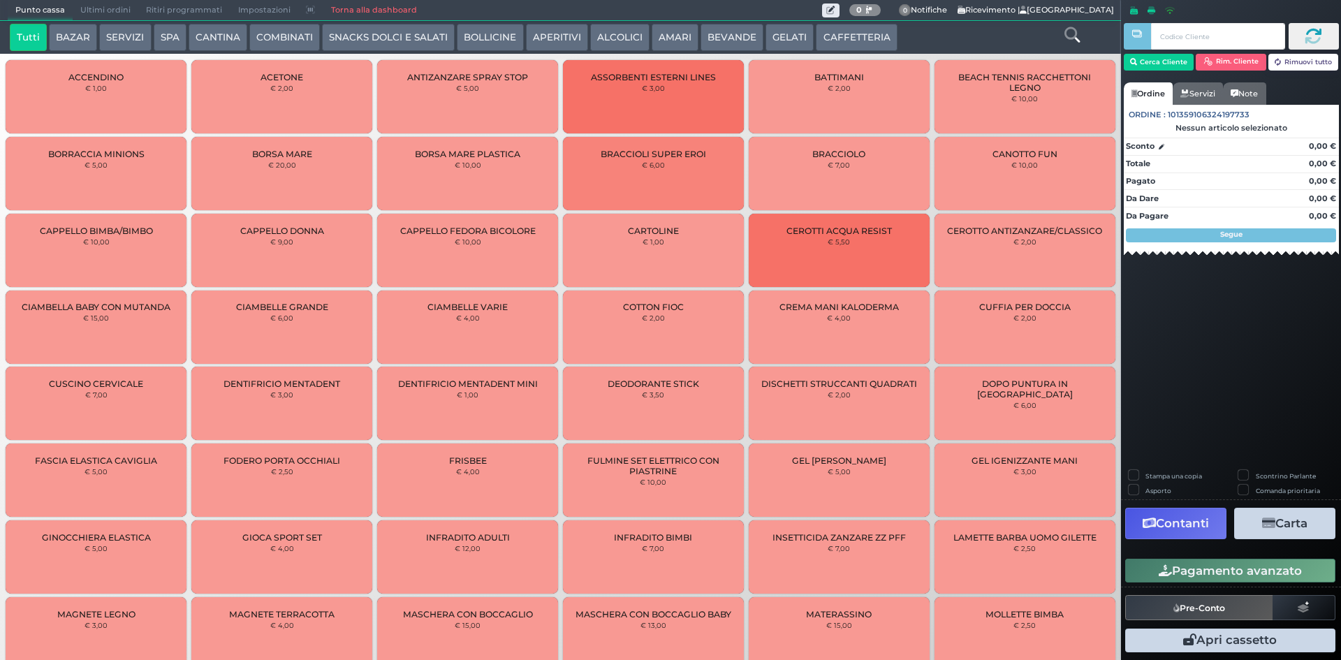
click at [98, 8] on span "Ultimi ordini" at bounding box center [106, 11] width 66 height 20
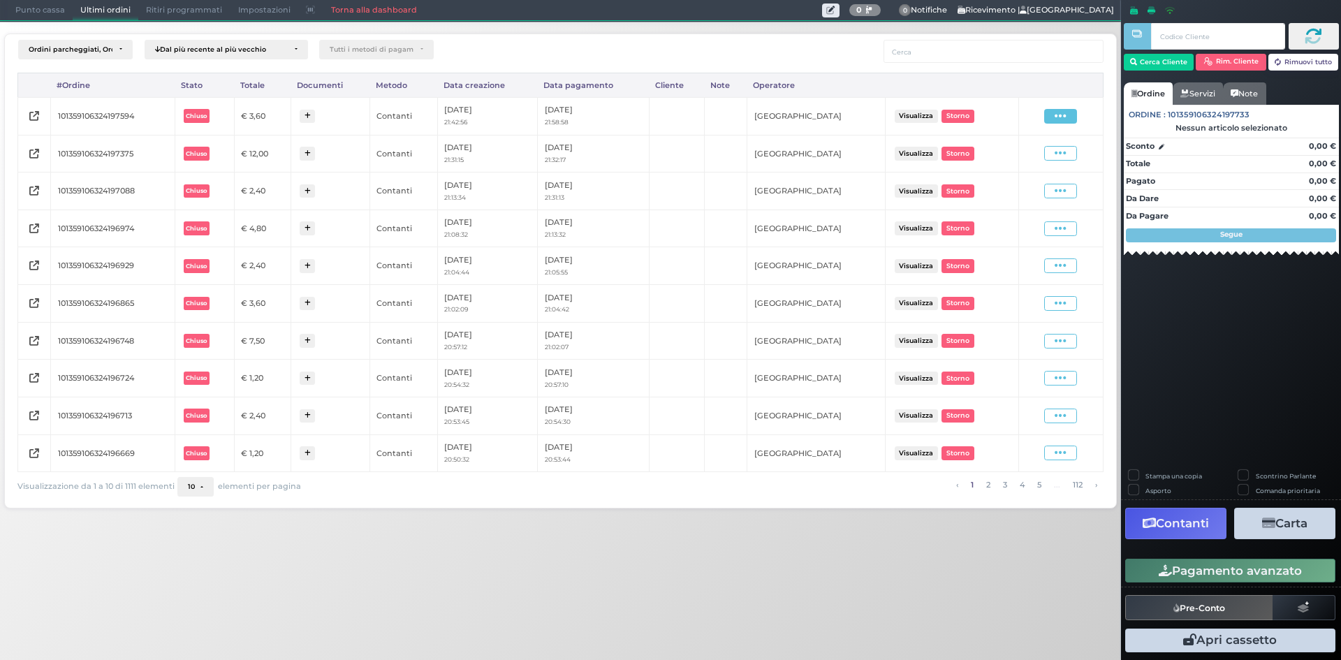
click at [1054, 111] on span at bounding box center [1060, 116] width 33 height 15
click at [1022, 158] on span "Ristampa Pre-Conto" at bounding box center [1027, 157] width 57 height 24
